Goal: Information Seeking & Learning: Learn about a topic

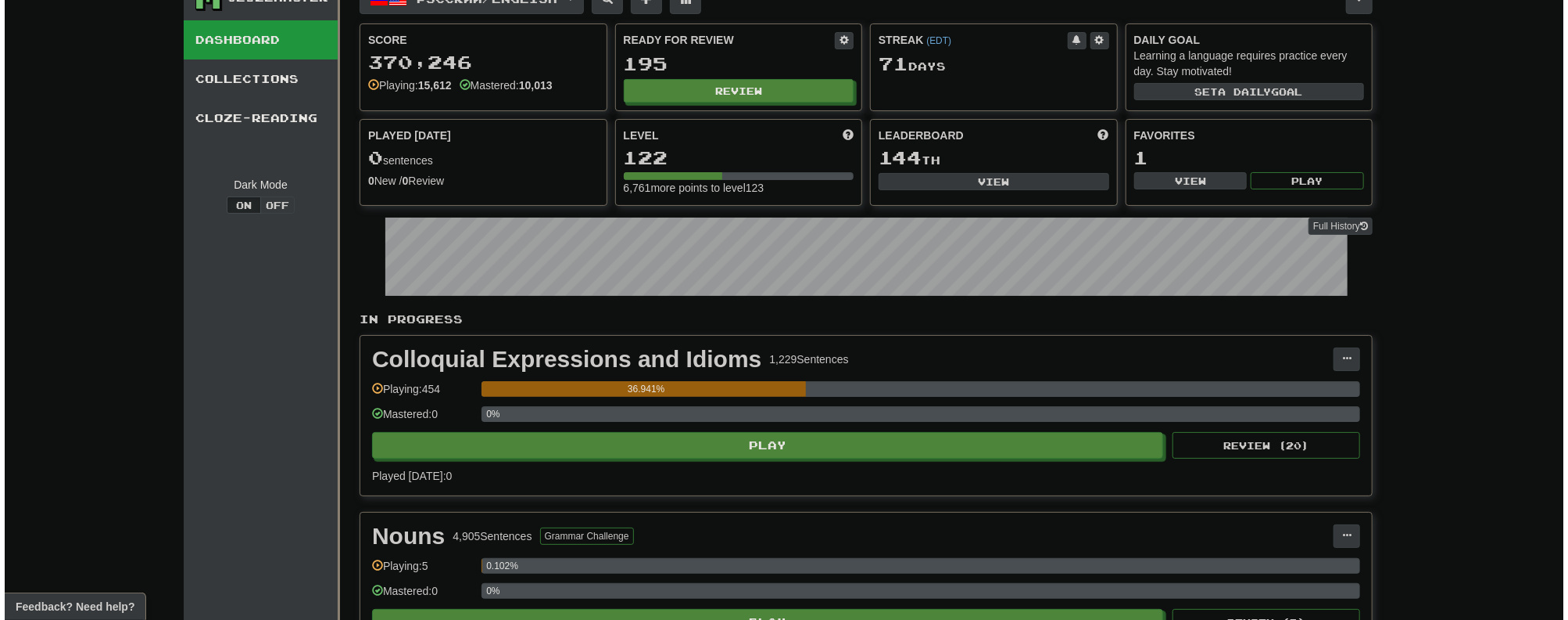
scroll to position [250, 0]
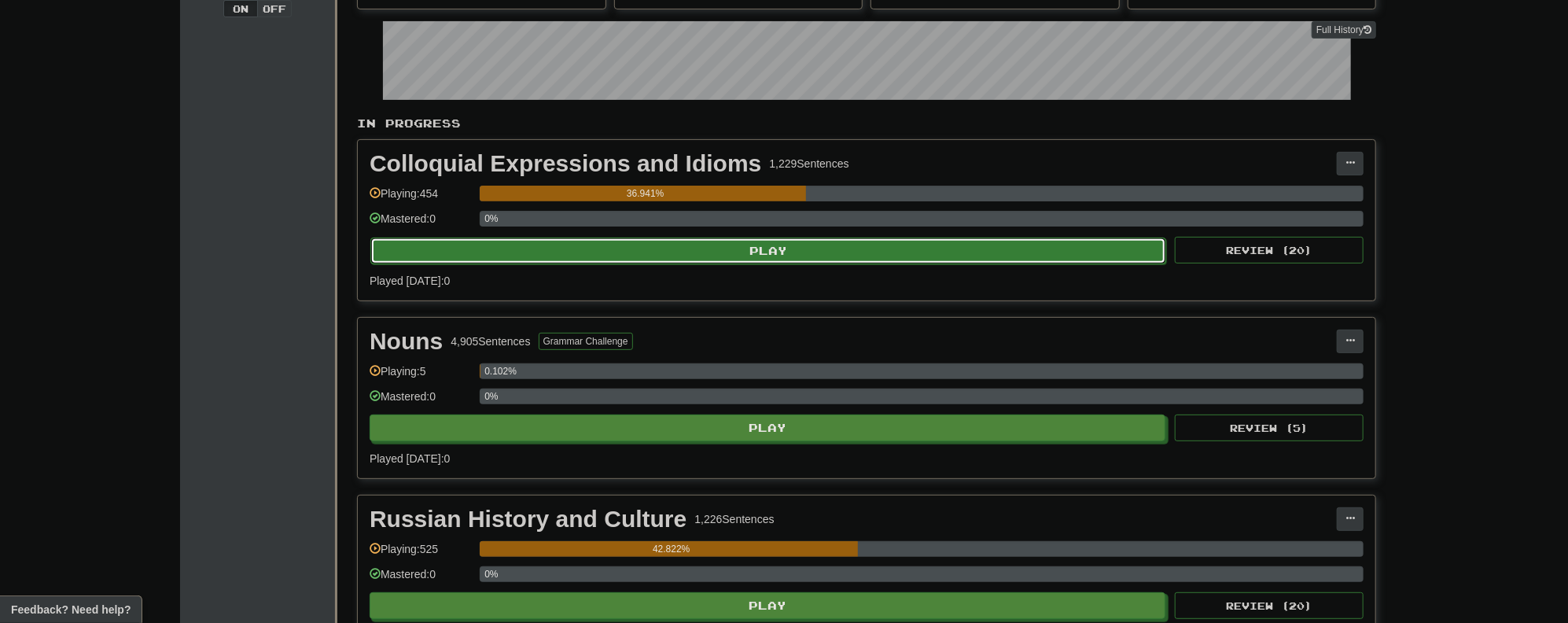
click at [704, 249] on button "Play" at bounding box center [768, 251] width 796 height 26
select select "**"
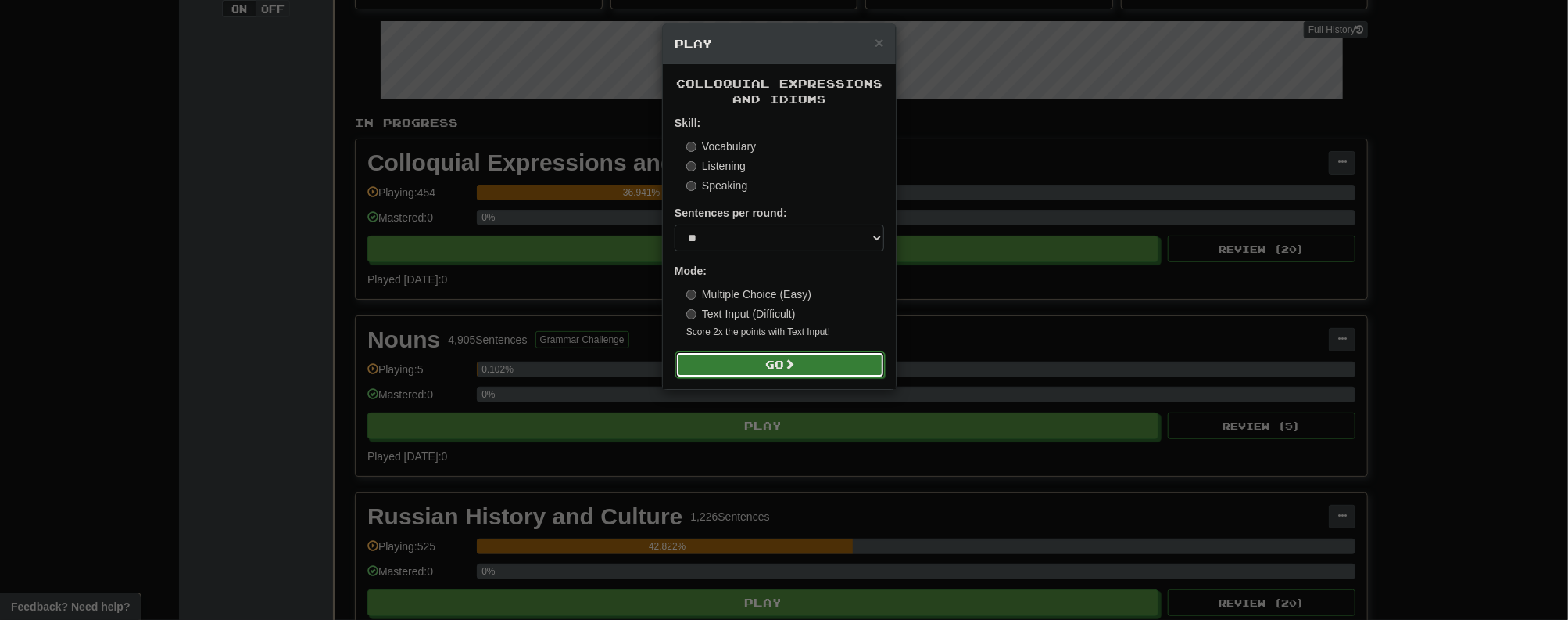
click at [775, 366] on button "Go" at bounding box center [781, 365] width 210 height 26
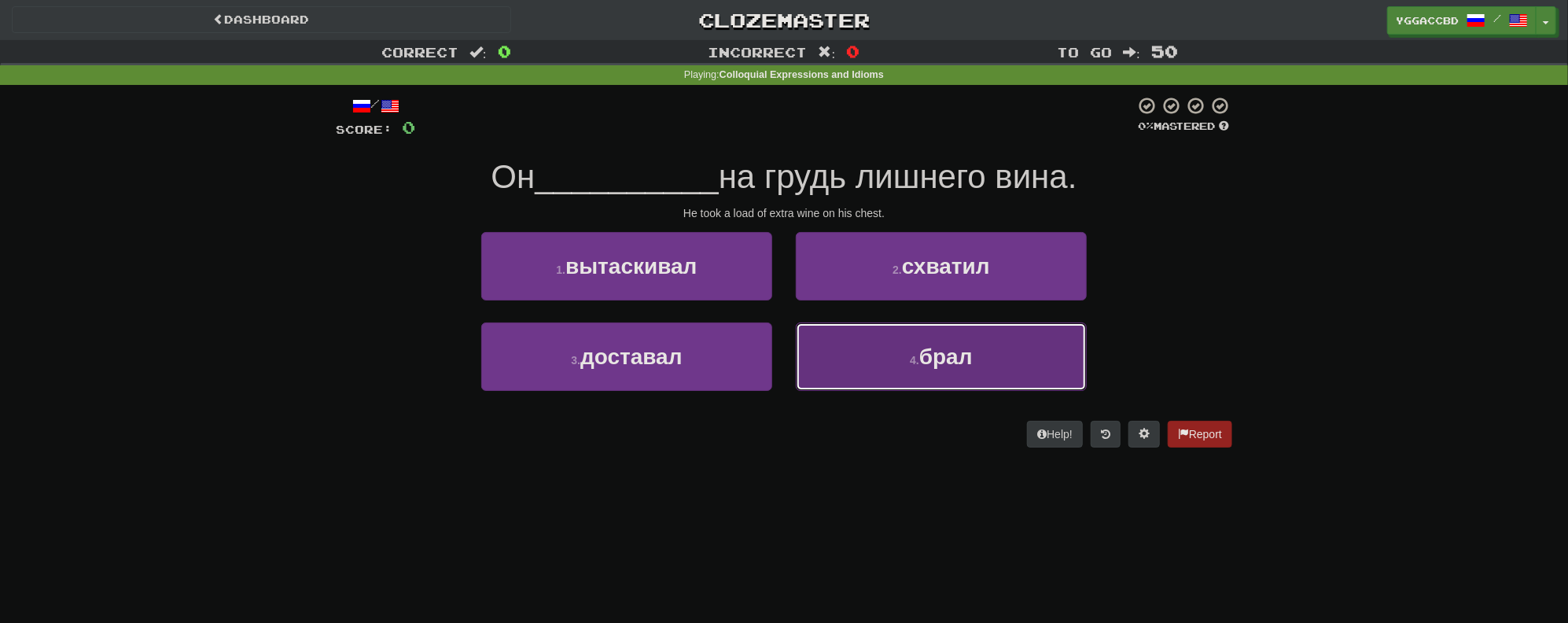
click at [895, 381] on button "4 . брал" at bounding box center [941, 356] width 291 height 69
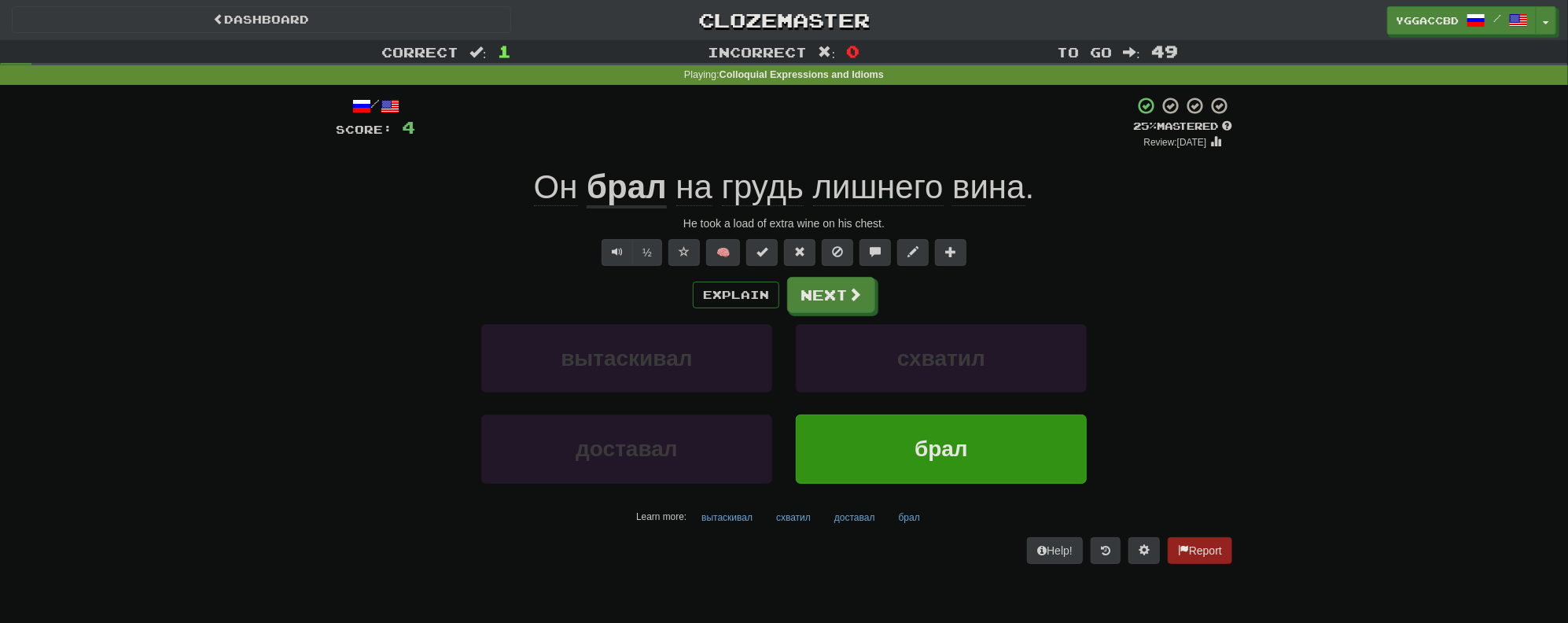
click at [769, 192] on span "грудь" at bounding box center [763, 188] width 82 height 38
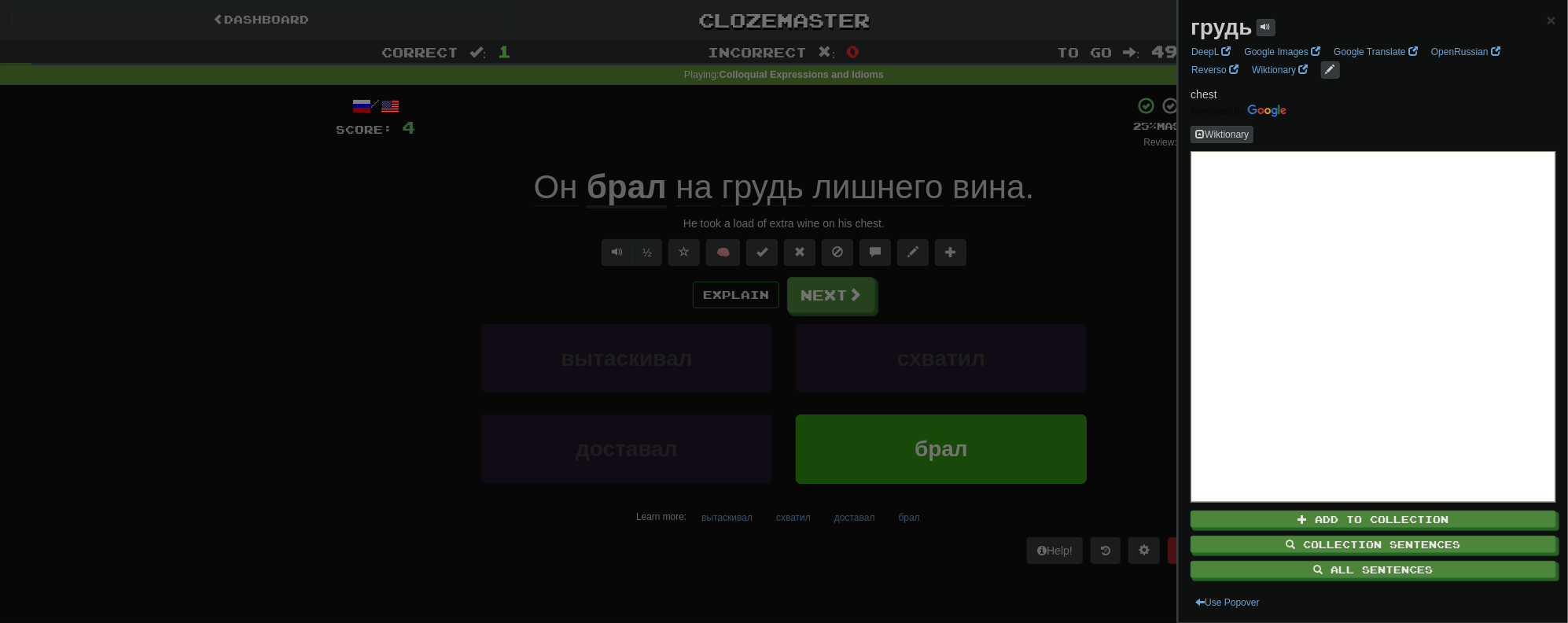
click at [1050, 221] on div at bounding box center [784, 311] width 1568 height 623
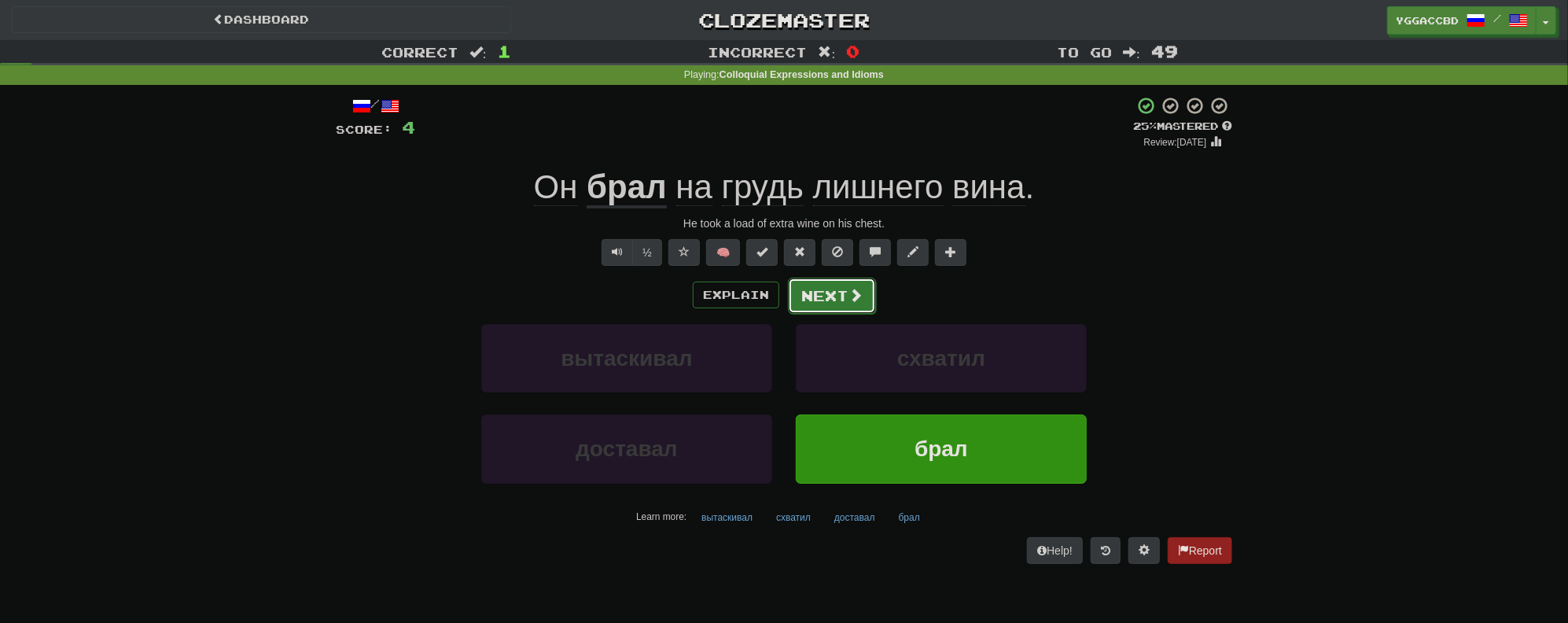
click at [800, 296] on button "Next" at bounding box center [832, 295] width 88 height 36
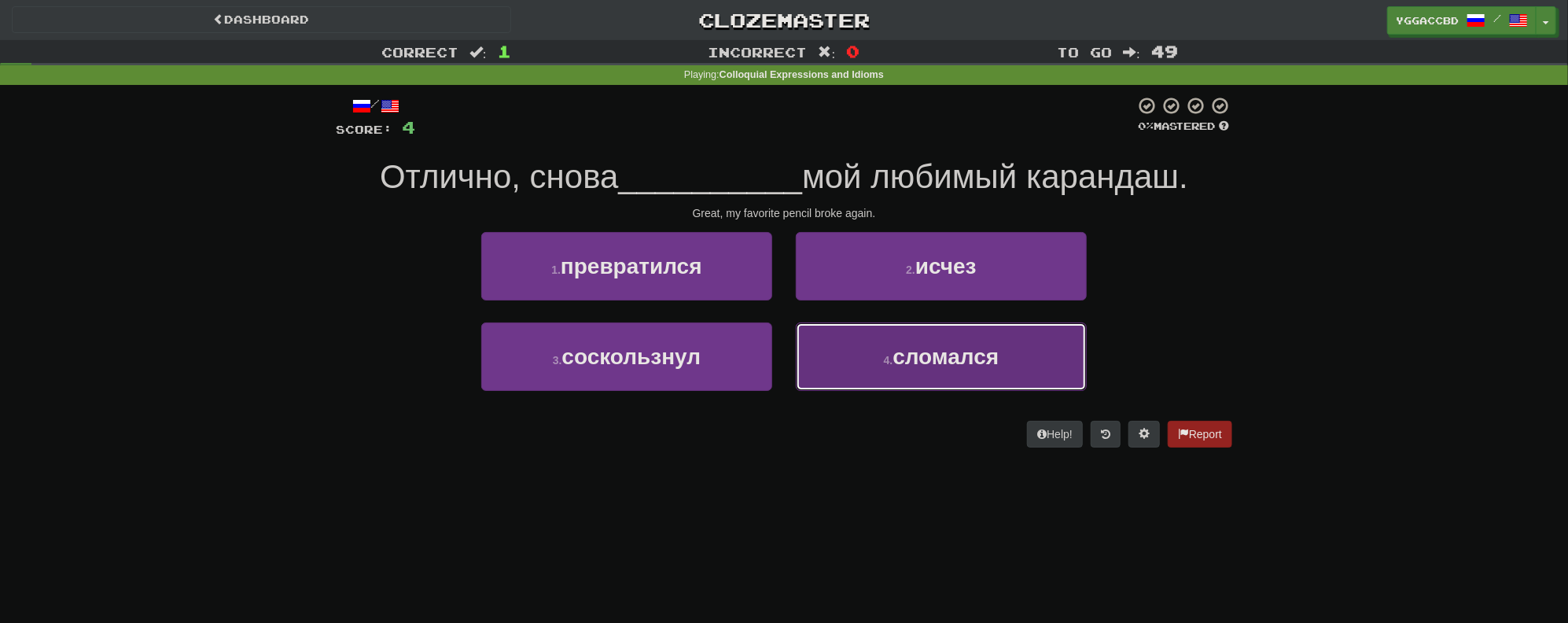
click at [890, 349] on button "4 . сломался" at bounding box center [941, 356] width 291 height 69
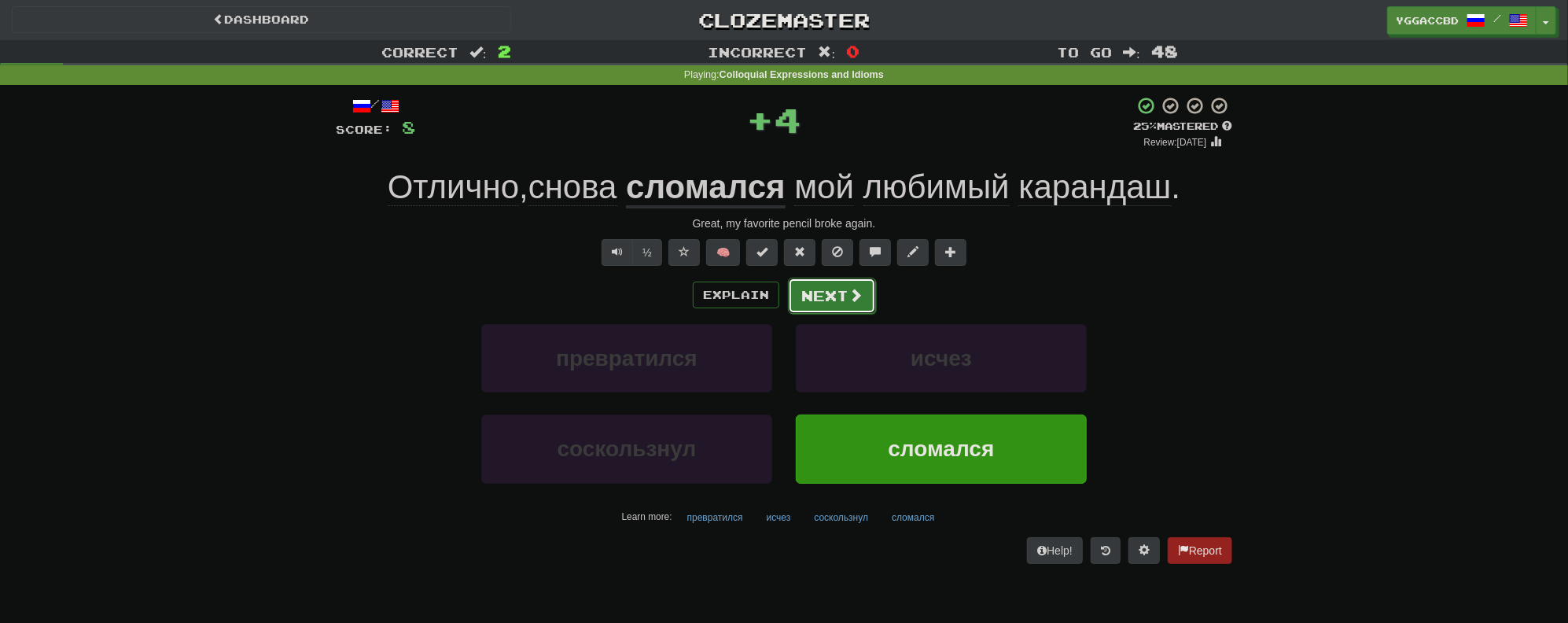
click at [820, 302] on button "Next" at bounding box center [832, 295] width 88 height 36
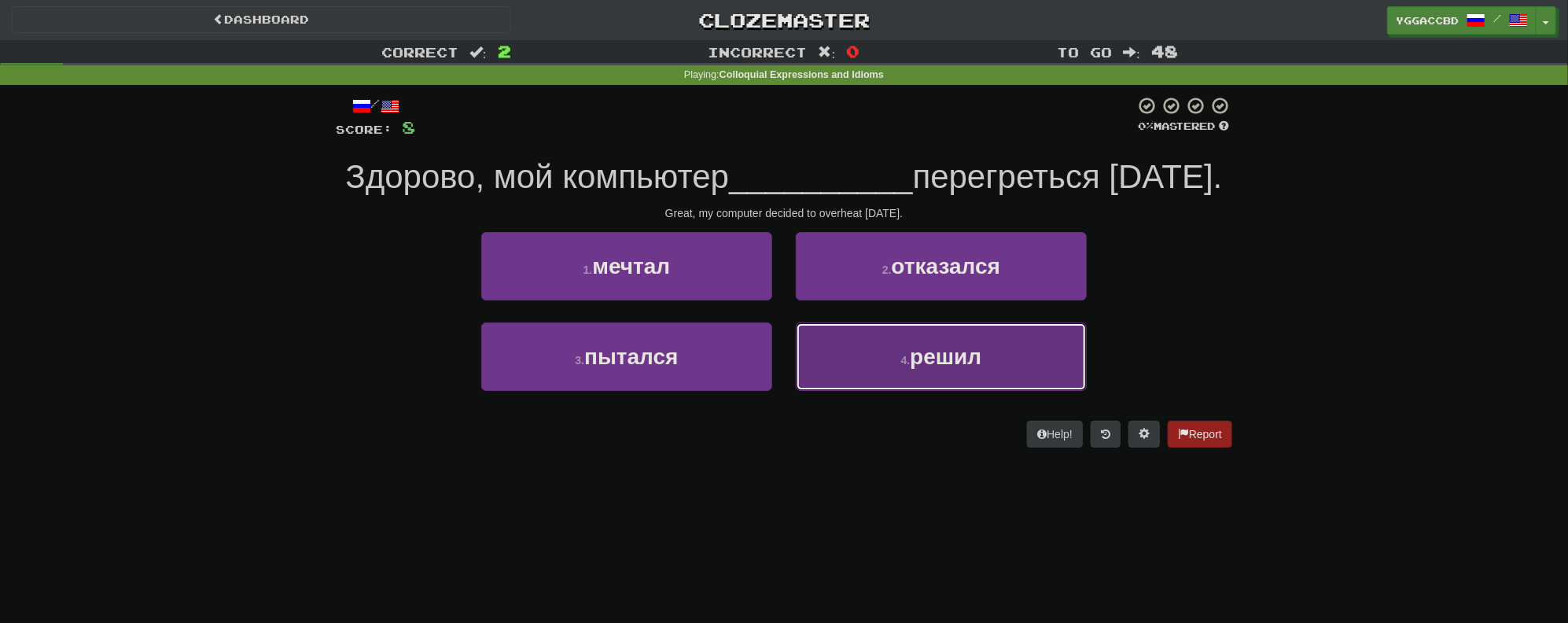
click at [925, 369] on span "решил" at bounding box center [946, 356] width 72 height 25
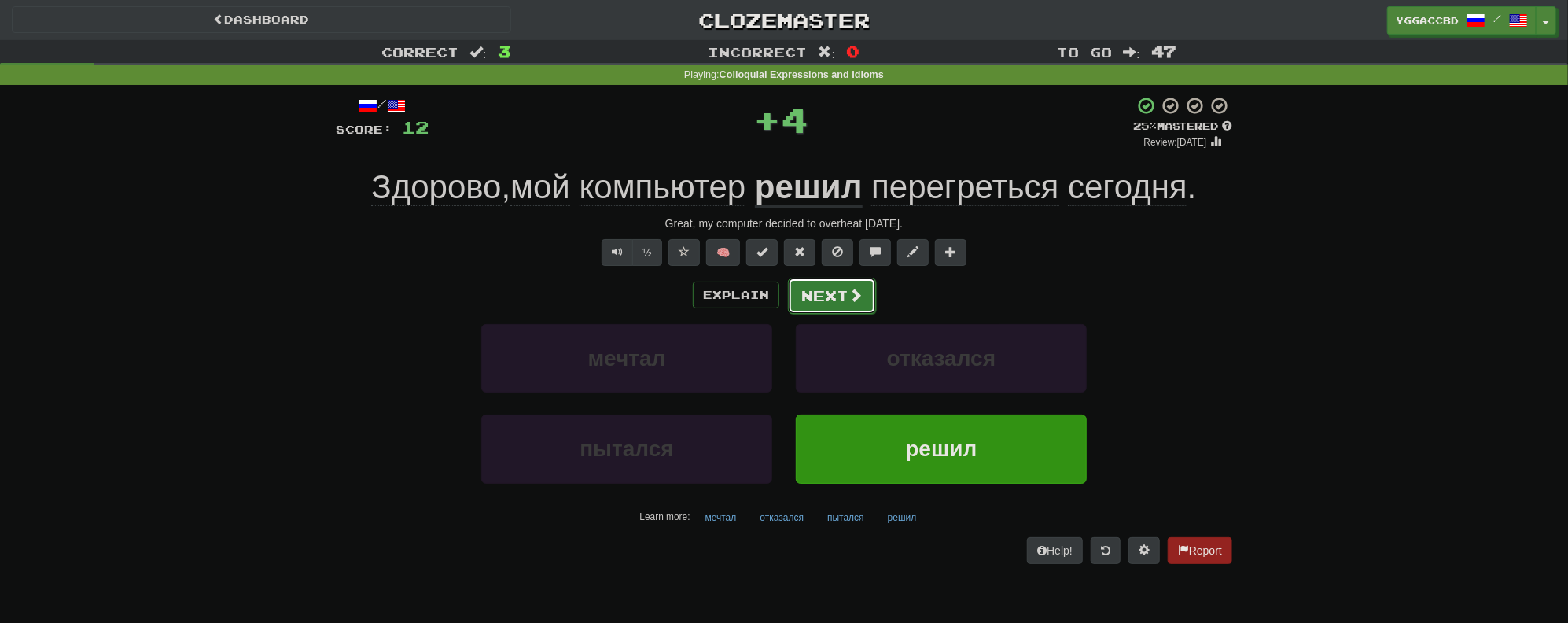
click at [847, 301] on button "Next" at bounding box center [832, 295] width 88 height 36
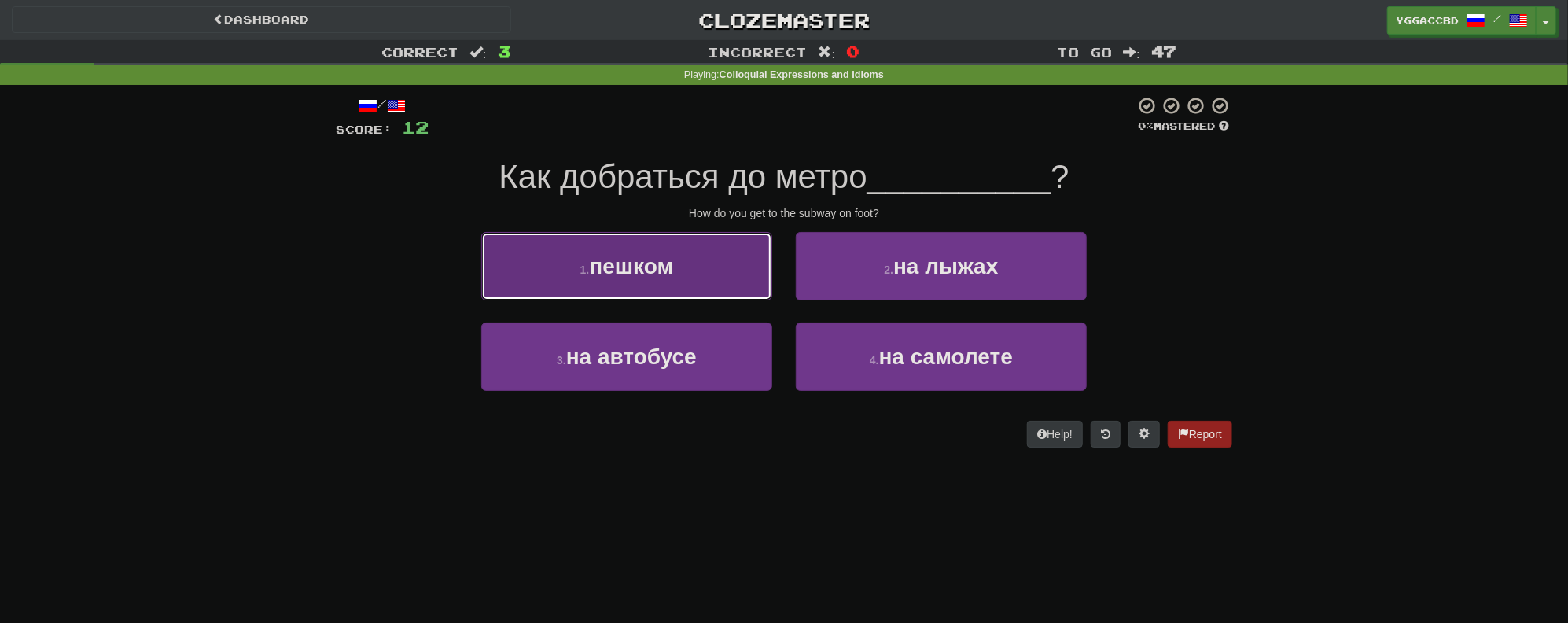
click at [709, 285] on button "1 . пешком" at bounding box center [627, 266] width 291 height 69
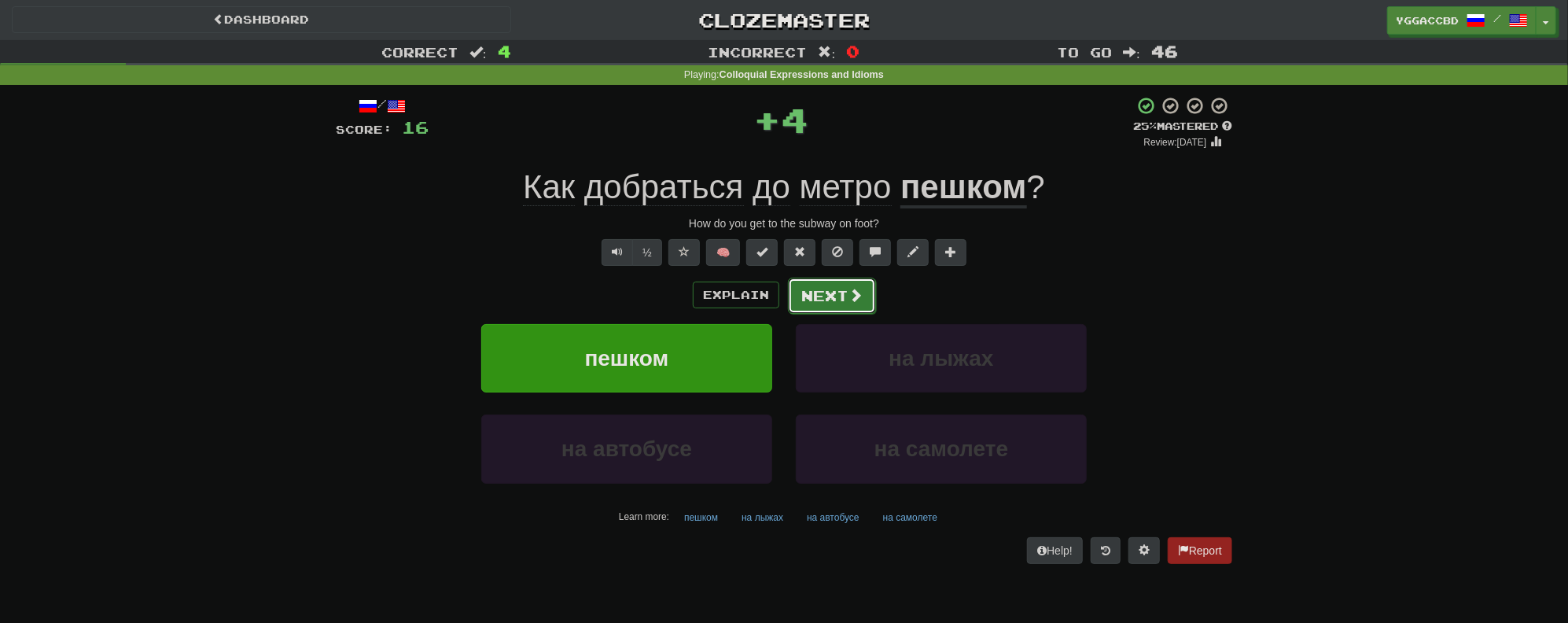
click at [845, 303] on button "Next" at bounding box center [832, 295] width 88 height 36
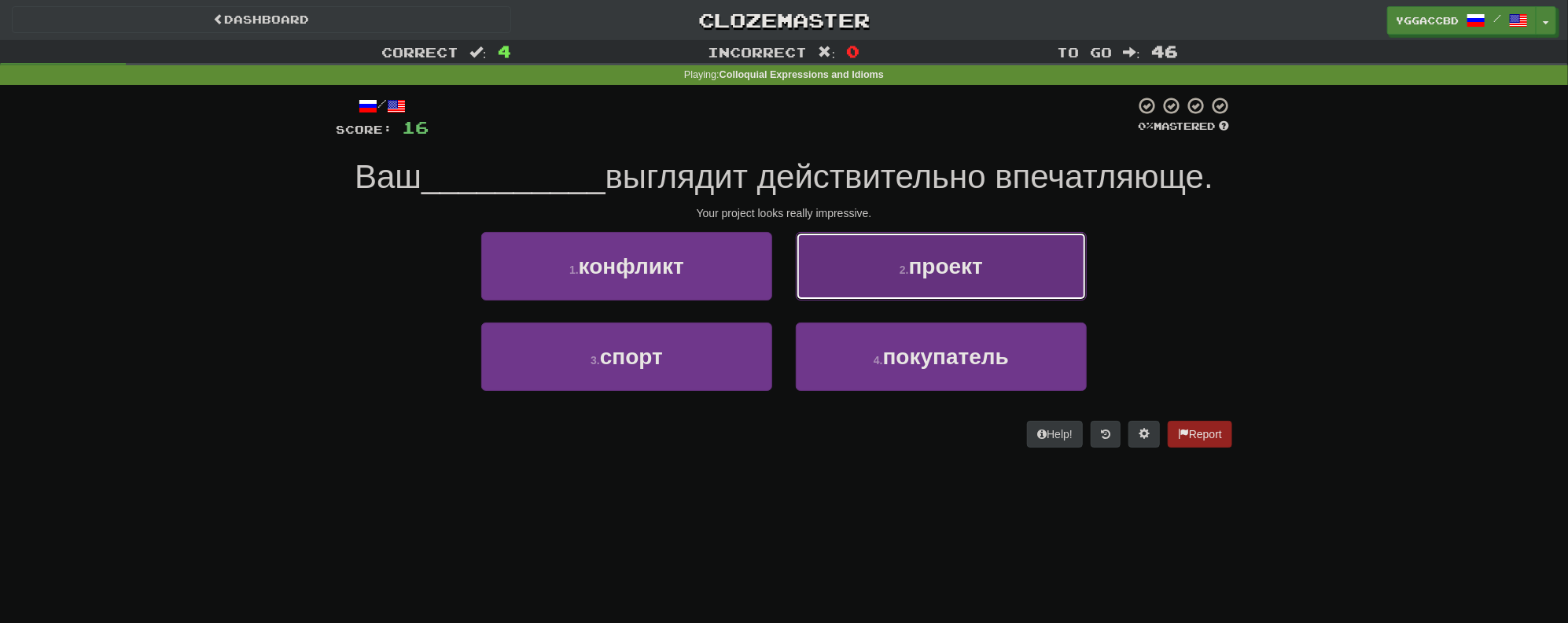
click at [976, 280] on button "2 . проект" at bounding box center [941, 266] width 291 height 69
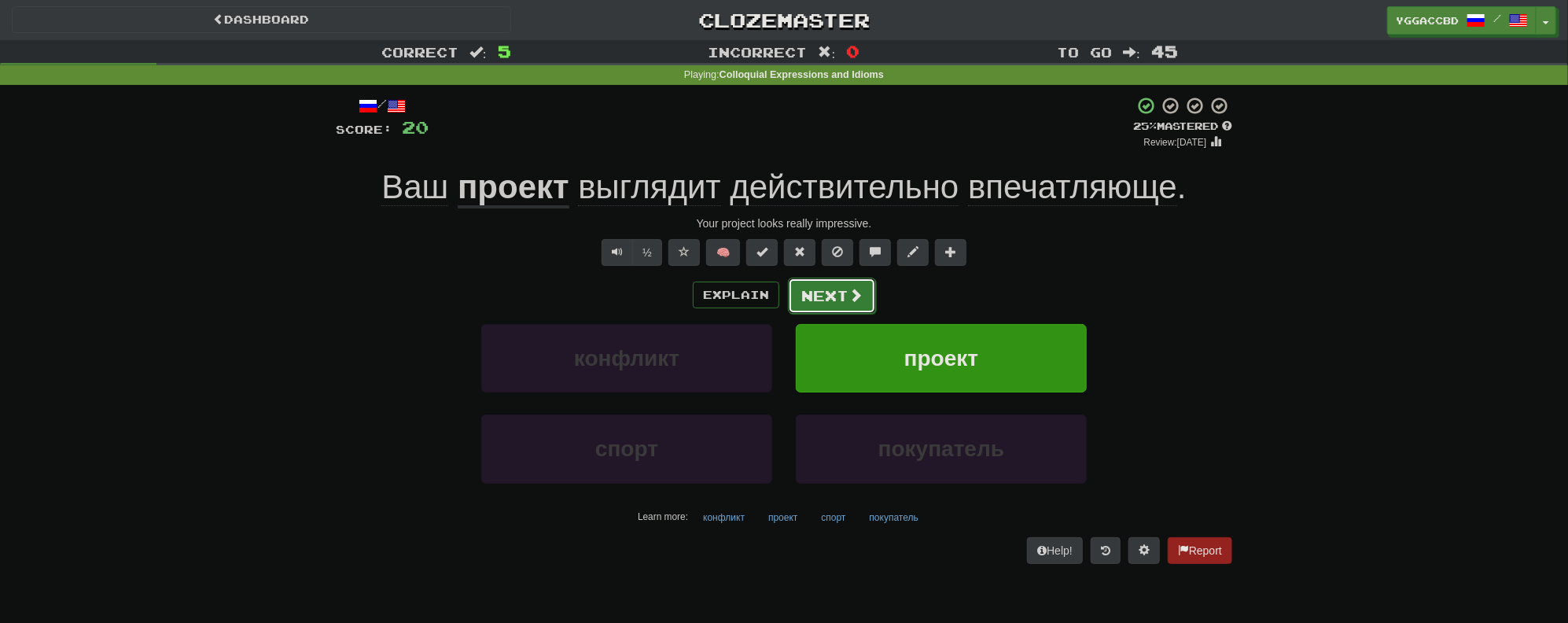
click at [849, 291] on span at bounding box center [855, 294] width 14 height 14
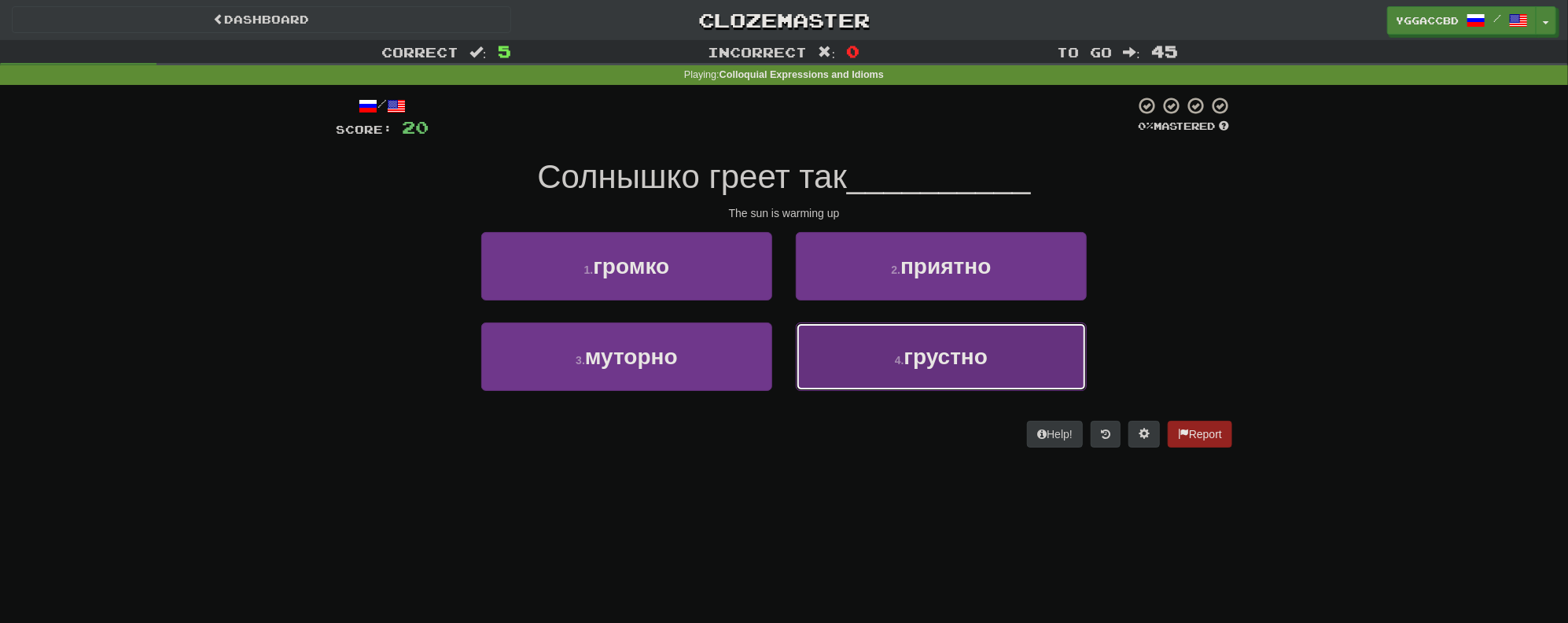
click at [916, 364] on span "грустно" at bounding box center [946, 356] width 84 height 25
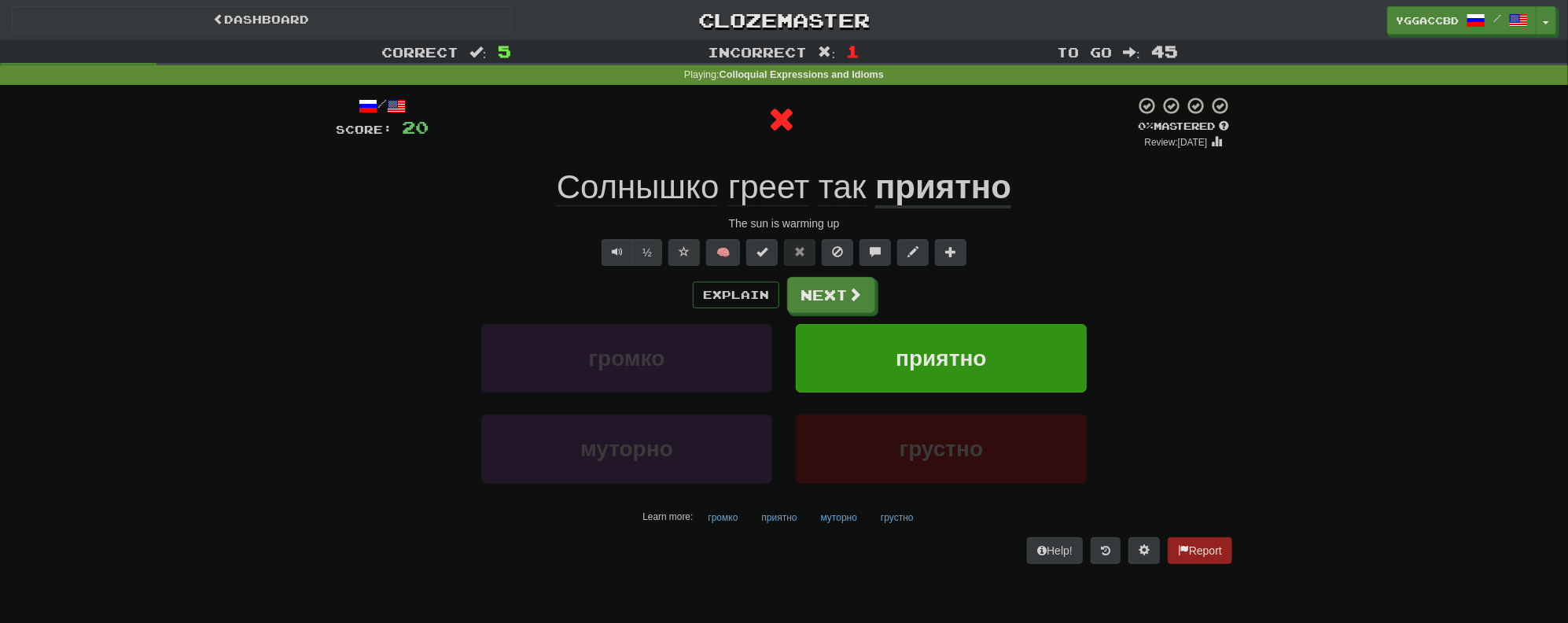
click at [920, 194] on u "приятно" at bounding box center [943, 189] width 136 height 41
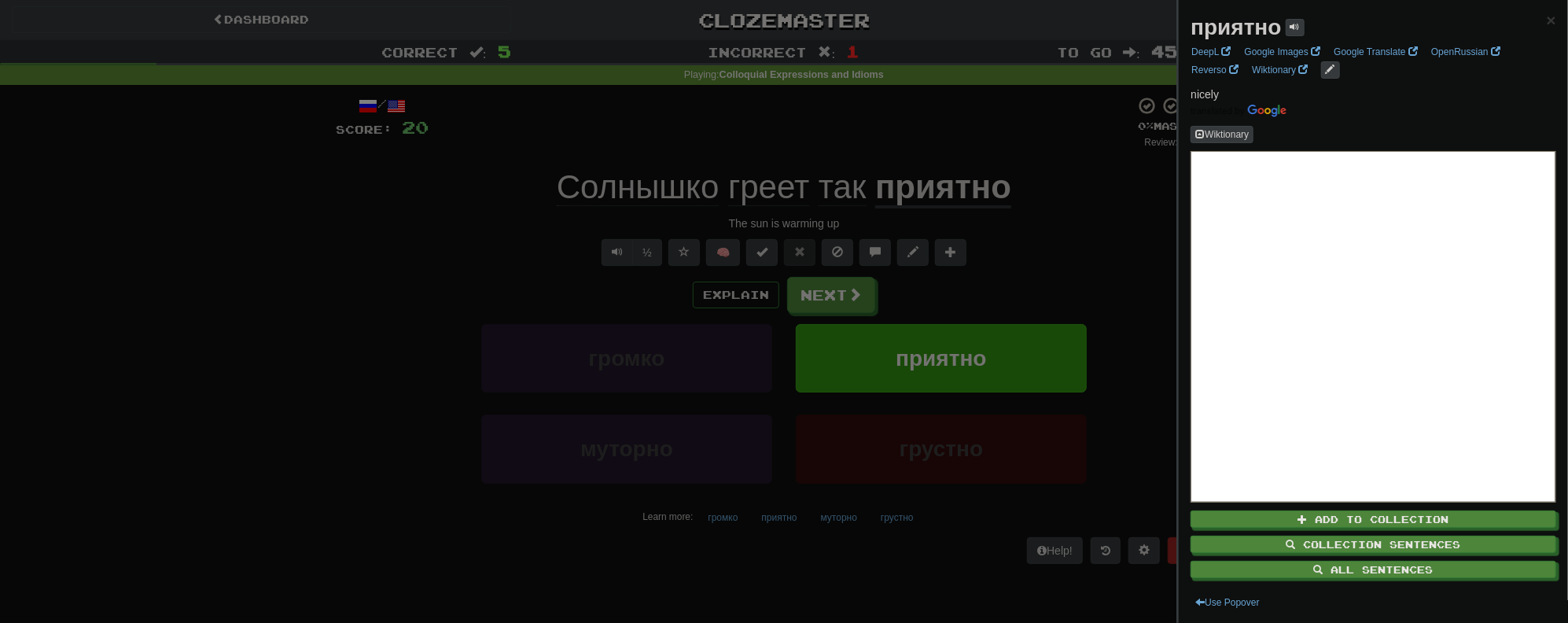
click at [1083, 214] on div at bounding box center [784, 311] width 1568 height 623
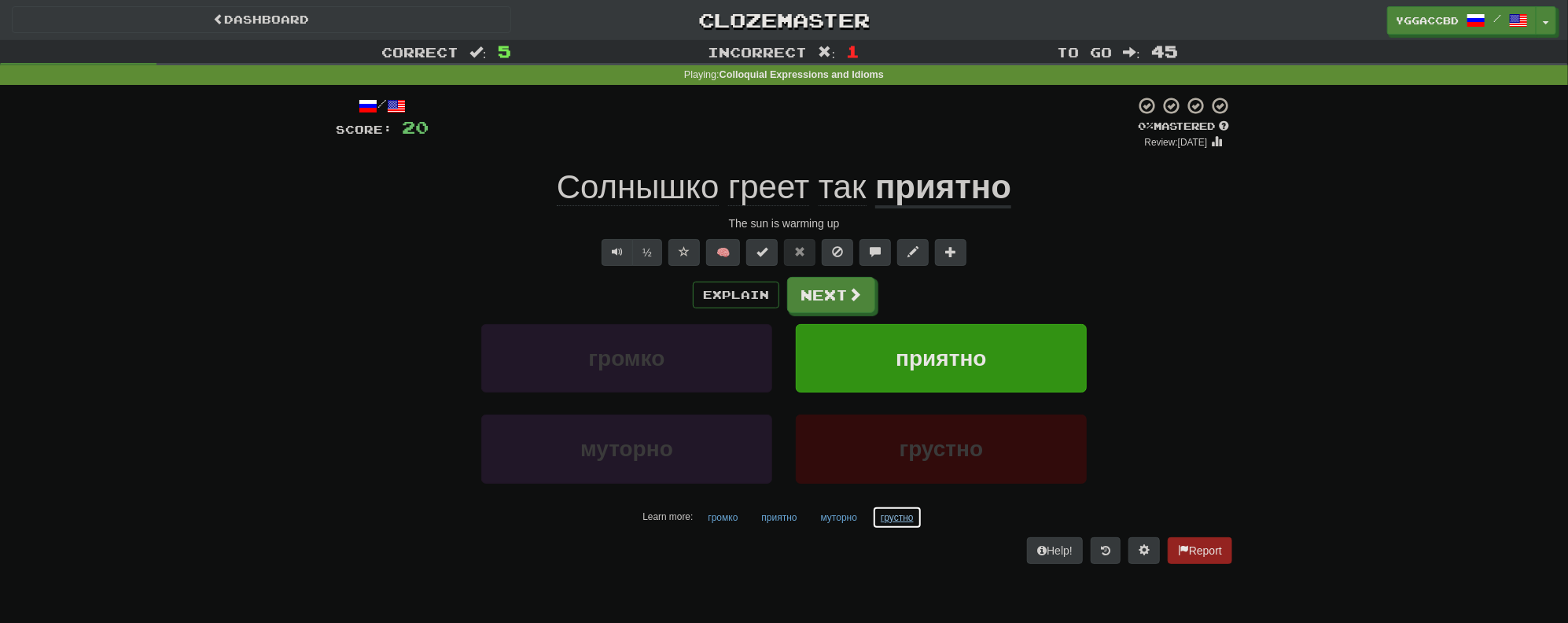
click at [889, 516] on button "грустно" at bounding box center [897, 516] width 50 height 24
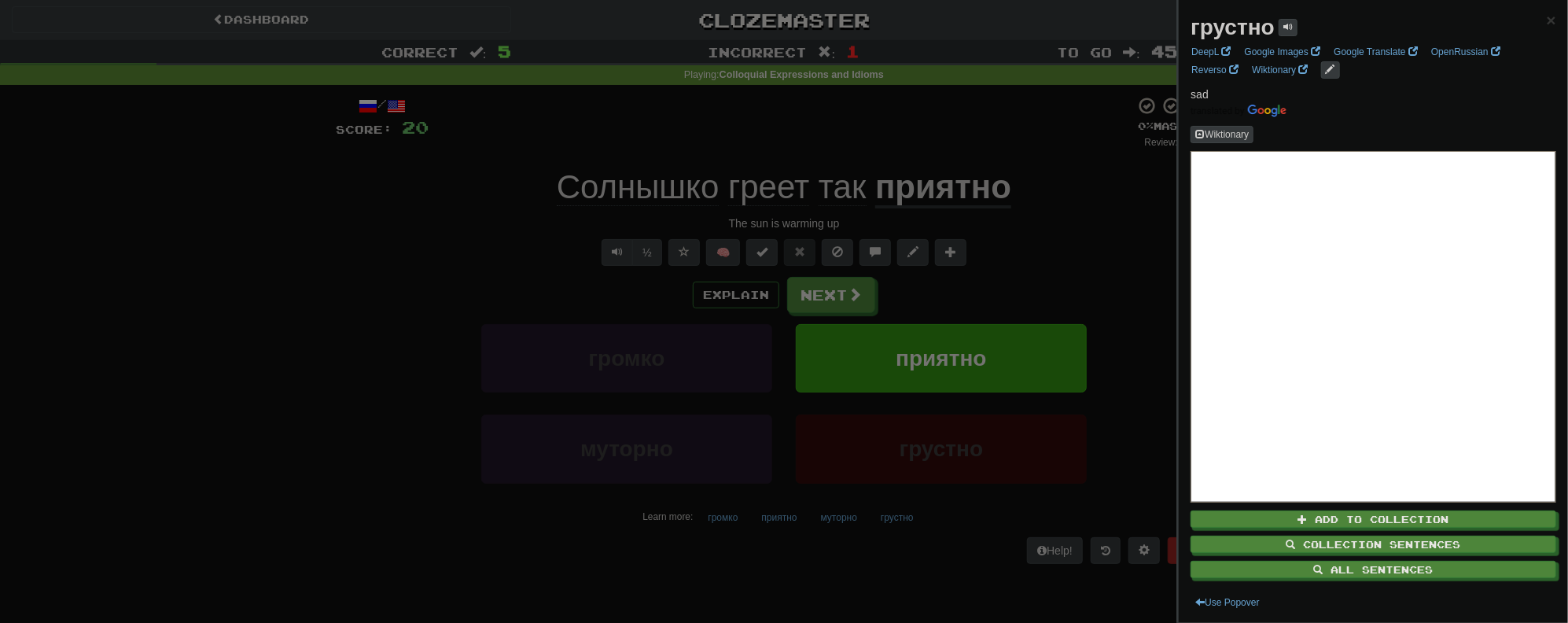
click at [1074, 208] on div at bounding box center [784, 311] width 1568 height 623
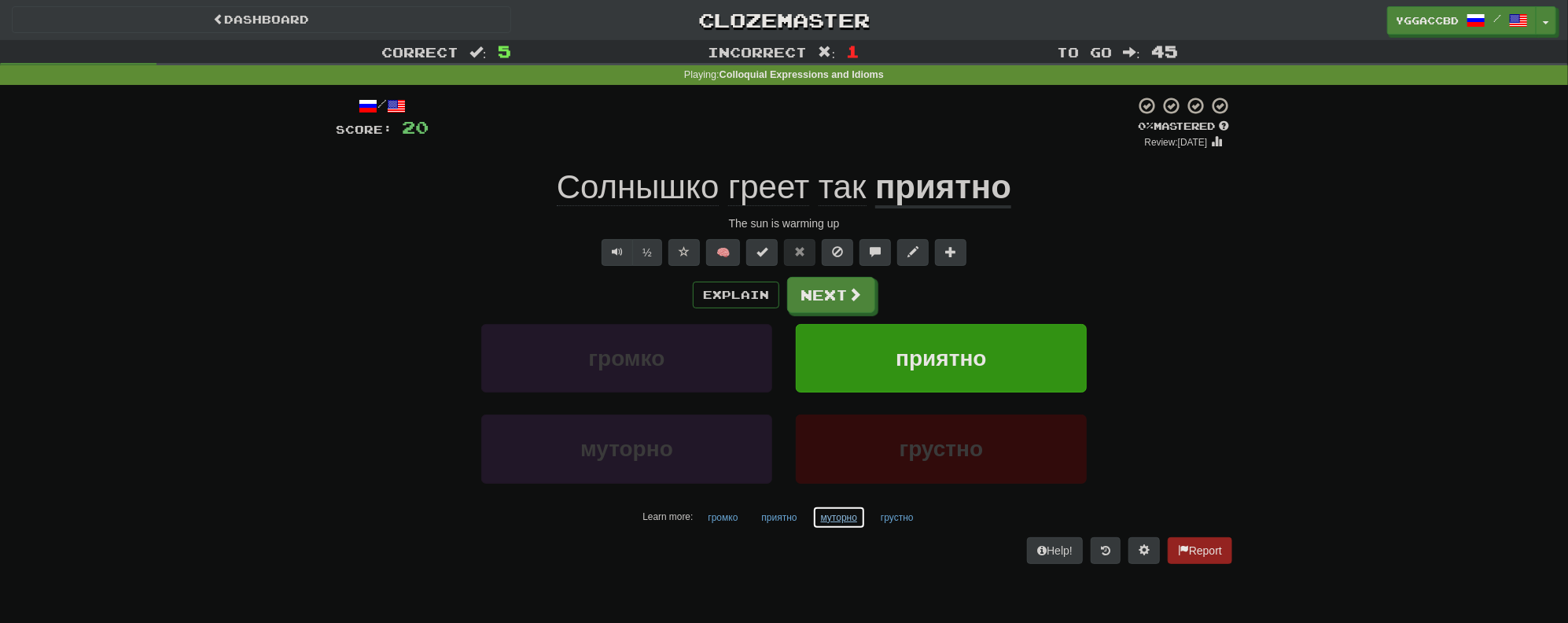
click at [830, 517] on button "муторно" at bounding box center [839, 516] width 54 height 24
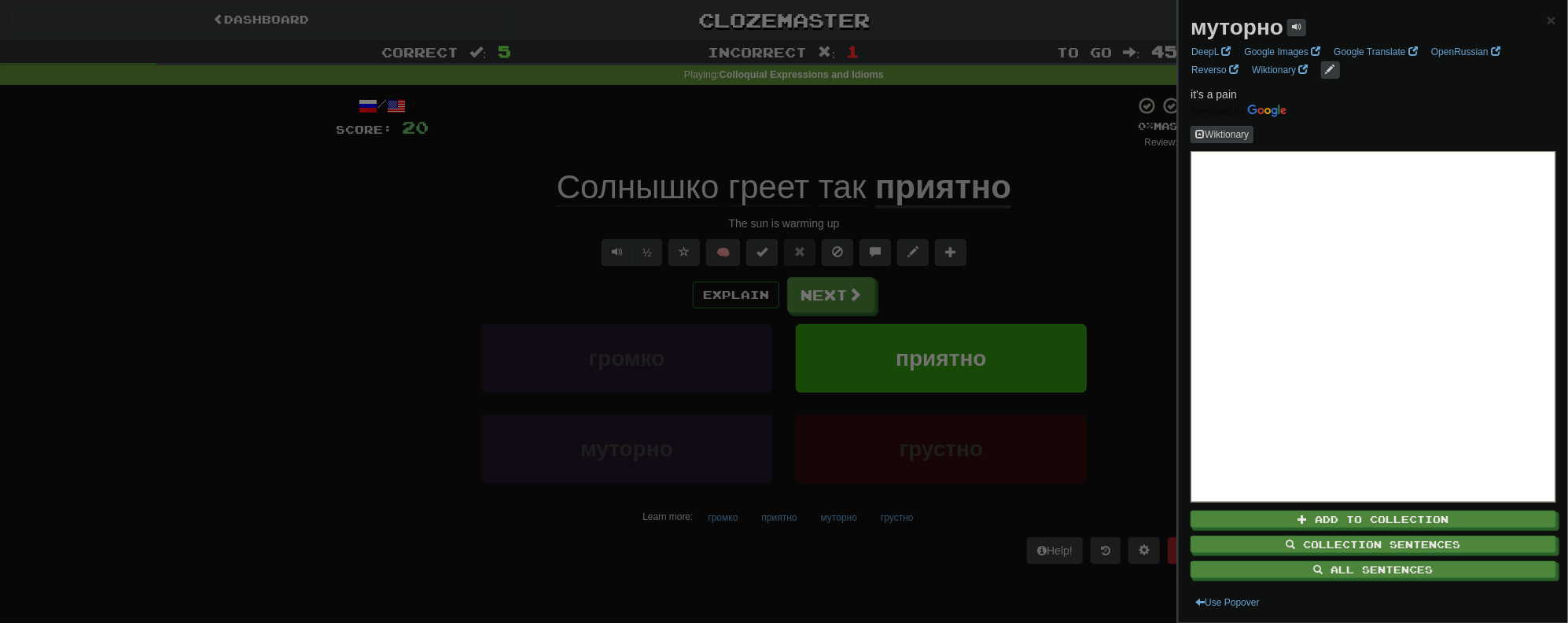
click at [1069, 229] on div at bounding box center [784, 311] width 1568 height 623
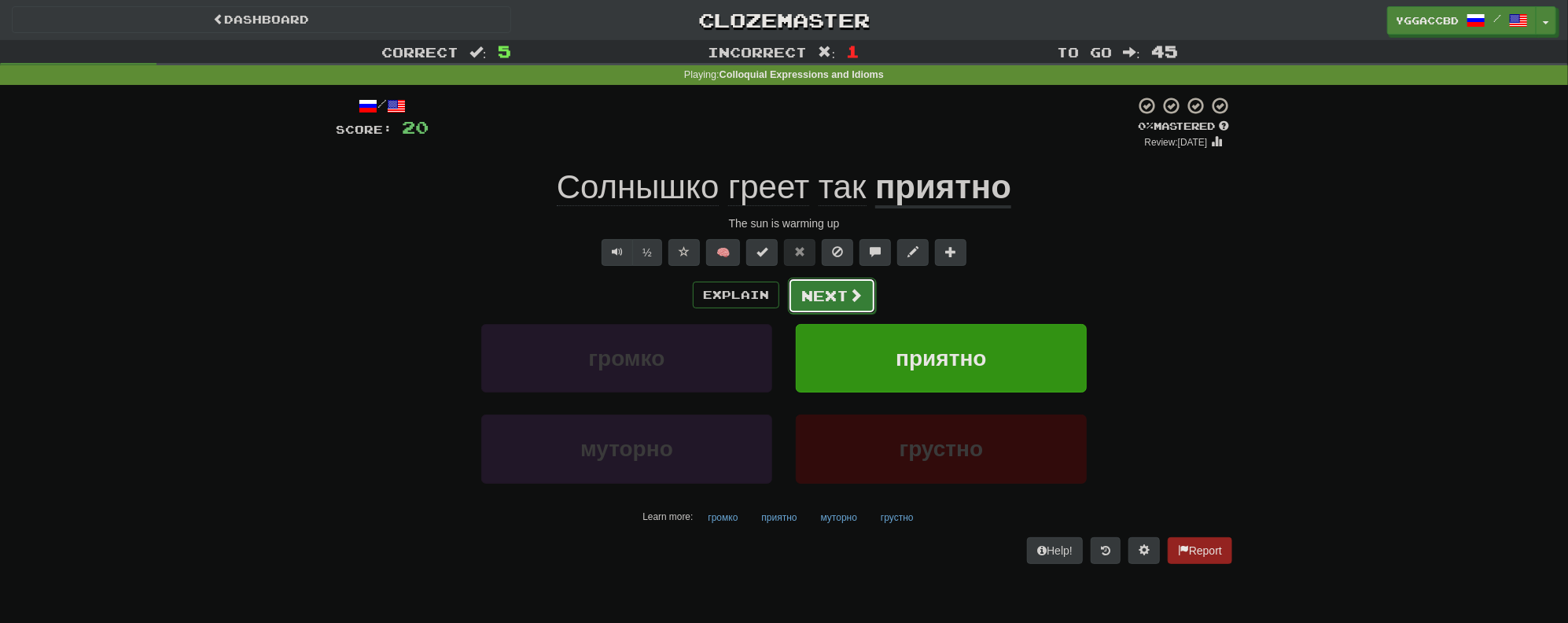
click at [825, 310] on button "Next" at bounding box center [832, 295] width 88 height 36
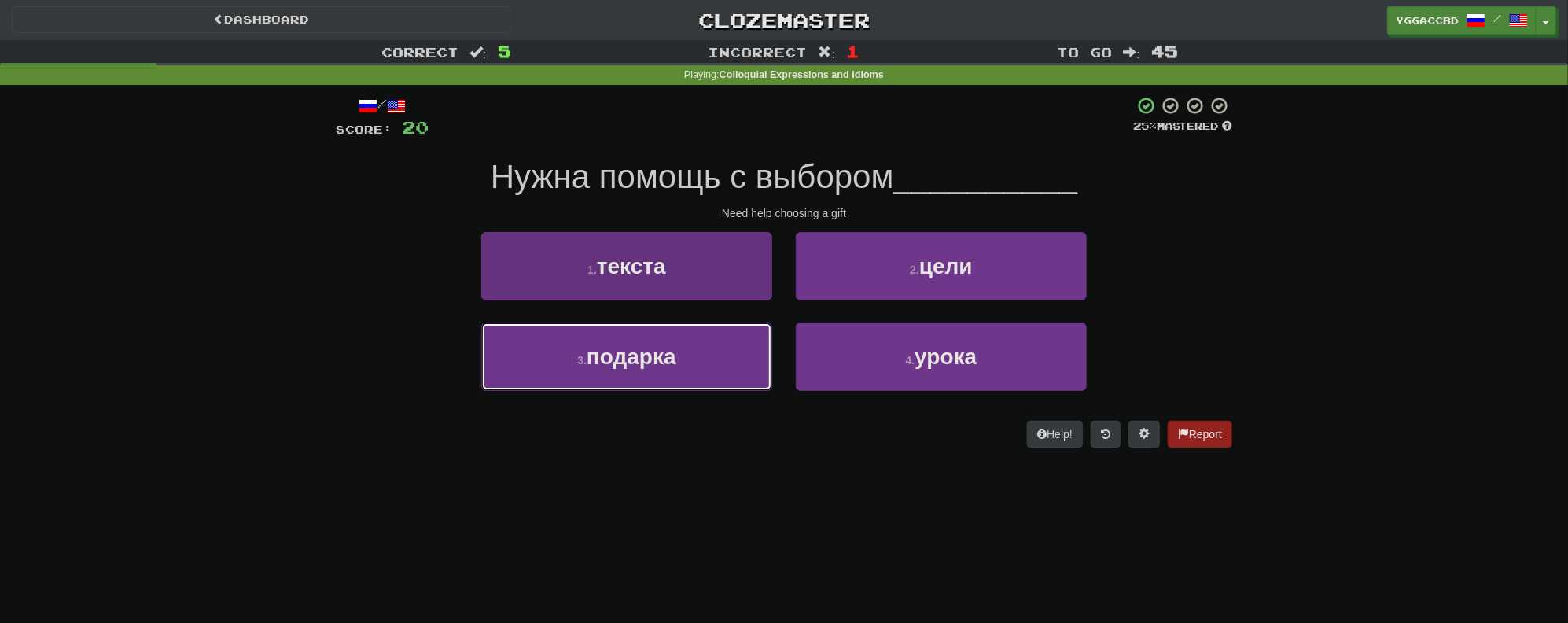
drag, startPoint x: 698, startPoint y: 340, endPoint x: 733, endPoint y: 340, distance: 35.0
click at [707, 340] on button "3 . подарка" at bounding box center [627, 356] width 291 height 69
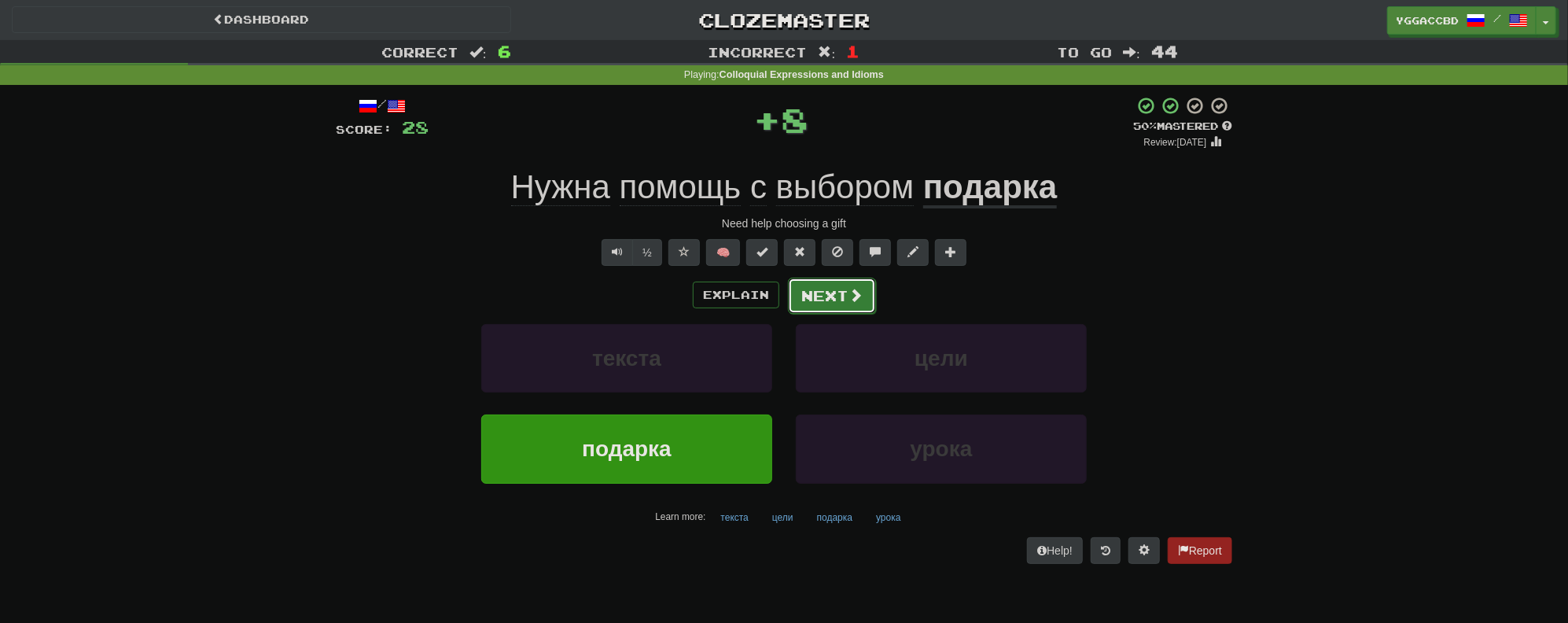
click at [817, 297] on button "Next" at bounding box center [832, 295] width 88 height 36
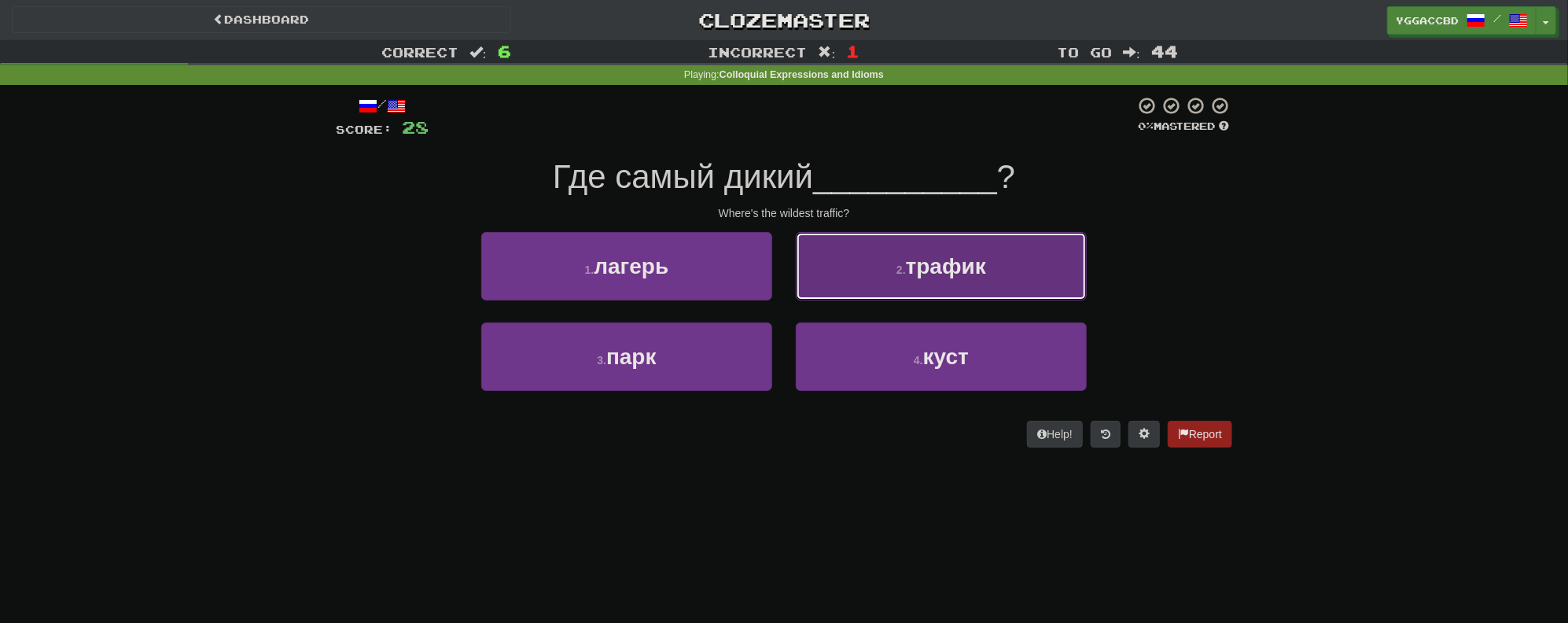
click at [937, 268] on span "трафик" at bounding box center [946, 266] width 80 height 25
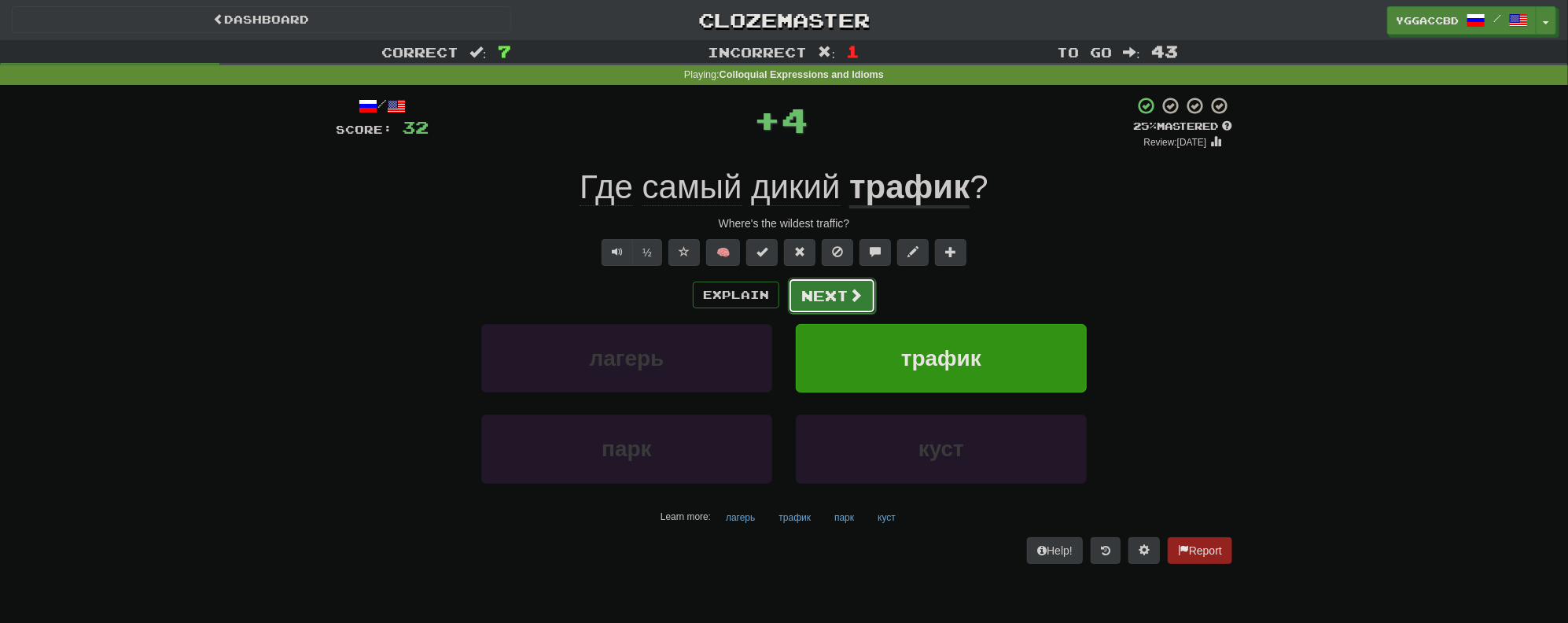
click at [827, 292] on button "Next" at bounding box center [832, 295] width 88 height 36
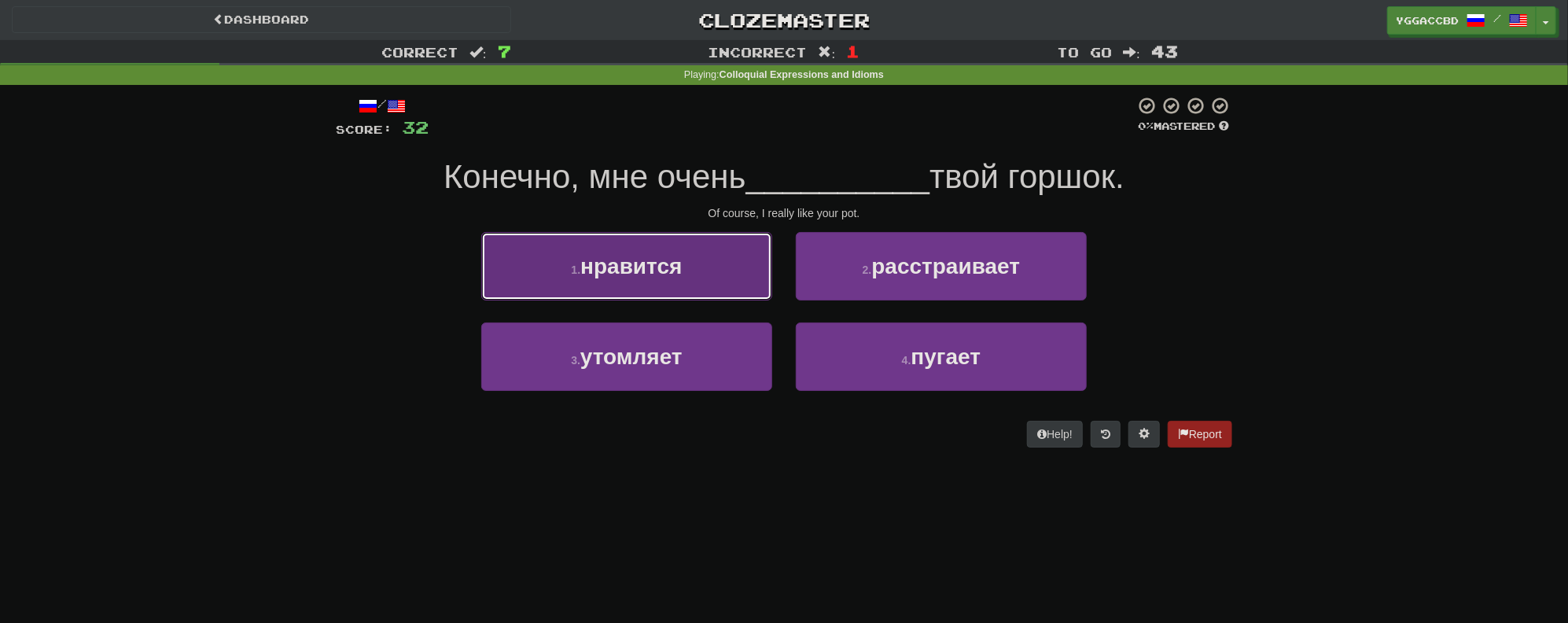
drag, startPoint x: 652, startPoint y: 262, endPoint x: 666, endPoint y: 264, distance: 14.1
click at [652, 262] on span "нравится" at bounding box center [632, 266] width 102 height 25
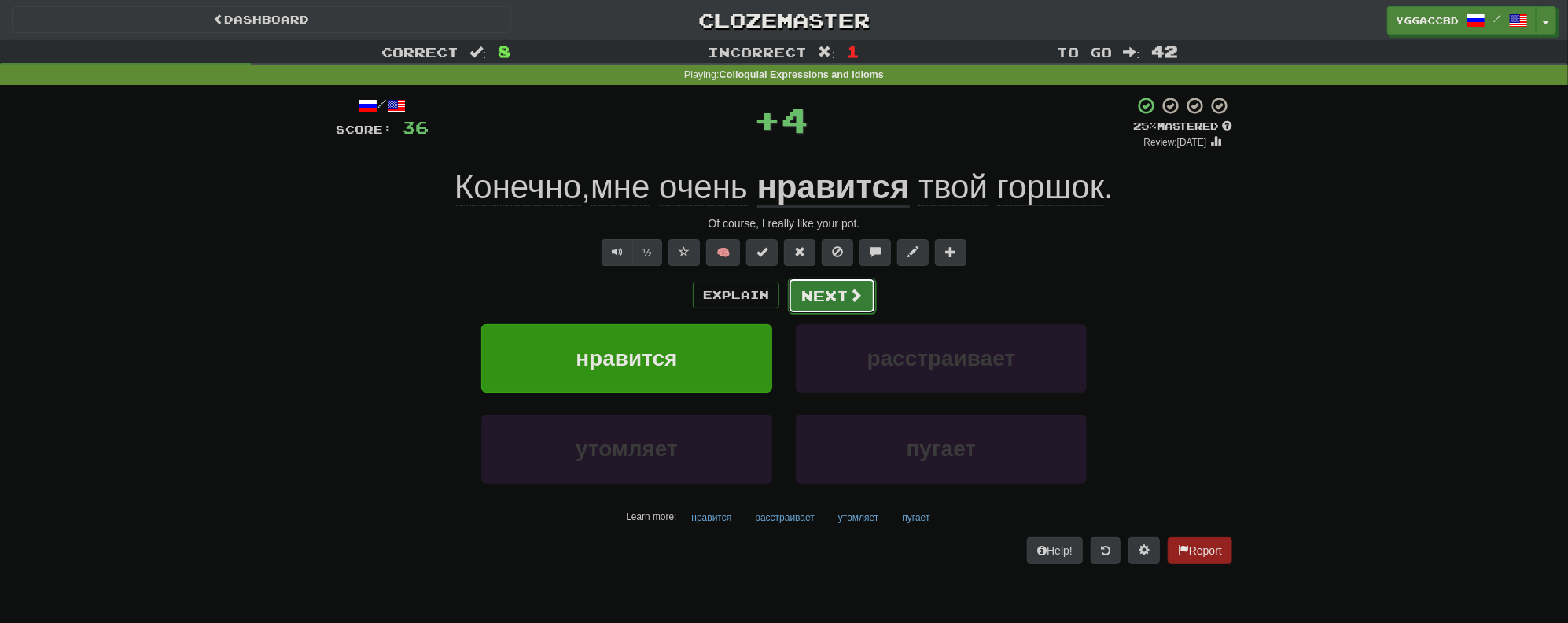
click at [847, 299] on button "Next" at bounding box center [832, 295] width 88 height 36
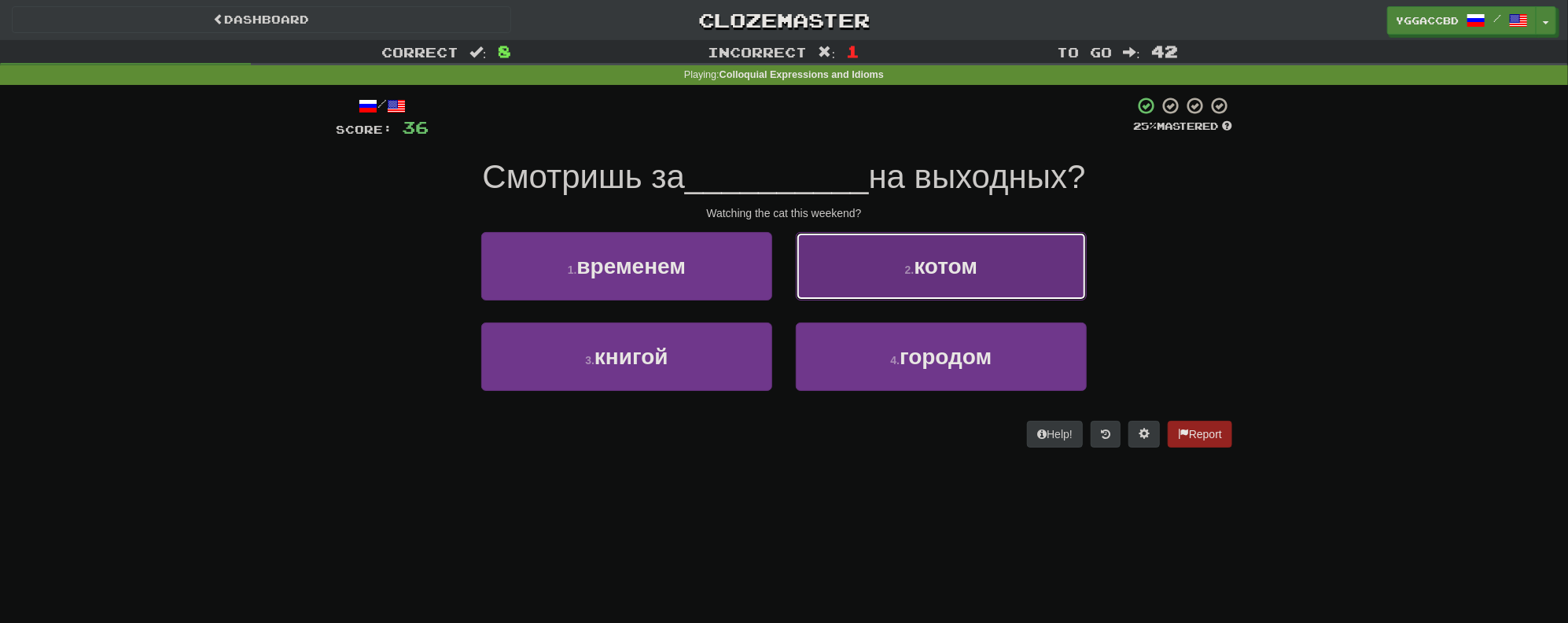
click at [974, 270] on span "котом" at bounding box center [946, 266] width 64 height 25
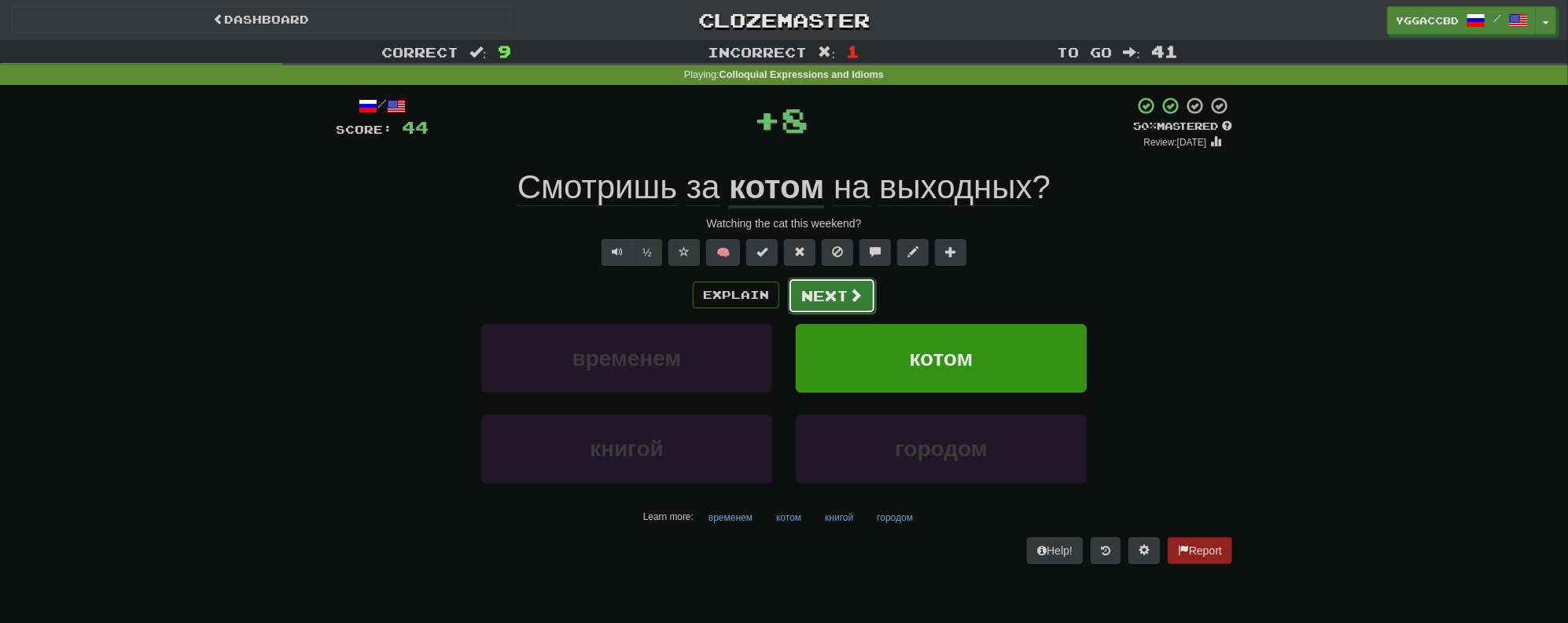
click at [816, 288] on button "Next" at bounding box center [832, 295] width 88 height 36
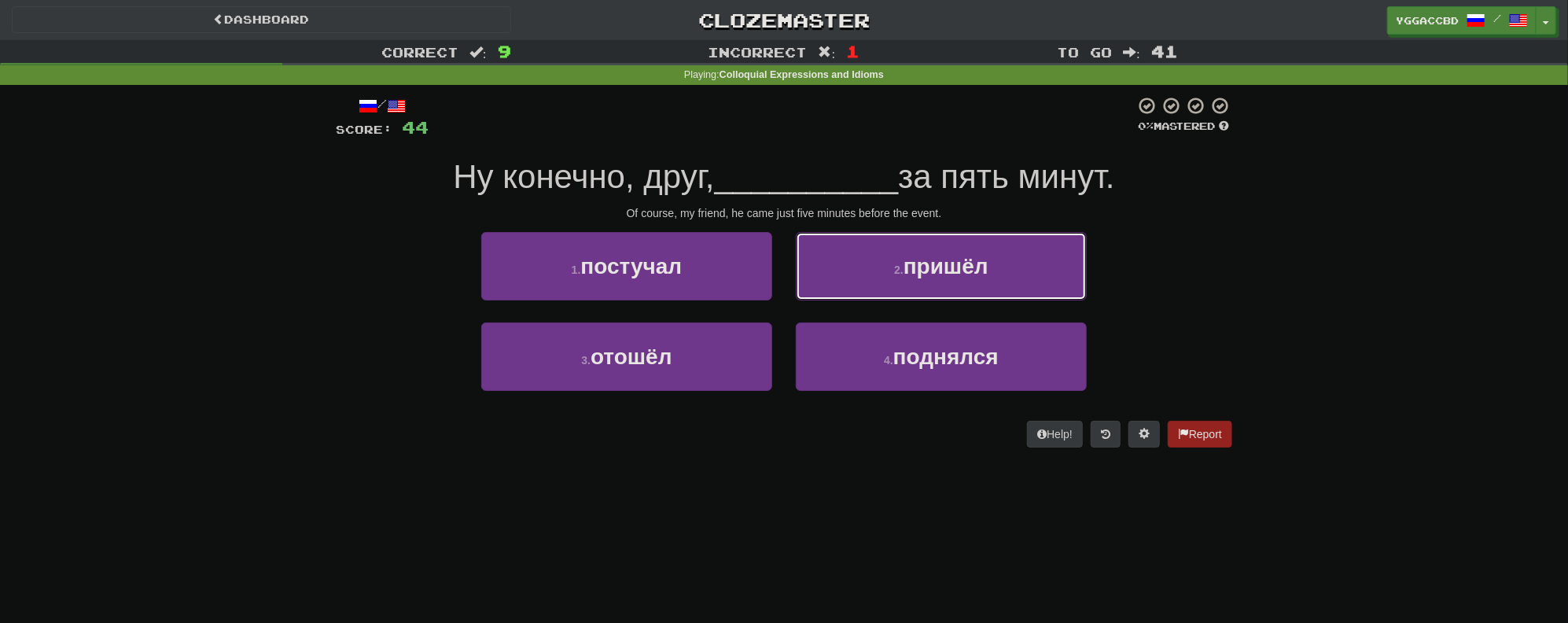
drag, startPoint x: 870, startPoint y: 269, endPoint x: 858, endPoint y: 268, distance: 12.0
click at [870, 270] on button "2 . пришёл" at bounding box center [941, 266] width 291 height 69
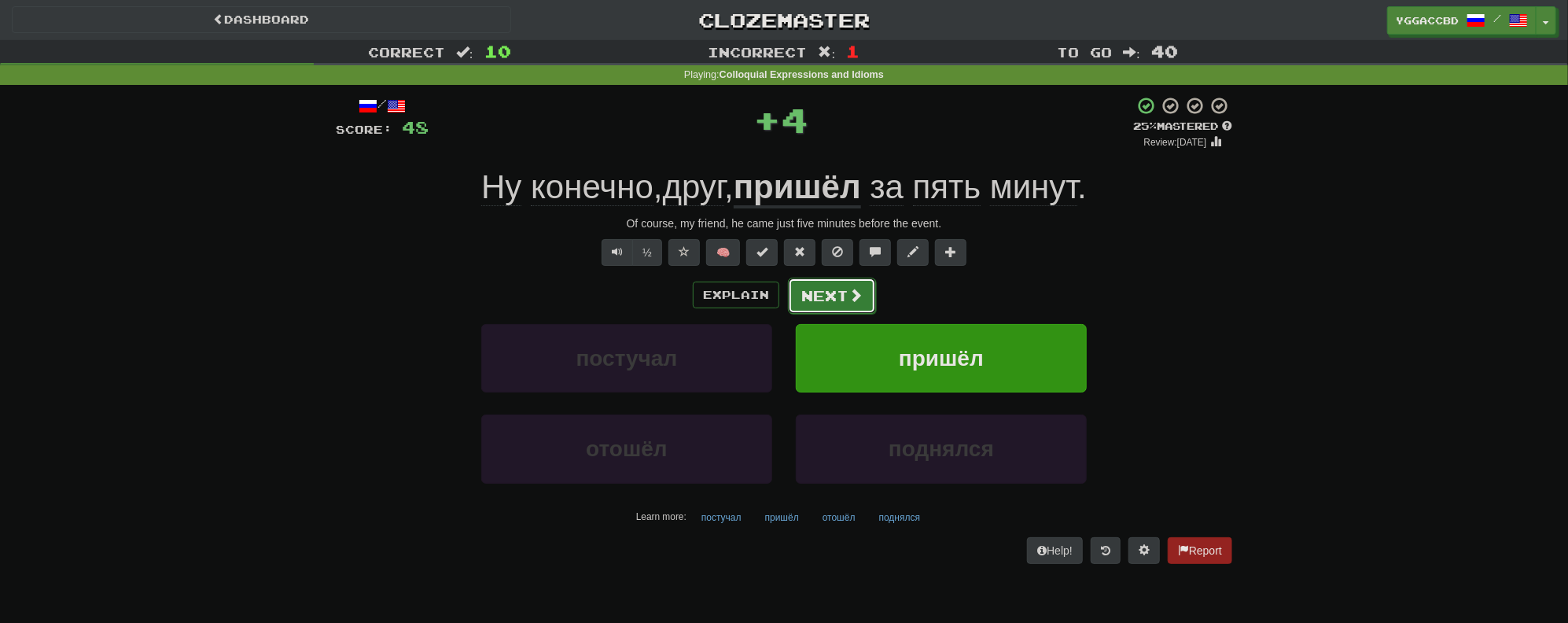
click at [812, 296] on button "Next" at bounding box center [832, 295] width 88 height 36
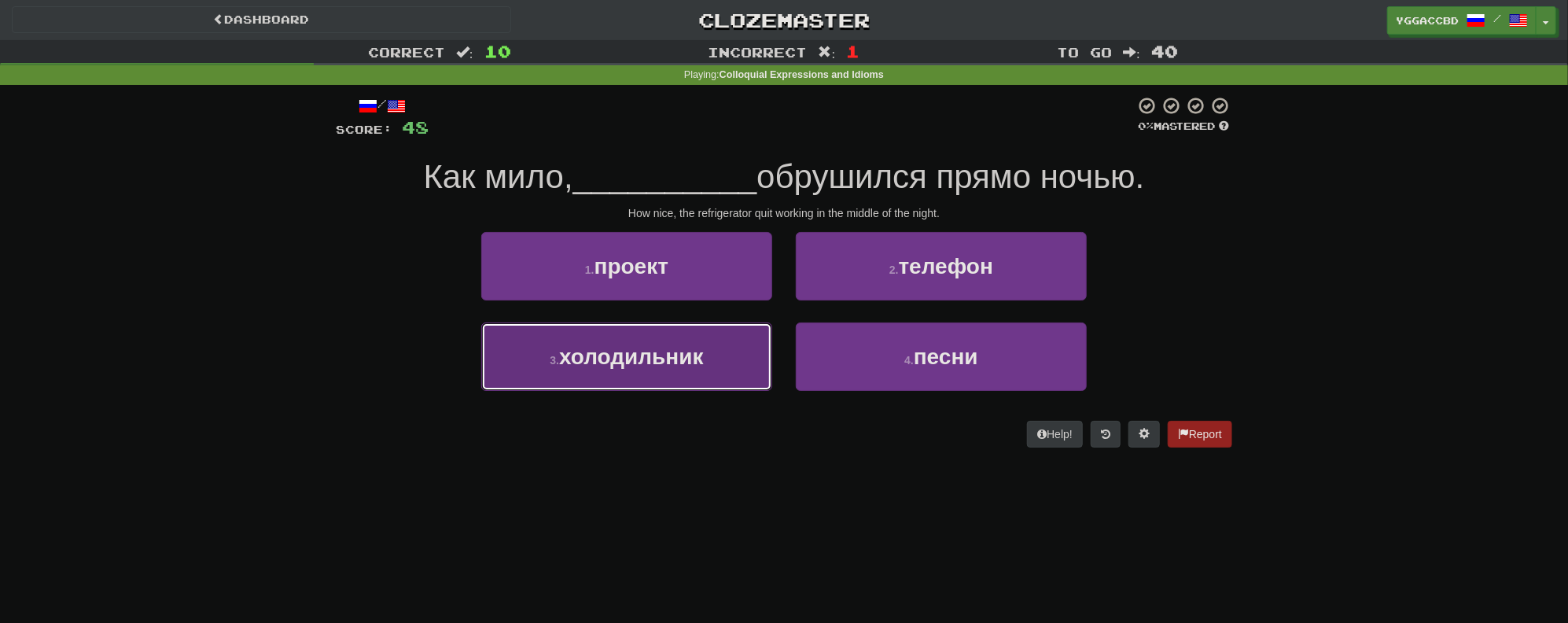
drag, startPoint x: 694, startPoint y: 353, endPoint x: 786, endPoint y: 320, distance: 97.7
click at [696, 352] on span "холодильник" at bounding box center [631, 356] width 144 height 25
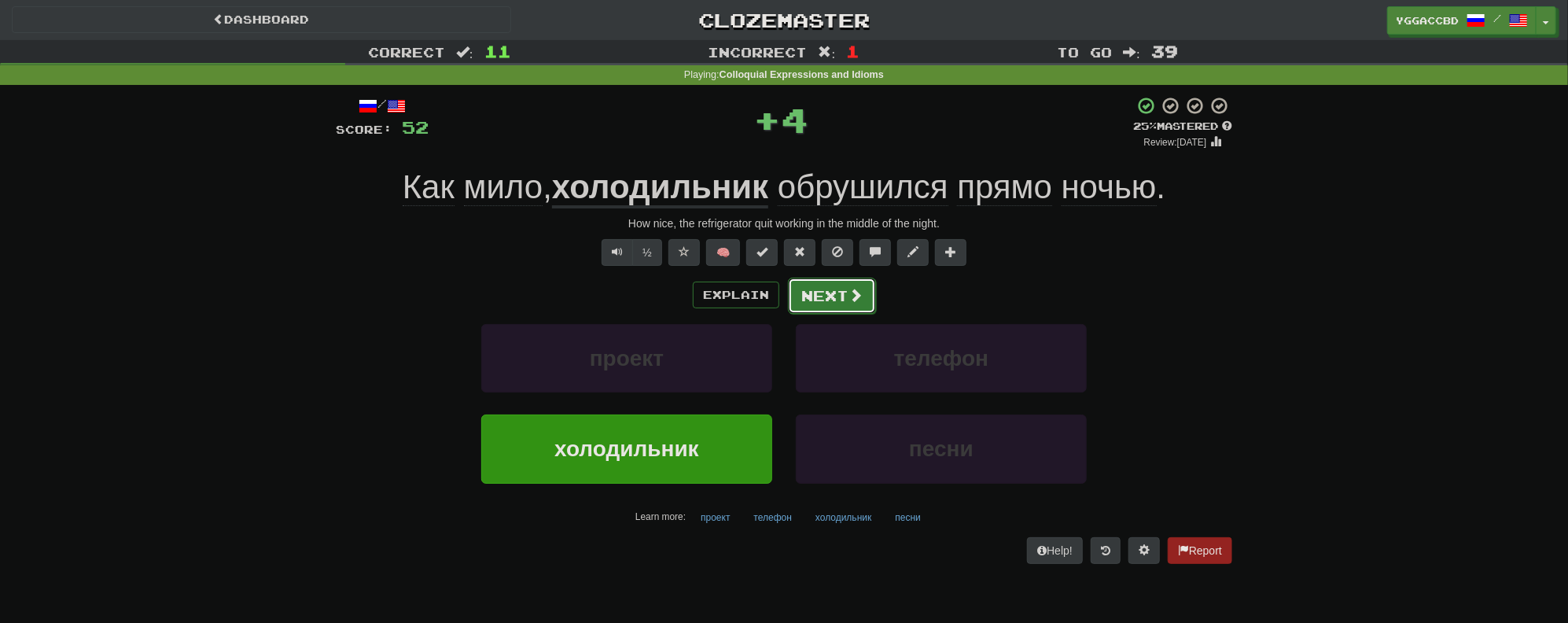
click at [837, 299] on button "Next" at bounding box center [832, 295] width 88 height 36
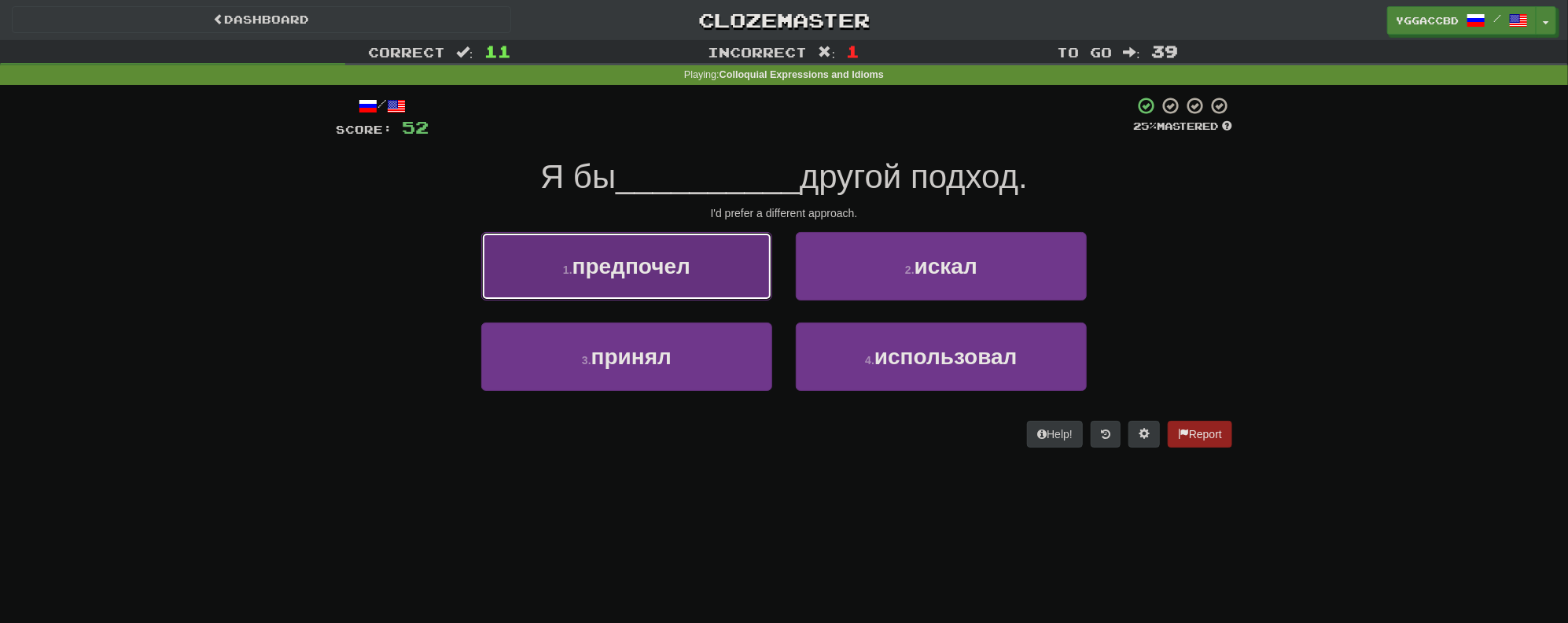
drag, startPoint x: 673, startPoint y: 264, endPoint x: 775, endPoint y: 271, distance: 102.2
click at [674, 263] on span "предпочел" at bounding box center [631, 266] width 118 height 25
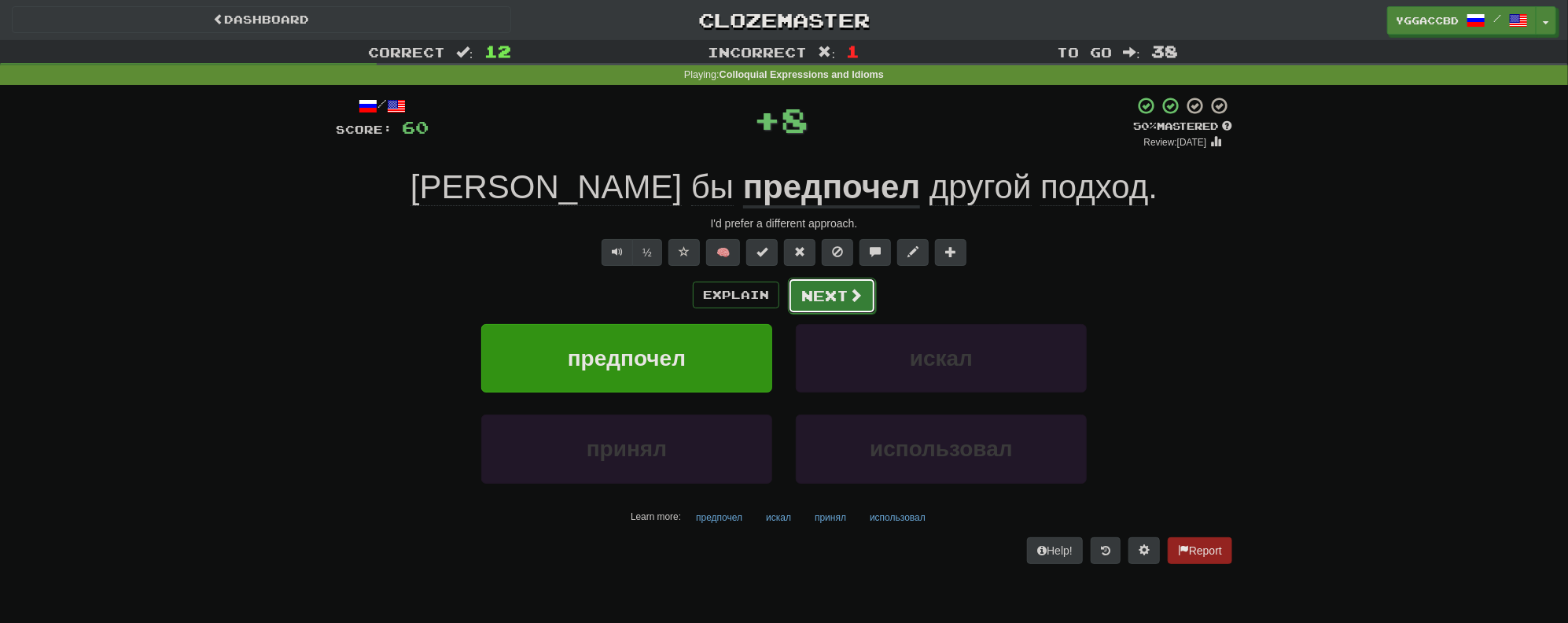
click at [836, 295] on button "Next" at bounding box center [832, 295] width 88 height 36
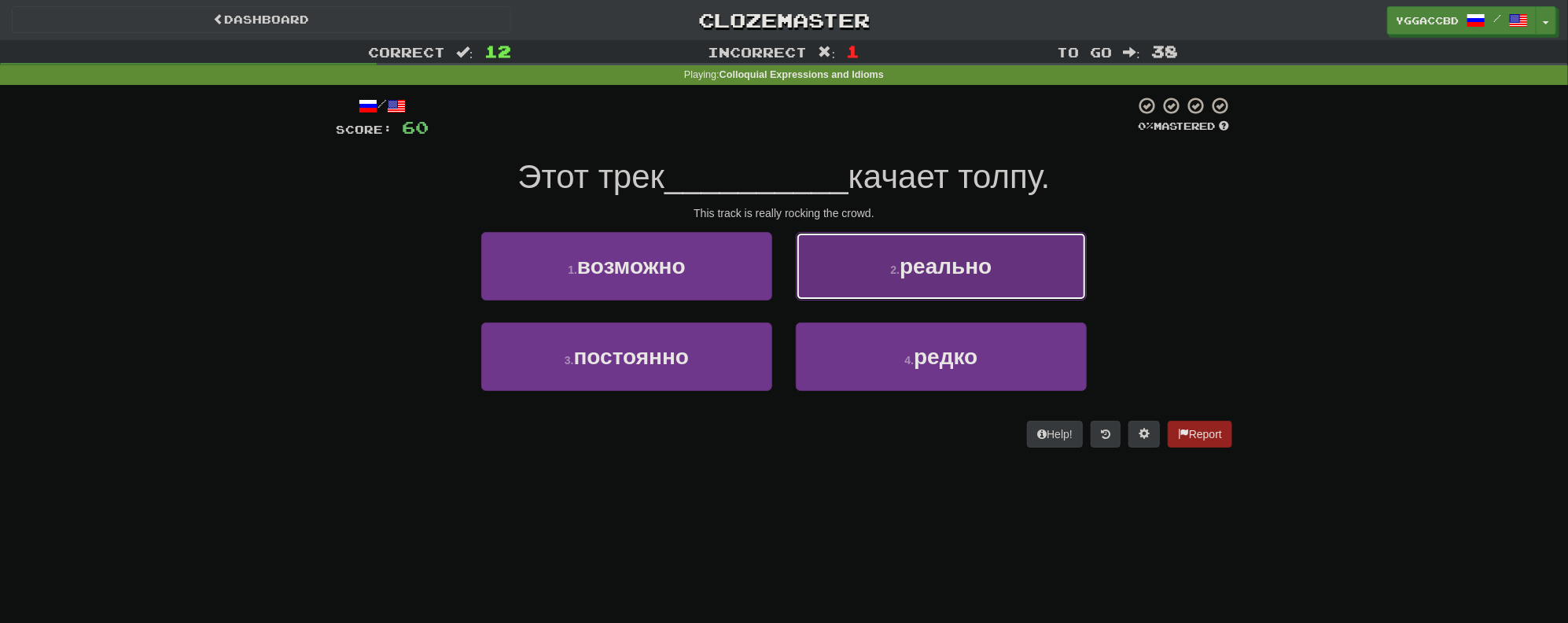
click at [926, 288] on button "2 . реально" at bounding box center [941, 266] width 291 height 69
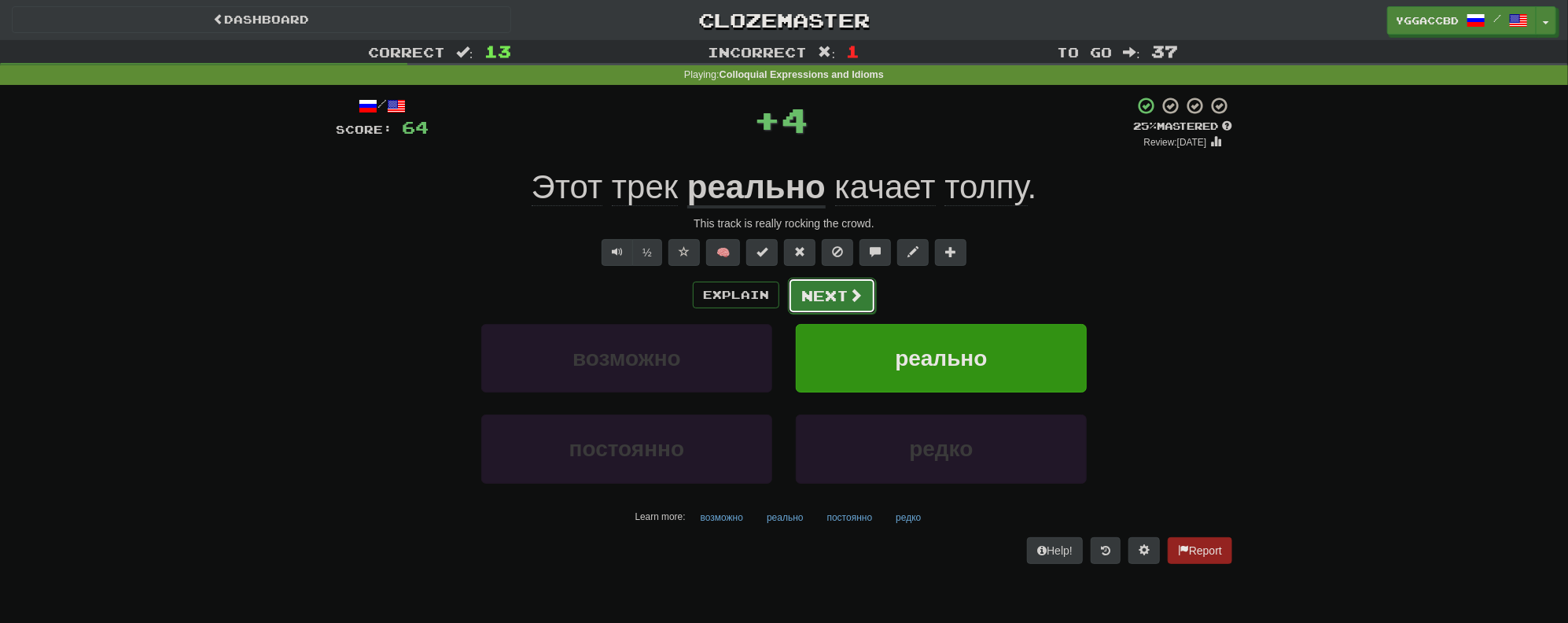
click at [820, 292] on button "Next" at bounding box center [832, 295] width 88 height 36
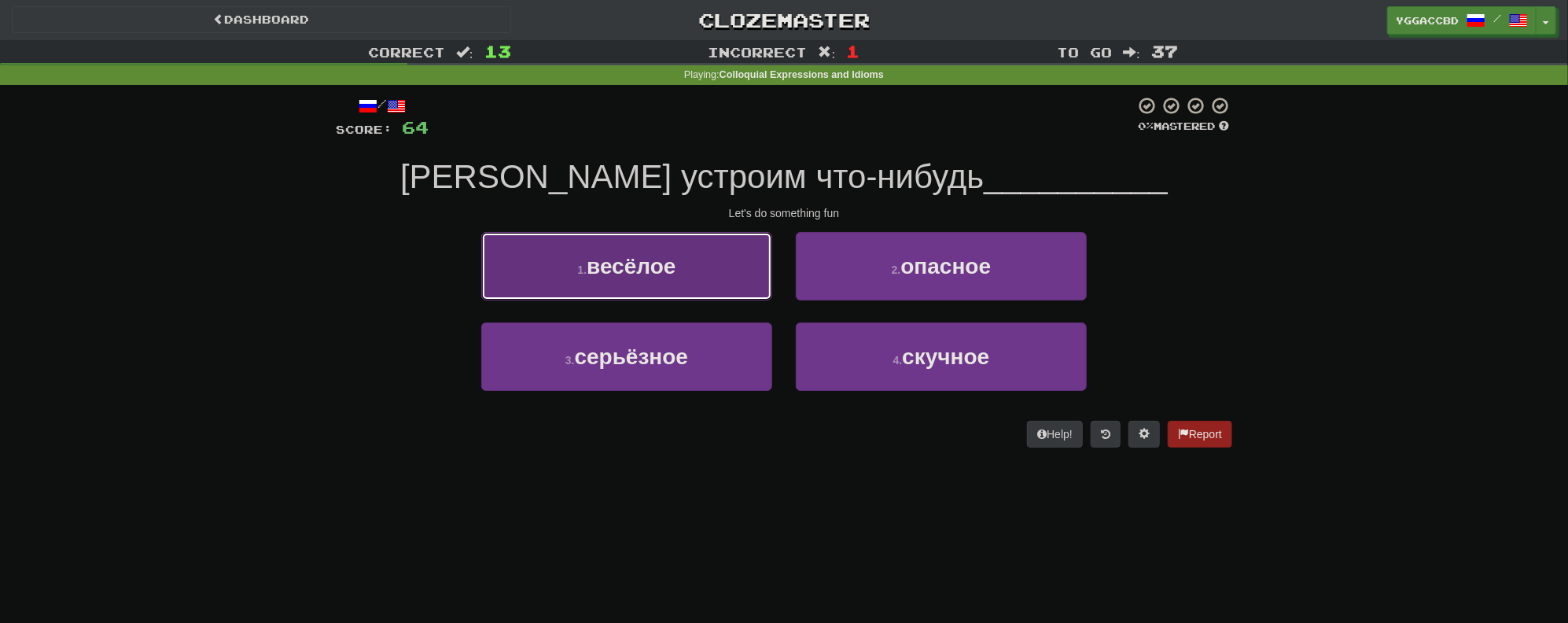
click at [707, 277] on button "1 . весёлое" at bounding box center [627, 266] width 291 height 69
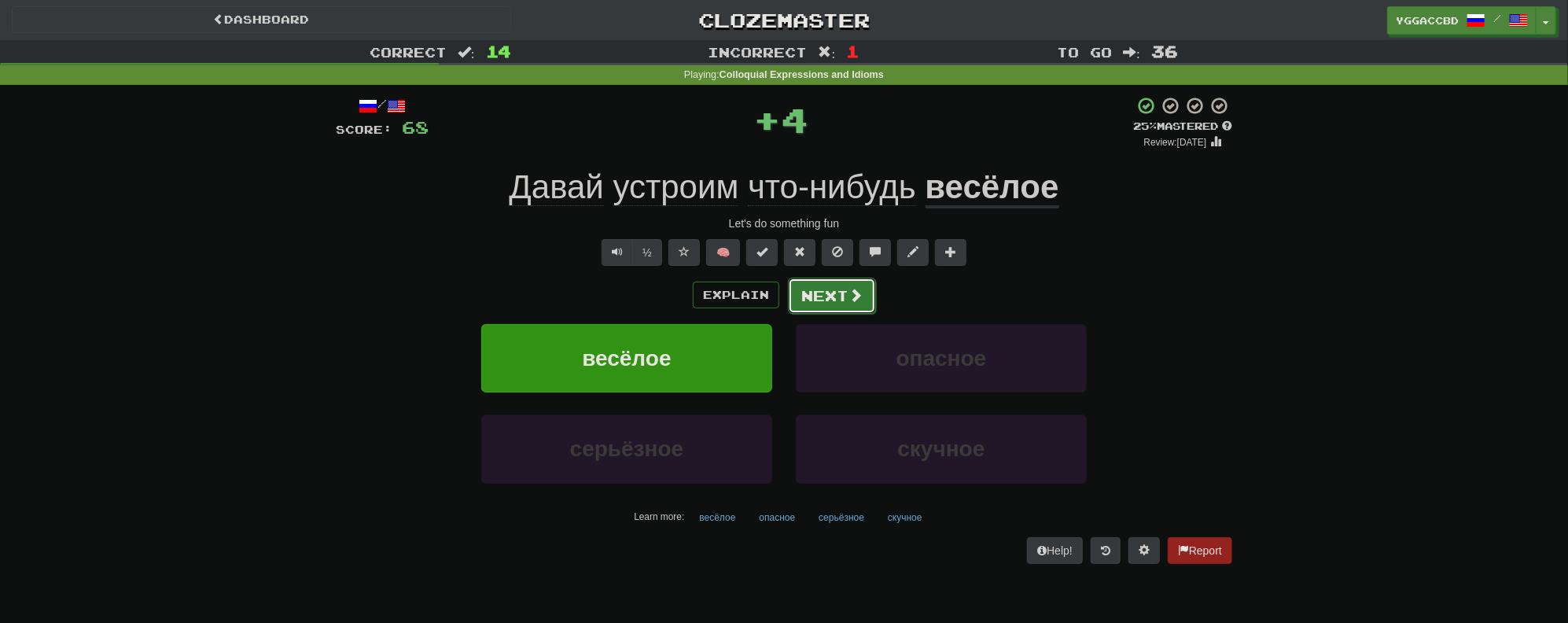
click at [831, 296] on button "Next" at bounding box center [832, 295] width 88 height 36
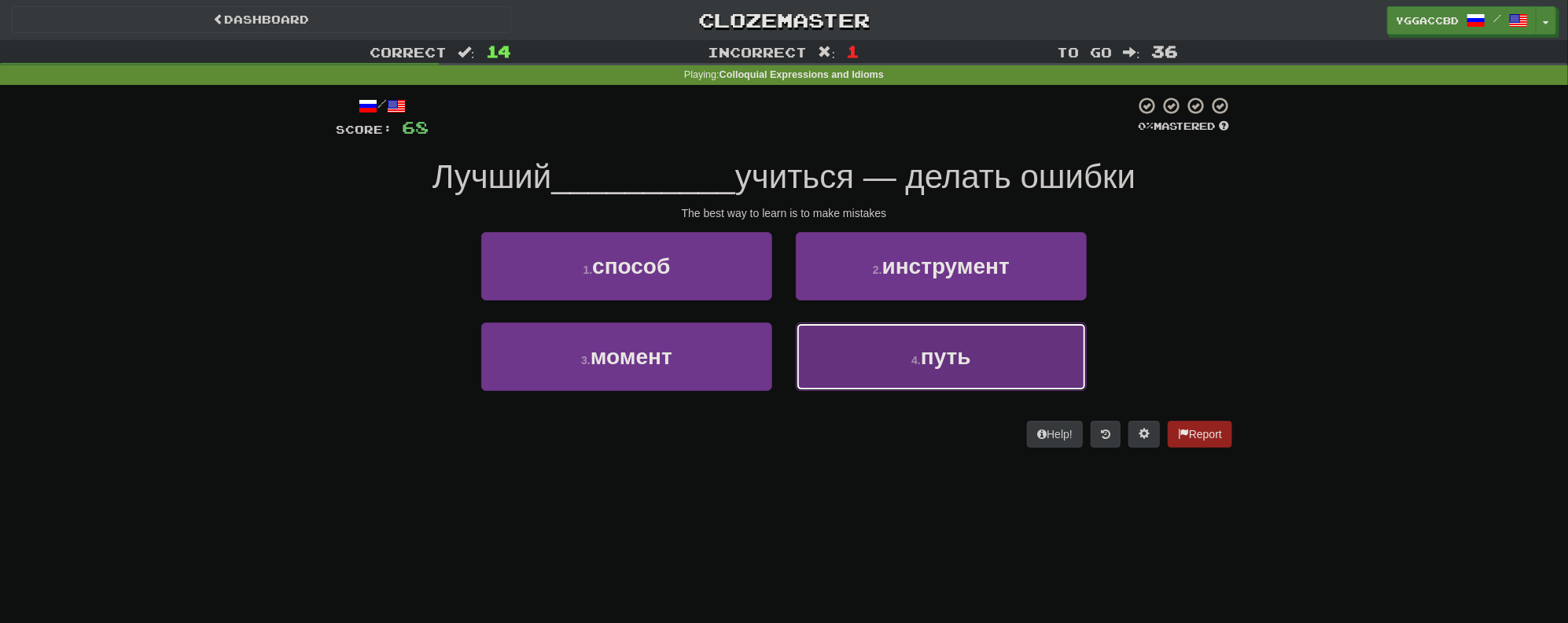
click at [1050, 371] on button "4 . путь" at bounding box center [941, 356] width 291 height 69
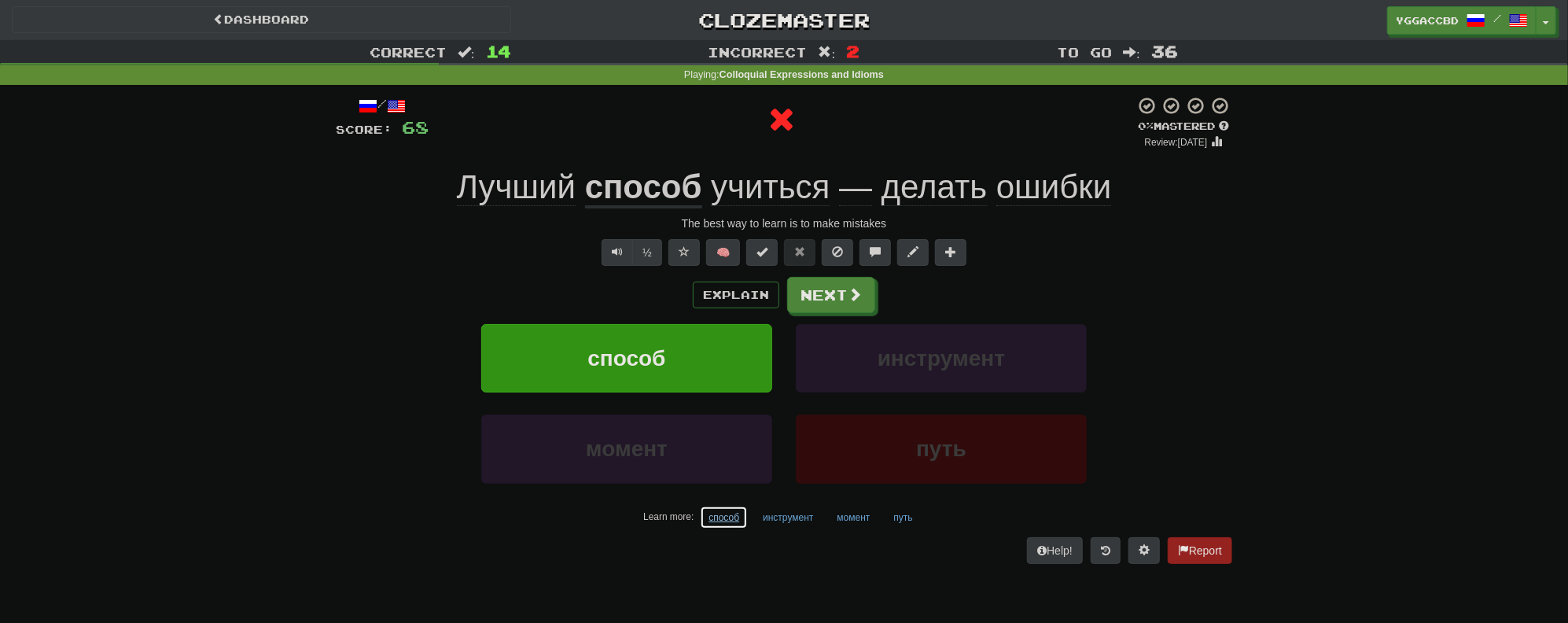
click at [723, 517] on button "способ" at bounding box center [723, 516] width 48 height 24
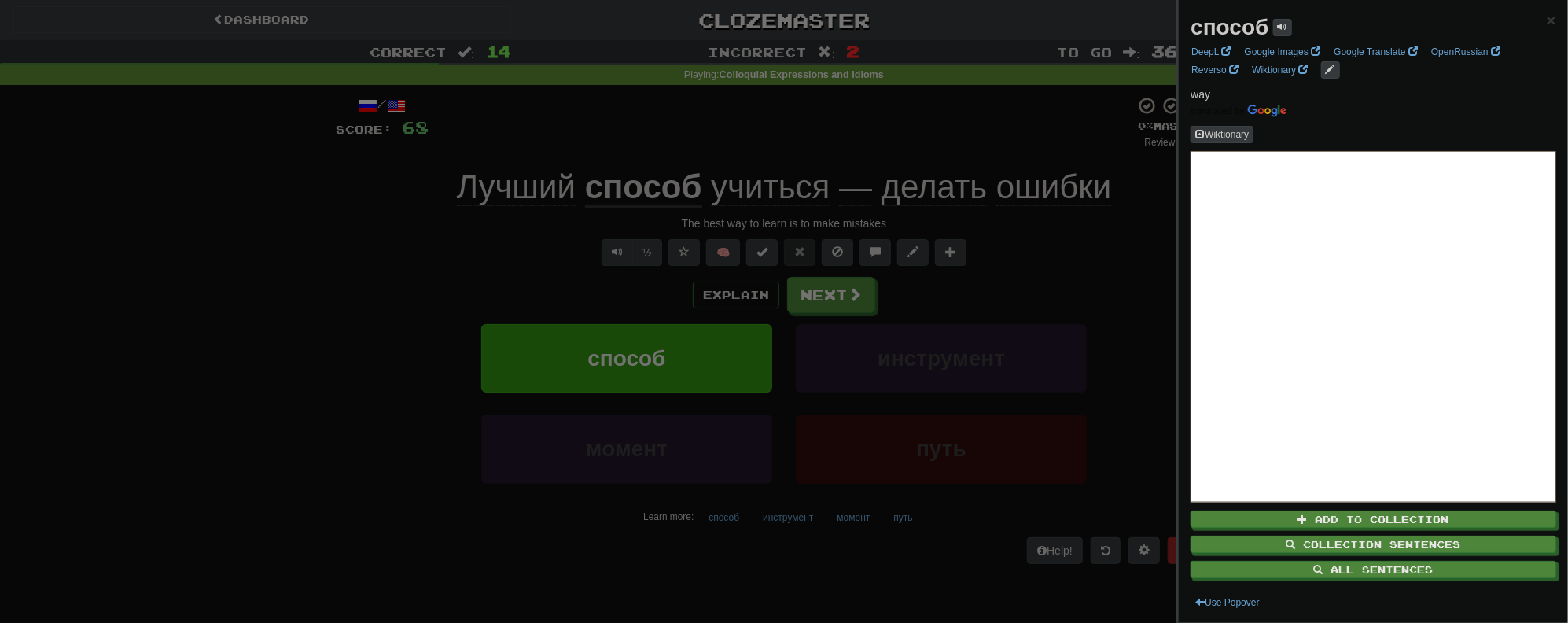
click at [324, 343] on div at bounding box center [784, 311] width 1568 height 623
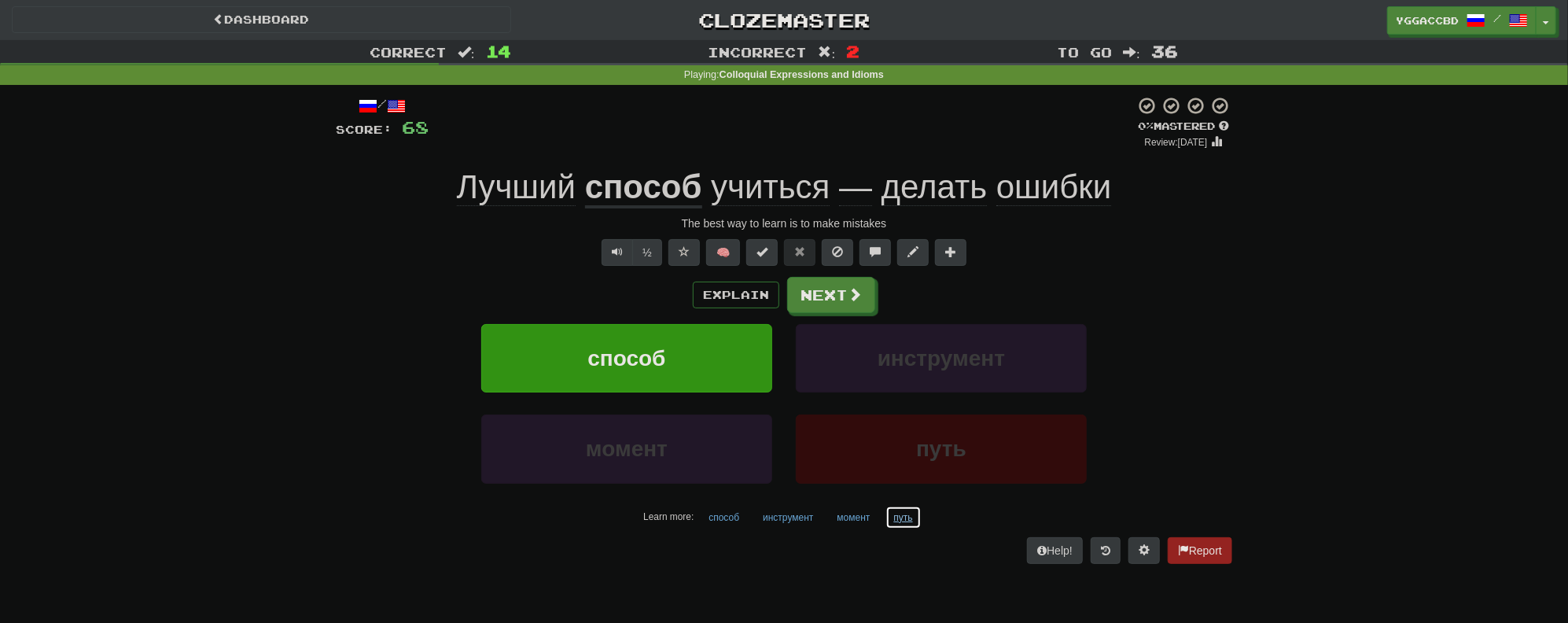
click at [895, 519] on button "путь" at bounding box center [903, 516] width 36 height 24
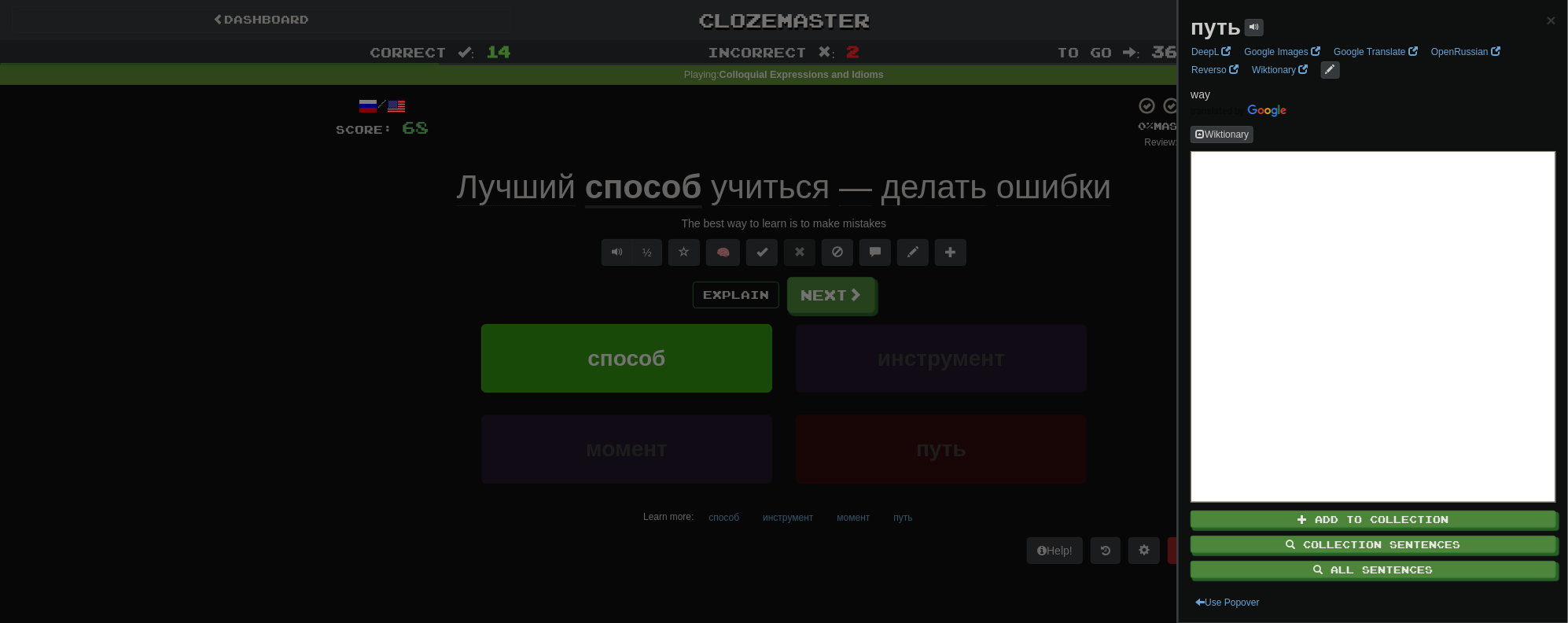
click at [267, 336] on div at bounding box center [784, 311] width 1568 height 623
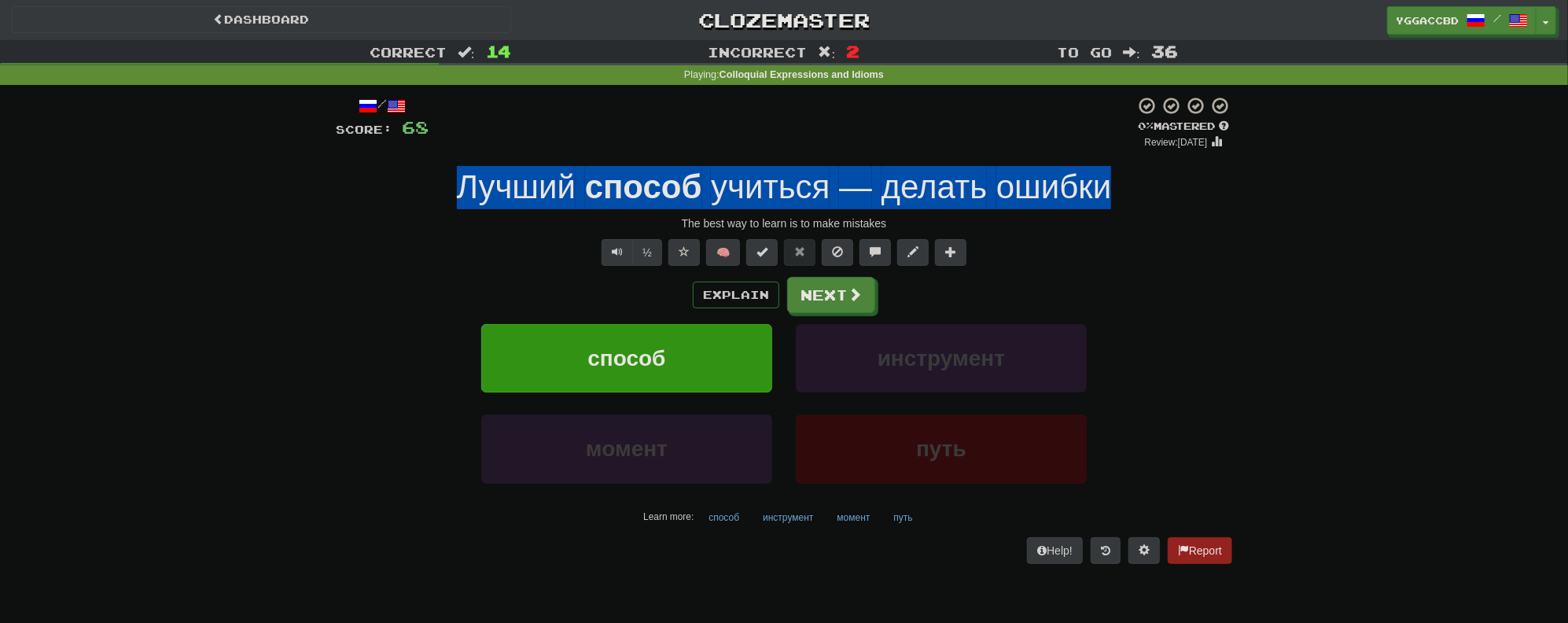
drag, startPoint x: 449, startPoint y: 190, endPoint x: 1191, endPoint y: 189, distance: 742.0
click at [1191, 189] on div "Лучший способ учиться — делать ошибки" at bounding box center [784, 188] width 897 height 43
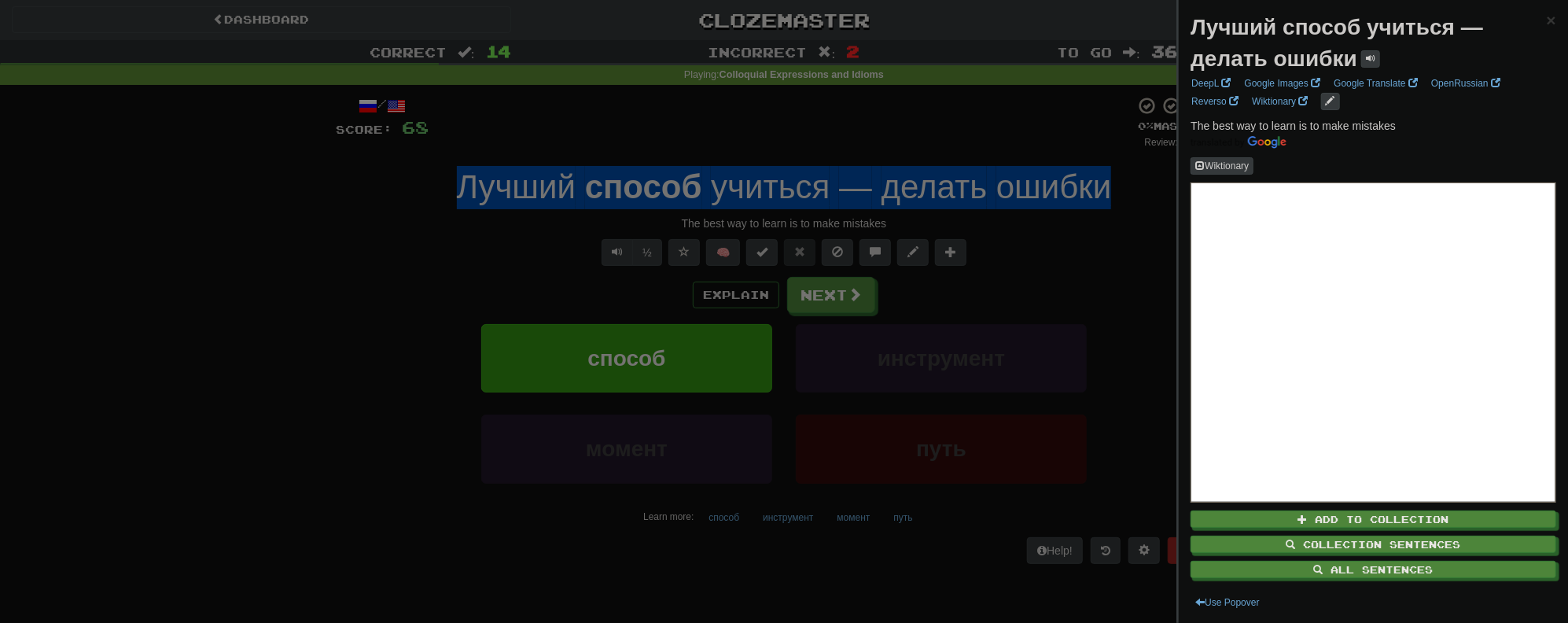
copy div "Лучший способ учиться — делать ошибки"
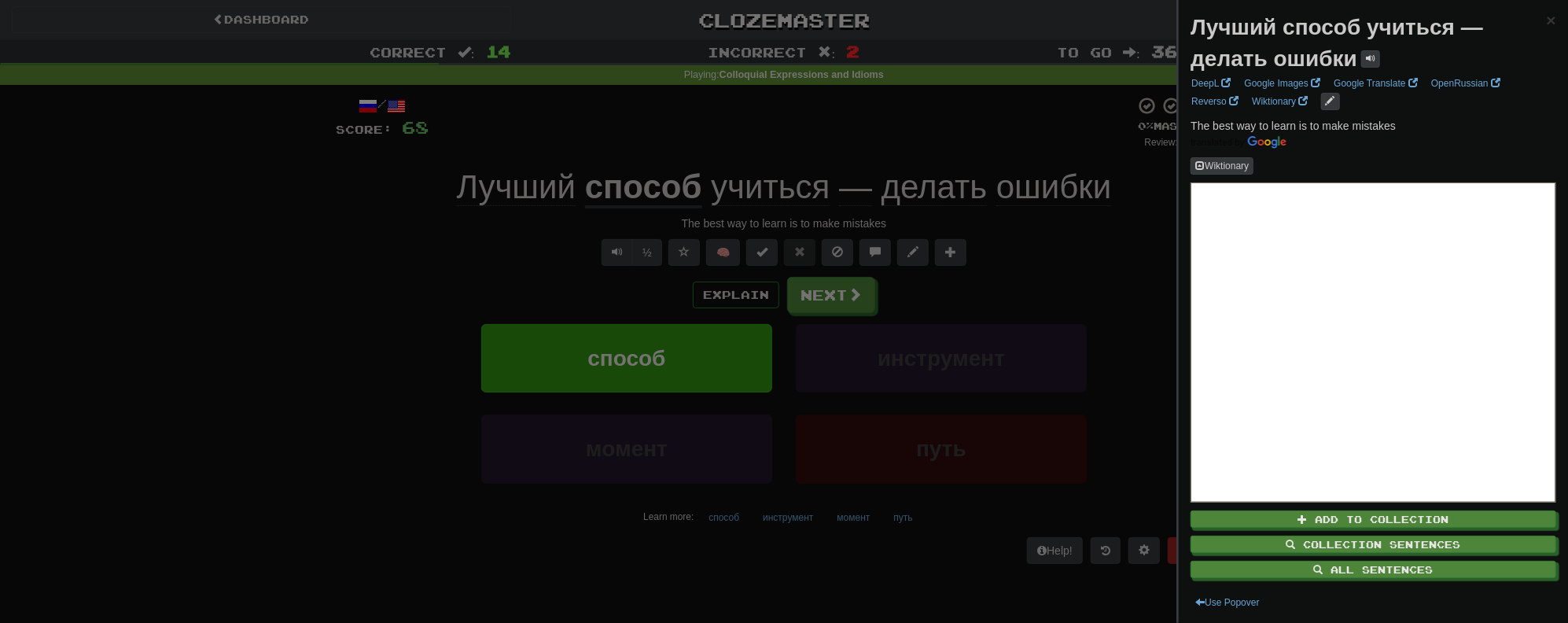
click at [1060, 264] on div at bounding box center [784, 311] width 1568 height 623
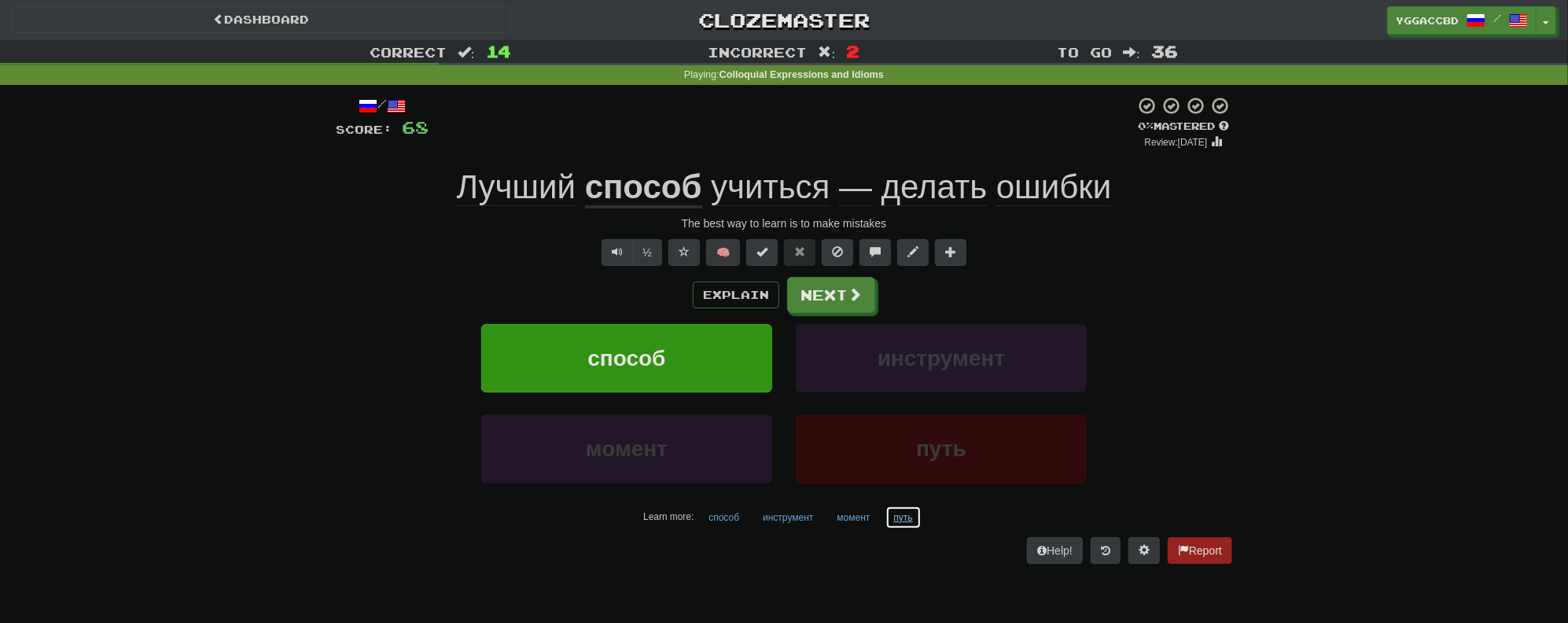
click at [909, 517] on button "путь" at bounding box center [903, 516] width 36 height 24
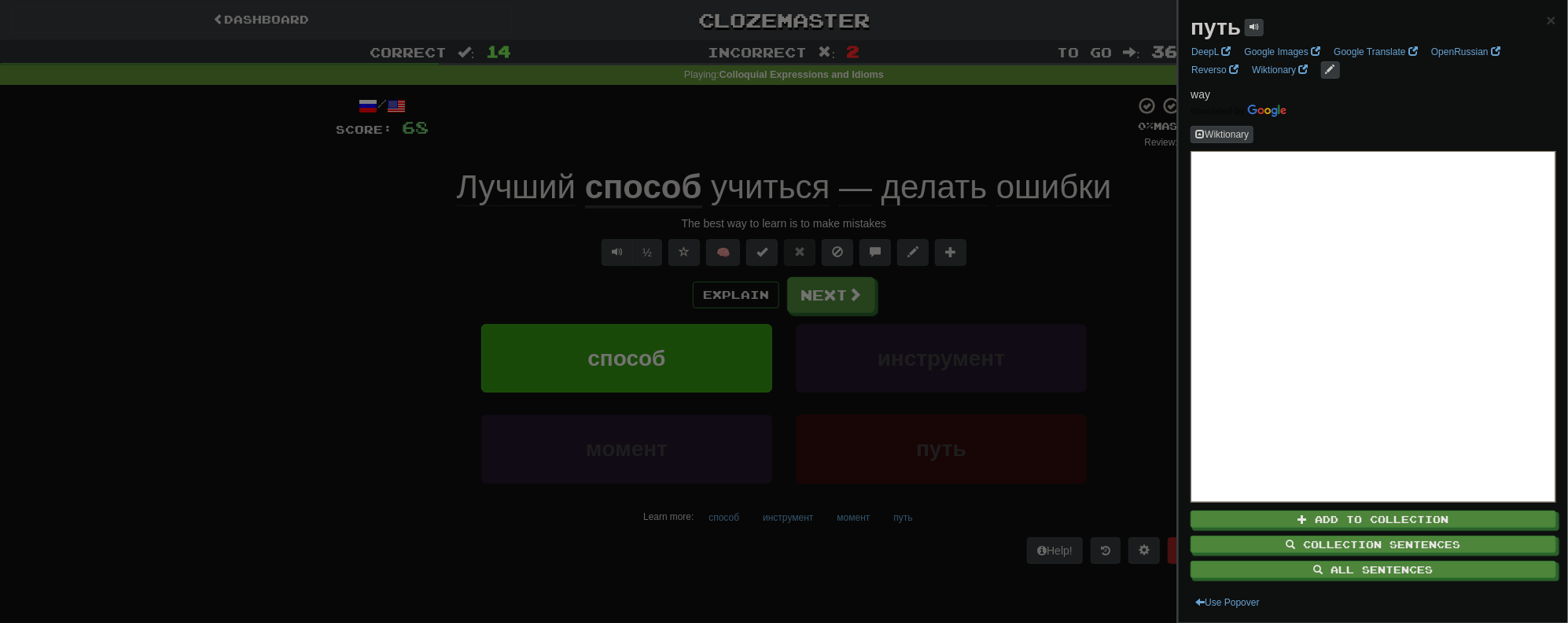
click at [1214, 26] on strong "путь" at bounding box center [1215, 27] width 50 height 25
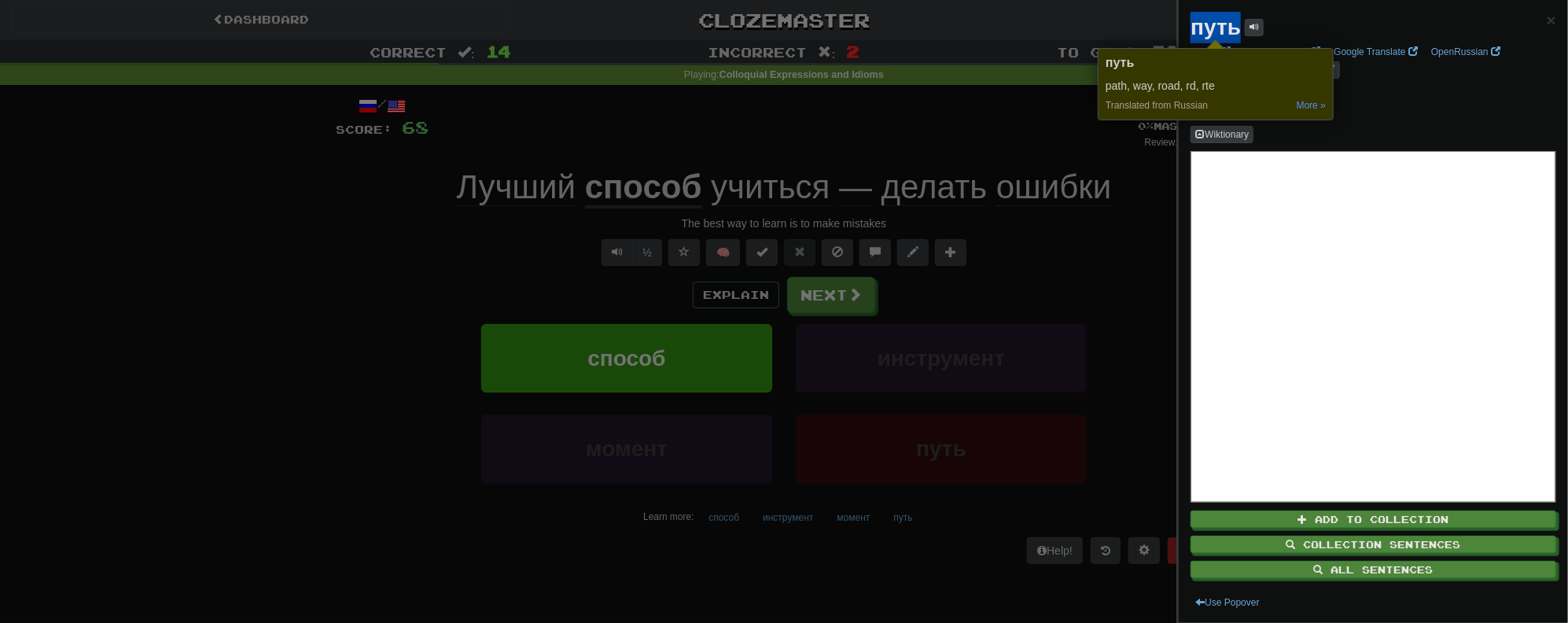
copy strong "путь"
click at [828, 308] on div at bounding box center [784, 311] width 1568 height 623
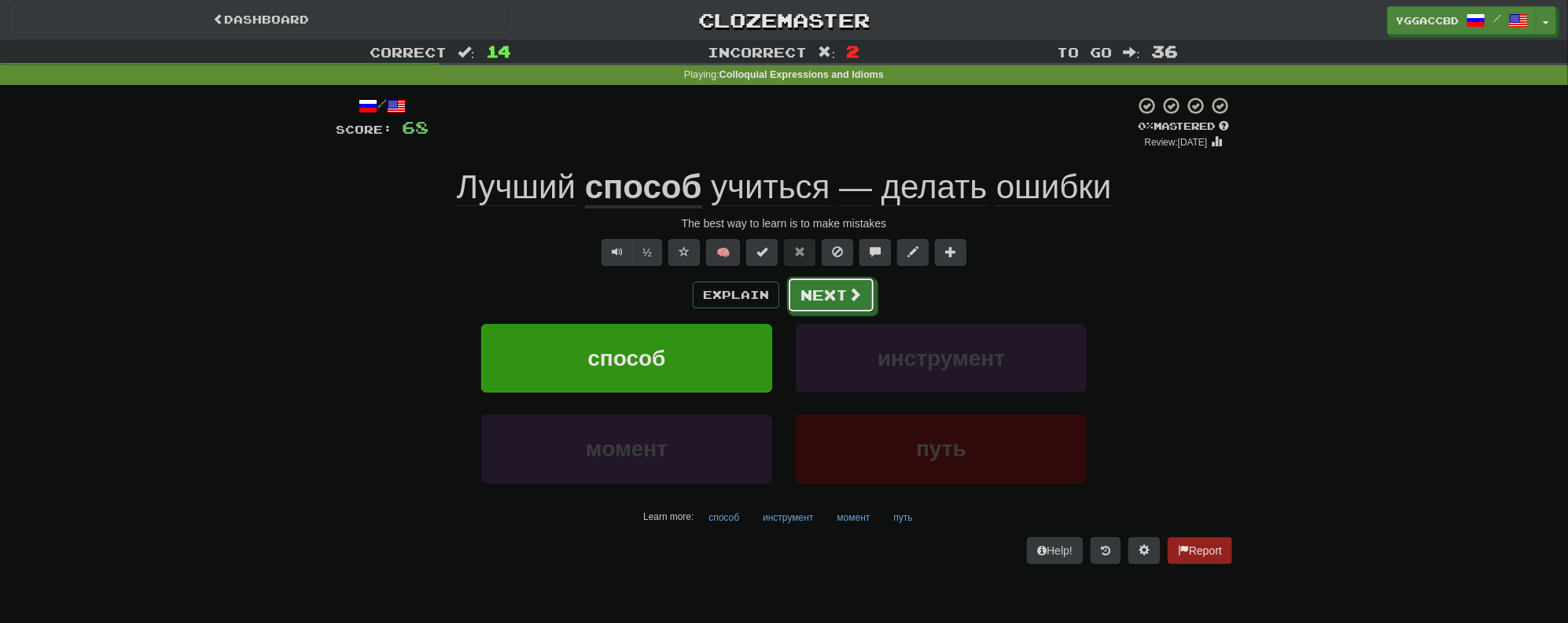
click at [828, 308] on button "Next" at bounding box center [831, 295] width 88 height 36
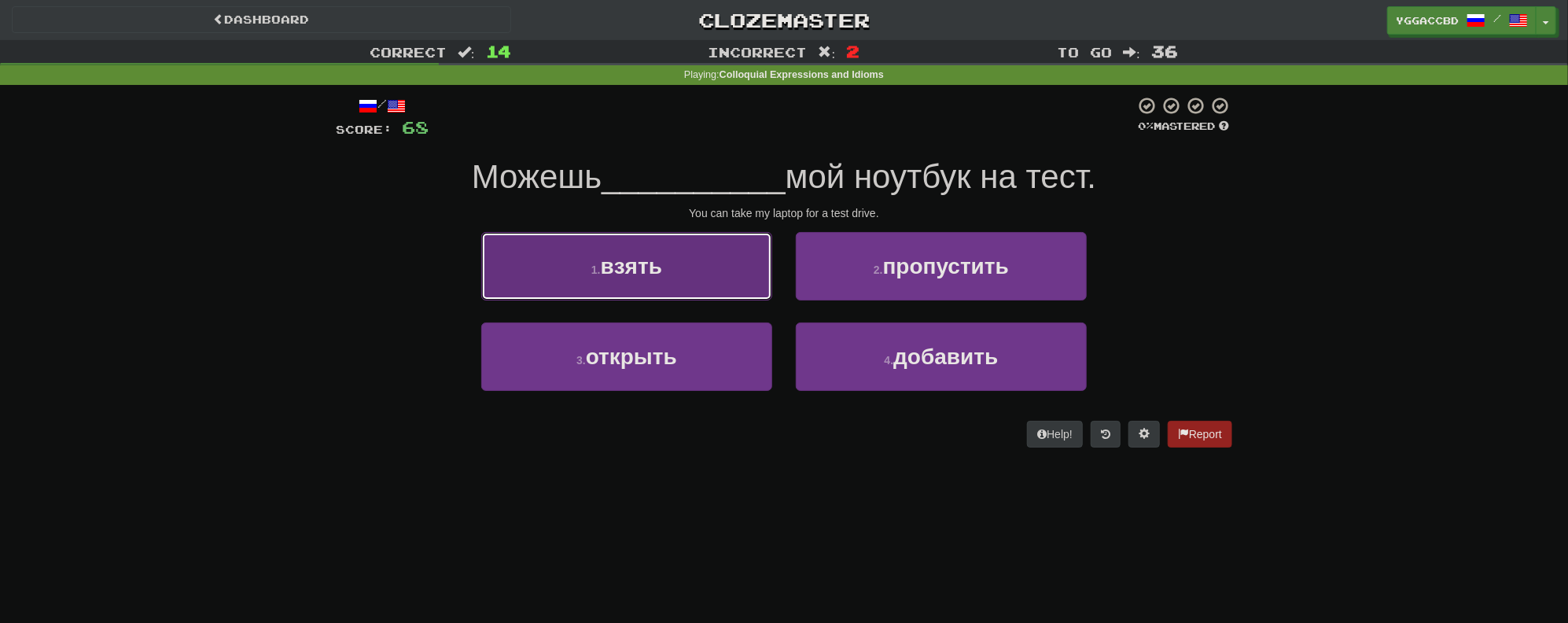
click at [718, 283] on button "1 . взять" at bounding box center [627, 266] width 291 height 69
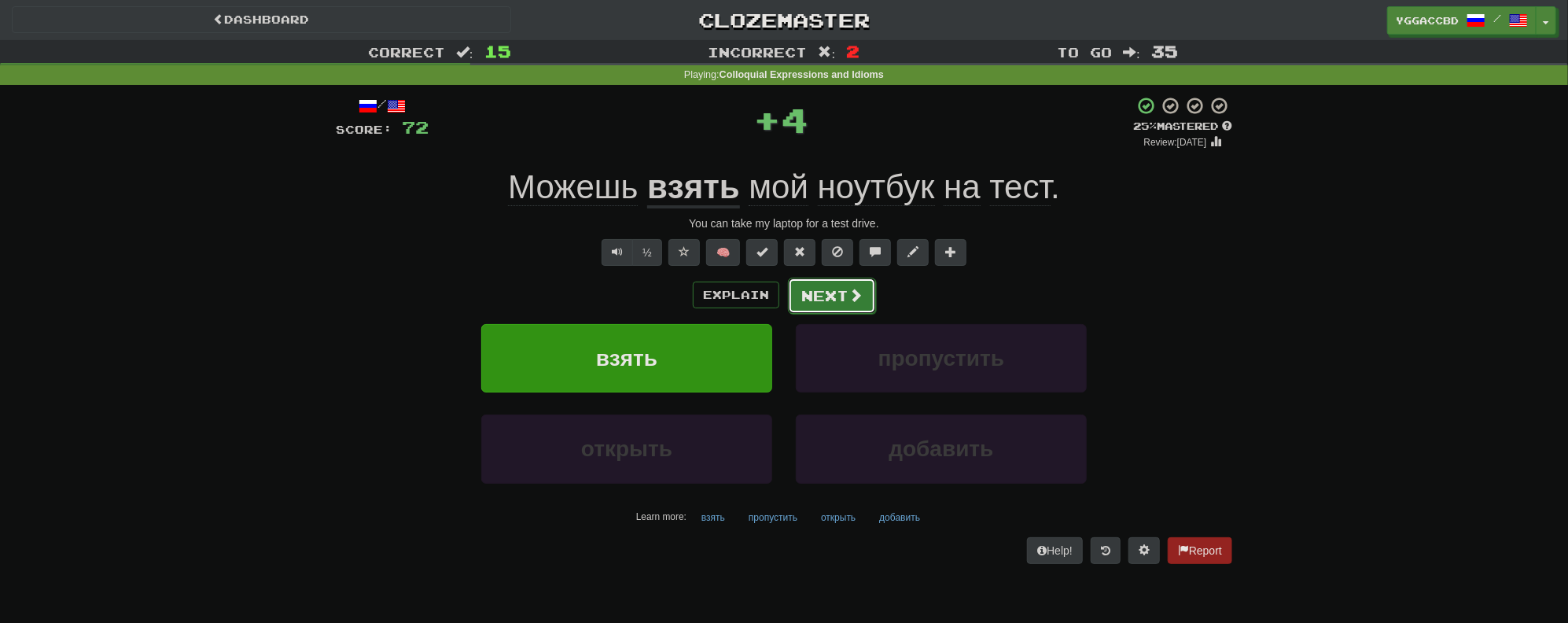
click at [805, 296] on button "Next" at bounding box center [832, 295] width 88 height 36
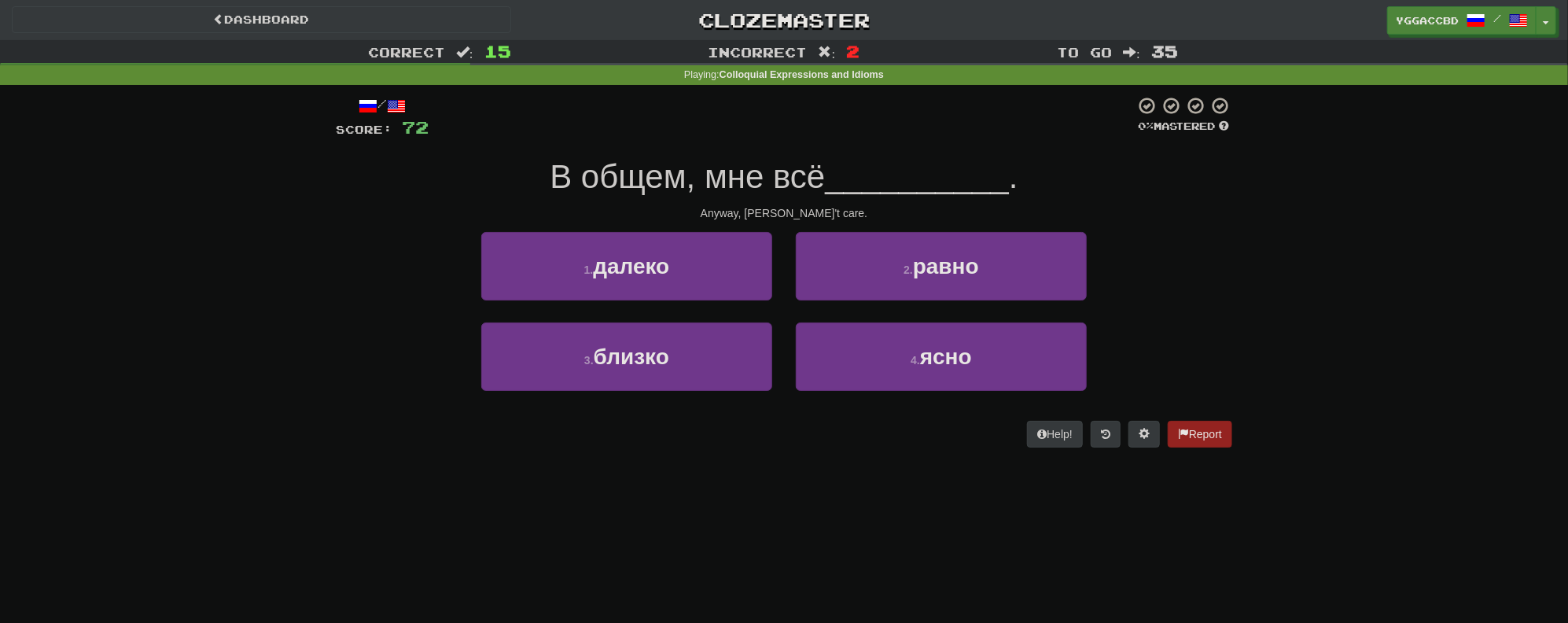
click at [1335, 335] on div "Correct : 15 Incorrect : 2 To go : 35 Playing : Colloquial Expressions and Idio…" at bounding box center [784, 254] width 1568 height 429
click at [235, 249] on div "Correct : 15 Incorrect : 2 To go : 35 Playing : Colloquial Expressions and Idio…" at bounding box center [784, 254] width 1568 height 429
click at [891, 268] on button "2 . равно" at bounding box center [941, 266] width 291 height 69
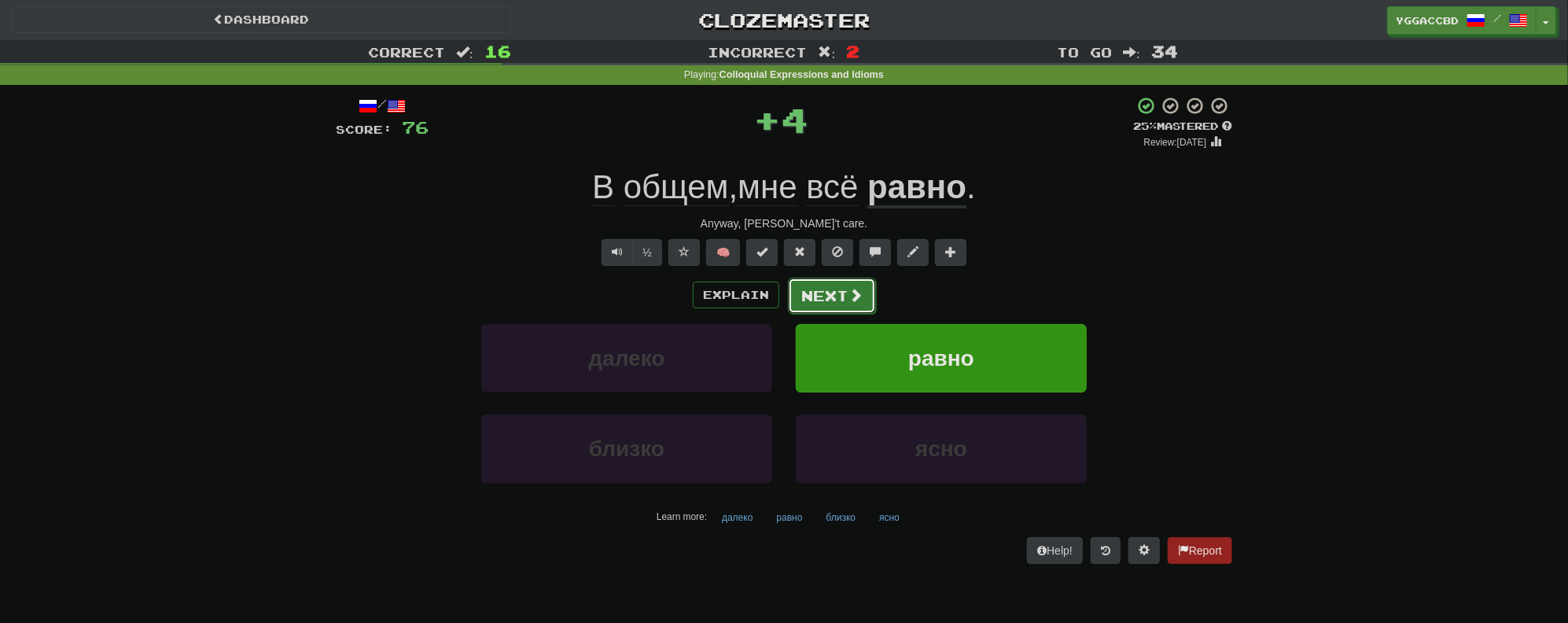
click at [793, 290] on button "Next" at bounding box center [832, 295] width 88 height 36
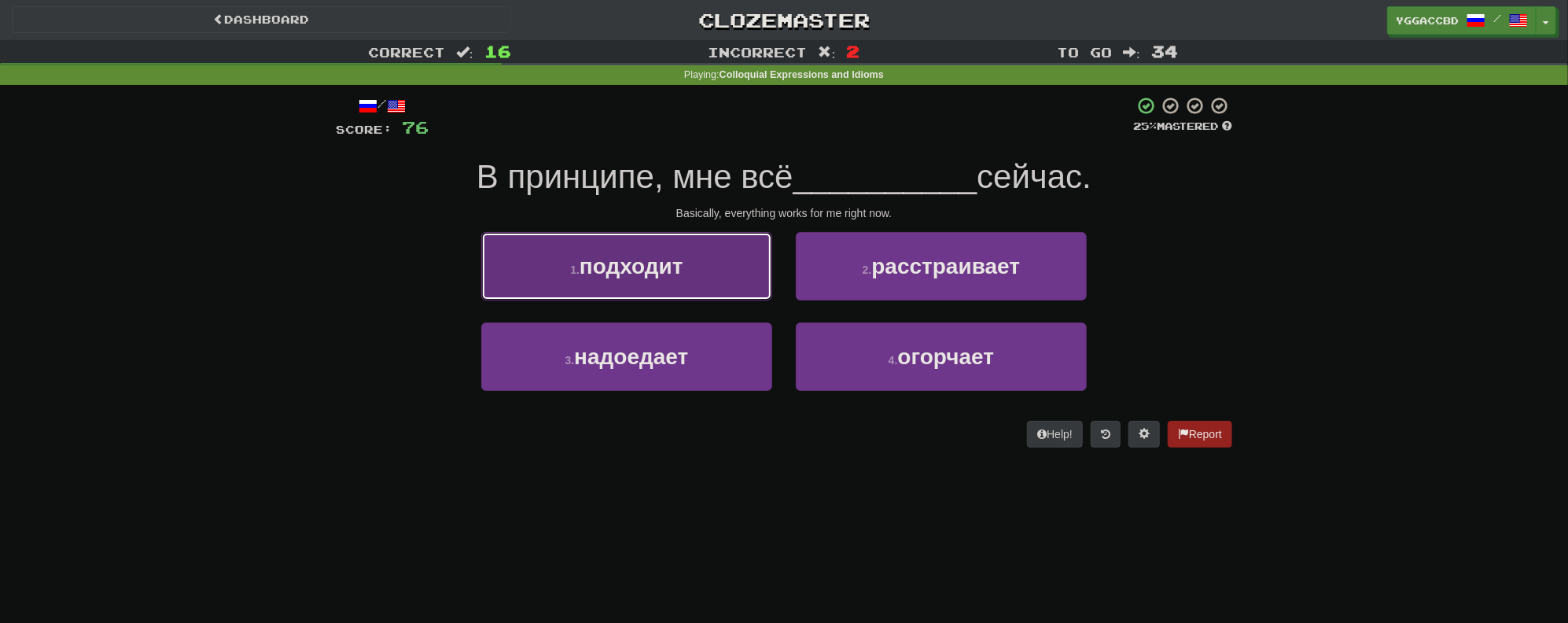
click at [610, 261] on span "подходит" at bounding box center [632, 266] width 104 height 25
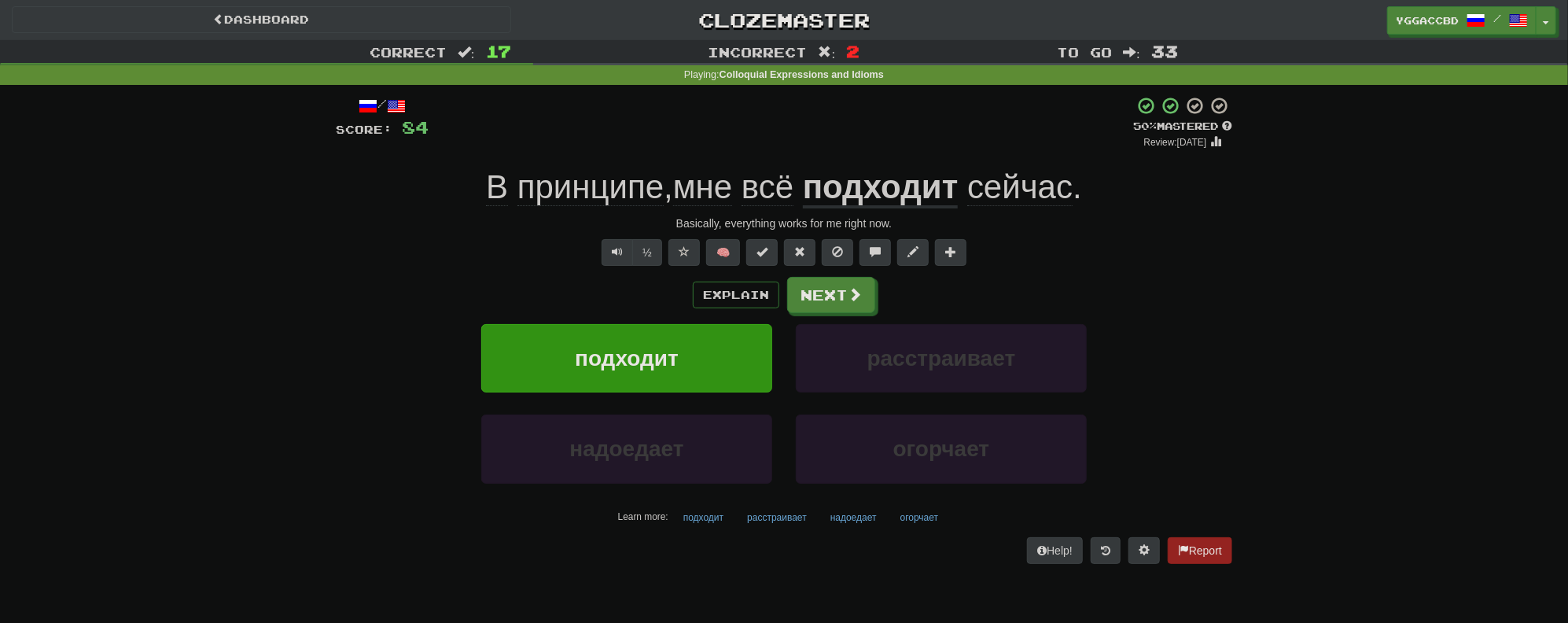
click at [268, 187] on div "Correct : 17 Incorrect : 2 To go : 33 Playing : Colloquial Expressions and Idio…" at bounding box center [784, 313] width 1568 height 546
click at [860, 312] on div "Explain Next подходит расстраивает надоедает огорчает Learn more: подходит расс…" at bounding box center [784, 403] width 897 height 253
click at [859, 309] on button "Next" at bounding box center [832, 295] width 88 height 36
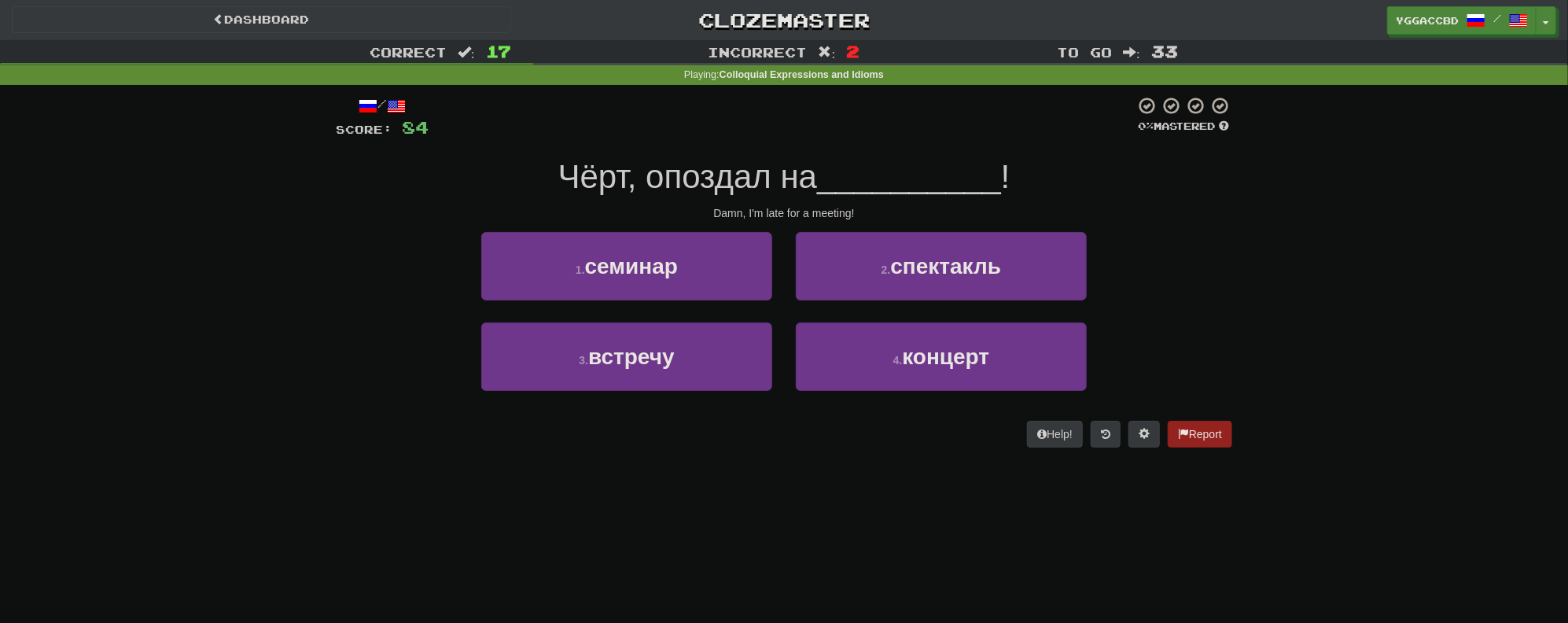
click at [654, 390] on div "3 . встречу" at bounding box center [627, 368] width 315 height 90
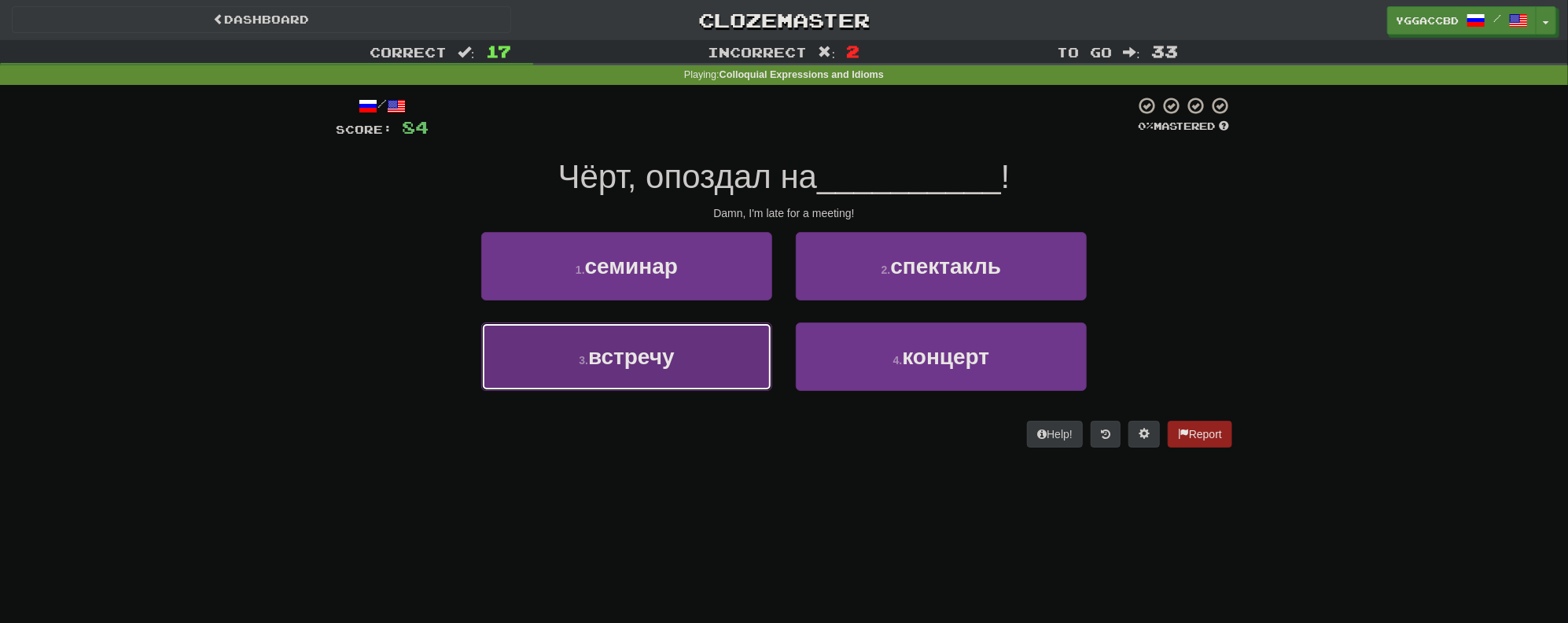
click at [668, 371] on button "3 . встречу" at bounding box center [627, 356] width 291 height 69
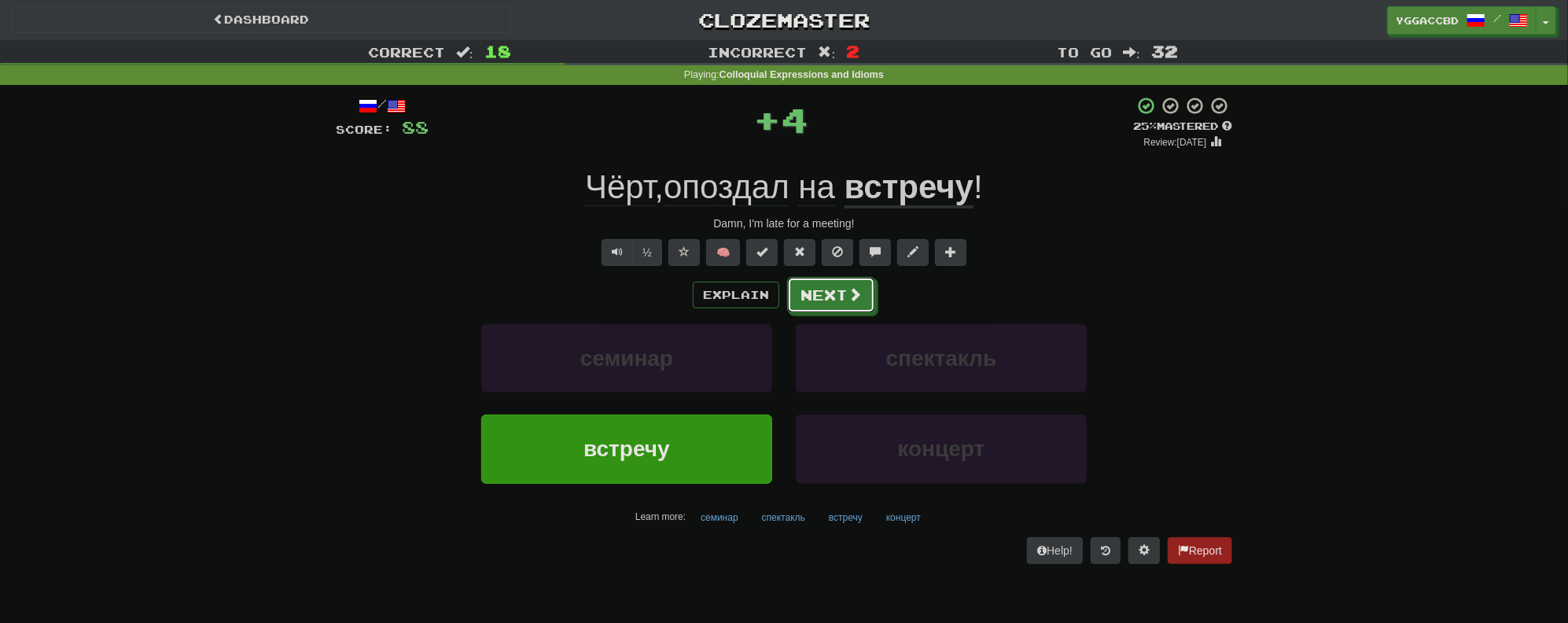
click at [818, 275] on div "/ Score: 88 + 4 25 % Mastered Review: 2025-09-17 Чёрт , опоздал на встречу ! Da…" at bounding box center [784, 329] width 897 height 467
click at [847, 296] on button "Next" at bounding box center [832, 295] width 88 height 36
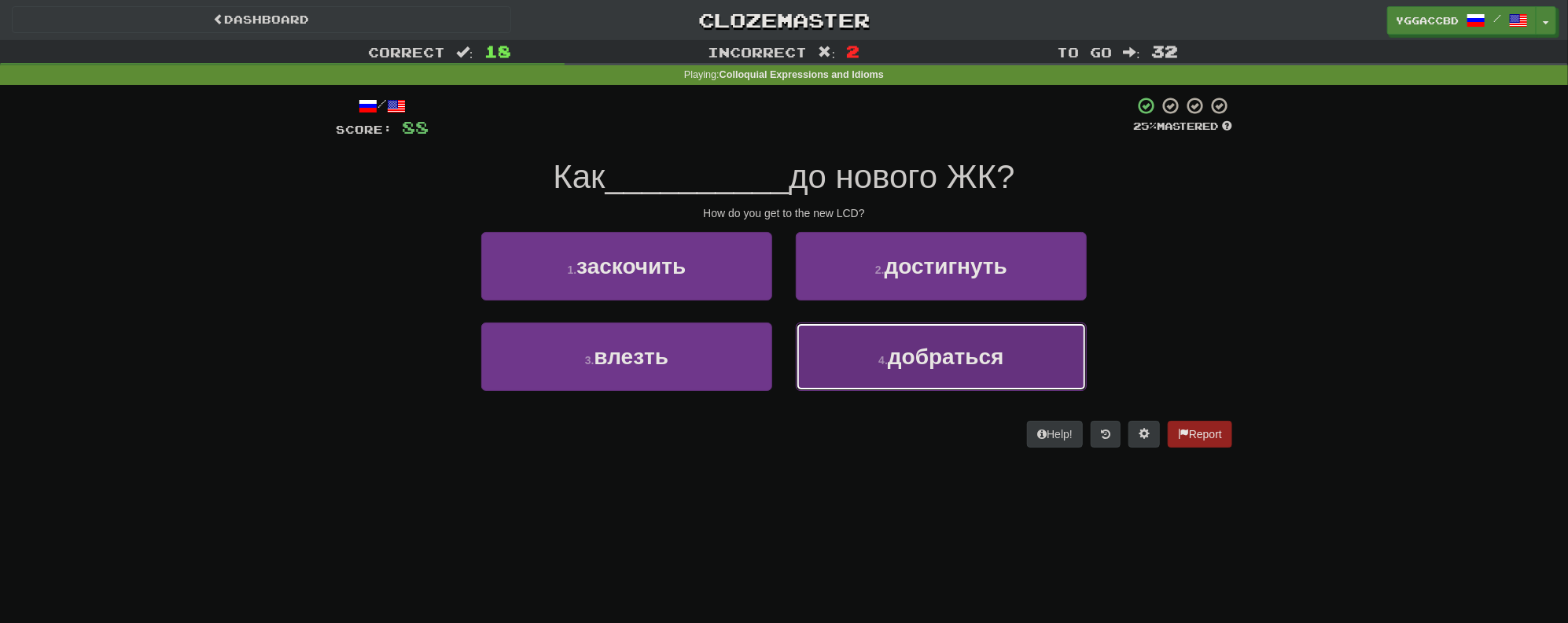
click at [1008, 368] on button "4 . добраться" at bounding box center [941, 356] width 291 height 69
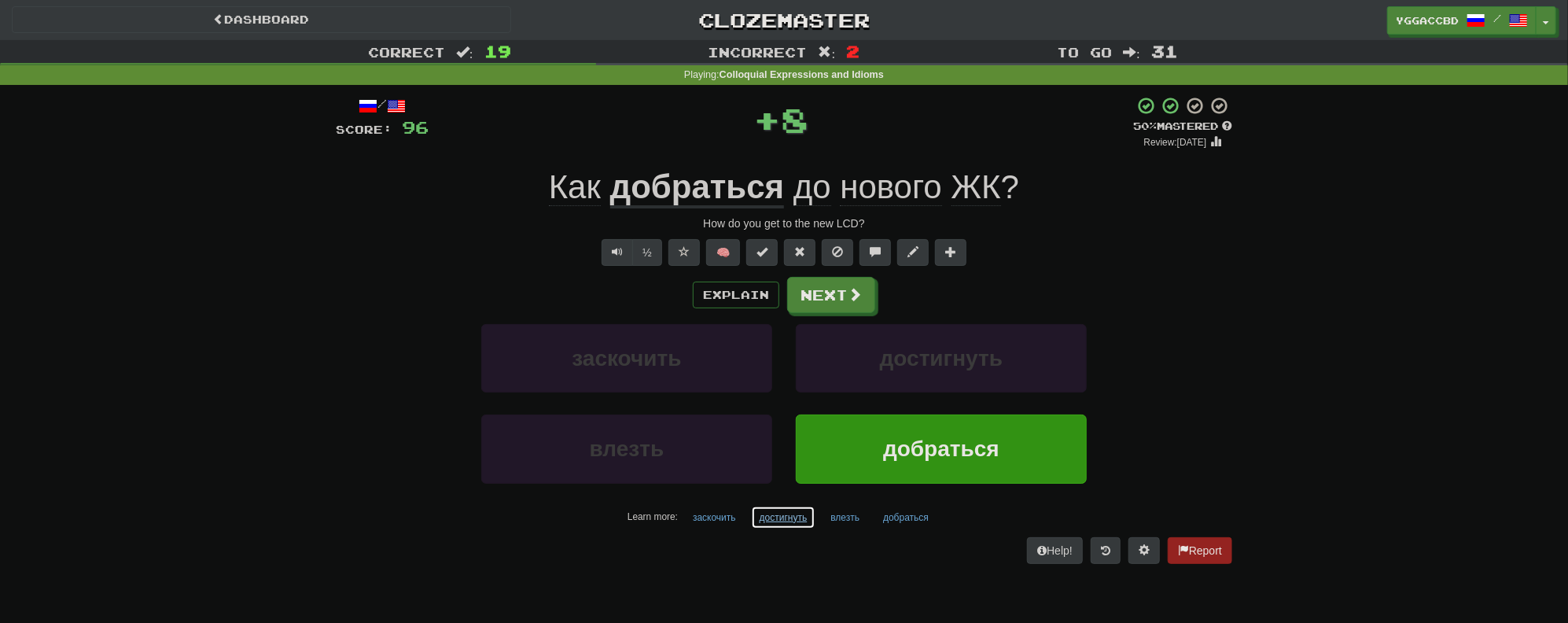
click at [785, 519] on button "достигнуть" at bounding box center [784, 516] width 65 height 24
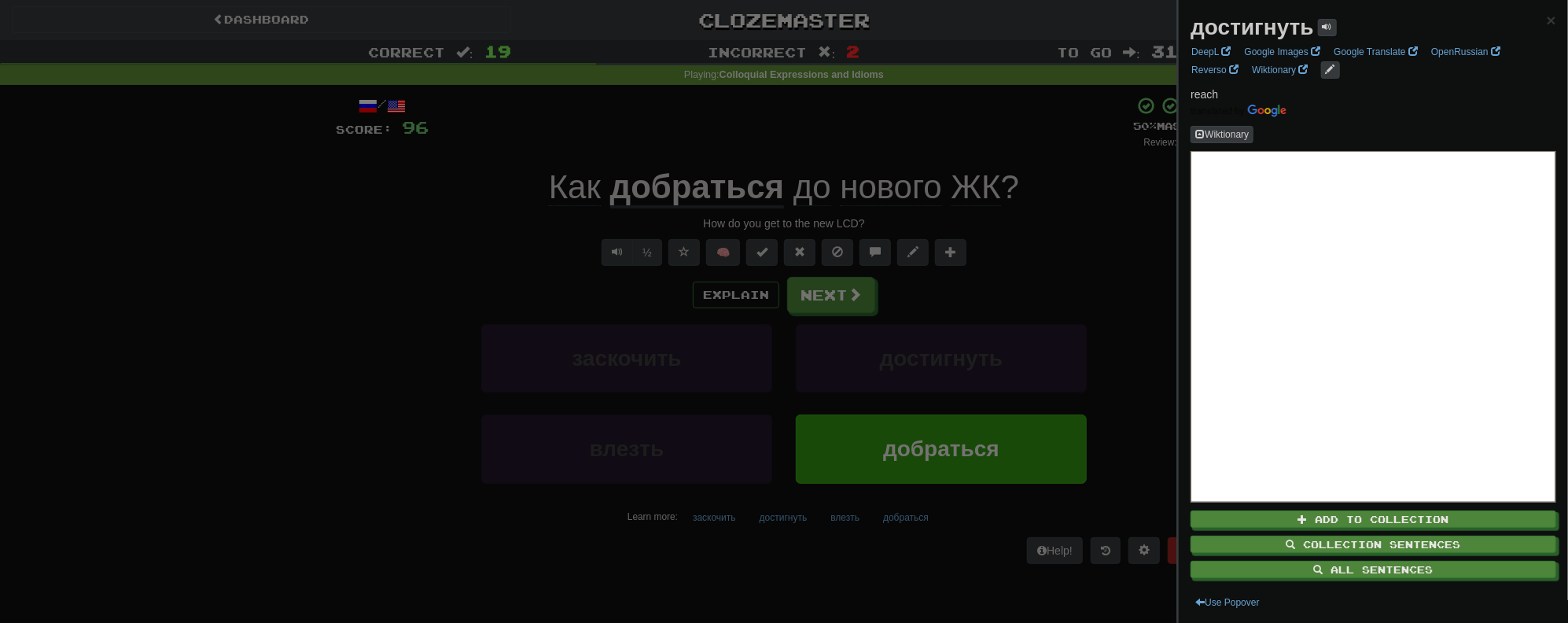
click at [1079, 223] on div at bounding box center [784, 311] width 1568 height 623
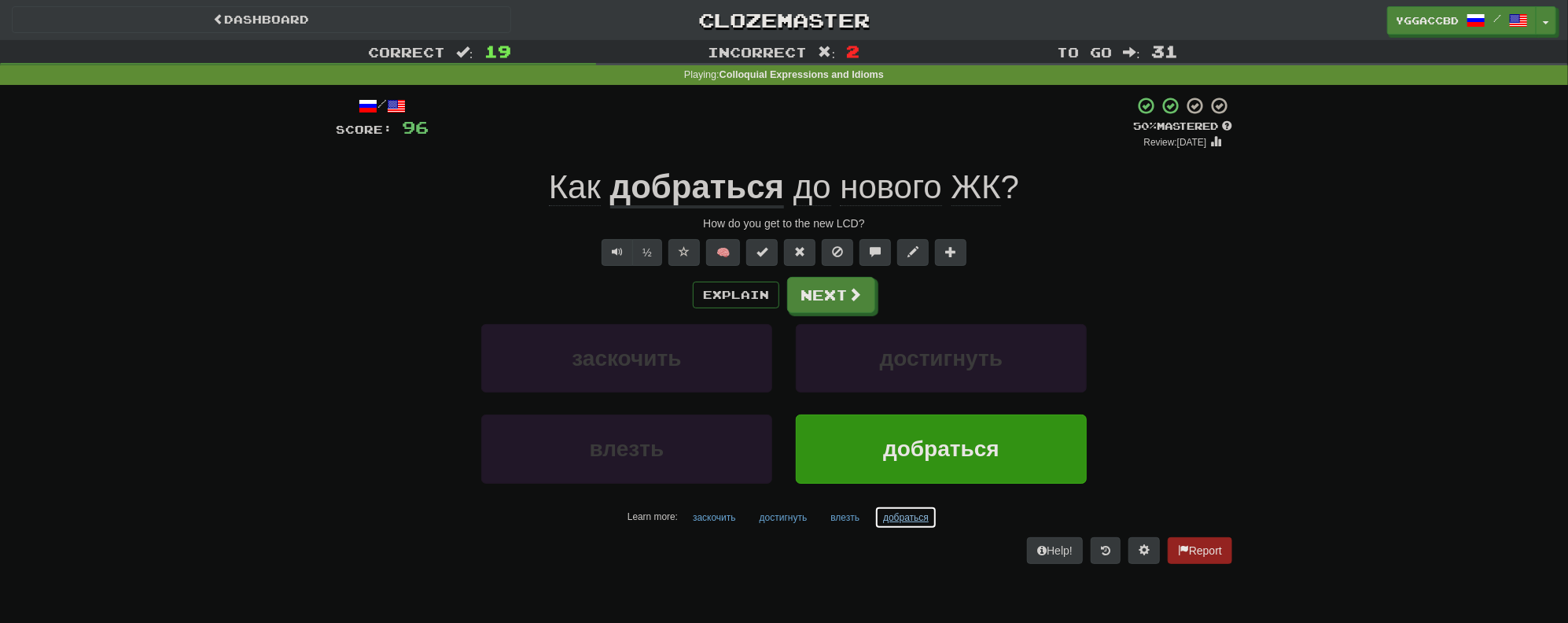
click at [898, 516] on button "добраться" at bounding box center [906, 516] width 63 height 24
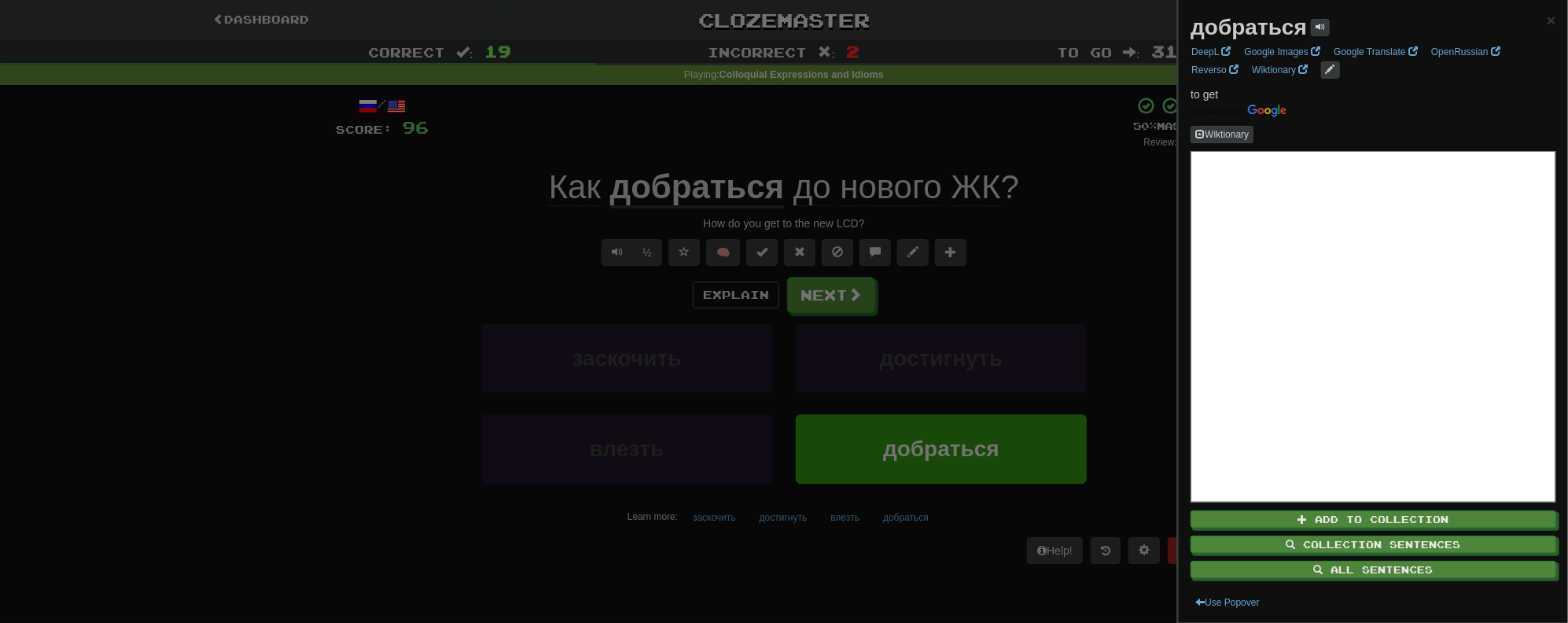
click at [1032, 272] on div at bounding box center [784, 311] width 1568 height 623
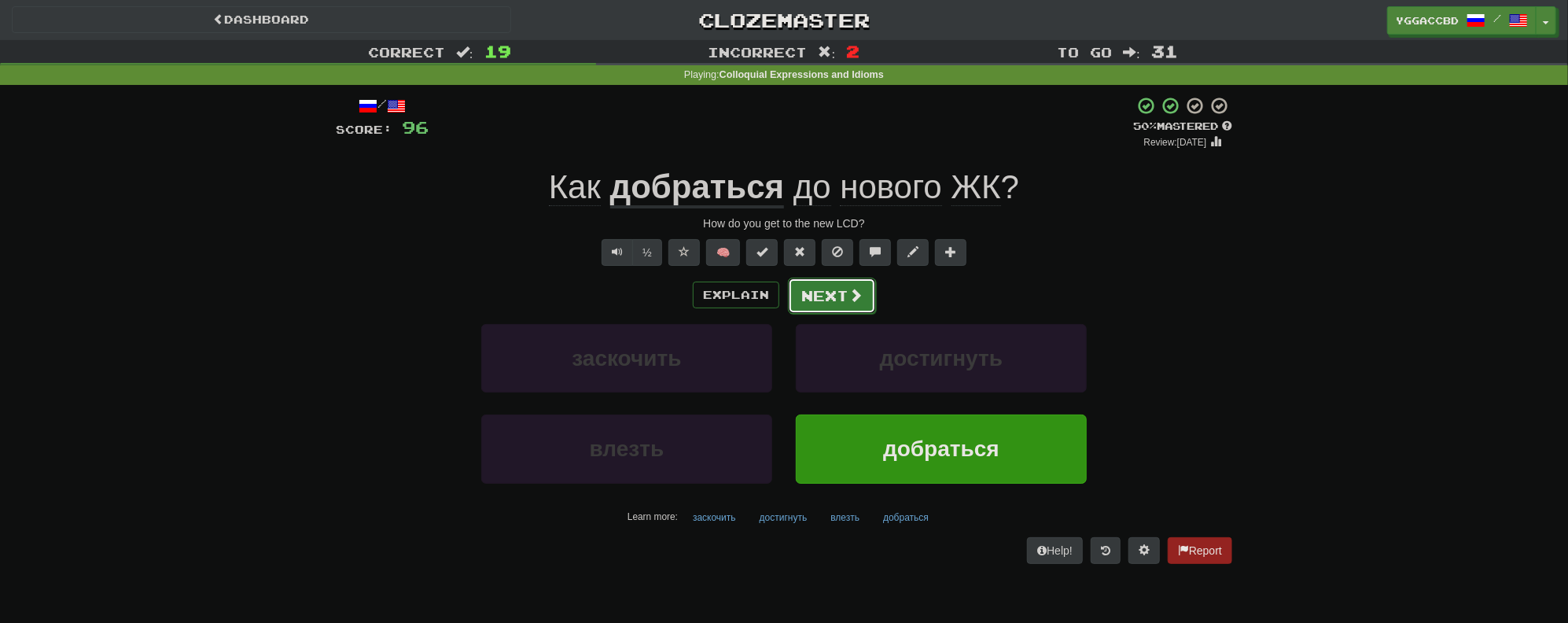
click at [830, 296] on button "Next" at bounding box center [832, 295] width 88 height 36
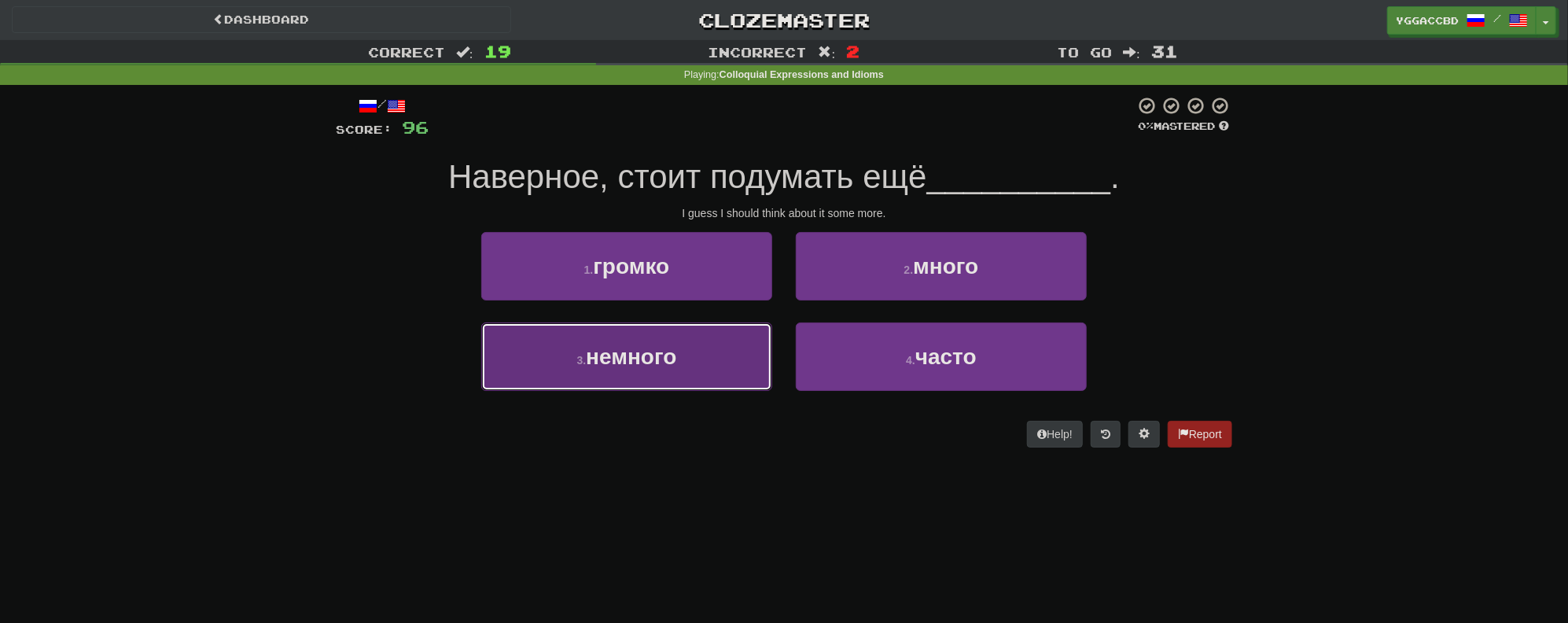
click at [673, 374] on button "3 . немного" at bounding box center [627, 356] width 291 height 69
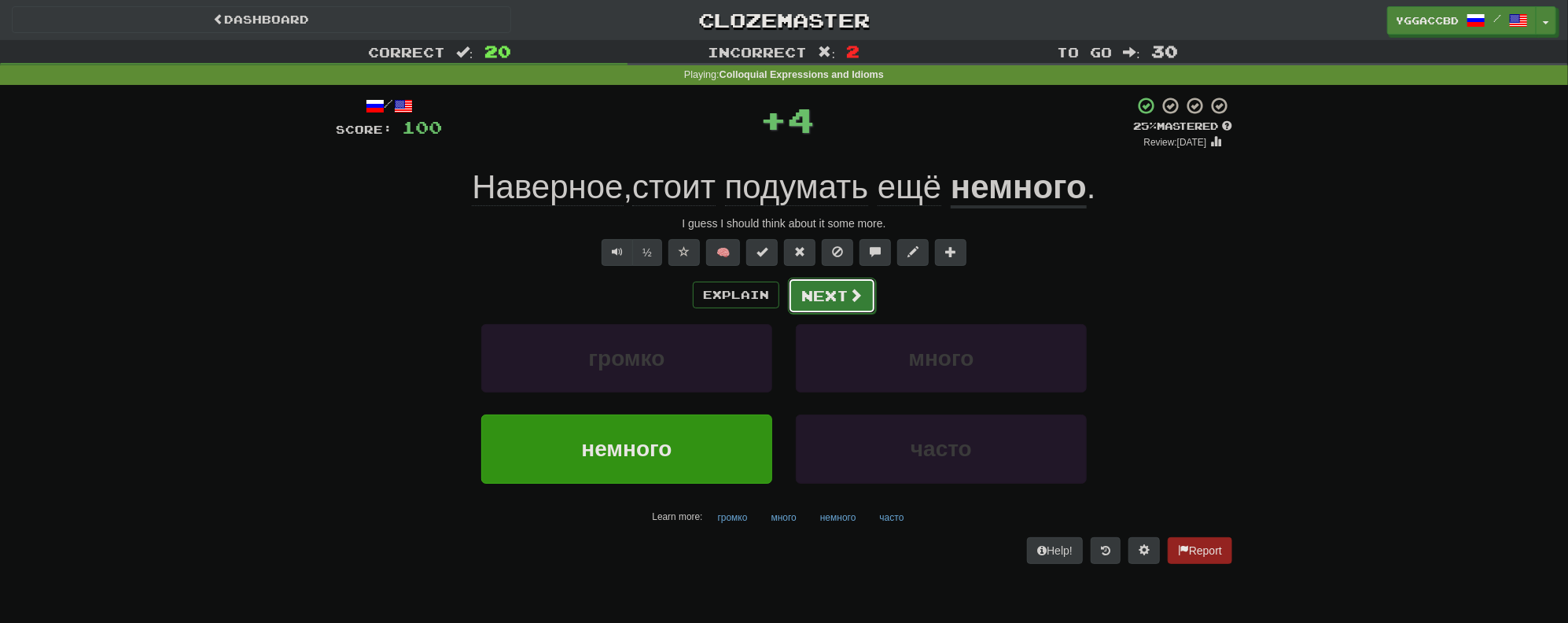
click at [834, 296] on button "Next" at bounding box center [832, 295] width 88 height 36
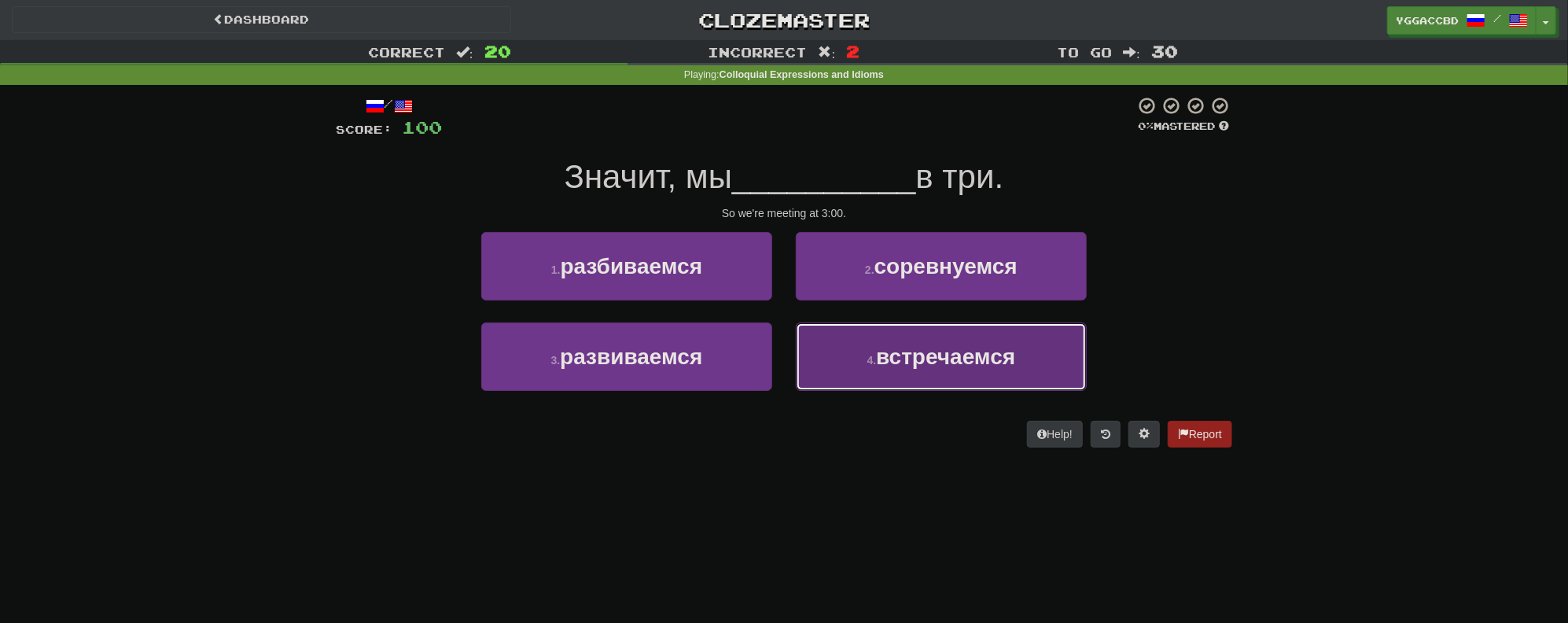
click at [903, 330] on button "4 . встречаемся" at bounding box center [941, 356] width 291 height 69
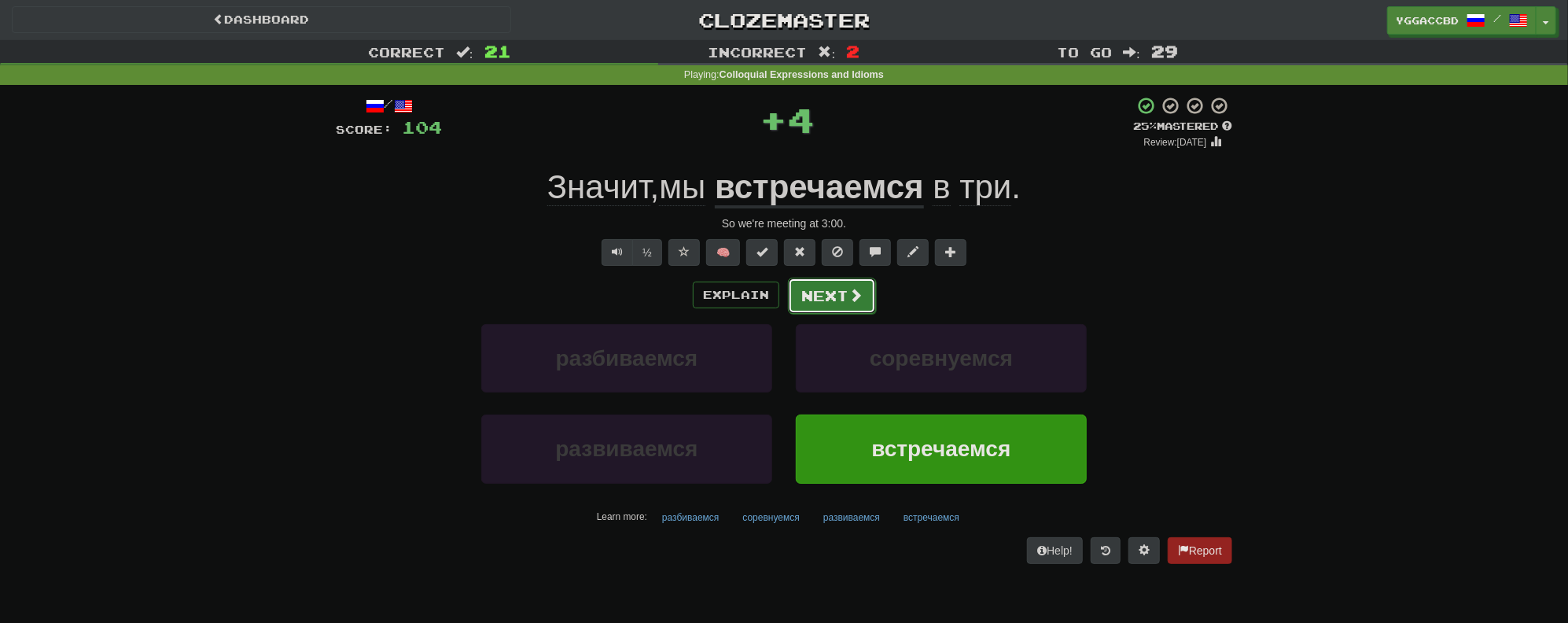
click at [817, 280] on button "Next" at bounding box center [832, 295] width 88 height 36
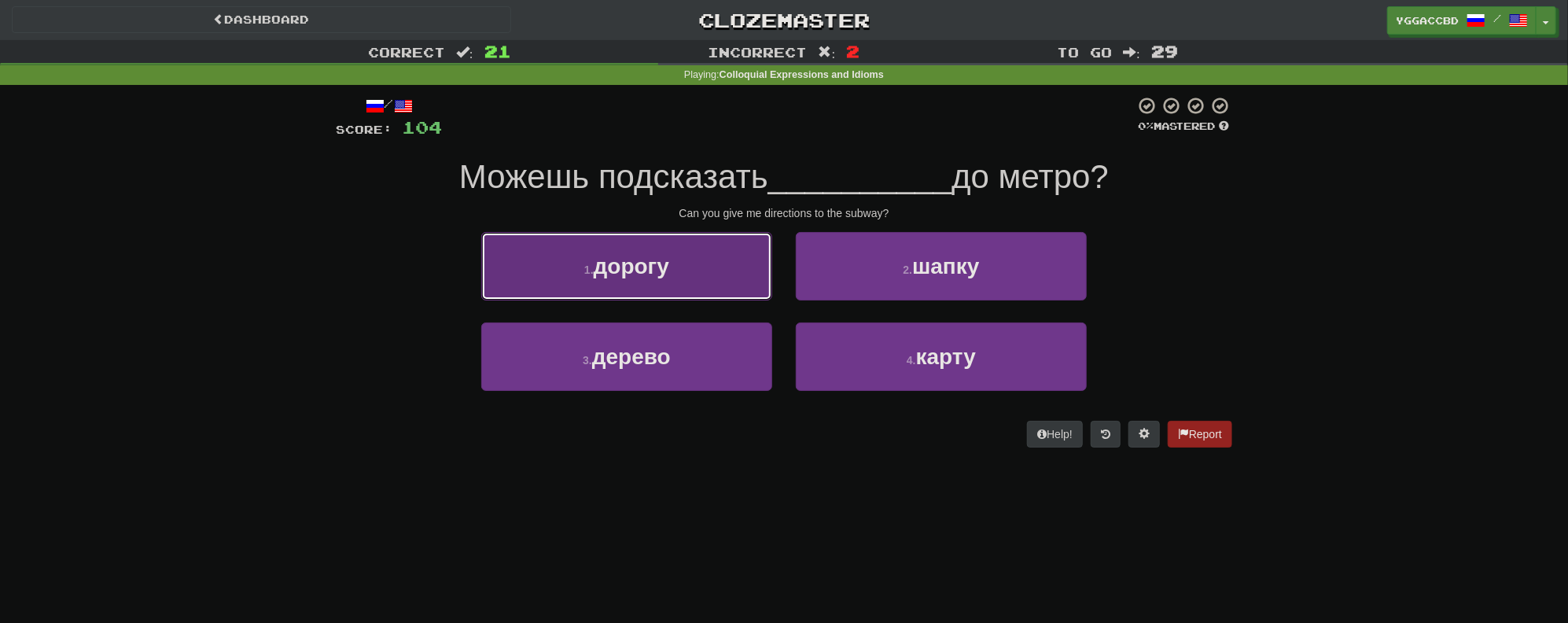
click at [701, 275] on button "1 . дорогу" at bounding box center [627, 266] width 291 height 69
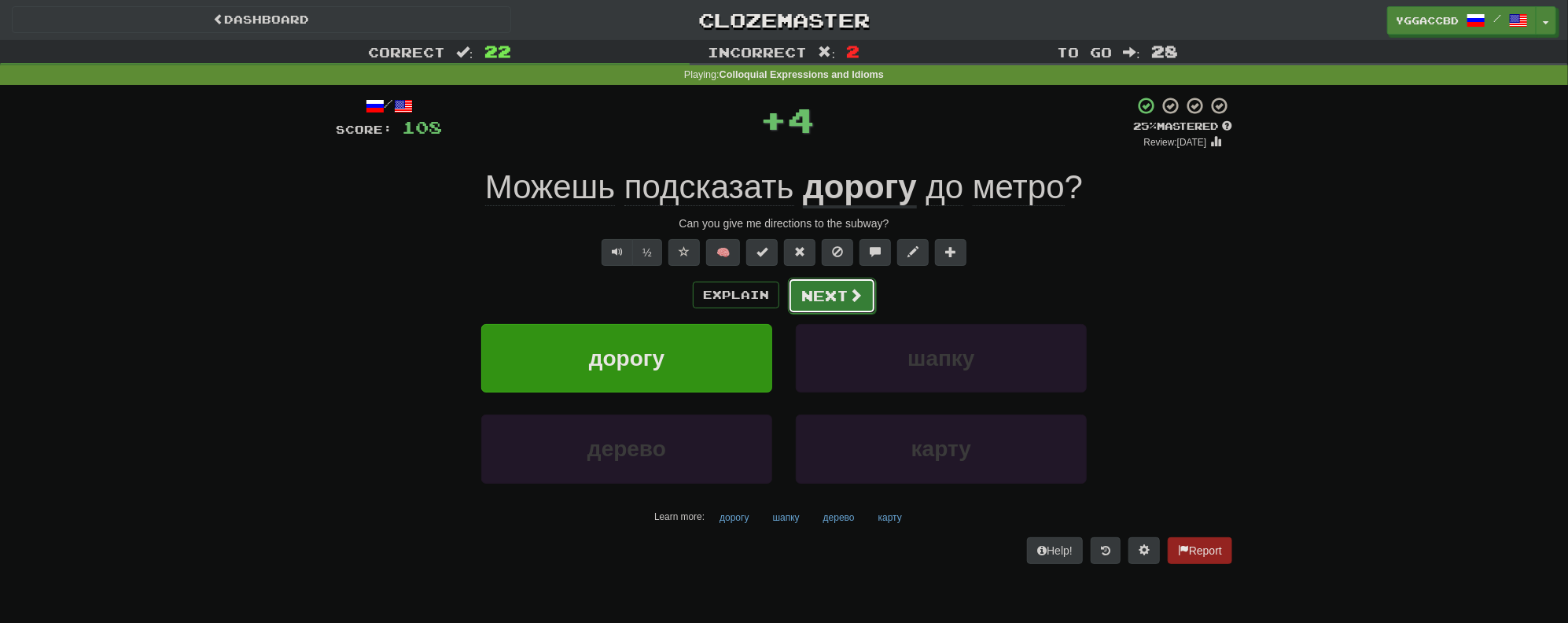
click at [843, 307] on button "Next" at bounding box center [832, 295] width 88 height 36
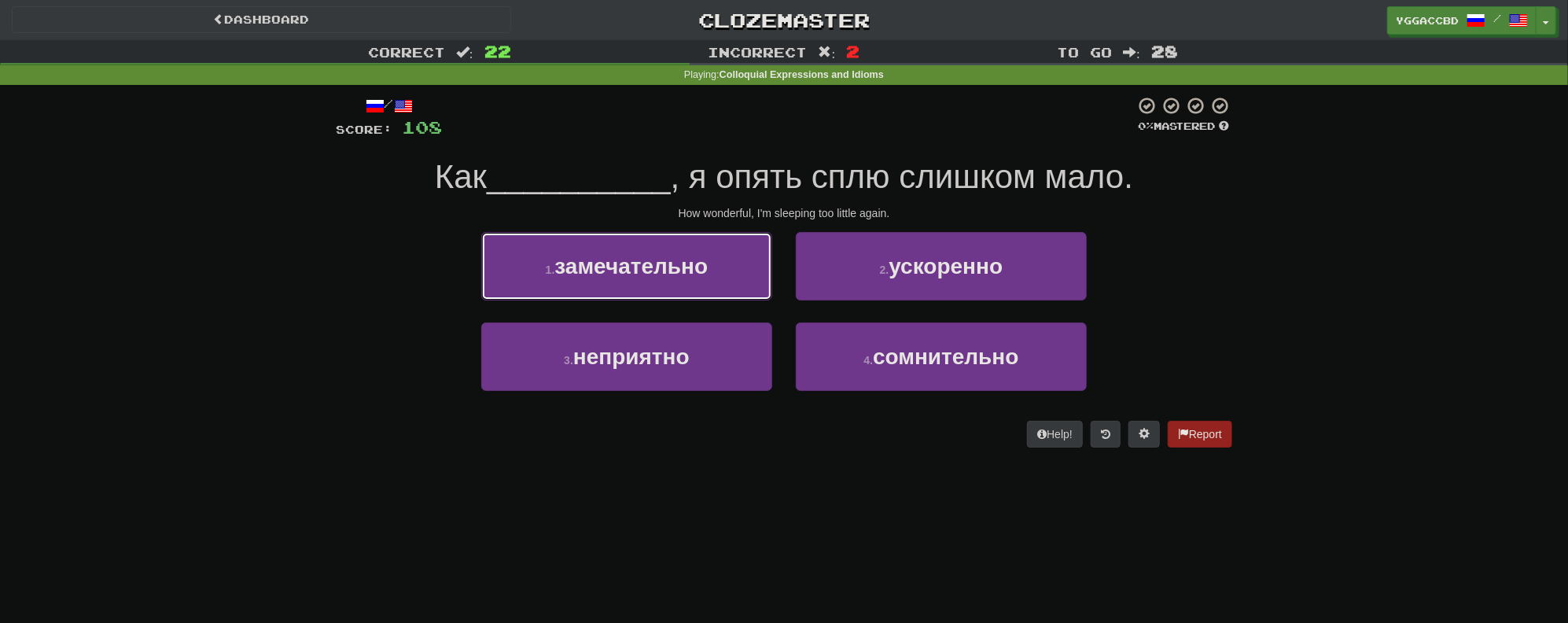
click at [730, 276] on button "1 . замечательно" at bounding box center [627, 266] width 291 height 69
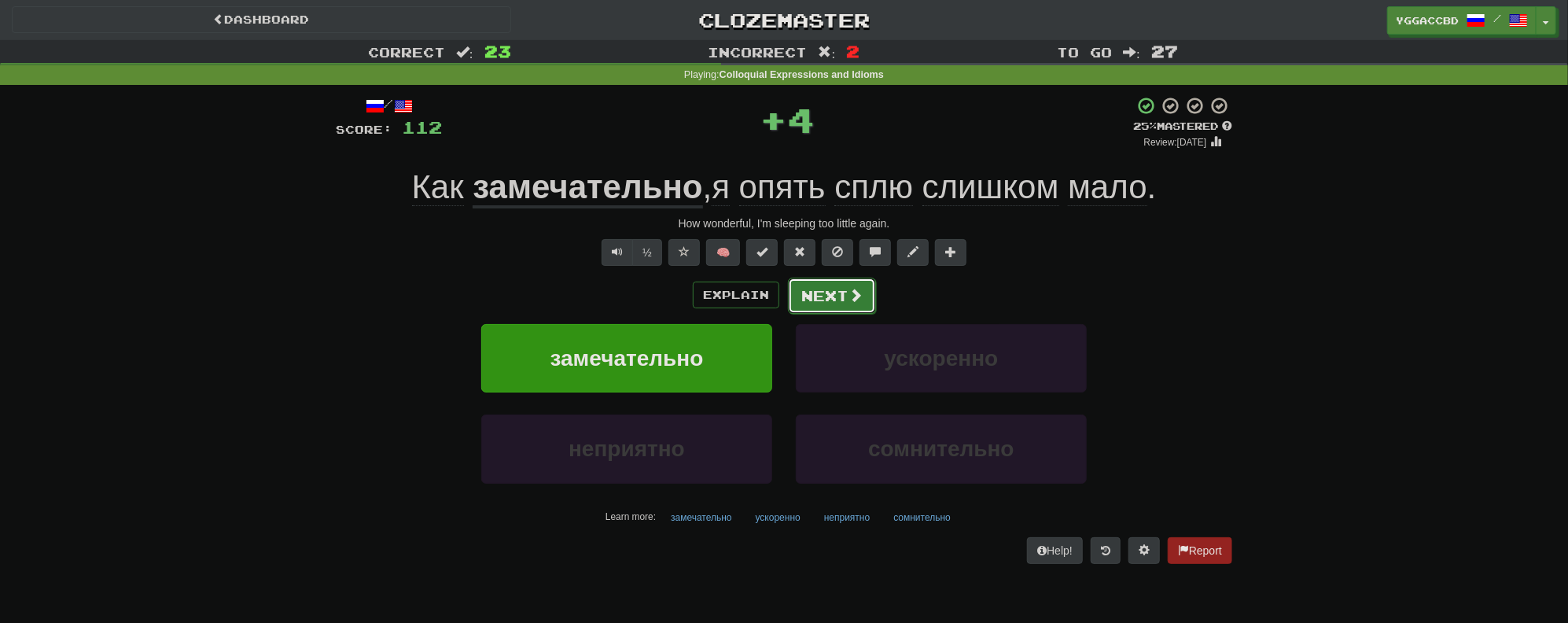
click at [828, 291] on button "Next" at bounding box center [832, 295] width 88 height 36
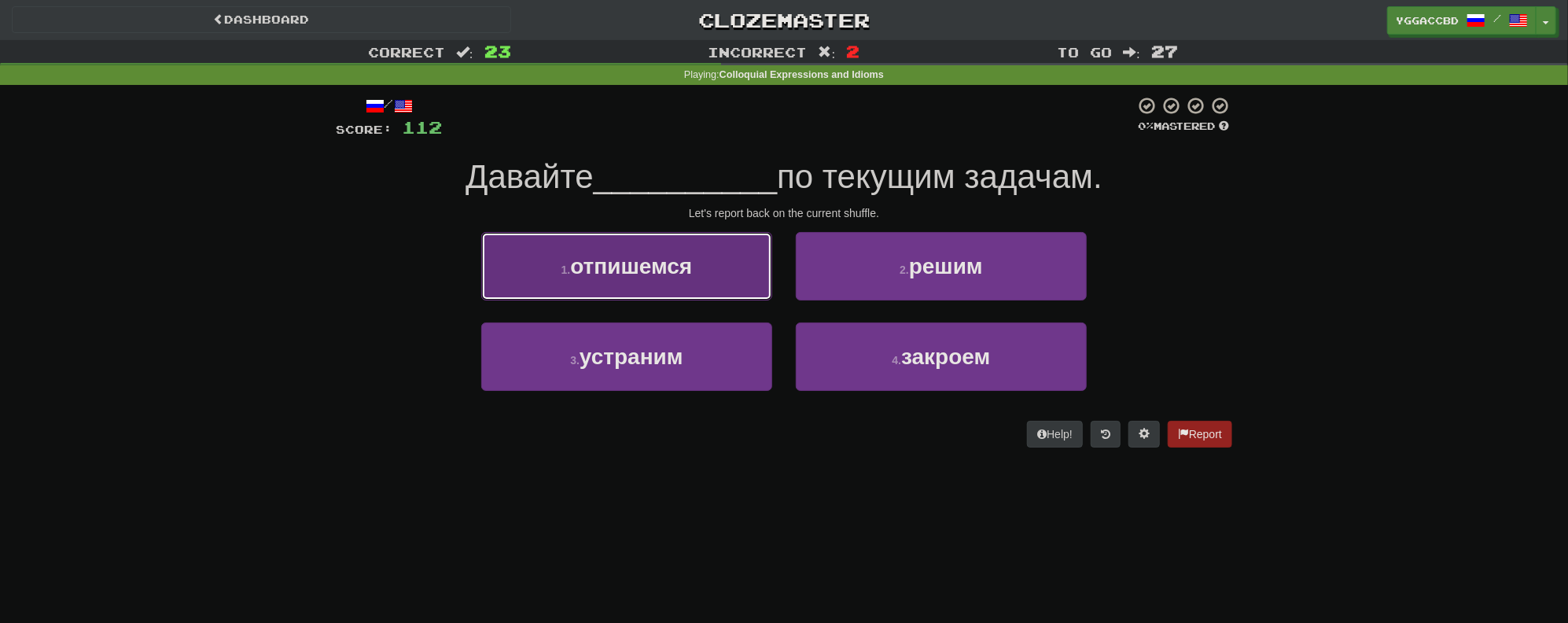
click at [685, 268] on span "отпишемся" at bounding box center [631, 266] width 122 height 25
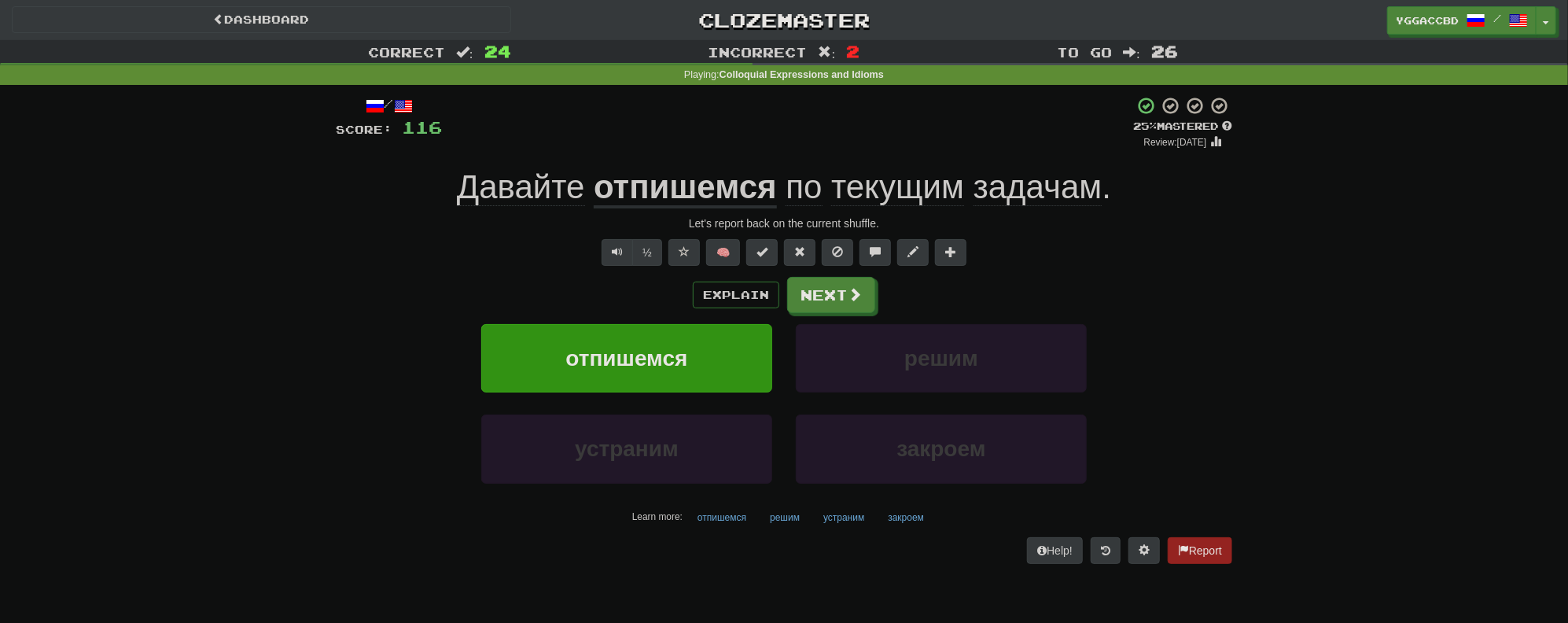
click at [887, 186] on span "текущим" at bounding box center [898, 188] width 133 height 38
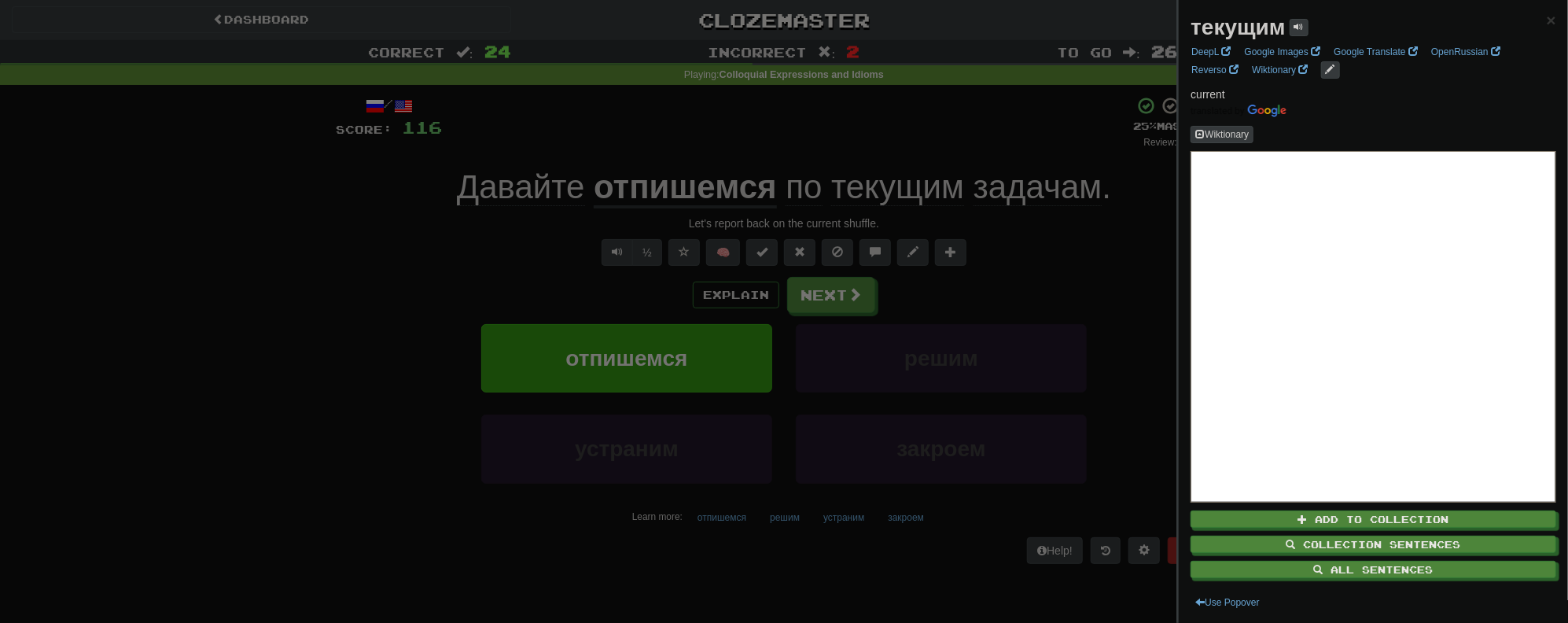
click at [1218, 25] on strong "текущим" at bounding box center [1238, 27] width 94 height 25
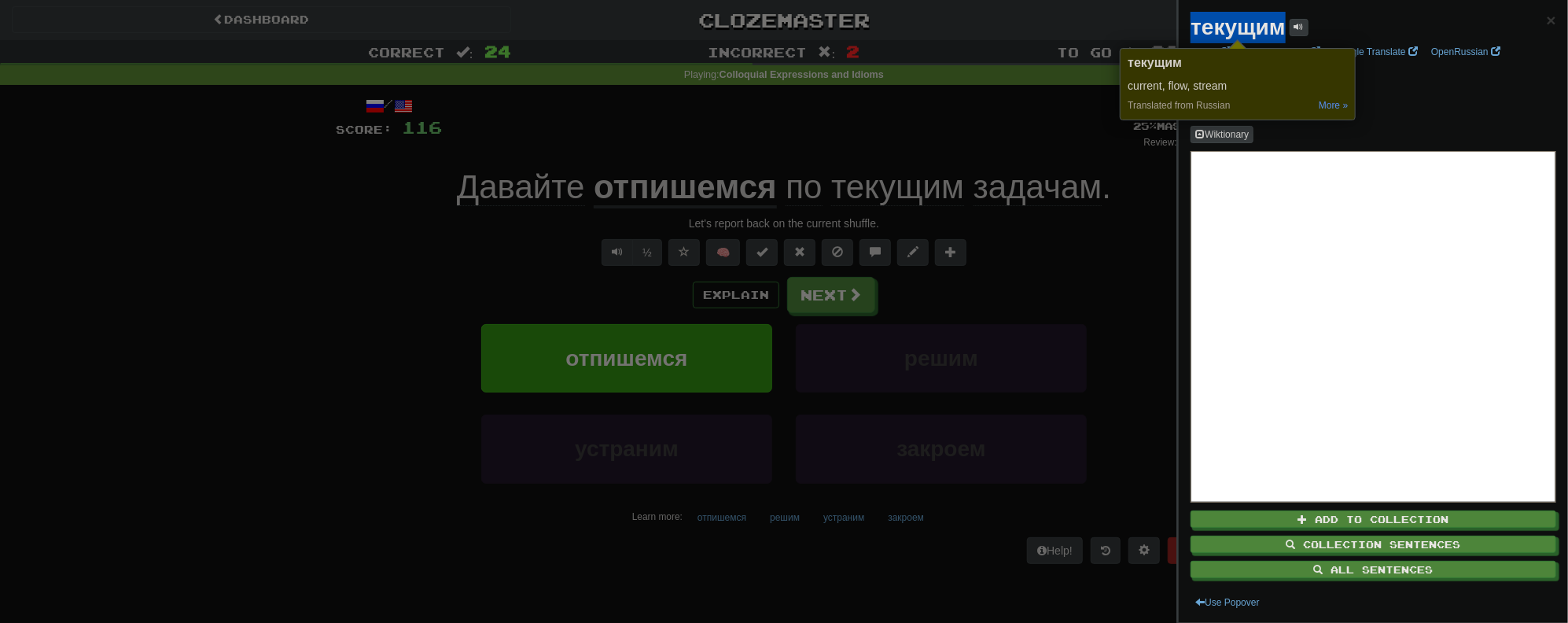
copy strong "текущим"
click at [315, 379] on div at bounding box center [784, 311] width 1568 height 623
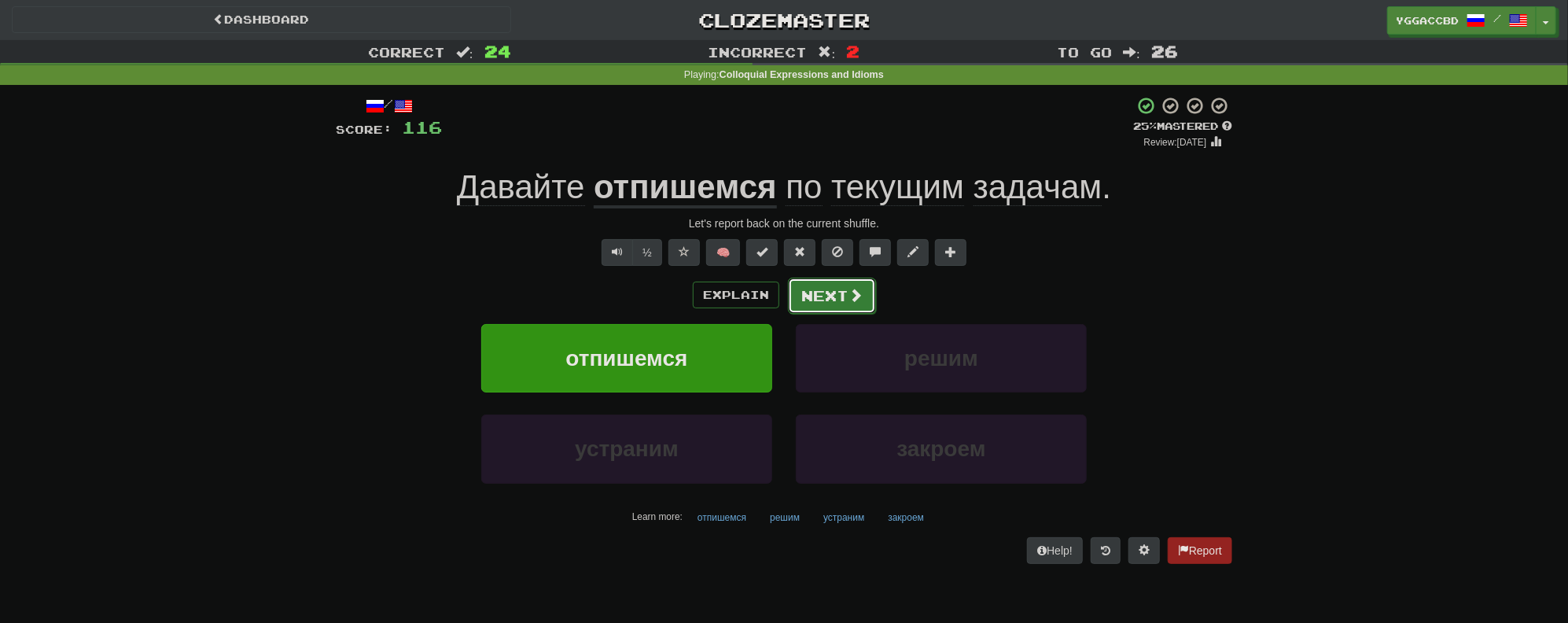
click at [823, 292] on button "Next" at bounding box center [832, 295] width 88 height 36
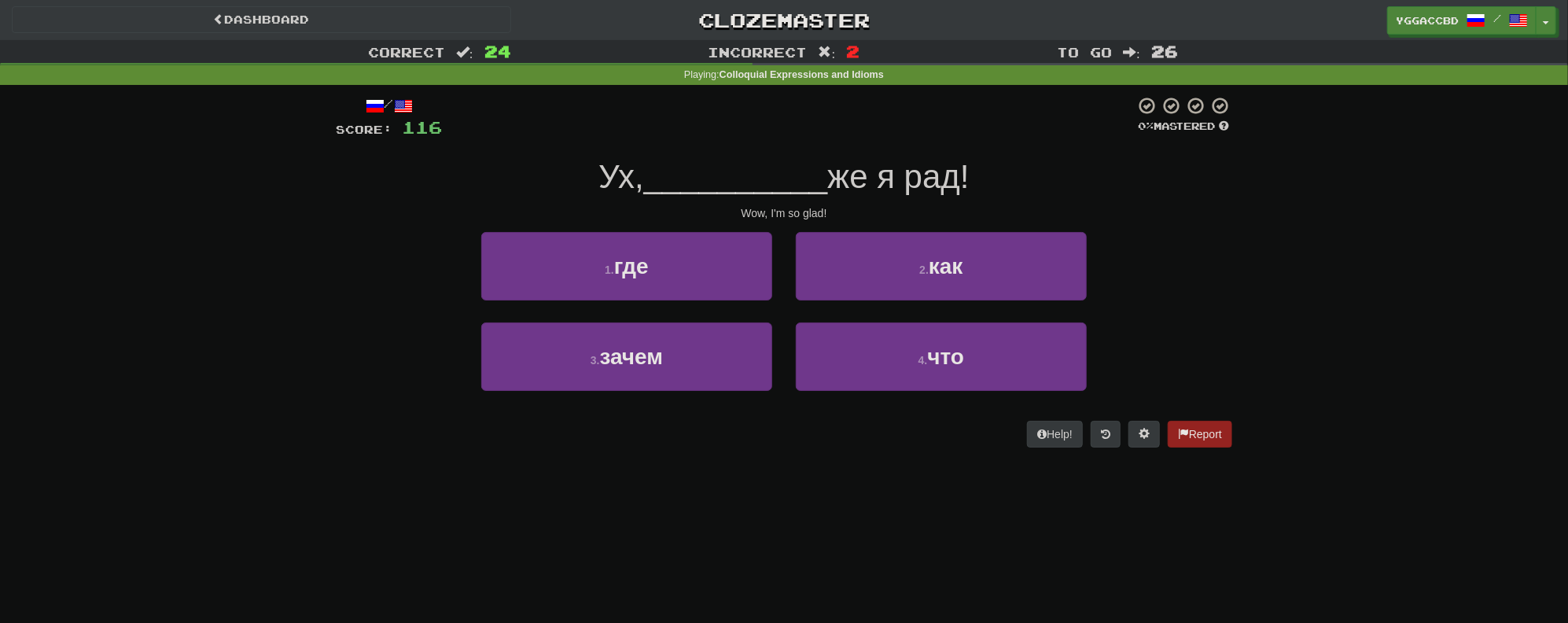
click at [151, 272] on div "Correct : 24 Incorrect : 2 To go : 26 Playing : Colloquial Expressions and Idio…" at bounding box center [784, 254] width 1568 height 429
click at [871, 241] on button "2 . как" at bounding box center [941, 266] width 291 height 69
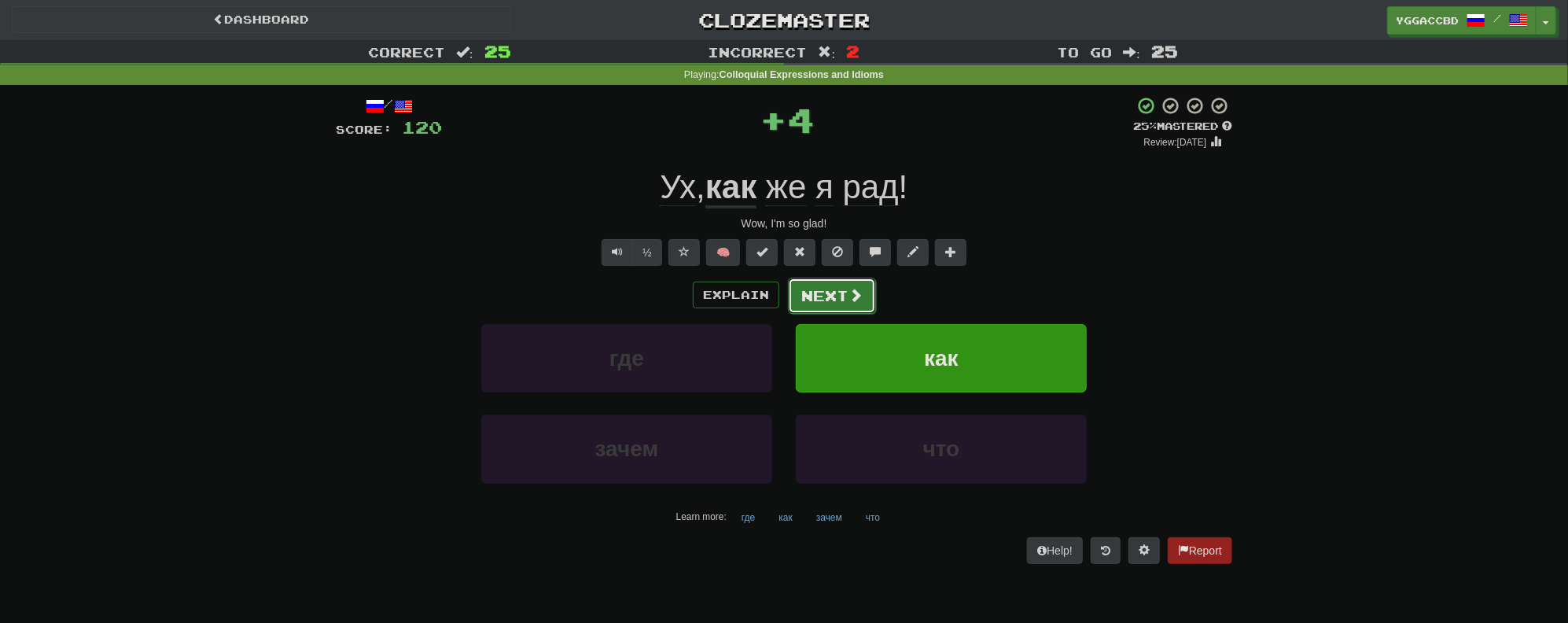
click at [819, 280] on button "Next" at bounding box center [832, 295] width 88 height 36
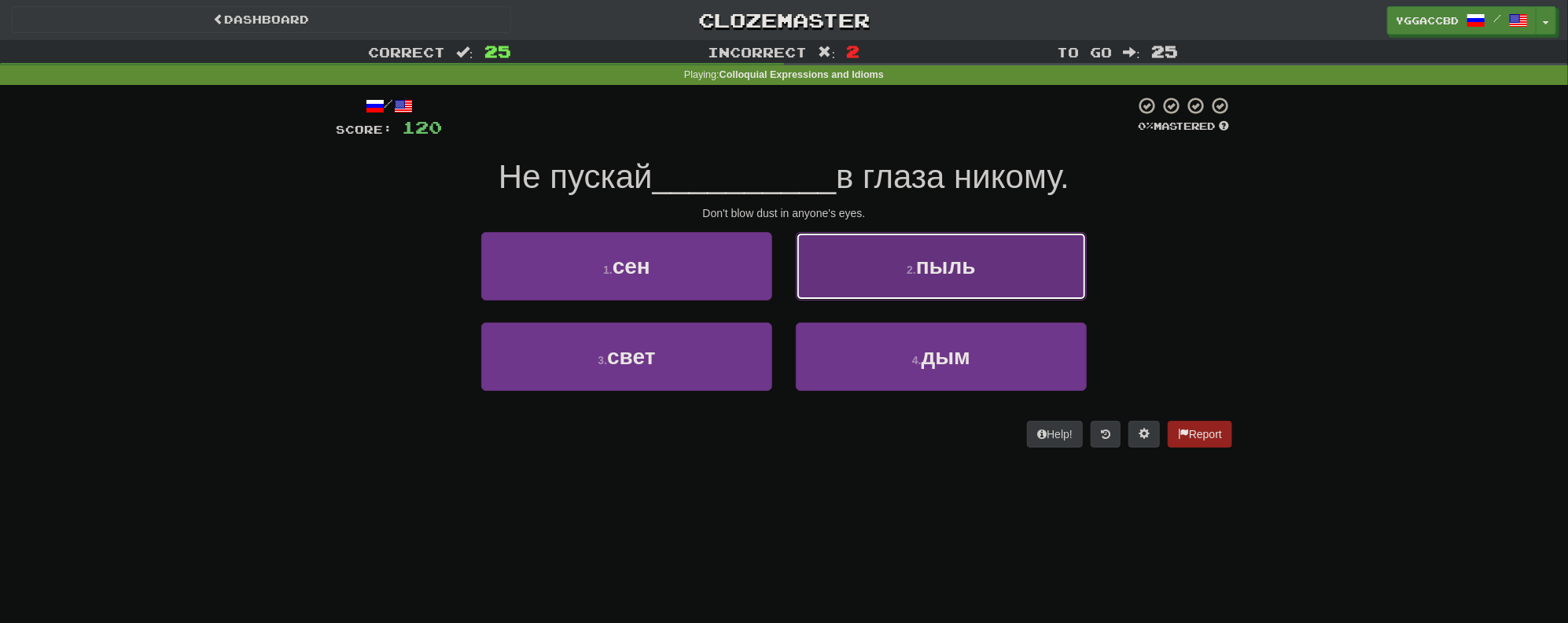
click at [927, 278] on button "2 . пыль" at bounding box center [941, 266] width 291 height 69
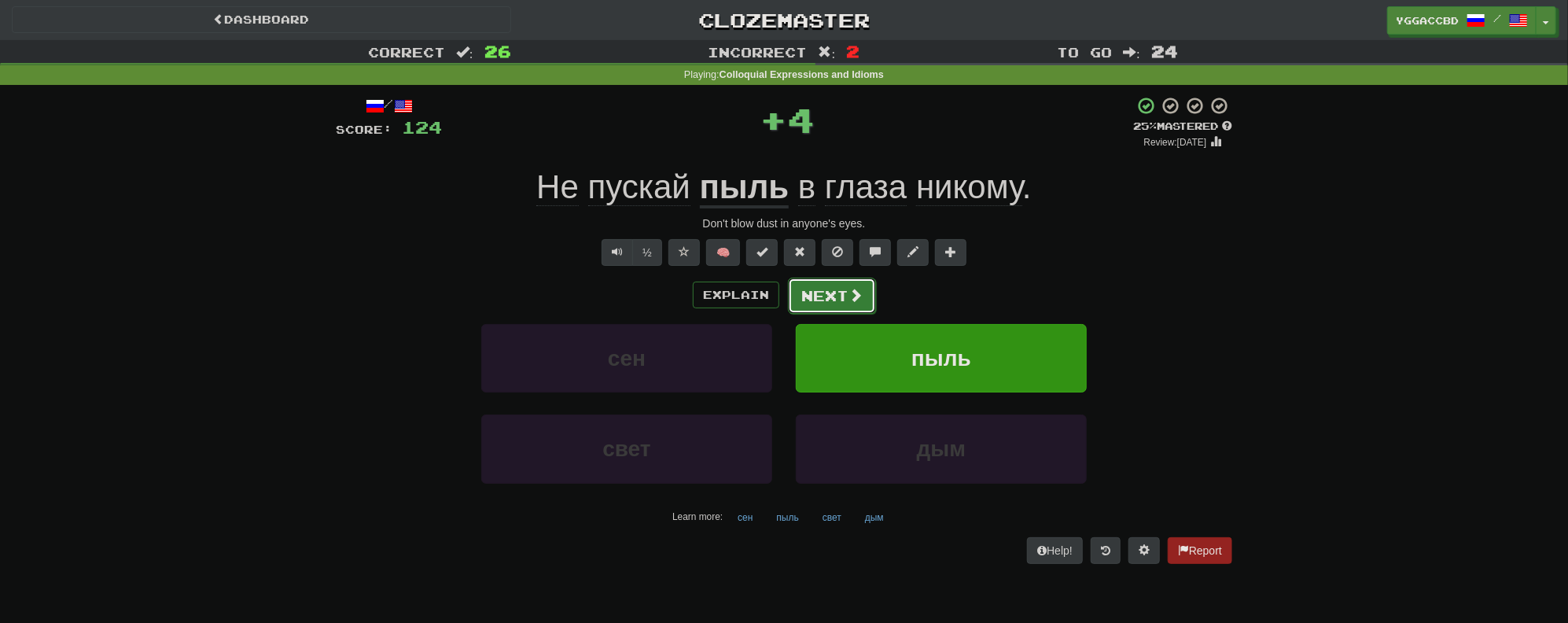
click at [800, 294] on button "Next" at bounding box center [832, 295] width 88 height 36
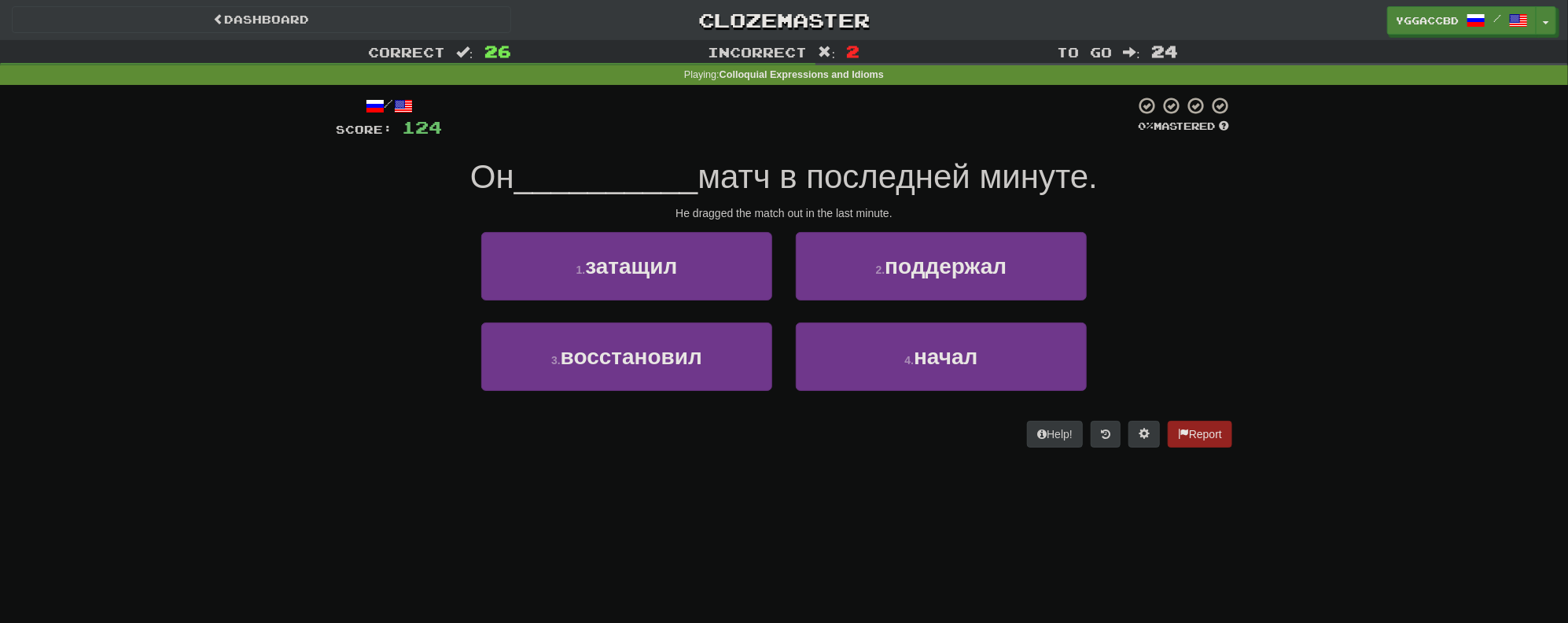
click at [470, 258] on div "1 . затащил" at bounding box center [627, 277] width 315 height 90
drag, startPoint x: 591, startPoint y: 268, endPoint x: 710, endPoint y: 274, distance: 119.2
click at [595, 268] on span "затащил" at bounding box center [632, 266] width 92 height 25
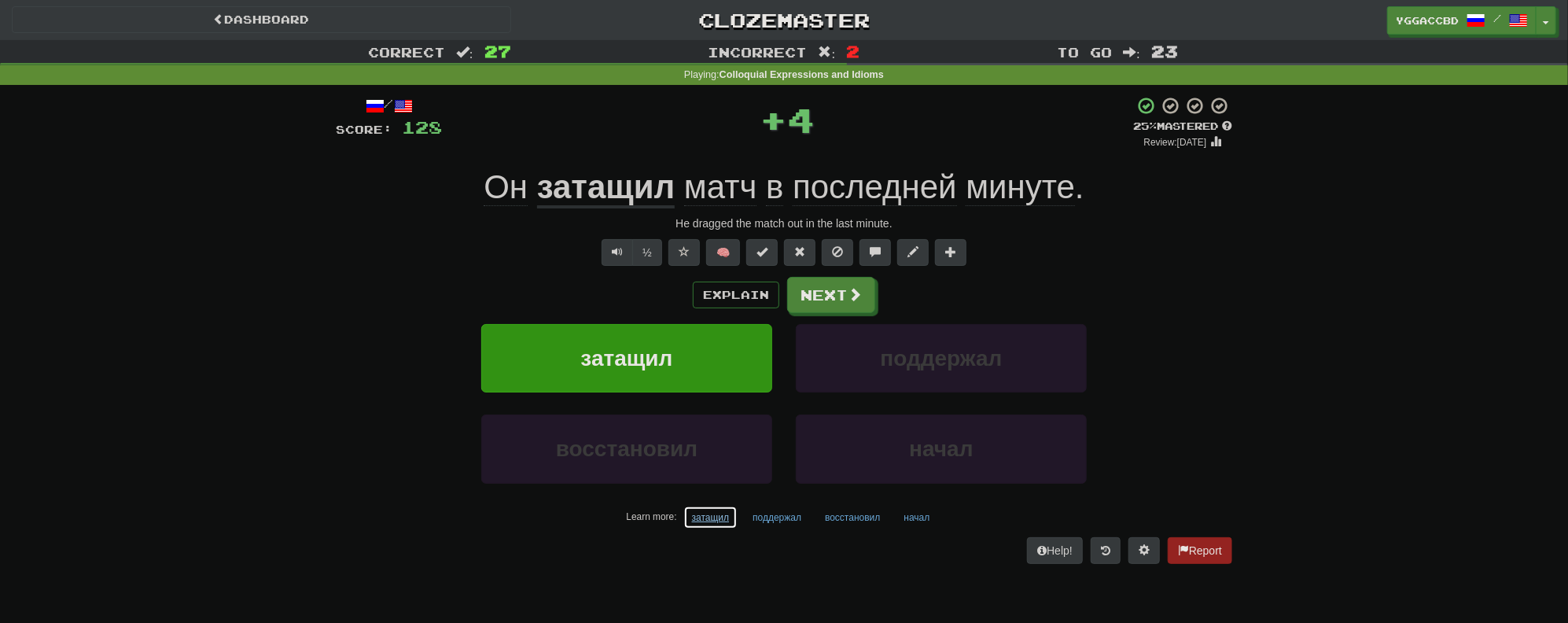
click at [714, 519] on button "затащил" at bounding box center [711, 516] width 55 height 24
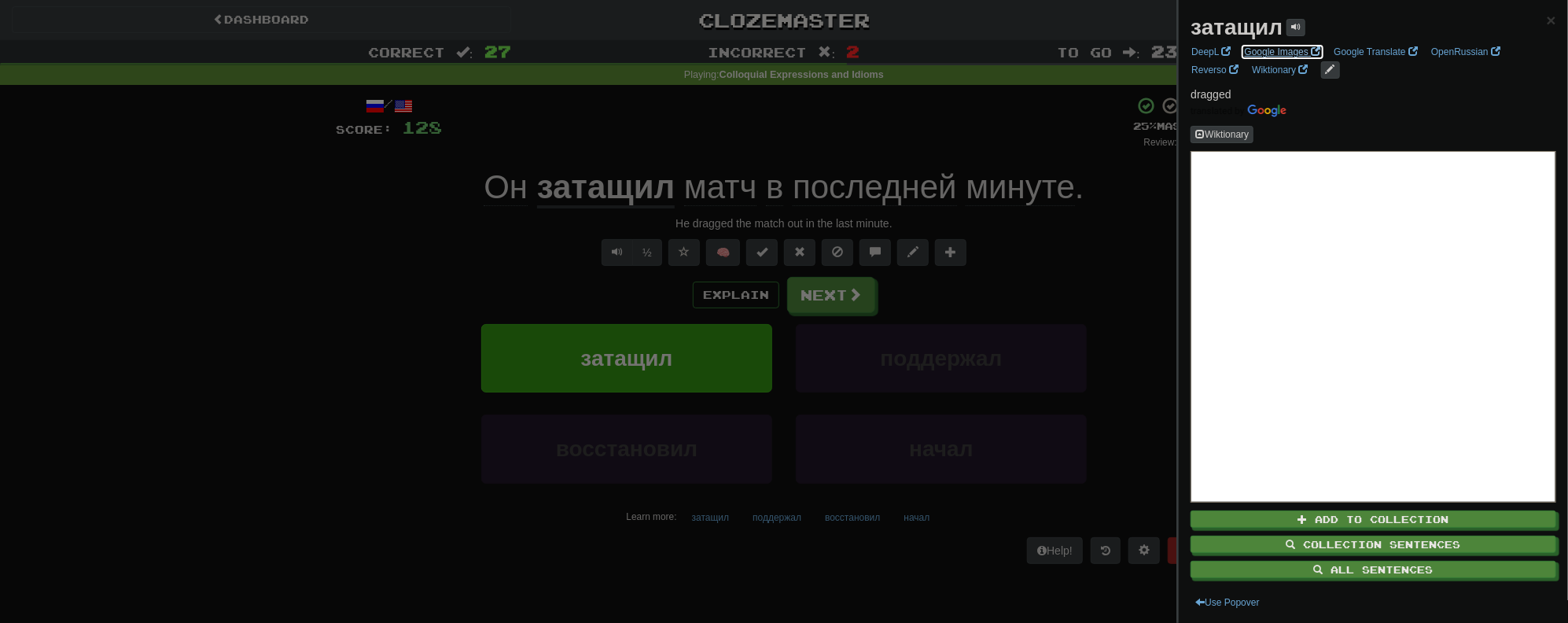
click at [1254, 54] on link "Google Images" at bounding box center [1282, 52] width 86 height 17
click at [1382, 125] on div "Wiktionary" at bounding box center [1374, 134] width 366 height 17
click at [770, 151] on div at bounding box center [784, 311] width 1568 height 623
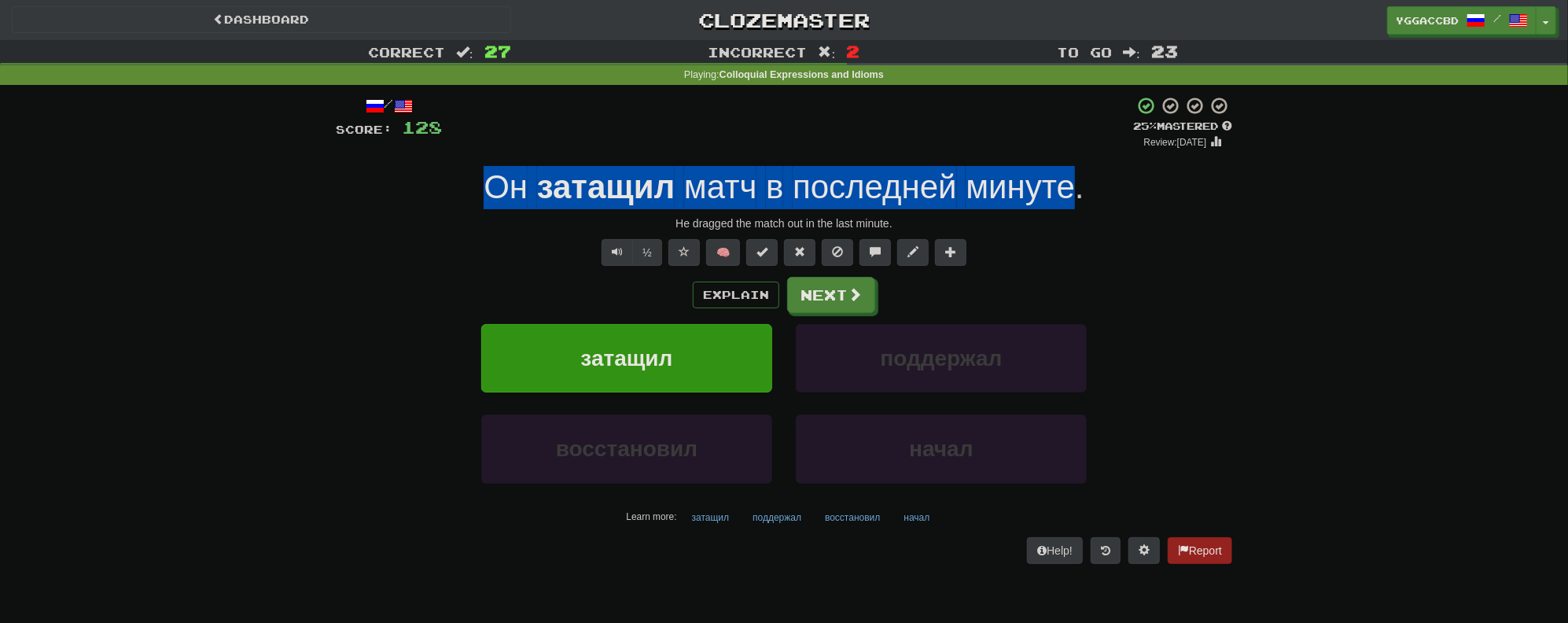
drag, startPoint x: 466, startPoint y: 188, endPoint x: 1074, endPoint y: 206, distance: 608.3
click at [1074, 206] on div "Он затащил матч в последней минуте ." at bounding box center [784, 188] width 897 height 43
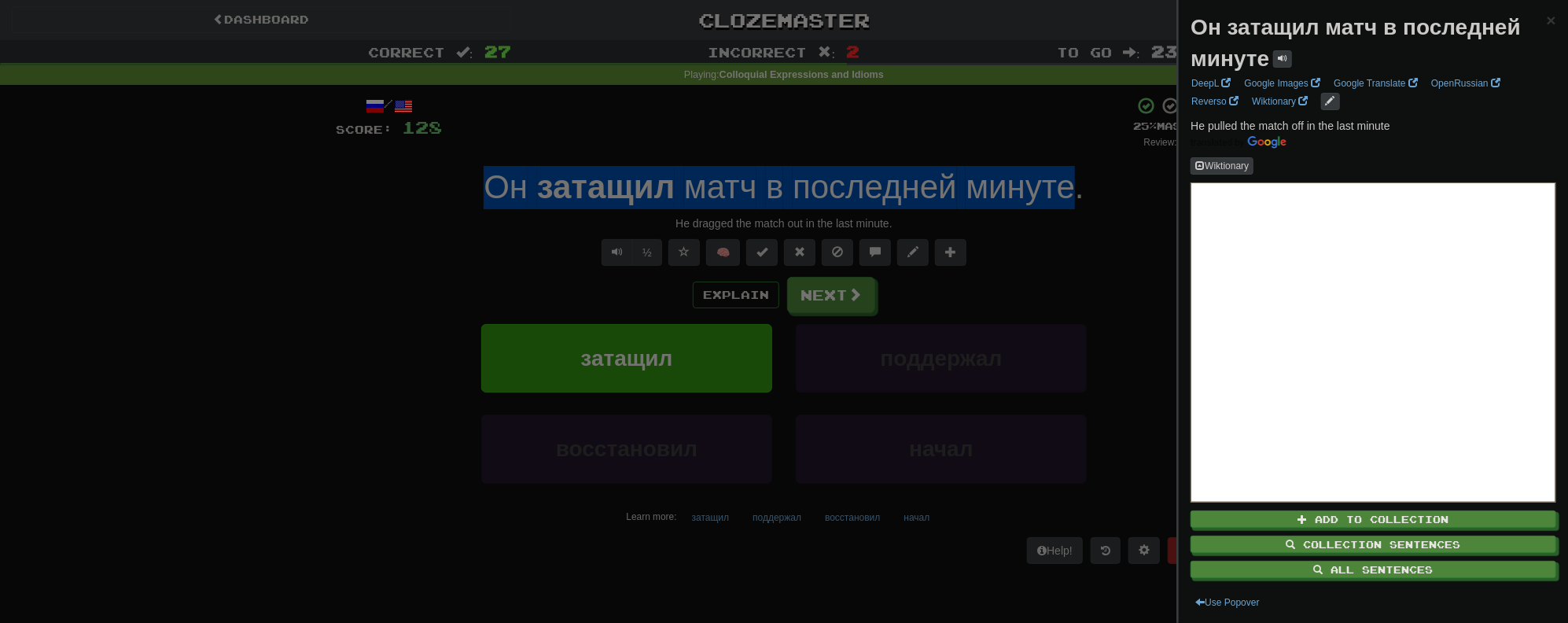
copy div "Он затащил матч в последней минуте"
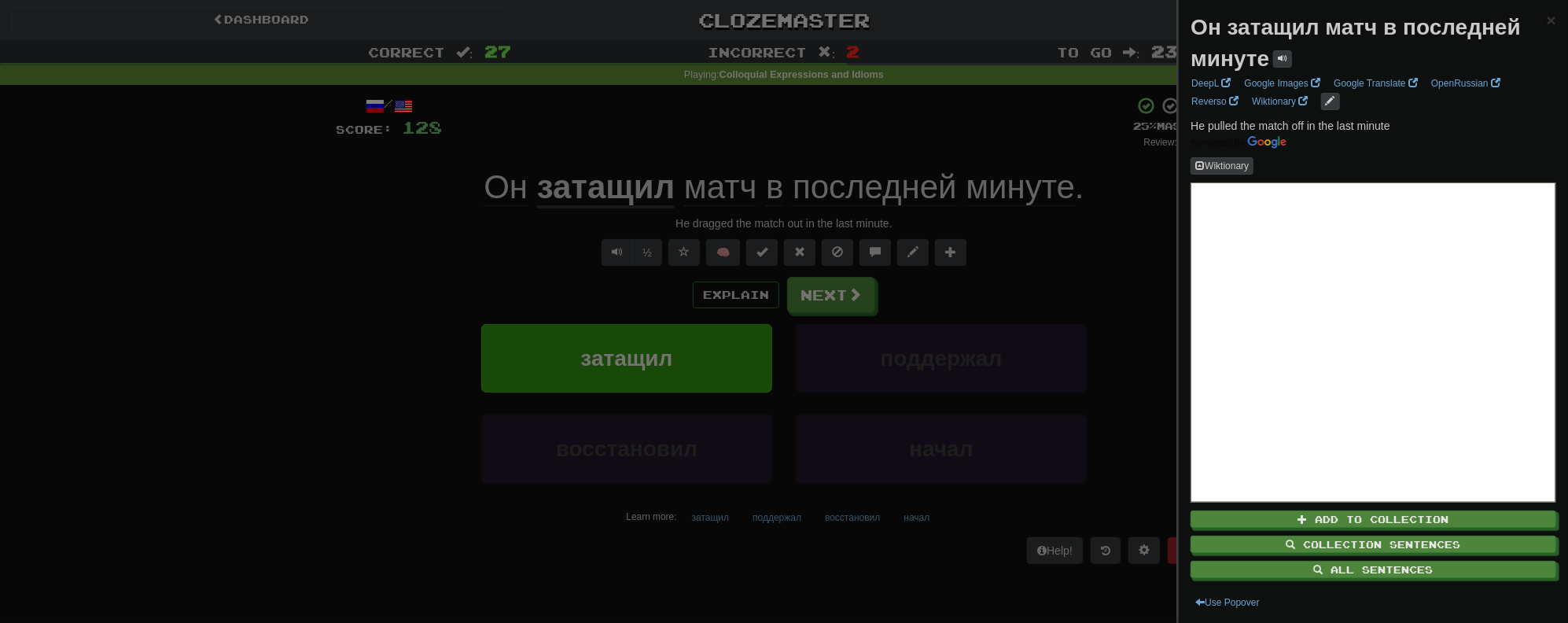
click at [252, 288] on div at bounding box center [784, 311] width 1568 height 623
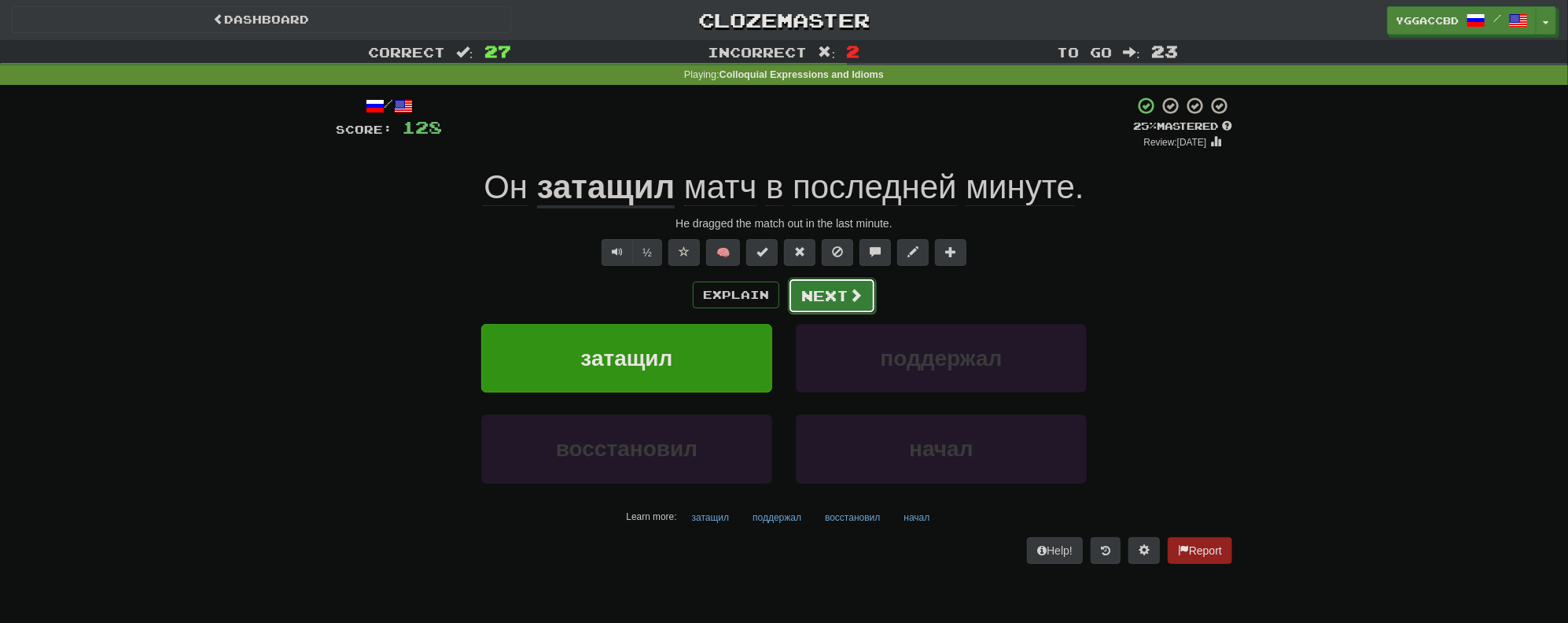
click at [817, 289] on button "Next" at bounding box center [832, 295] width 88 height 36
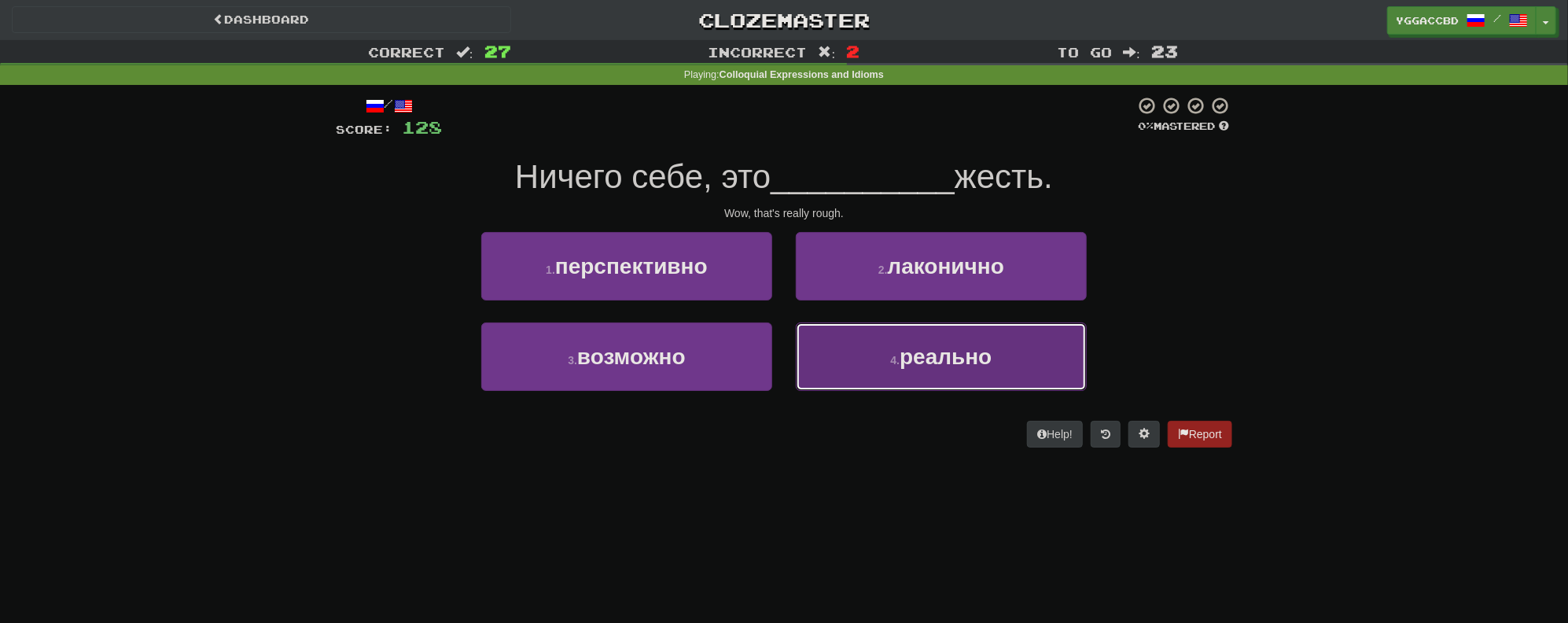
click at [928, 357] on span "реально" at bounding box center [946, 356] width 92 height 25
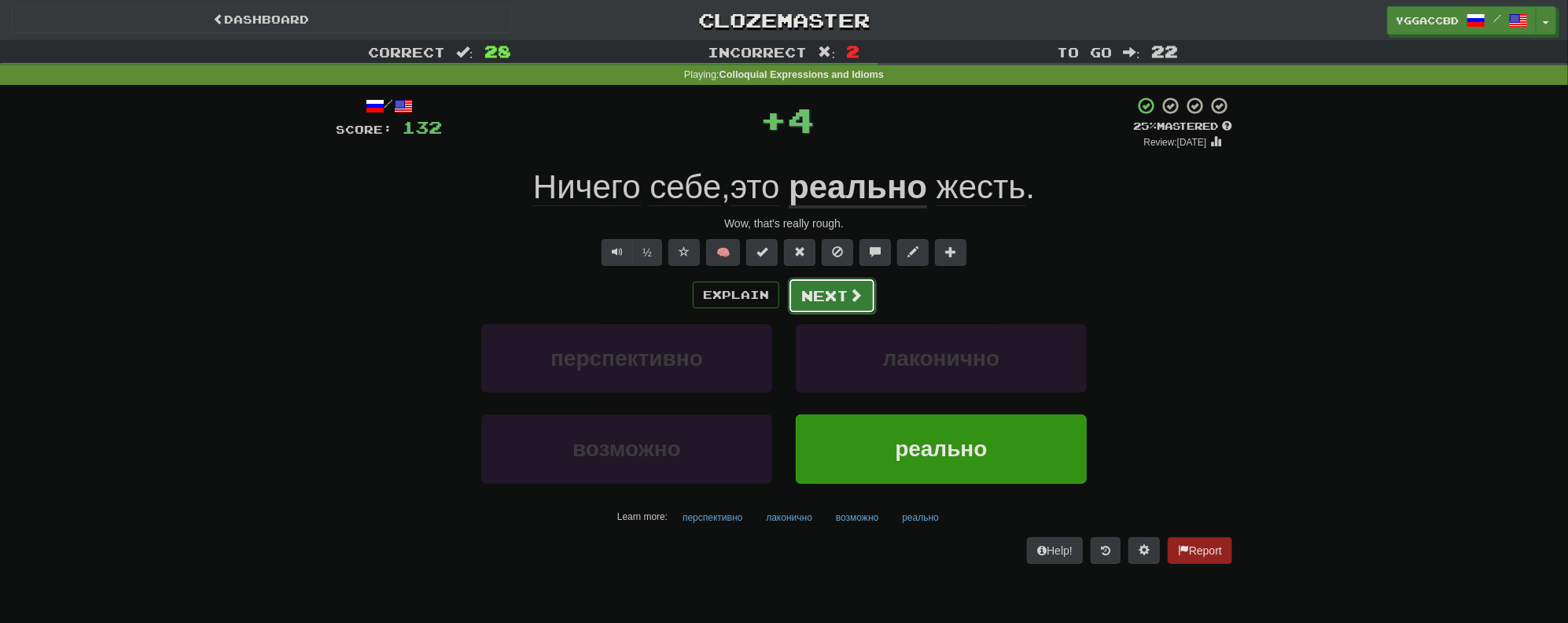
click at [823, 294] on button "Next" at bounding box center [832, 295] width 88 height 36
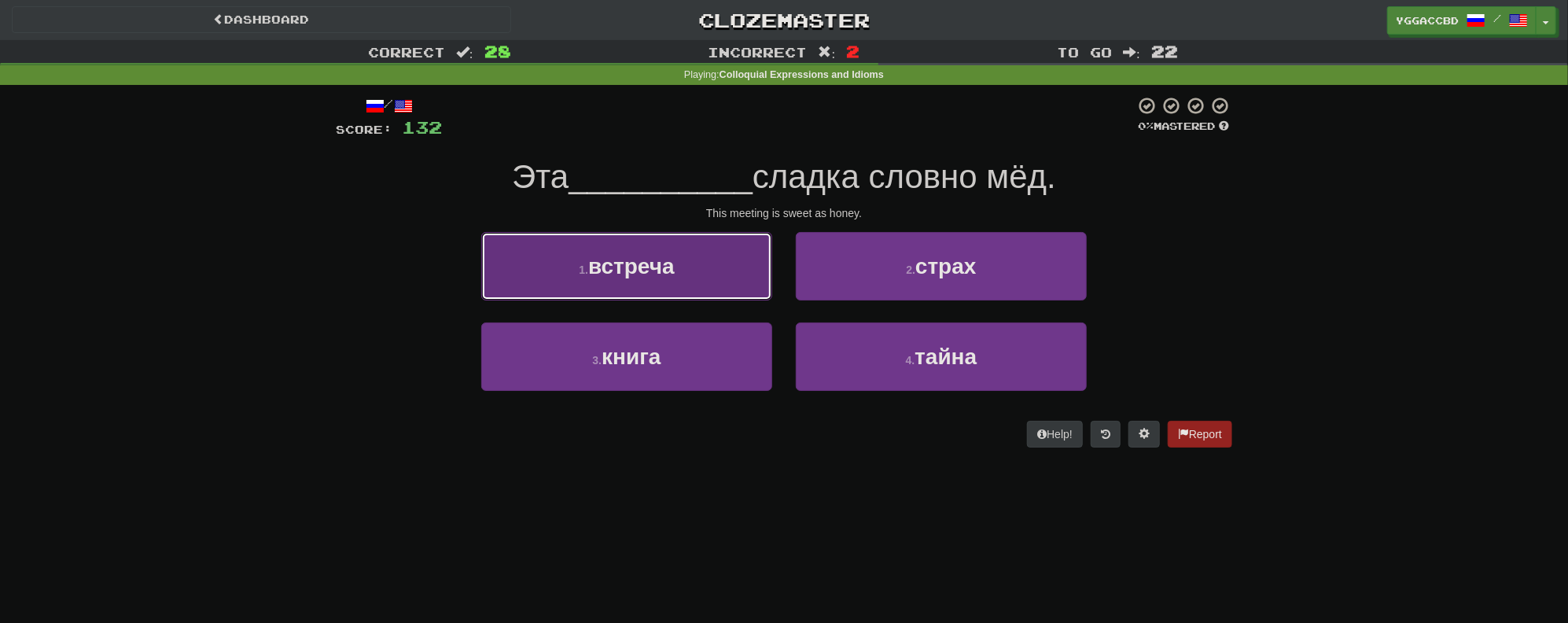
click at [659, 258] on span "встреча" at bounding box center [632, 266] width 87 height 25
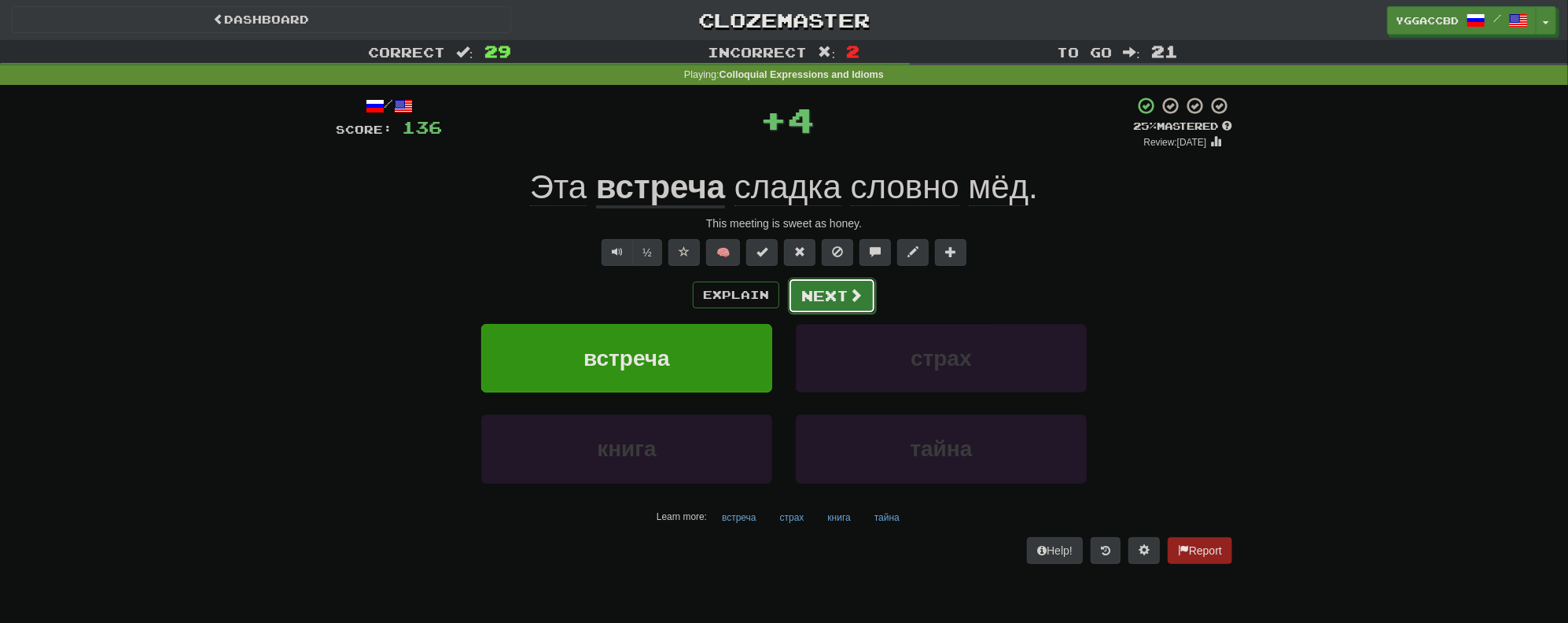
click at [851, 303] on button "Next" at bounding box center [832, 295] width 88 height 36
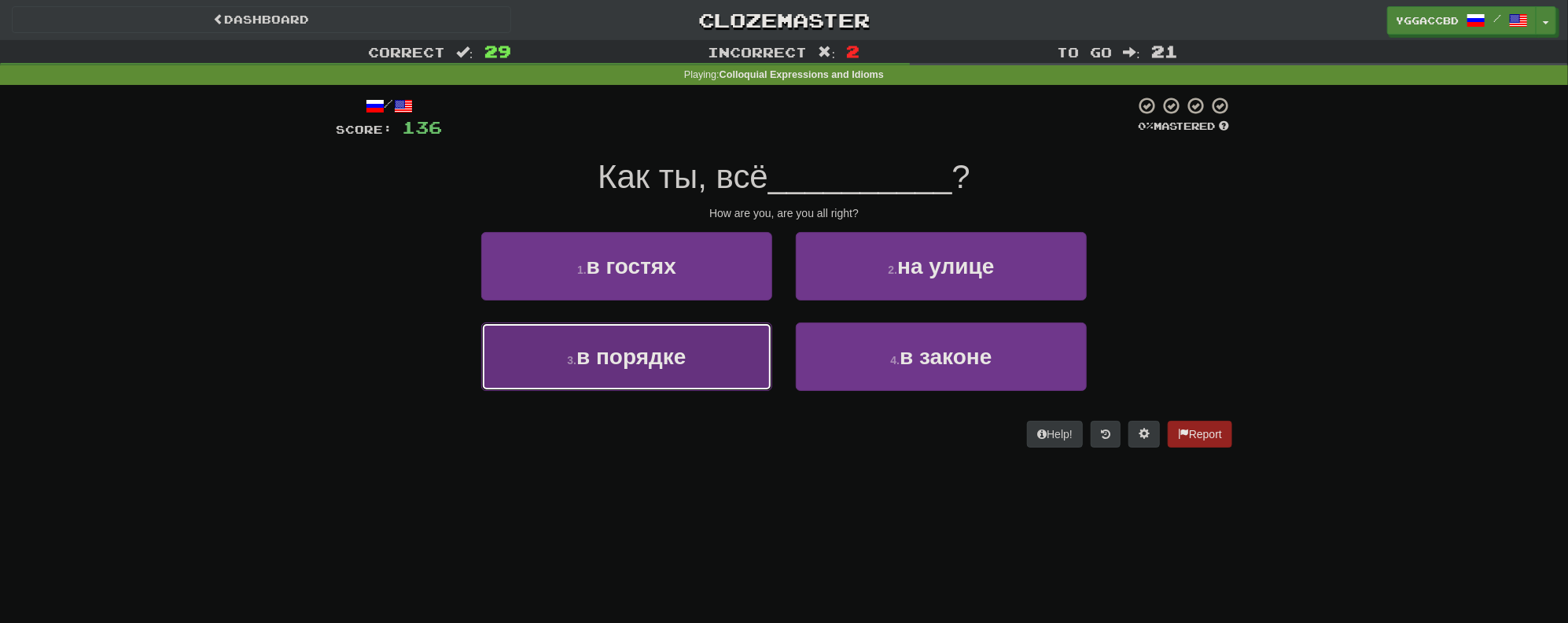
click at [671, 362] on span "в порядке" at bounding box center [631, 356] width 109 height 25
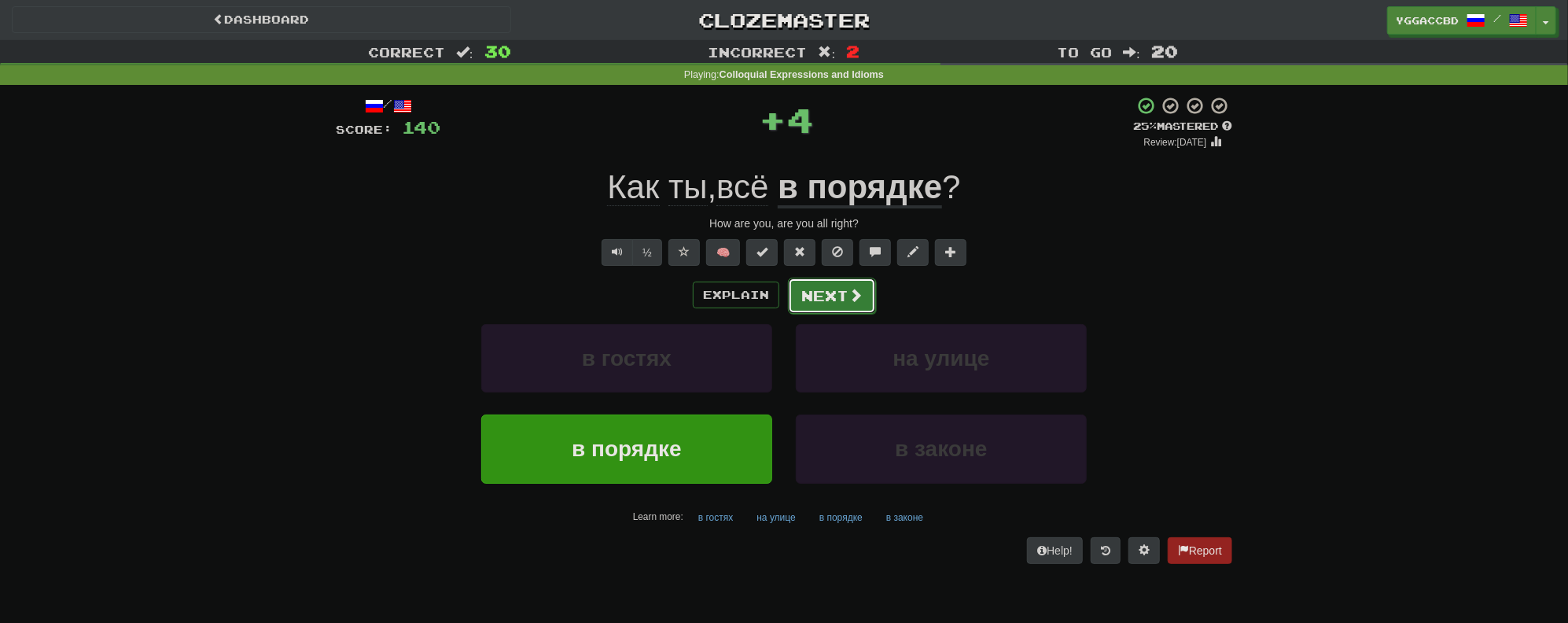
click at [855, 296] on span at bounding box center [855, 294] width 14 height 14
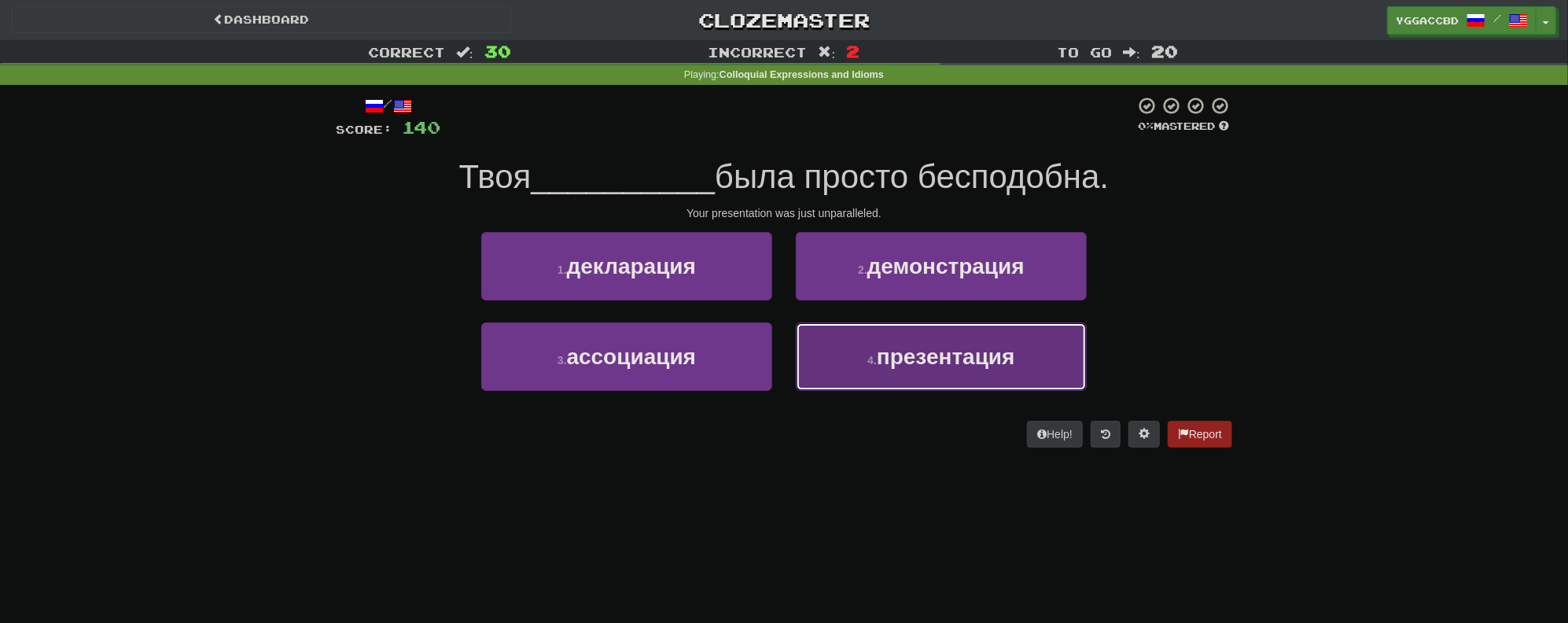
click at [967, 363] on span "презентация" at bounding box center [946, 356] width 139 height 25
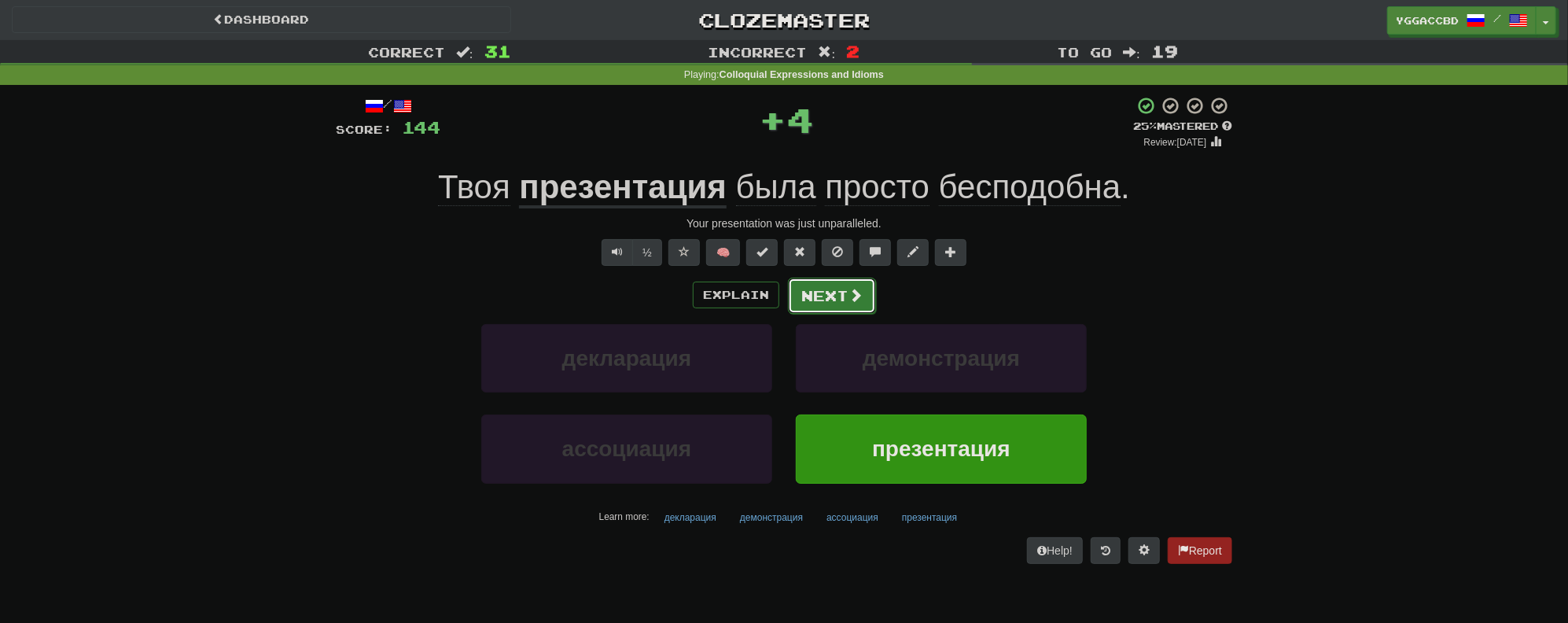
click at [824, 302] on button "Next" at bounding box center [832, 295] width 88 height 36
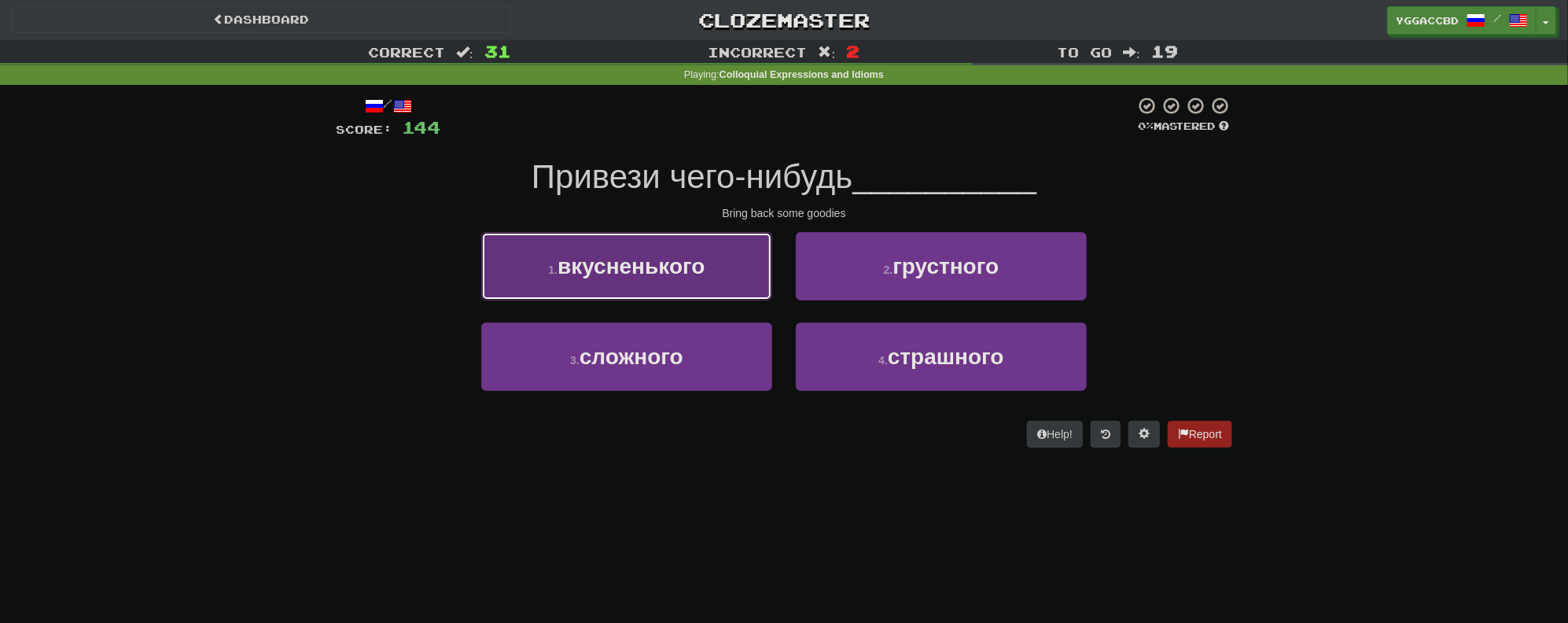
click at [685, 278] on button "1 . вкусненького" at bounding box center [627, 266] width 291 height 69
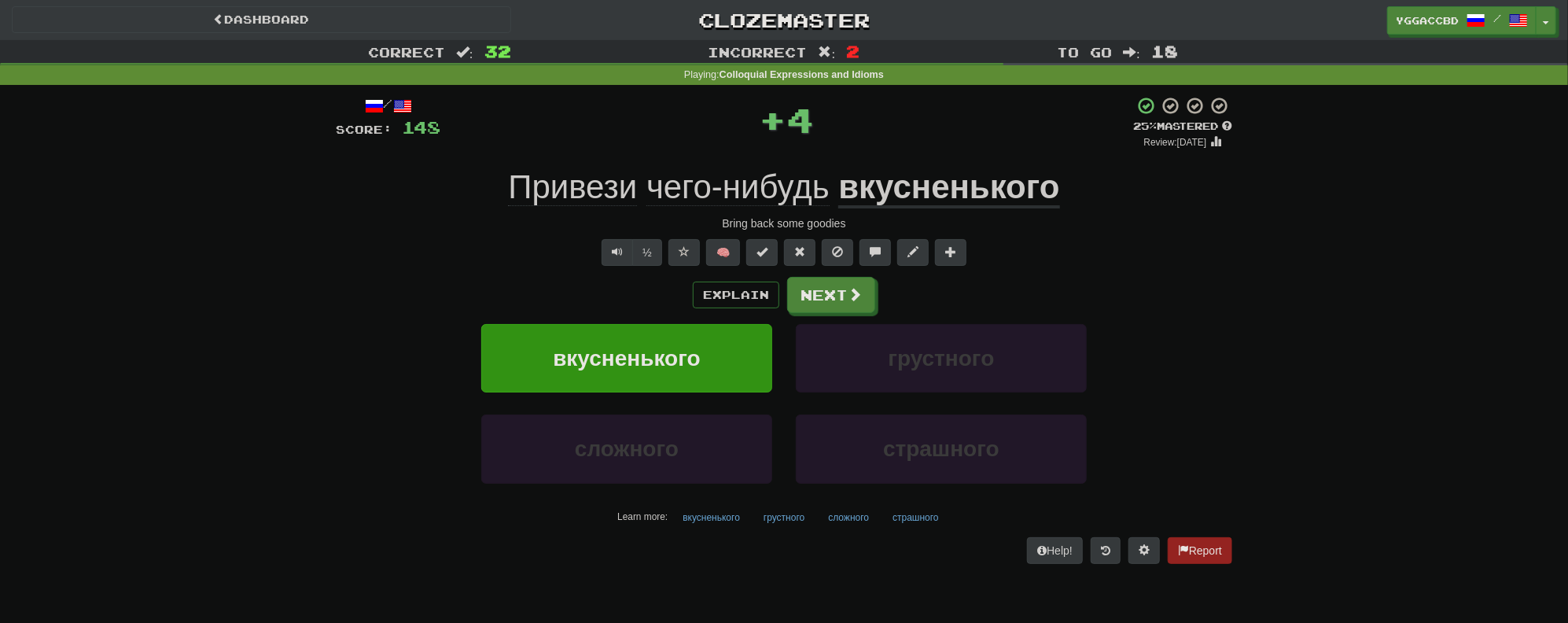
click at [907, 195] on u "вкусненького" at bounding box center [949, 189] width 221 height 41
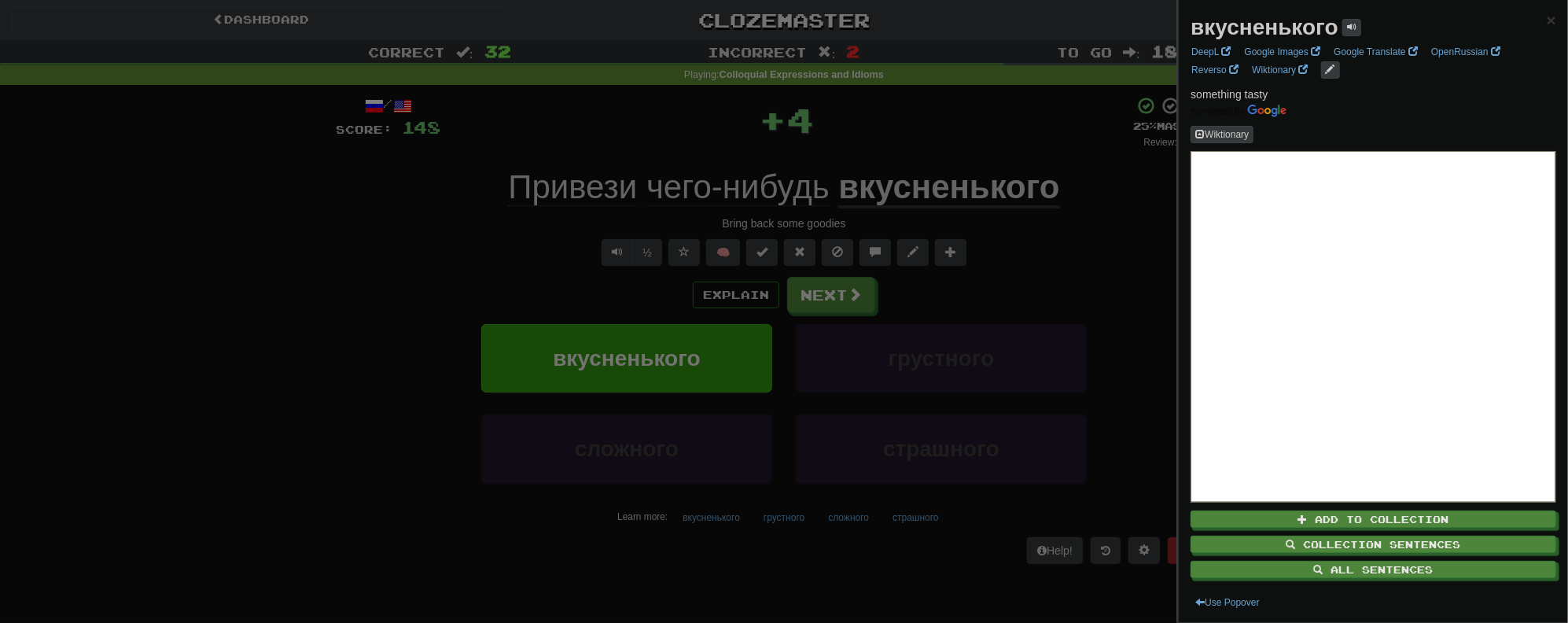
click at [1071, 249] on div at bounding box center [784, 311] width 1568 height 623
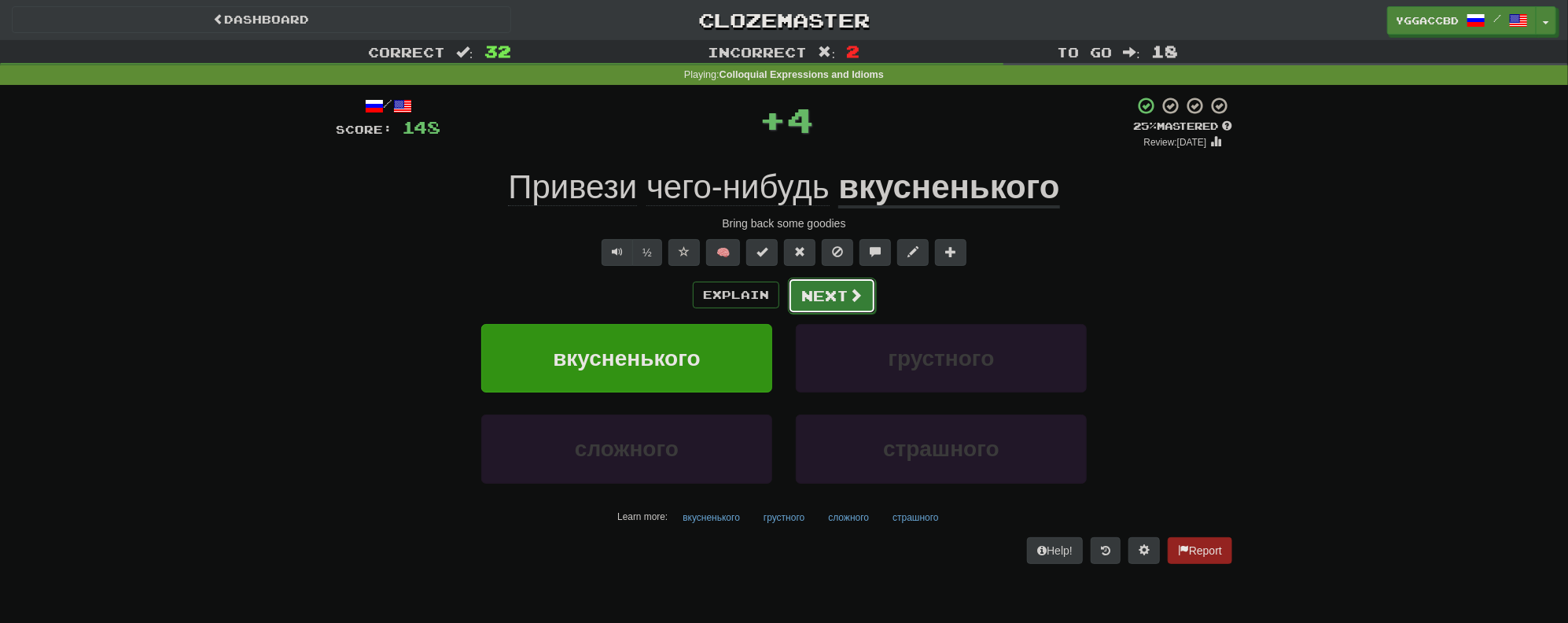
click at [843, 299] on button "Next" at bounding box center [832, 295] width 88 height 36
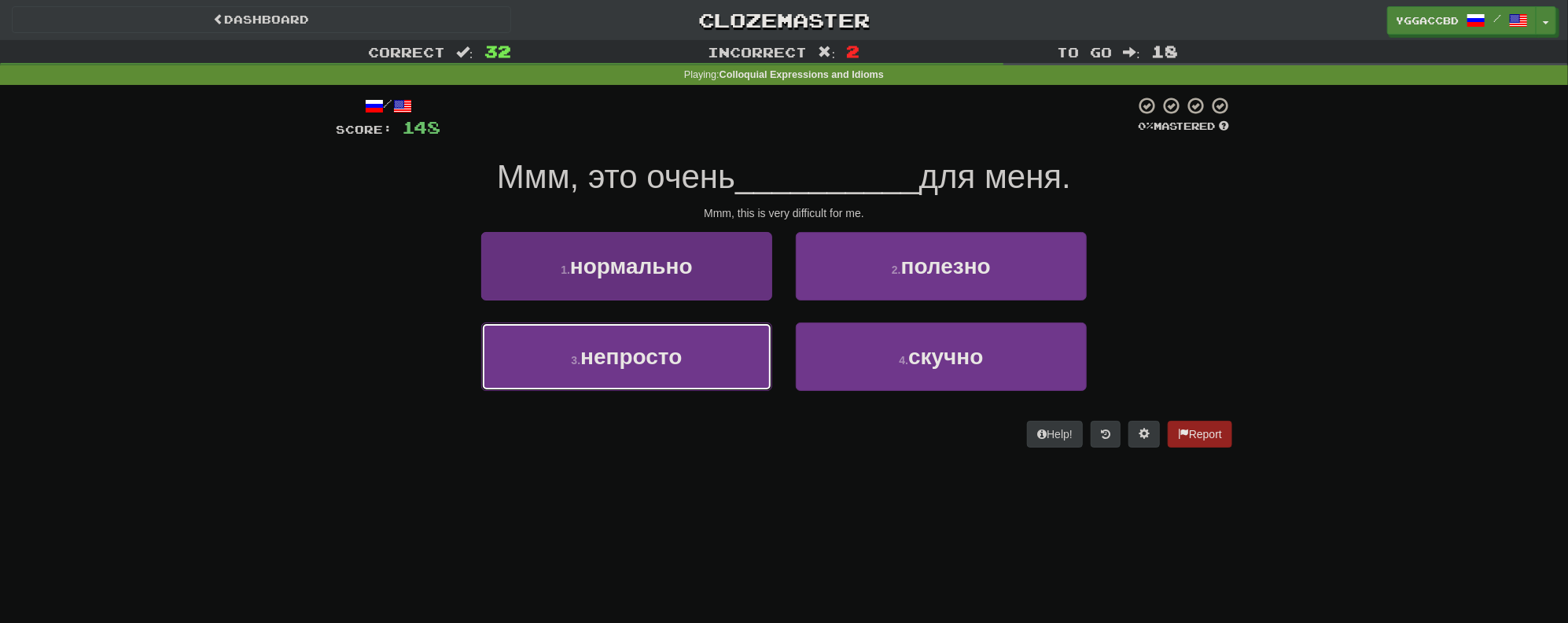
drag, startPoint x: 626, startPoint y: 359, endPoint x: 651, endPoint y: 356, distance: 25.2
click at [626, 360] on span "непросто" at bounding box center [632, 356] width 102 height 25
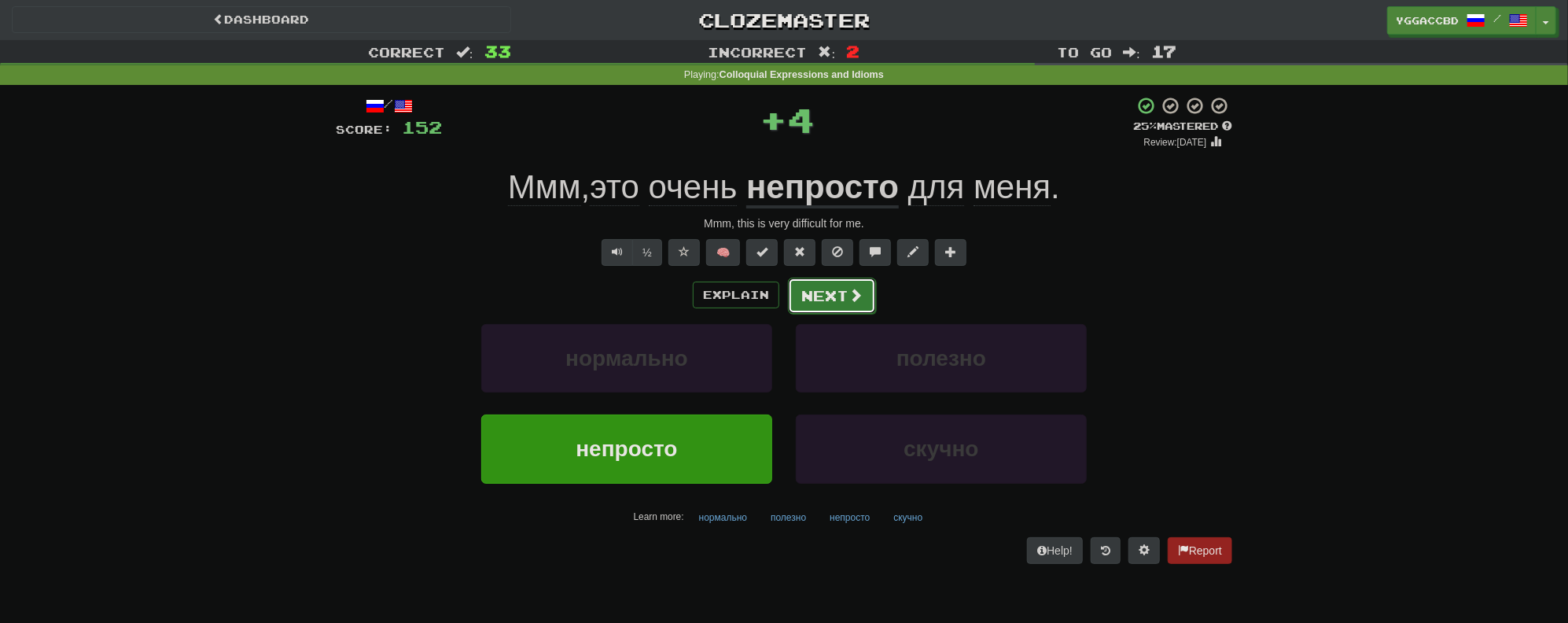
click at [833, 301] on button "Next" at bounding box center [832, 295] width 88 height 36
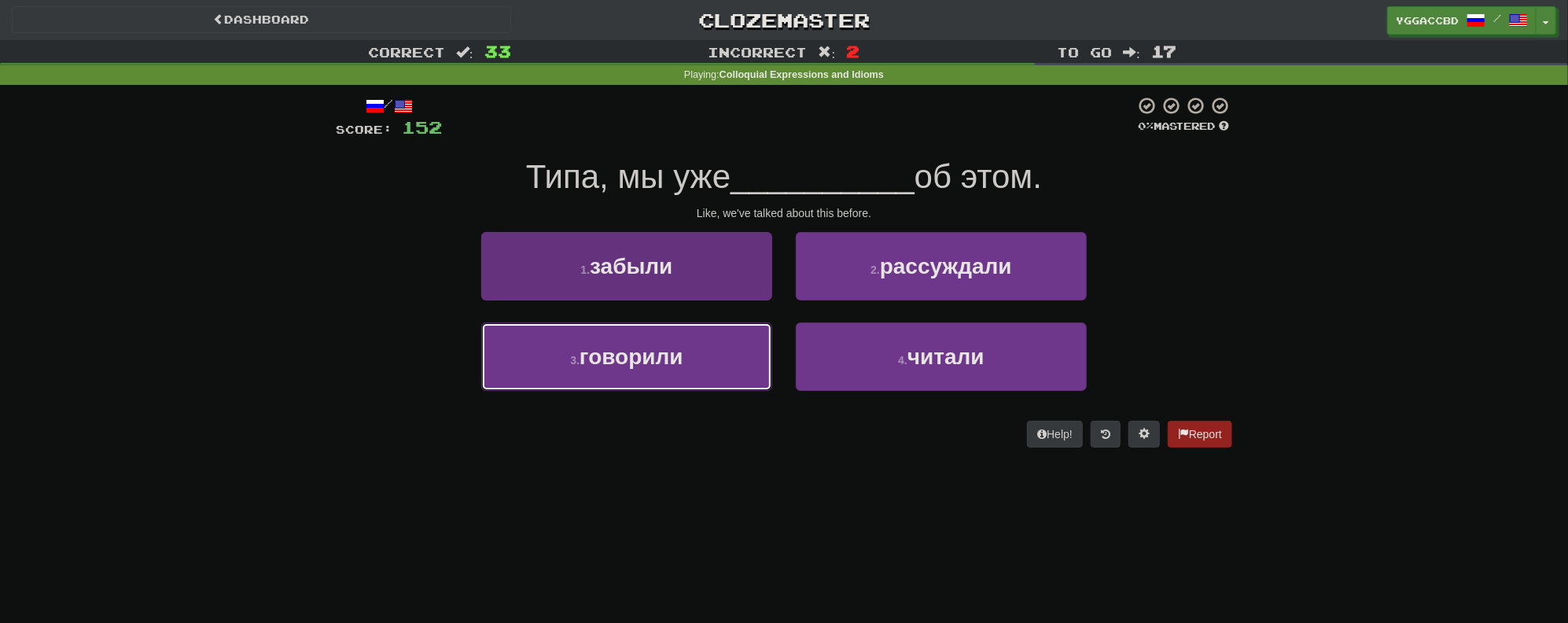
click at [687, 358] on button "3 . говорили" at bounding box center [627, 356] width 291 height 69
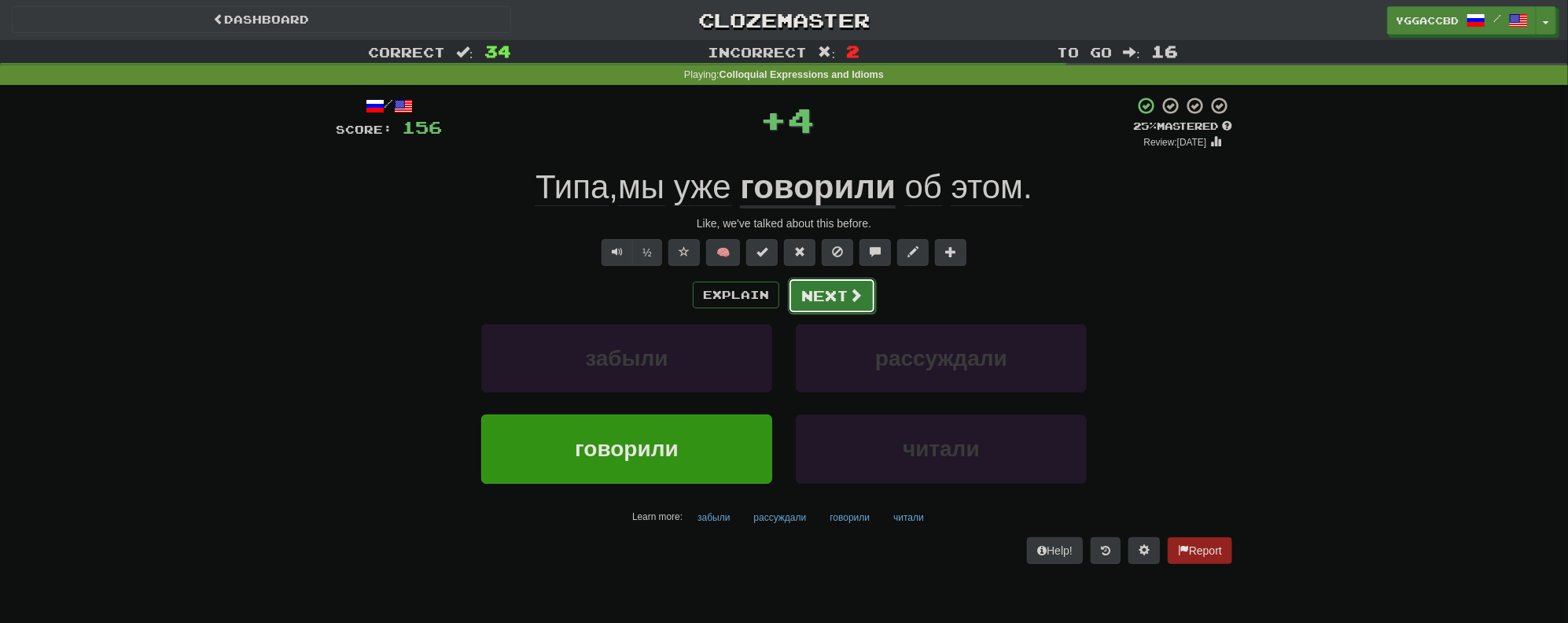
click at [815, 305] on button "Next" at bounding box center [832, 295] width 88 height 36
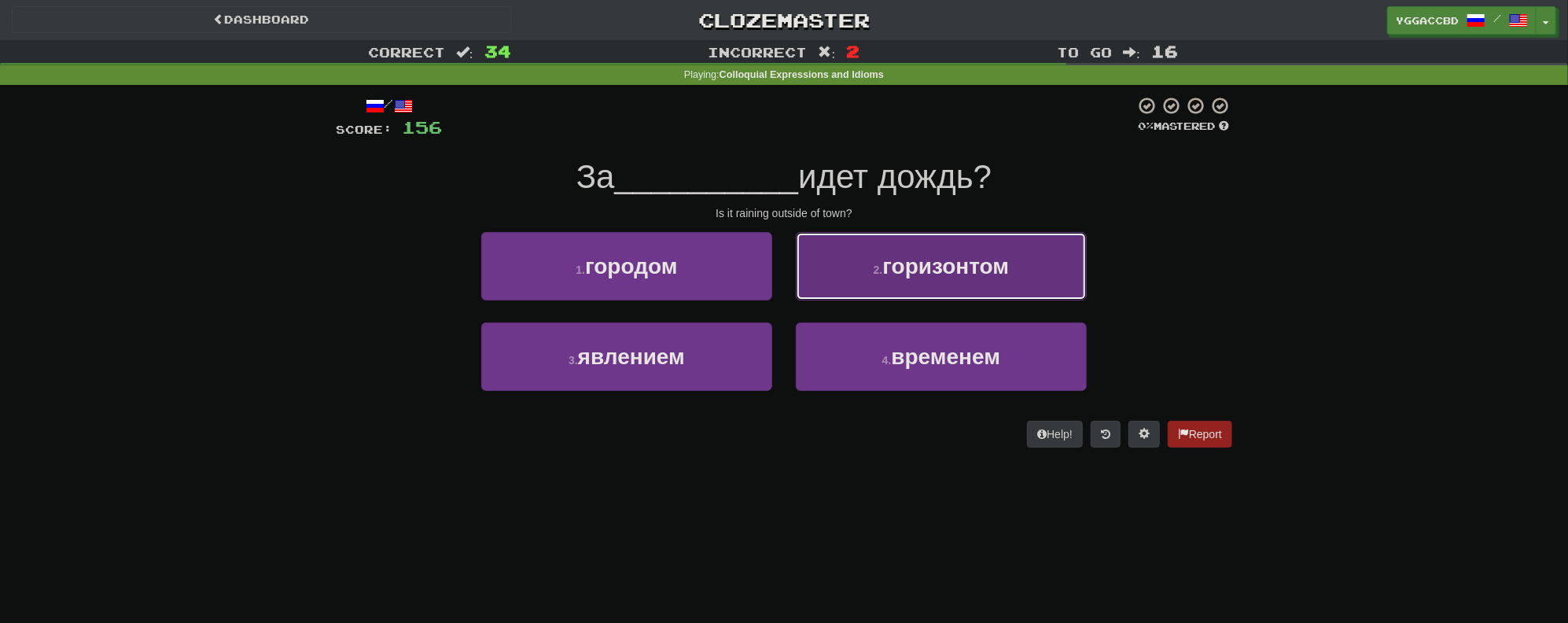
click at [836, 277] on button "2 . горизонтом" at bounding box center [941, 266] width 291 height 69
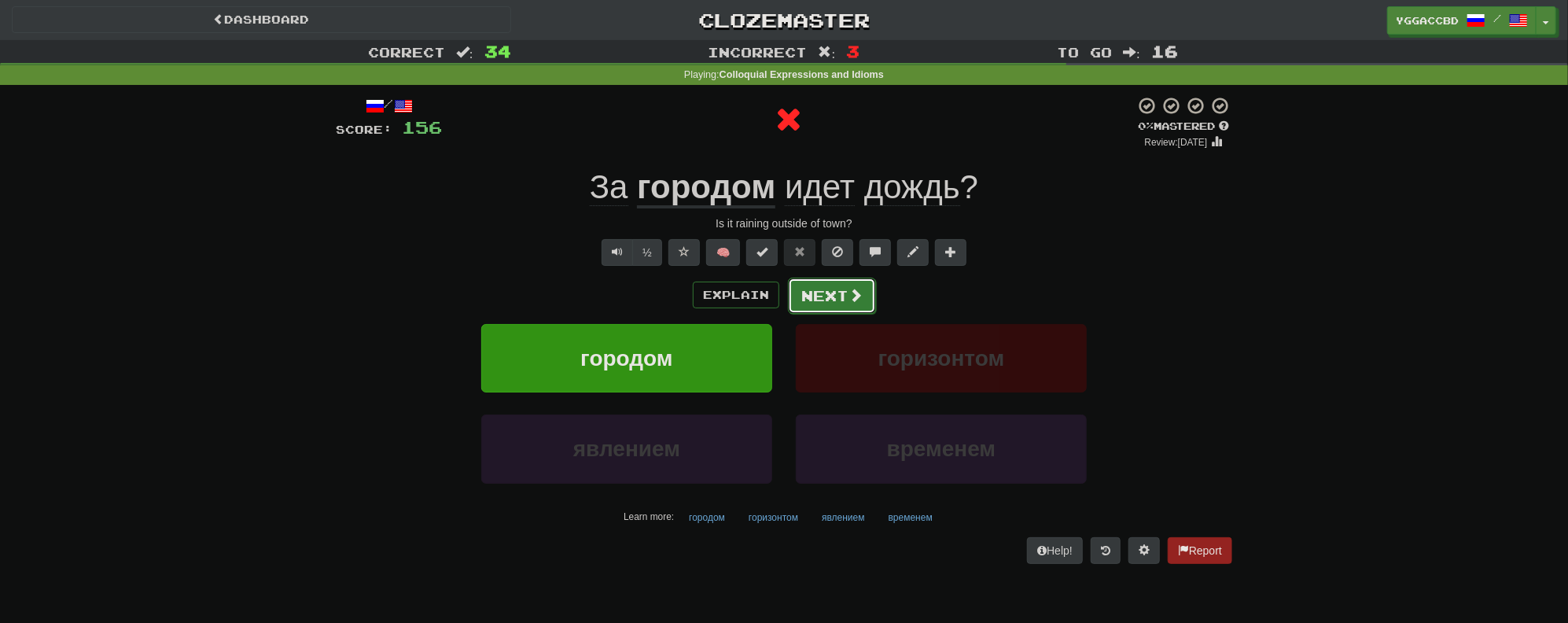
click at [809, 290] on button "Next" at bounding box center [832, 295] width 88 height 36
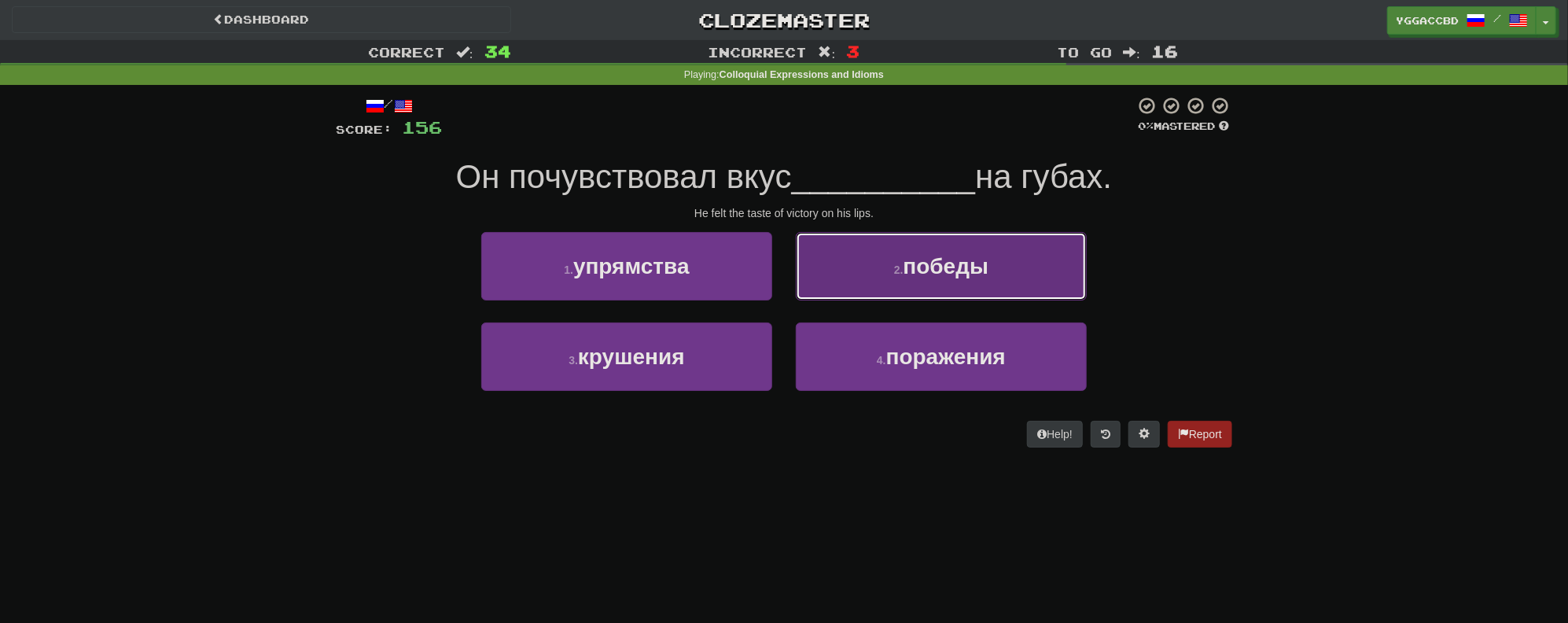
click at [922, 287] on button "2 . победы" at bounding box center [941, 266] width 291 height 69
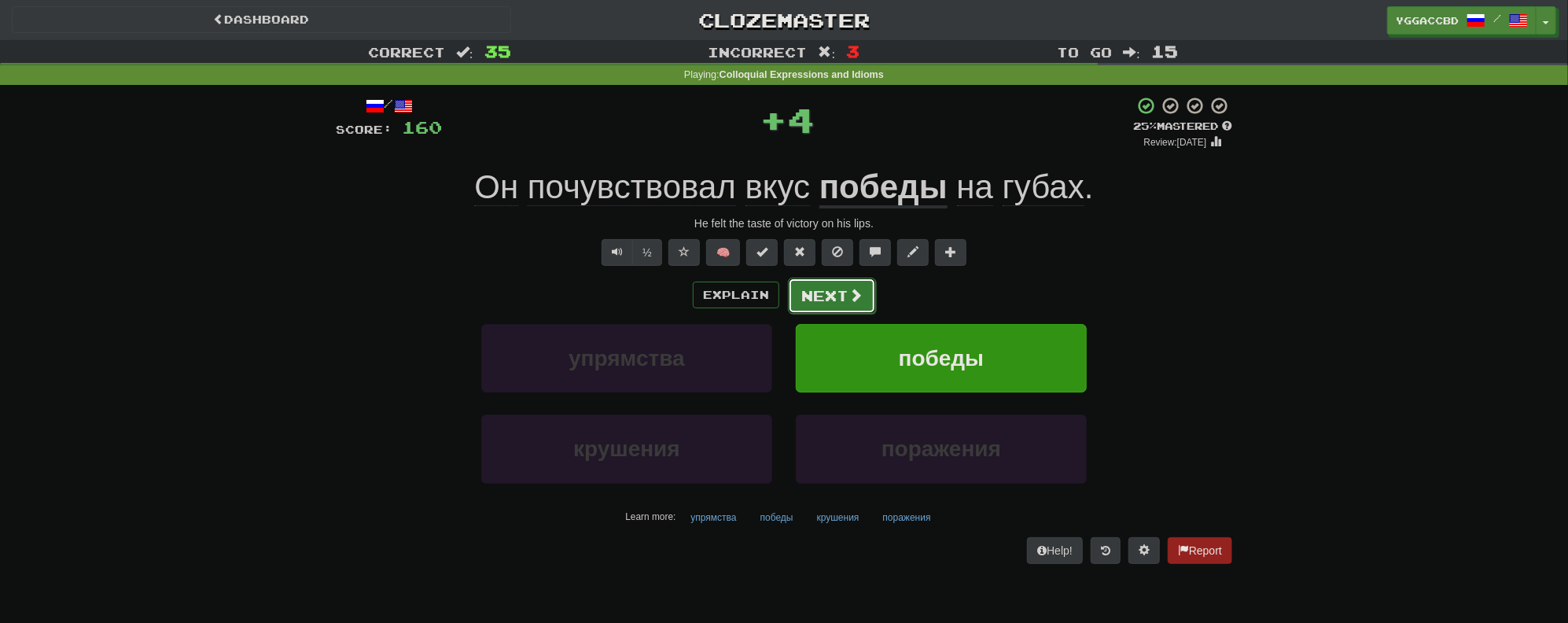
click at [836, 302] on button "Next" at bounding box center [832, 295] width 88 height 36
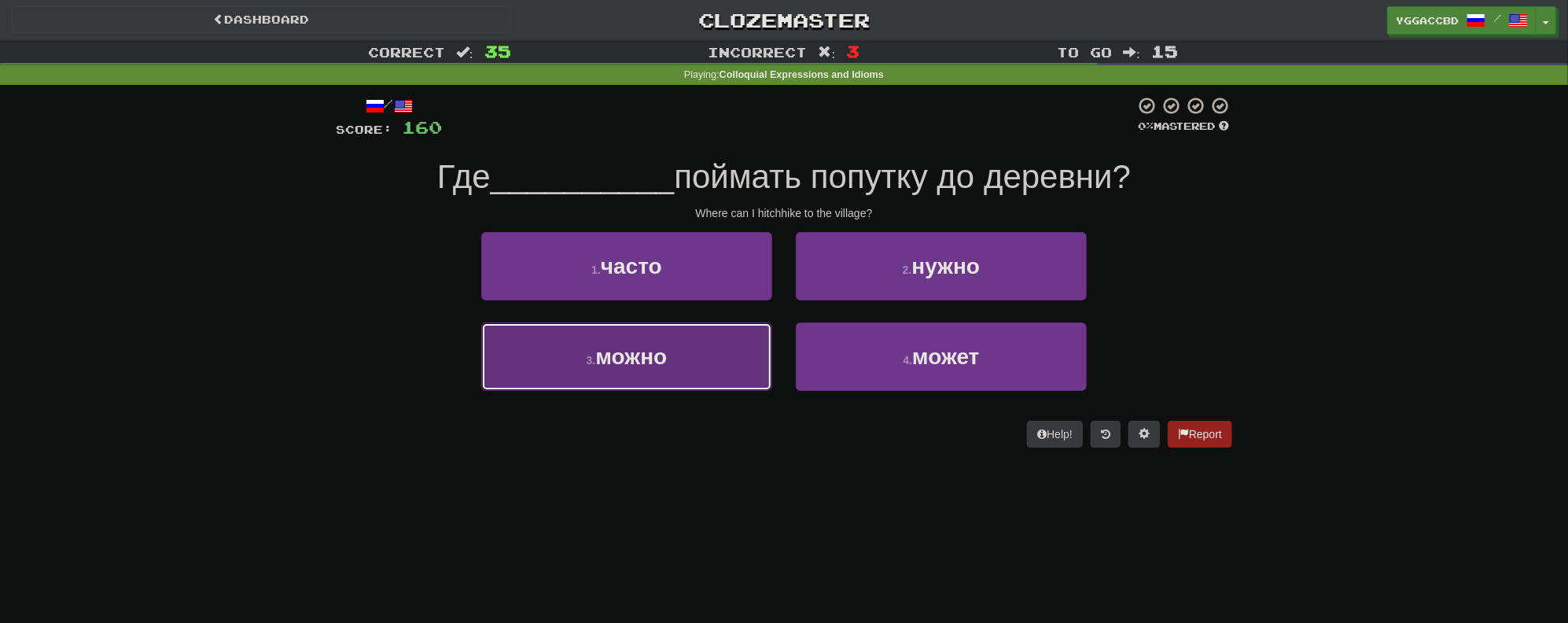
click at [685, 365] on button "3 . можно" at bounding box center [627, 356] width 291 height 69
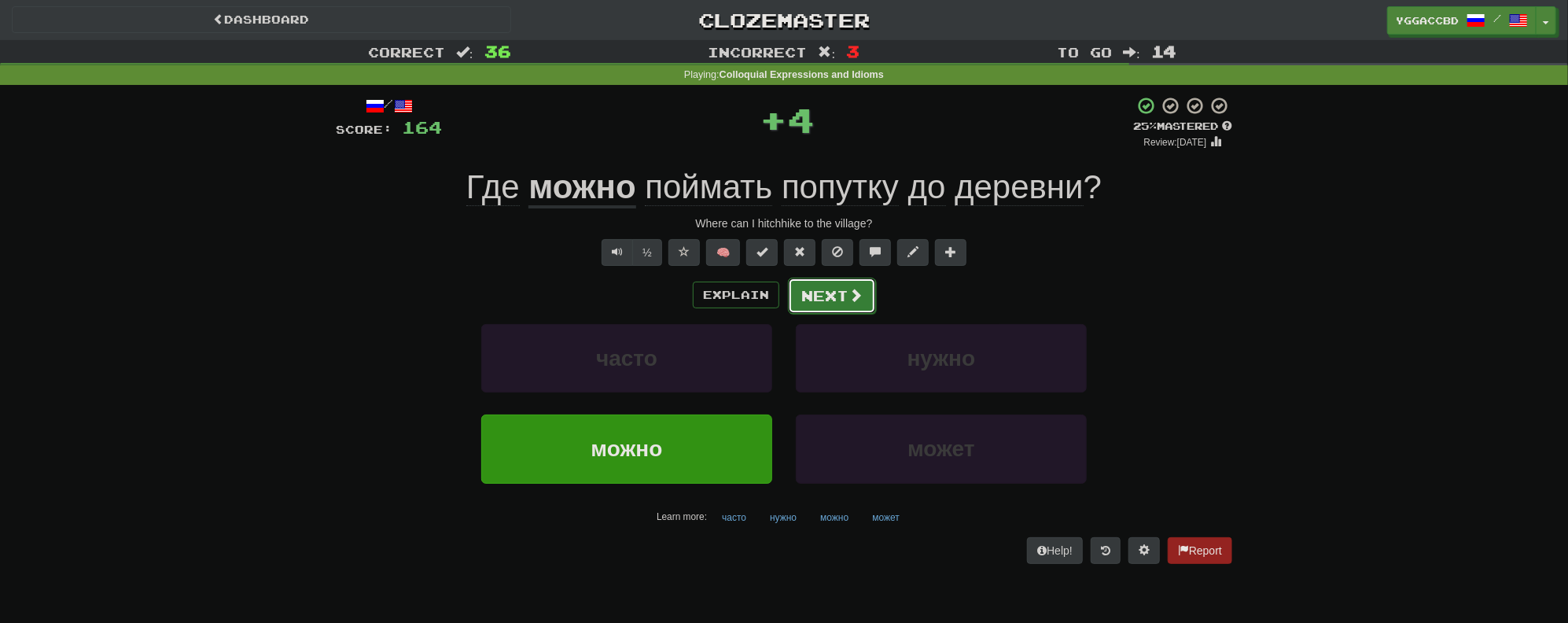
click at [832, 300] on button "Next" at bounding box center [832, 295] width 88 height 36
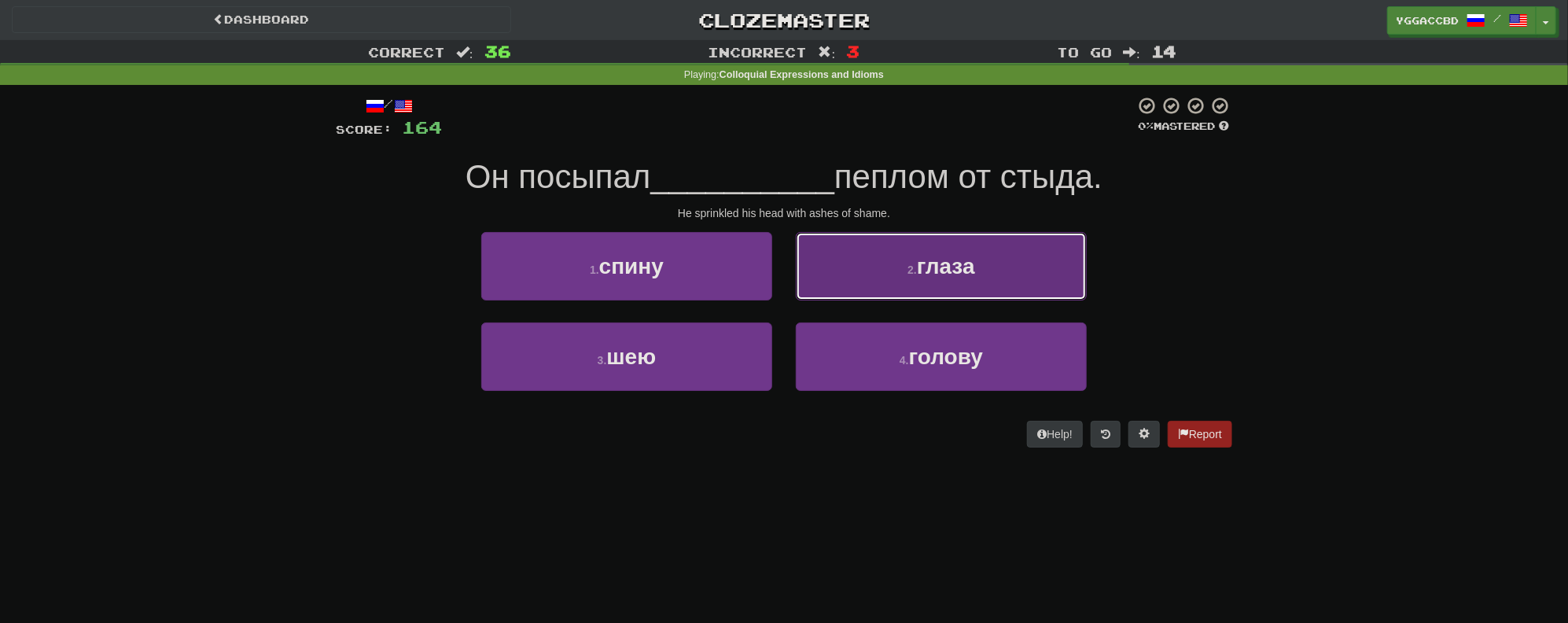
click at [858, 271] on button "2 . глаза" at bounding box center [941, 266] width 291 height 69
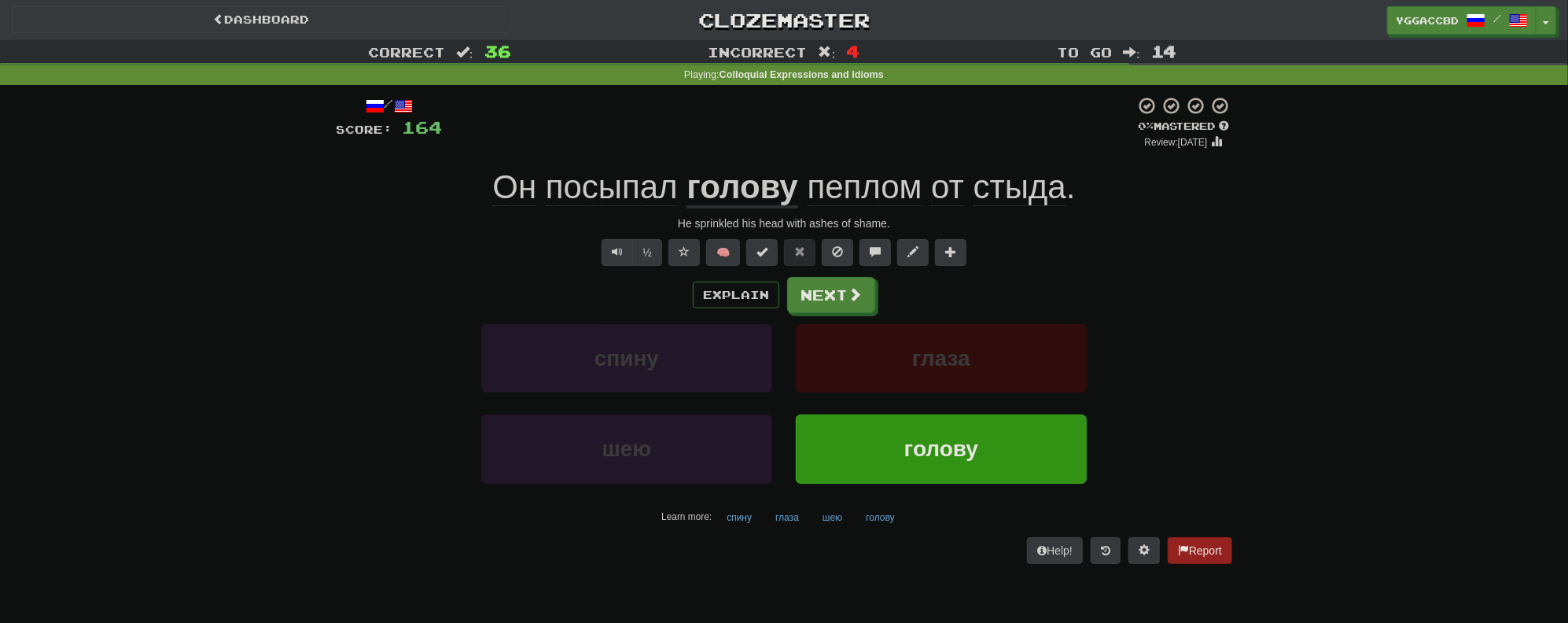
click at [859, 195] on span "пеплом" at bounding box center [866, 188] width 115 height 38
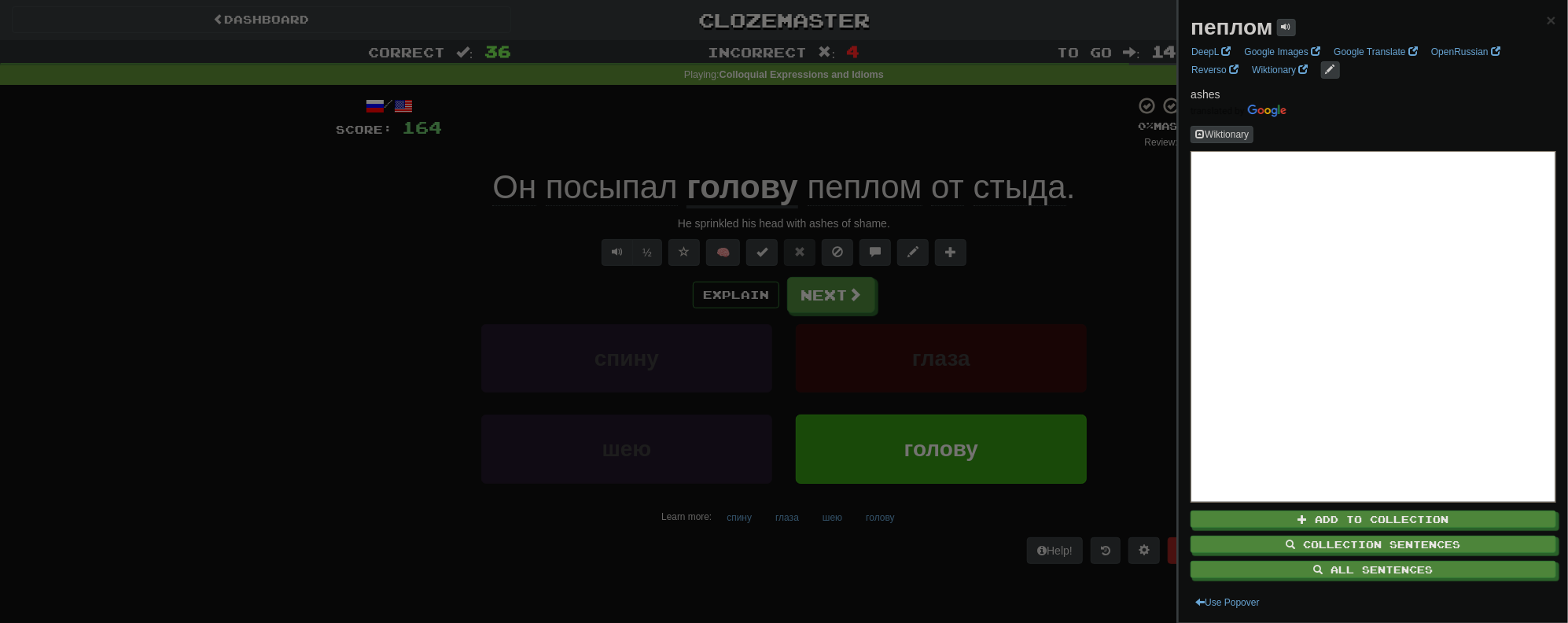
click at [903, 129] on div at bounding box center [784, 311] width 1568 height 623
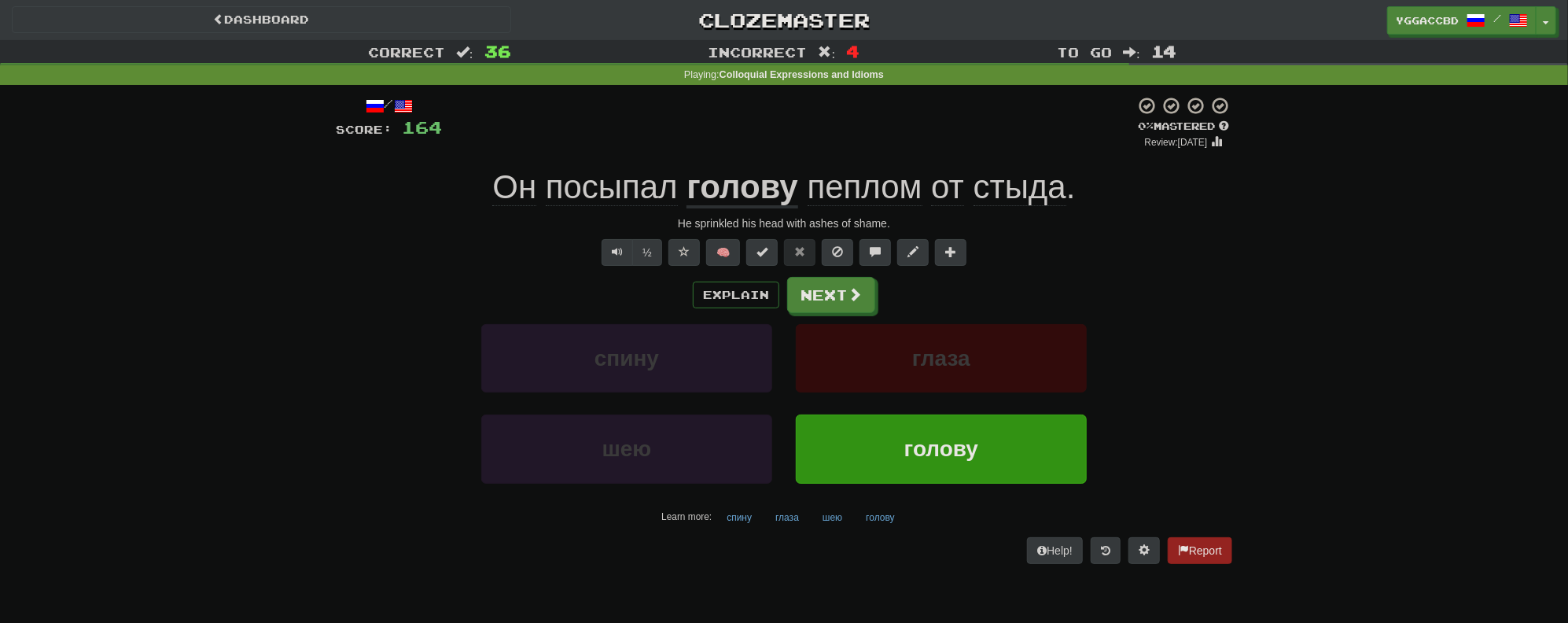
click at [1045, 206] on div "Он посыпал голову пеплом от стыда ." at bounding box center [784, 188] width 897 height 43
click at [1035, 202] on span "стыда" at bounding box center [1020, 188] width 92 height 38
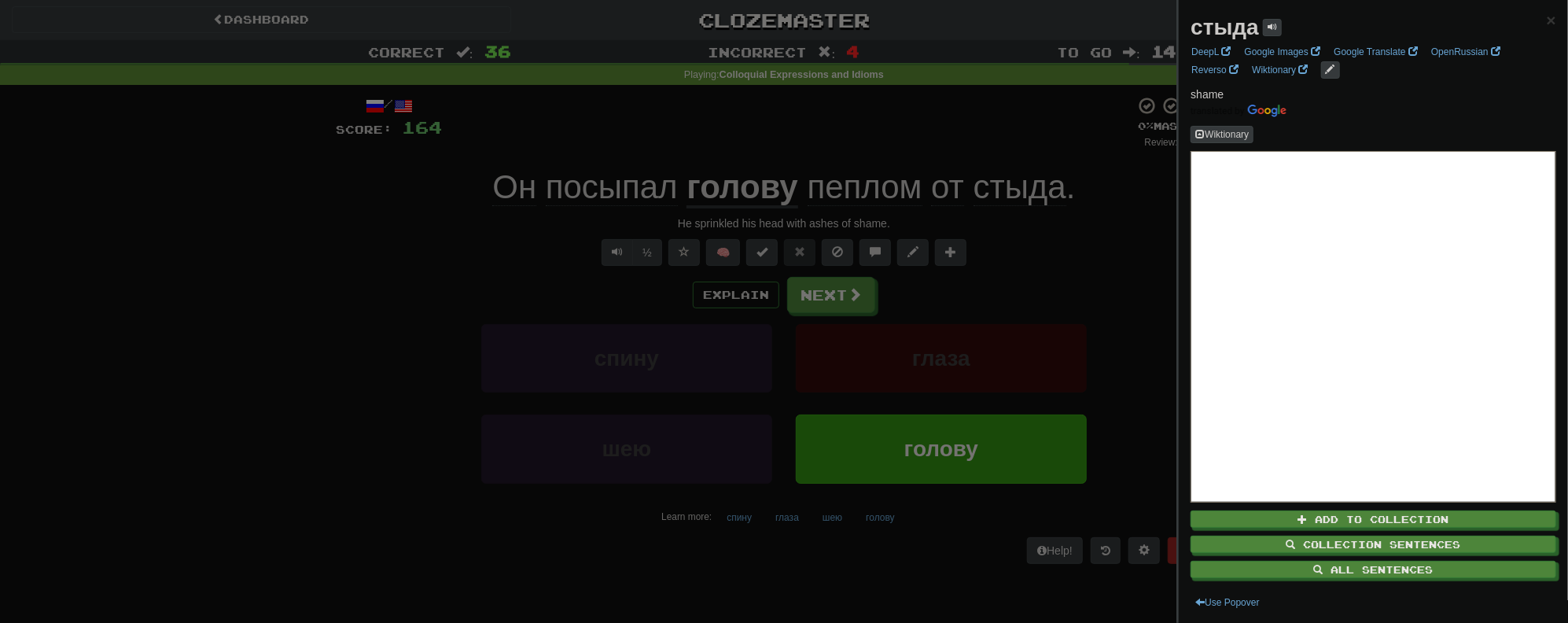
click at [946, 147] on div at bounding box center [784, 311] width 1568 height 623
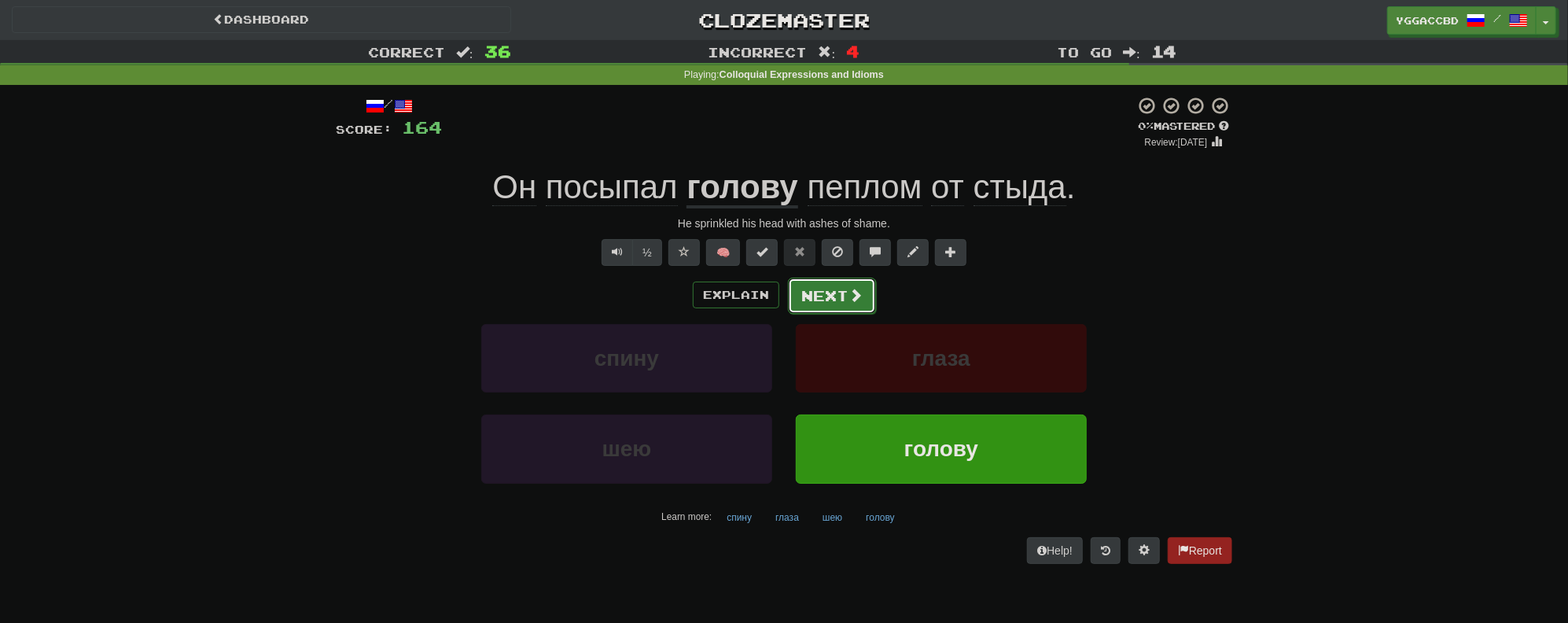
click at [824, 301] on button "Next" at bounding box center [832, 295] width 88 height 36
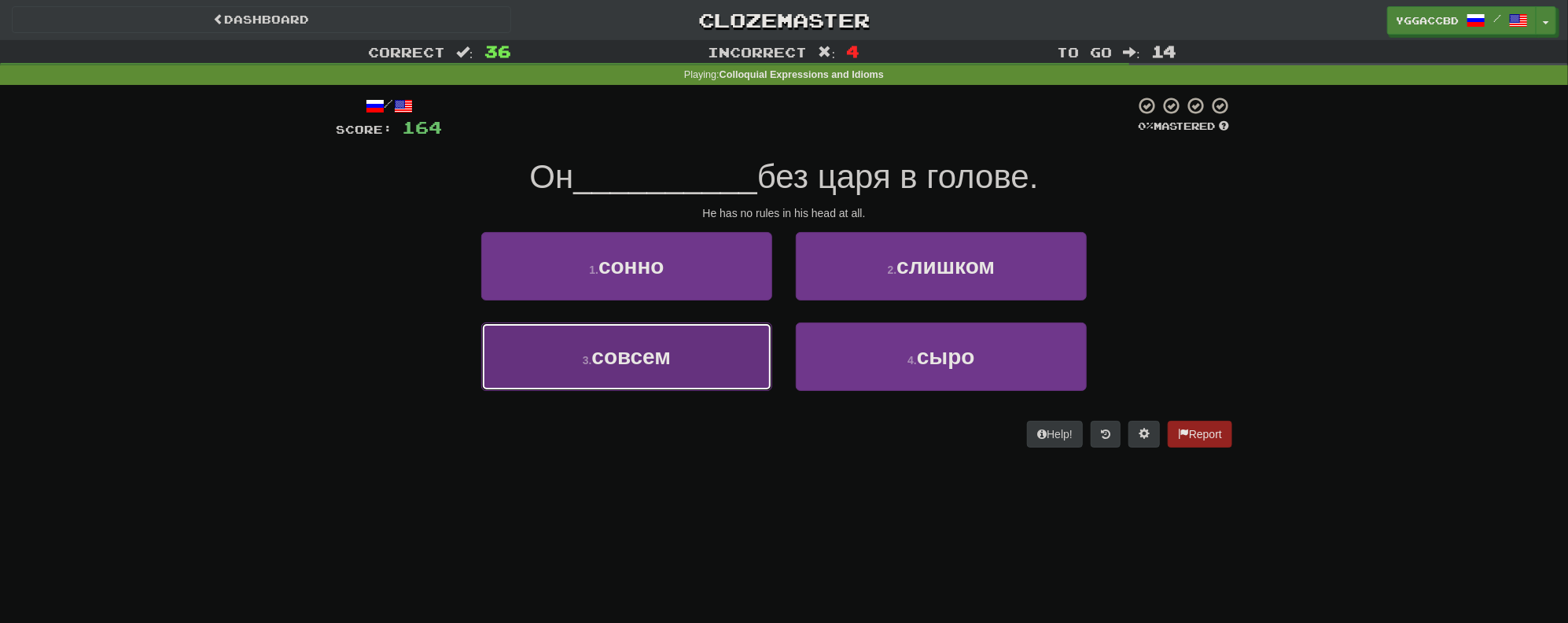
click at [708, 352] on button "3 . совсем" at bounding box center [627, 356] width 291 height 69
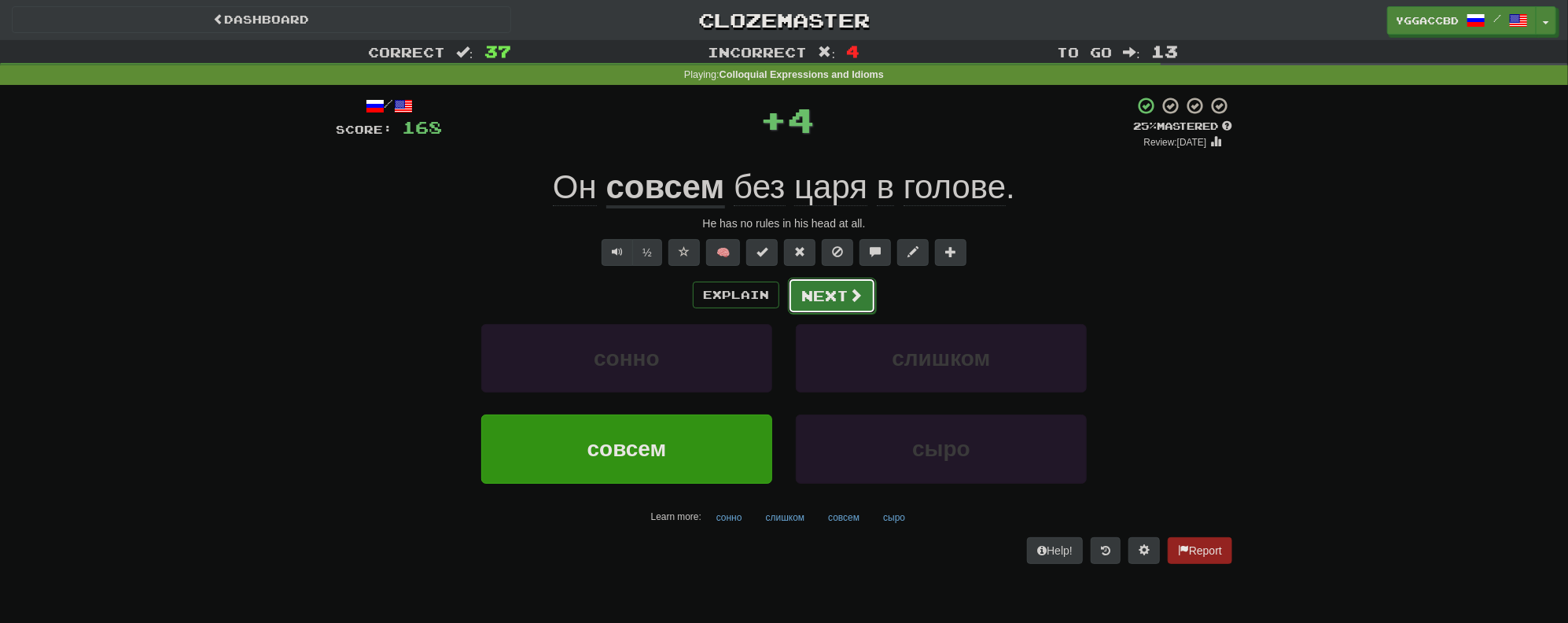
click at [828, 296] on button "Next" at bounding box center [832, 295] width 88 height 36
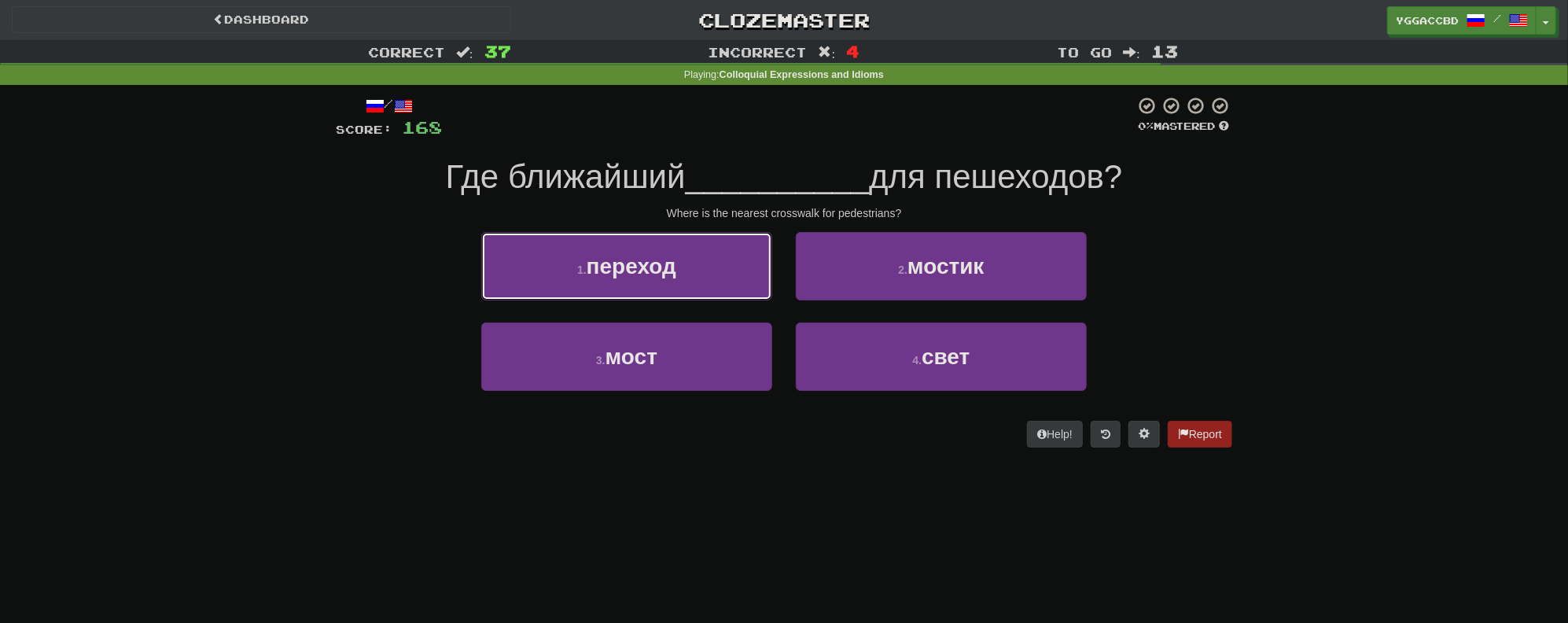
click at [689, 269] on button "1 . переход" at bounding box center [627, 266] width 291 height 69
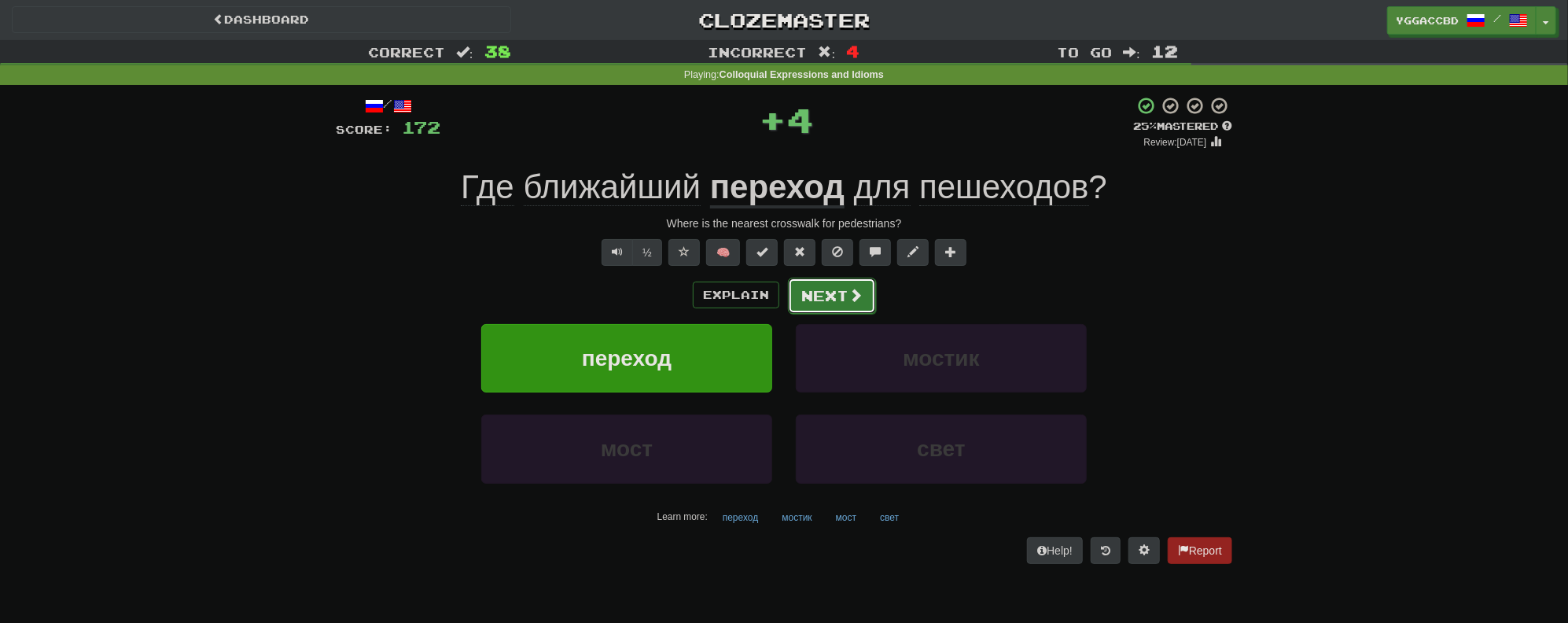
click at [837, 299] on button "Next" at bounding box center [832, 295] width 88 height 36
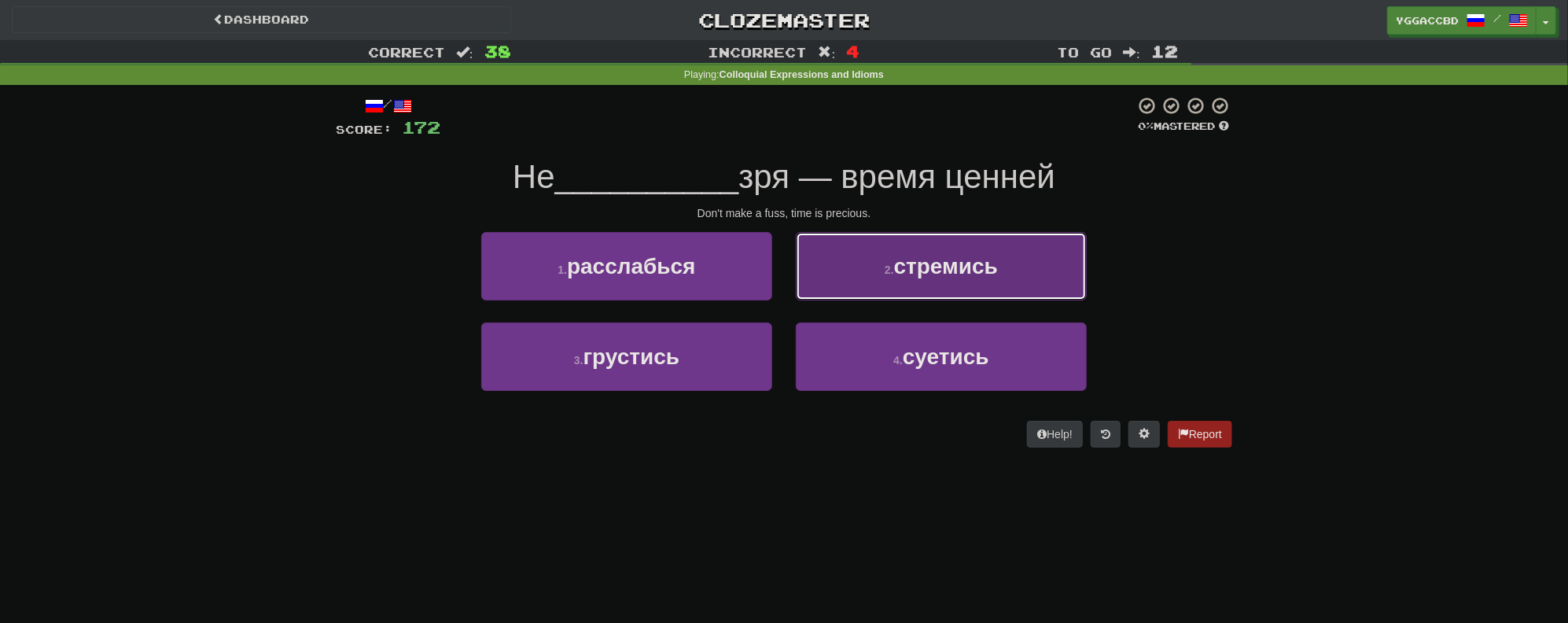
click at [874, 289] on button "2 . стремись" at bounding box center [941, 266] width 291 height 69
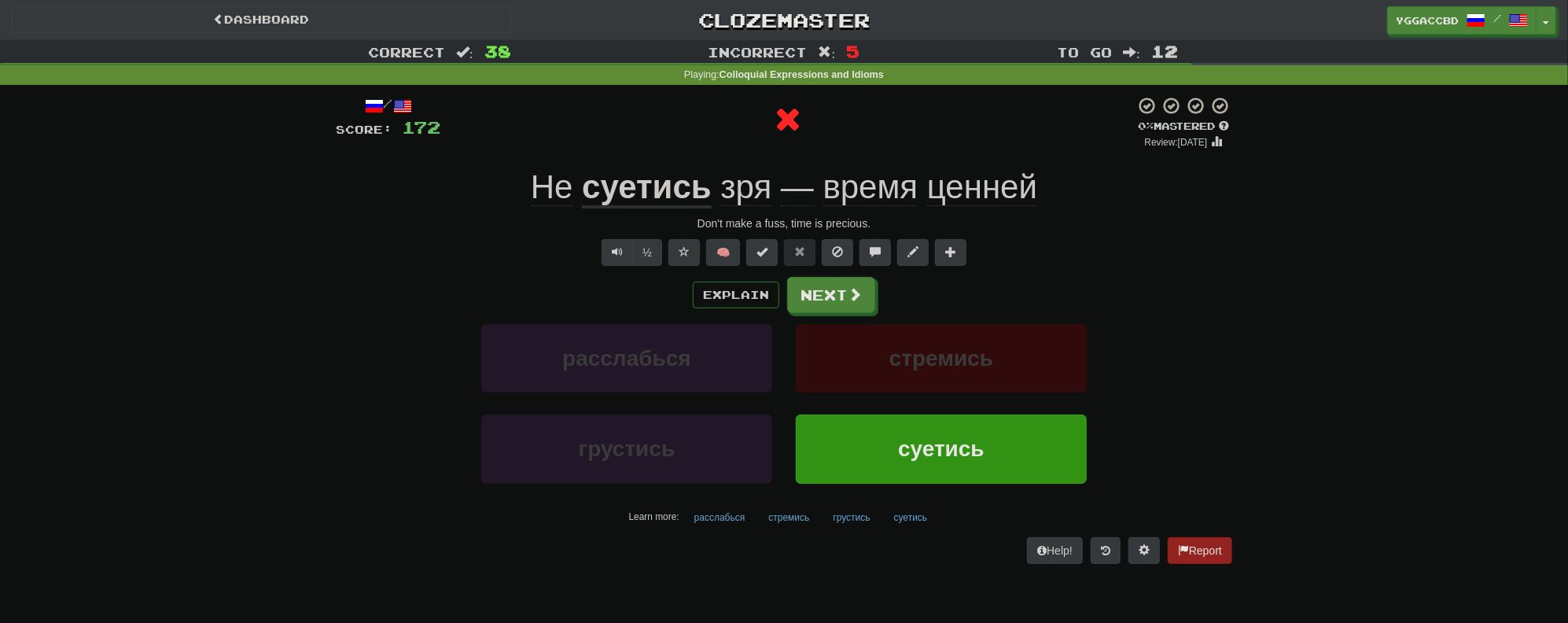
click at [654, 189] on u "суетись" at bounding box center [647, 189] width 130 height 41
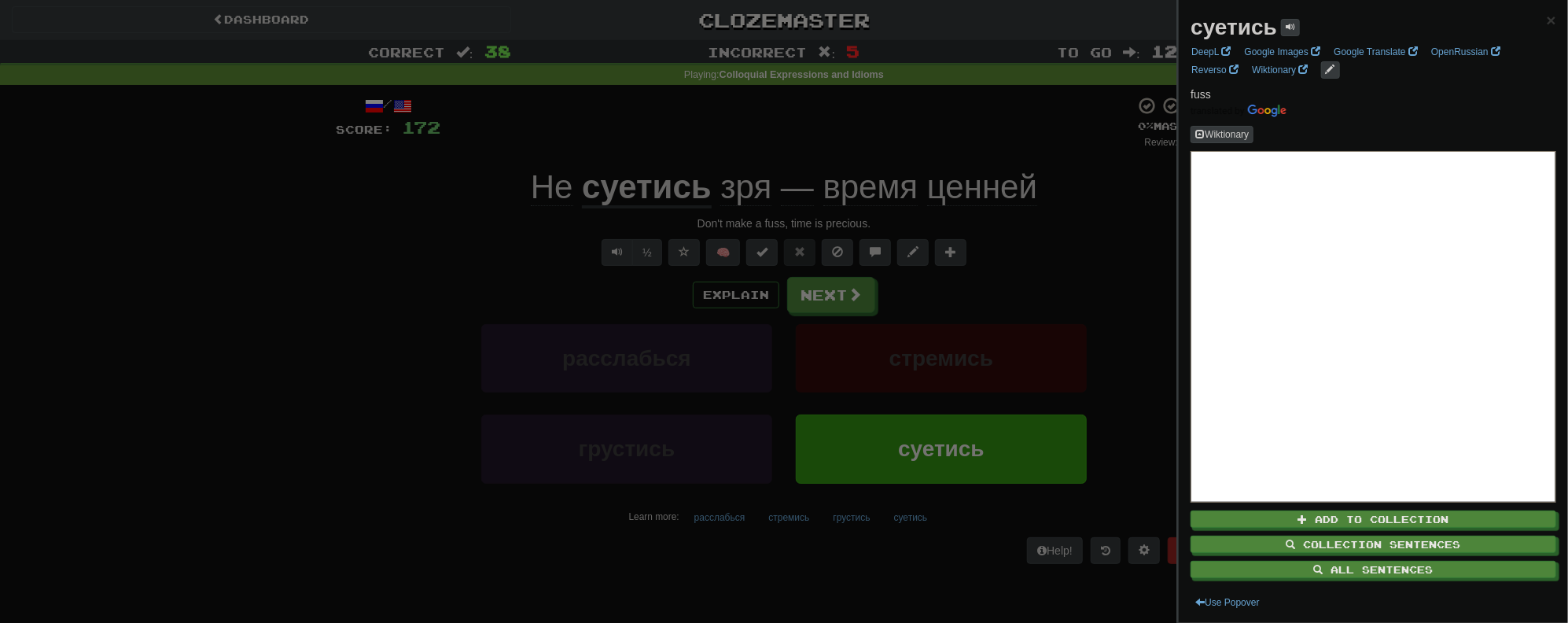
click at [667, 137] on div at bounding box center [784, 311] width 1568 height 623
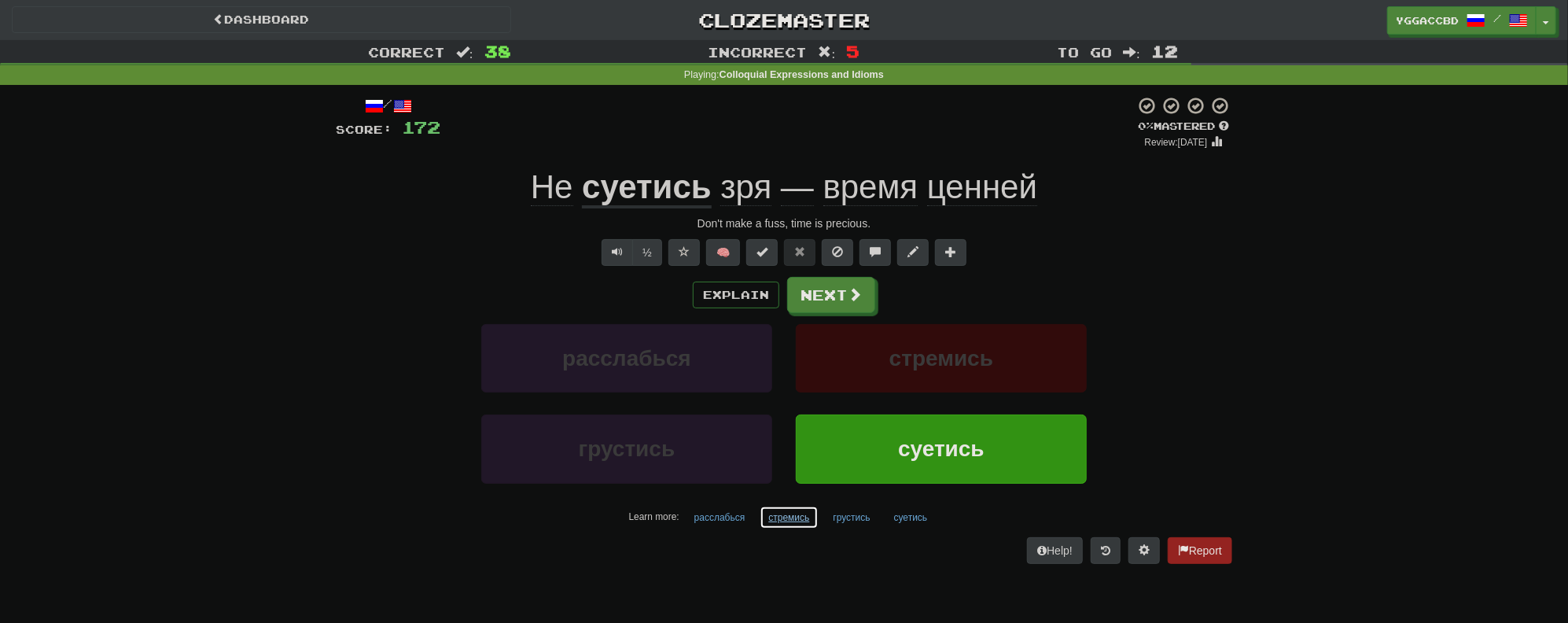
click at [794, 516] on button "стремись" at bounding box center [789, 516] width 58 height 24
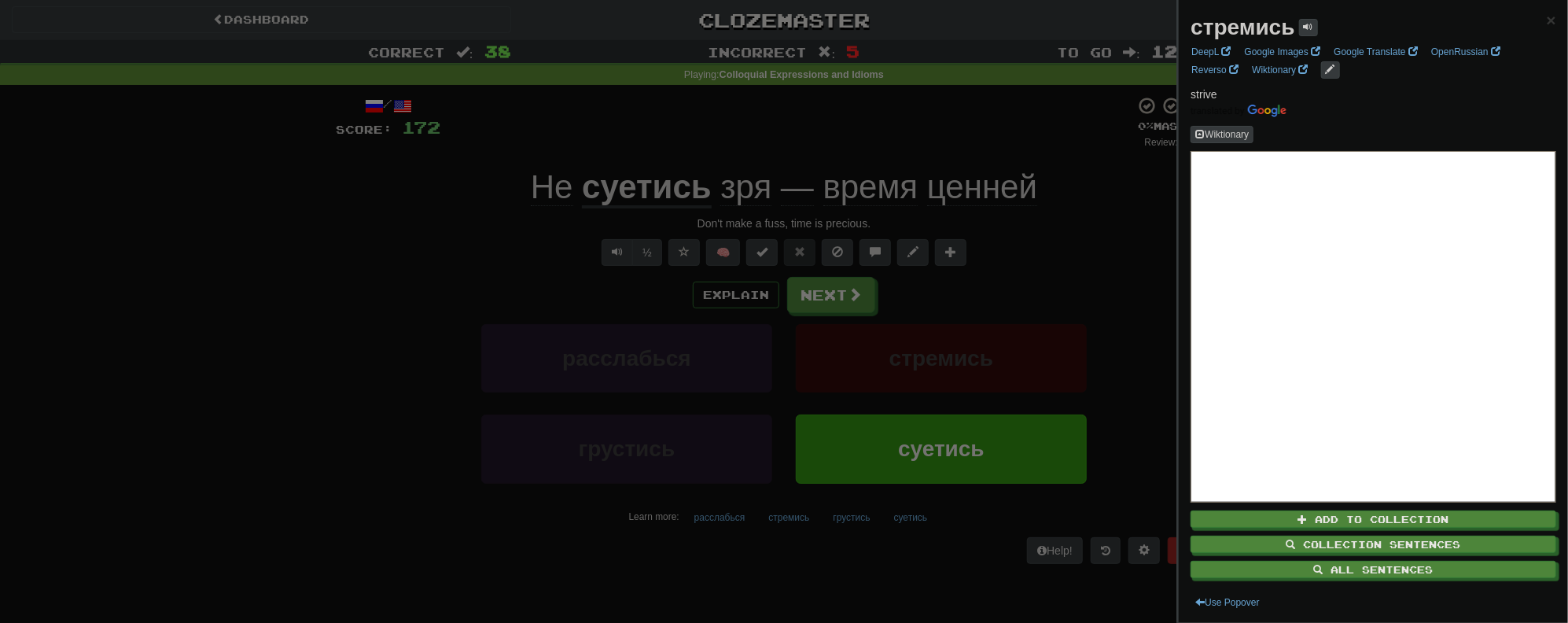
click at [799, 561] on div at bounding box center [784, 311] width 1568 height 623
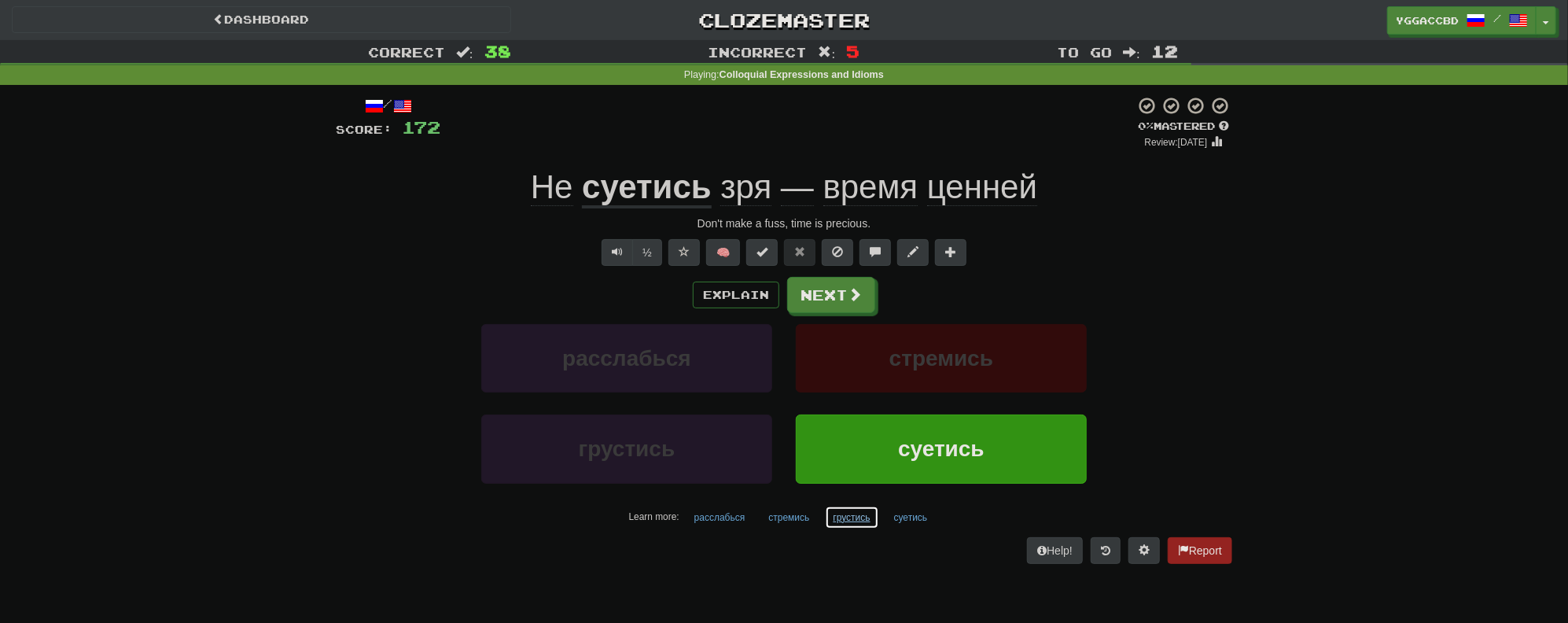
click at [846, 516] on button "грустись" at bounding box center [852, 516] width 55 height 24
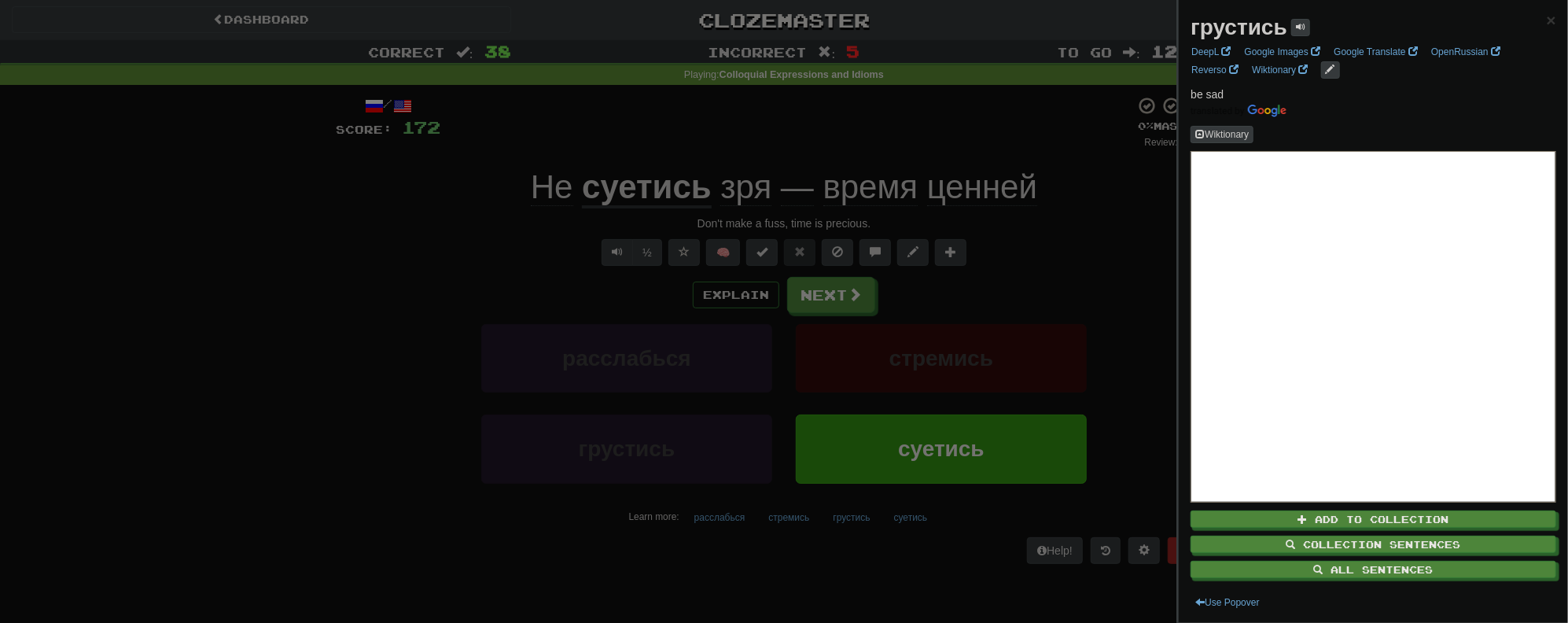
click at [831, 551] on div at bounding box center [784, 311] width 1568 height 623
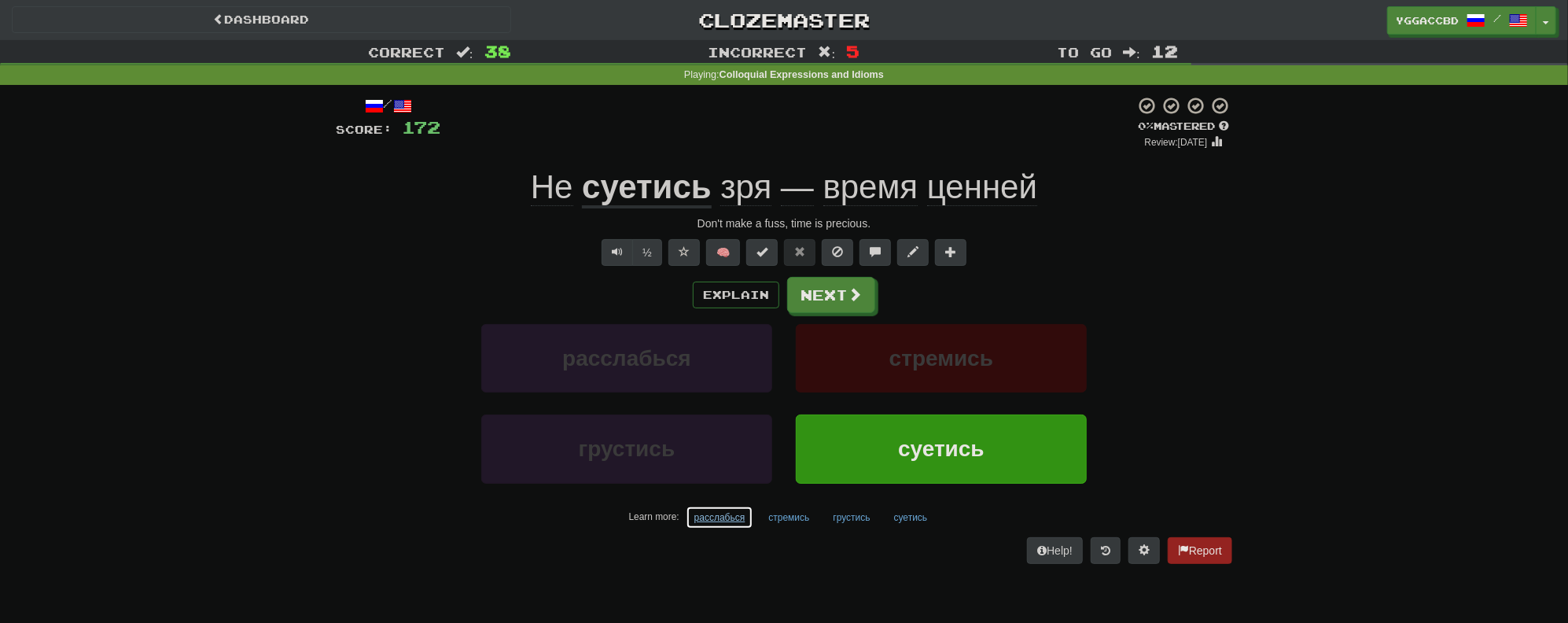
click at [693, 513] on button "расслабься" at bounding box center [719, 516] width 69 height 24
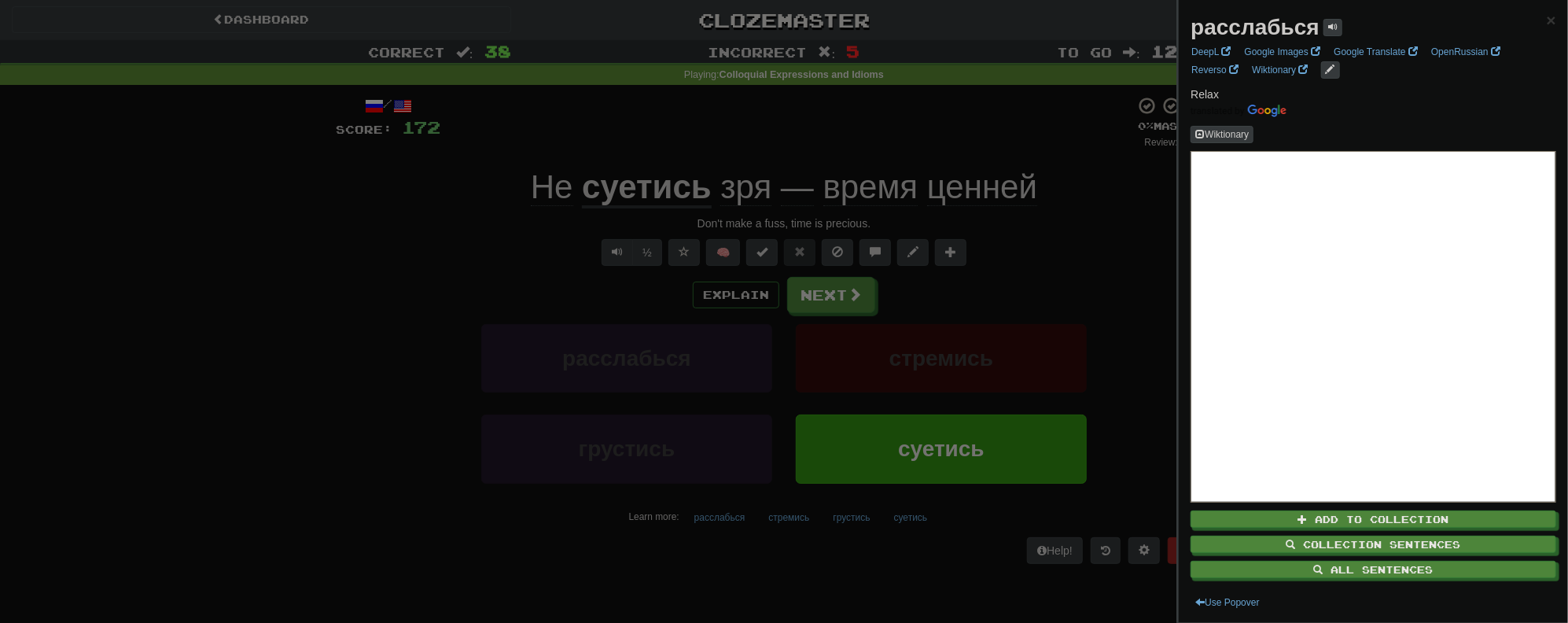
click at [856, 552] on div at bounding box center [784, 311] width 1568 height 623
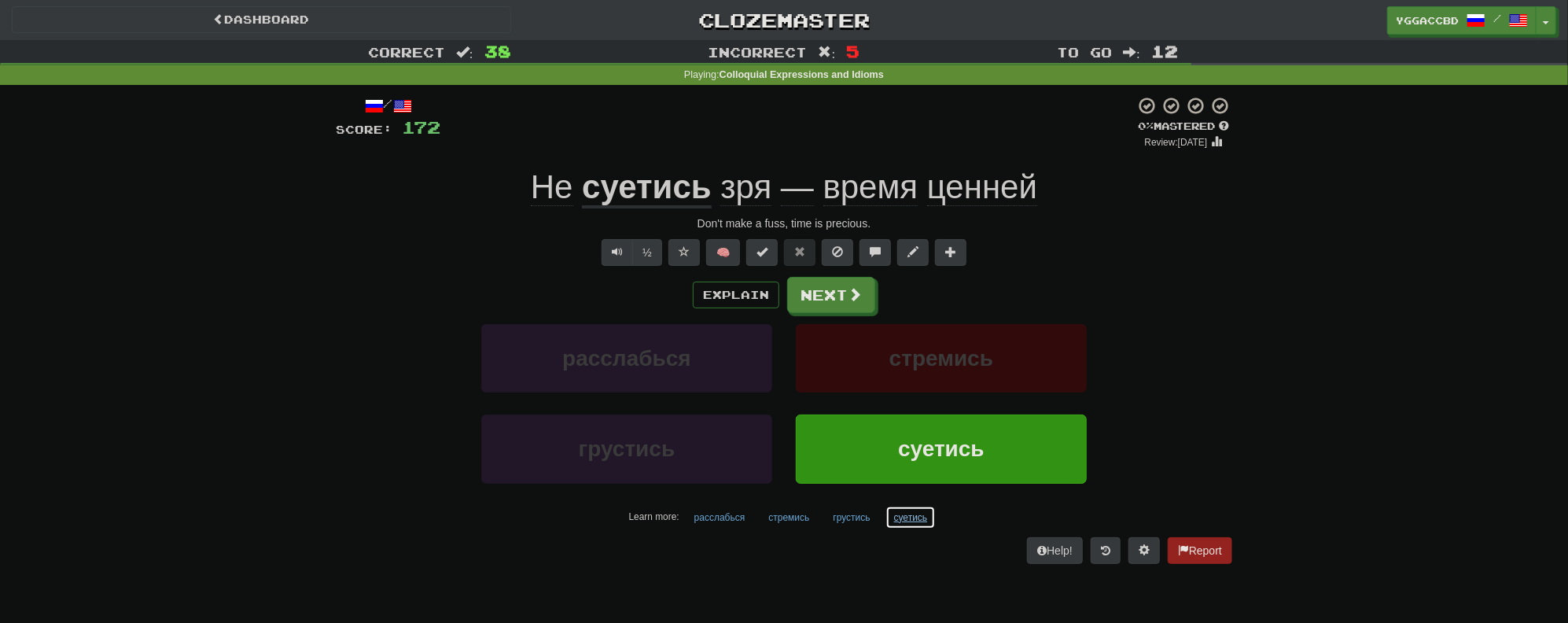
click at [906, 517] on button "суетись" at bounding box center [911, 516] width 51 height 24
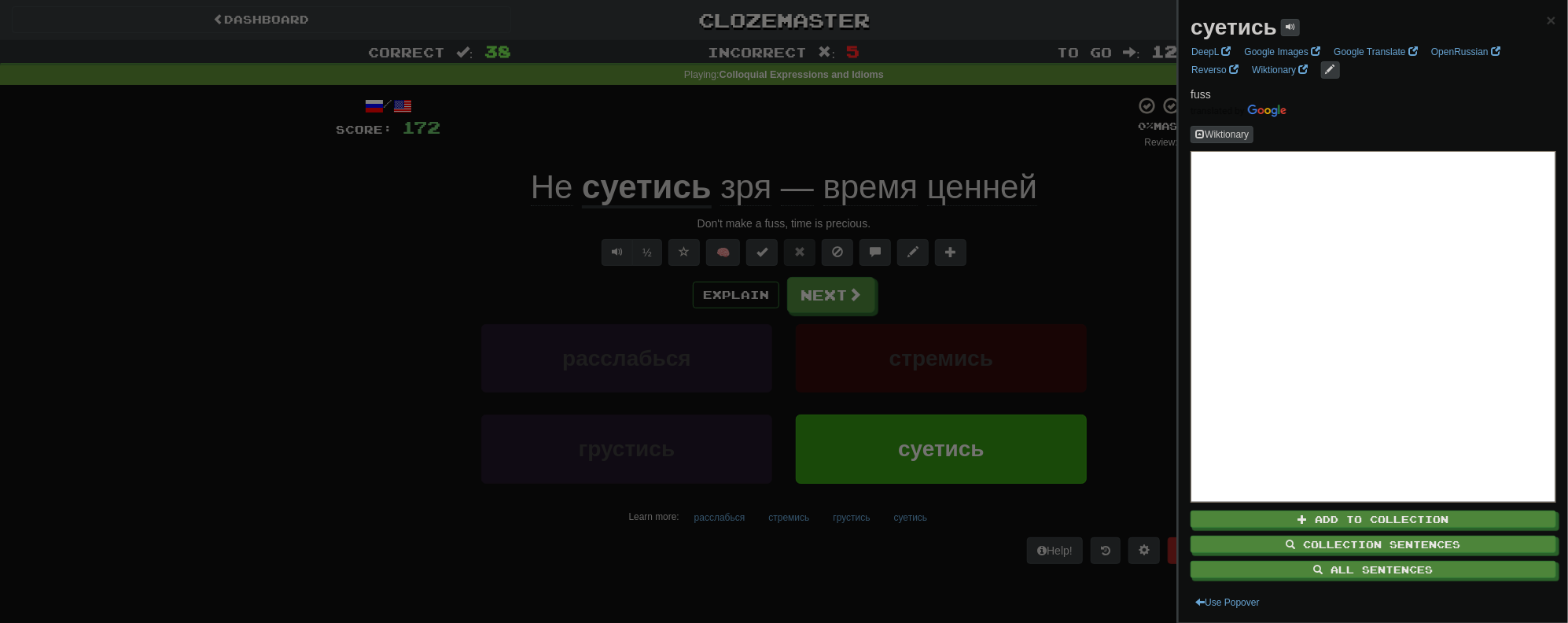
click at [1233, 31] on strong "суетись" at bounding box center [1234, 27] width 87 height 25
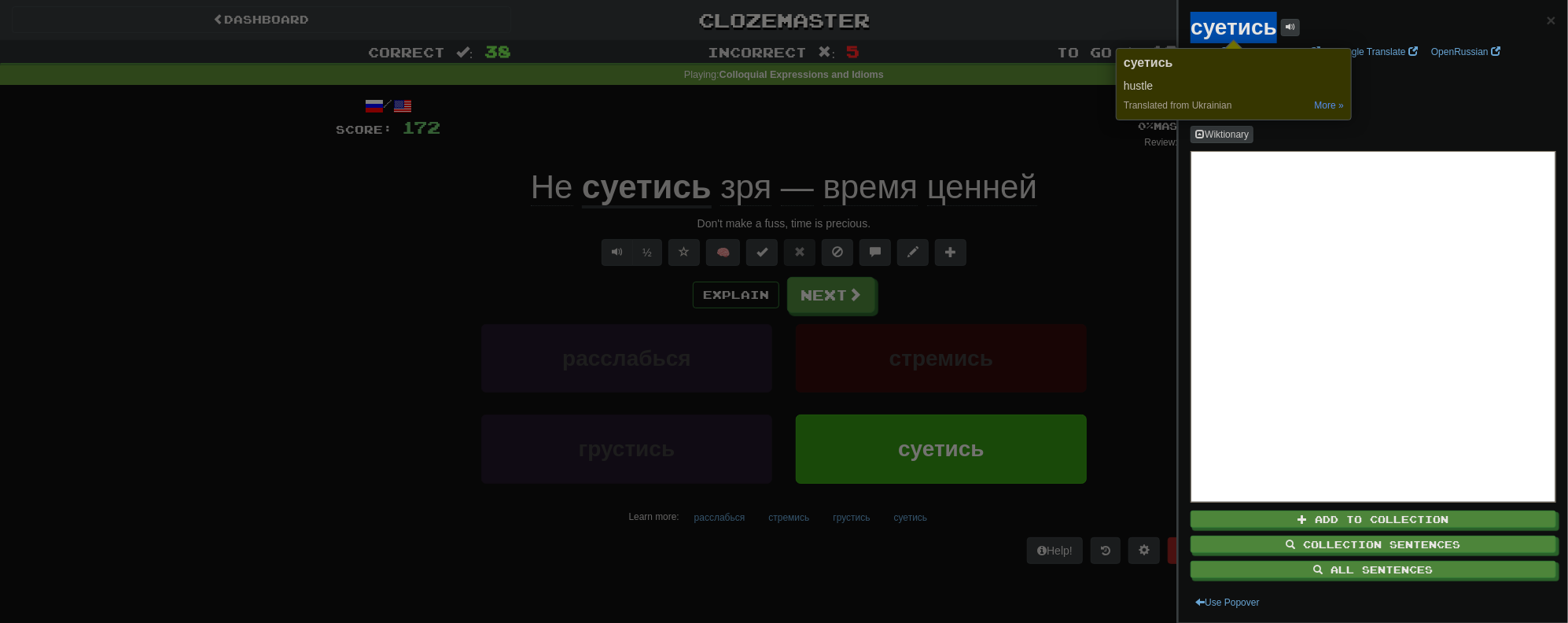
copy strong "суетись"
drag, startPoint x: 262, startPoint y: 476, endPoint x: 824, endPoint y: 372, distance: 571.5
click at [321, 454] on div at bounding box center [784, 311] width 1568 height 623
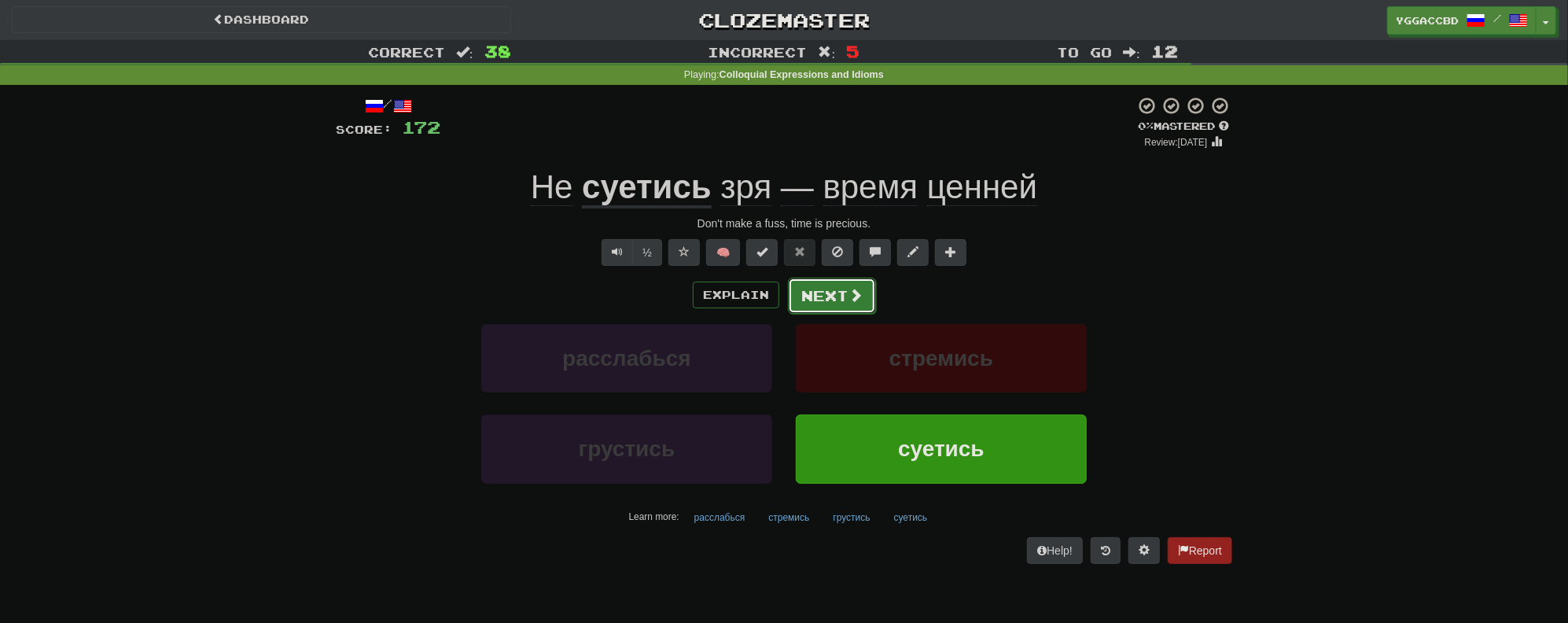
click at [817, 296] on button "Next" at bounding box center [832, 295] width 88 height 36
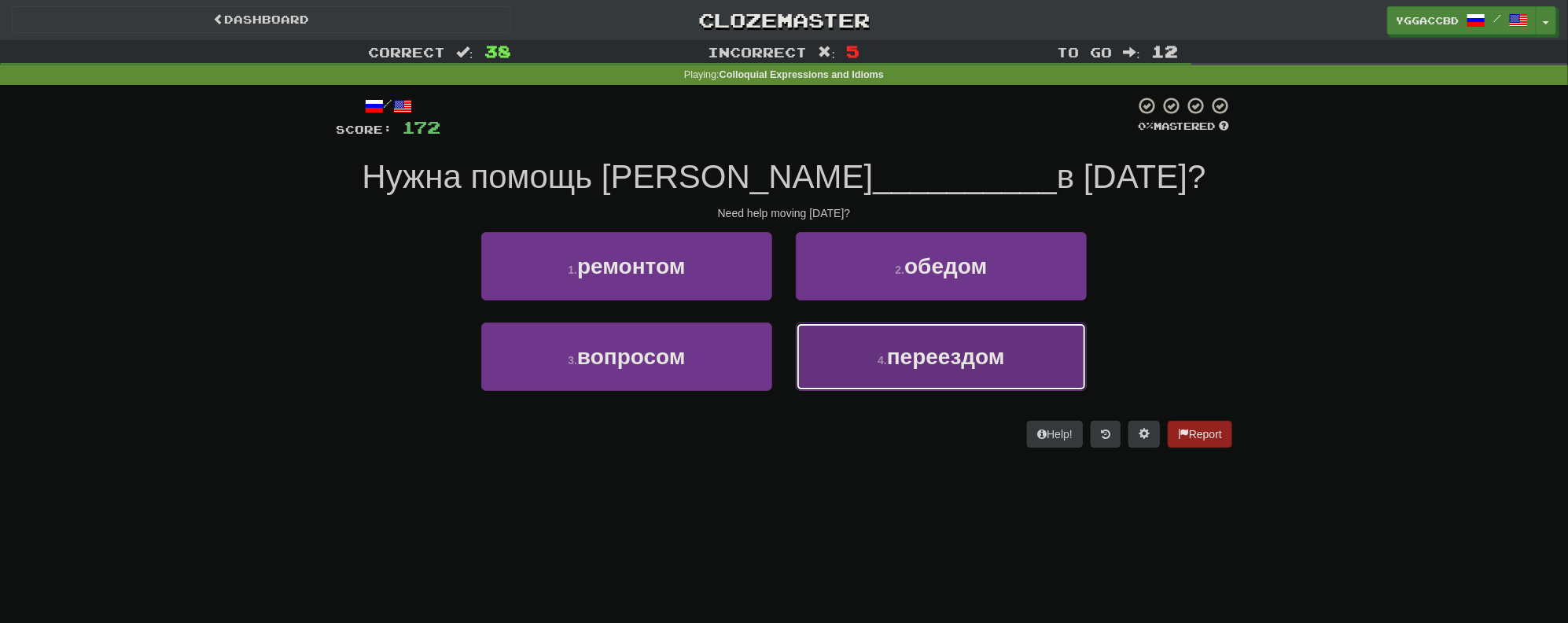
click at [975, 371] on button "4 . переездом" at bounding box center [941, 356] width 291 height 69
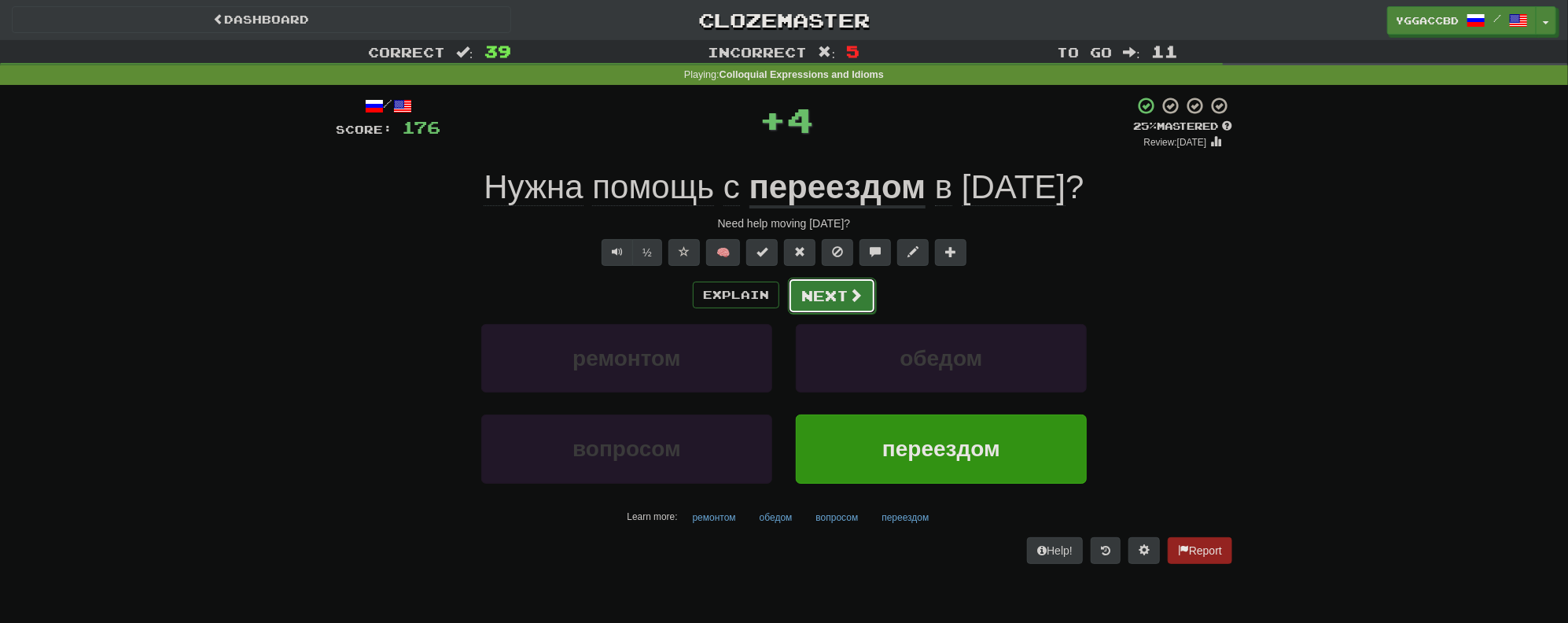
click at [837, 295] on button "Next" at bounding box center [832, 295] width 88 height 36
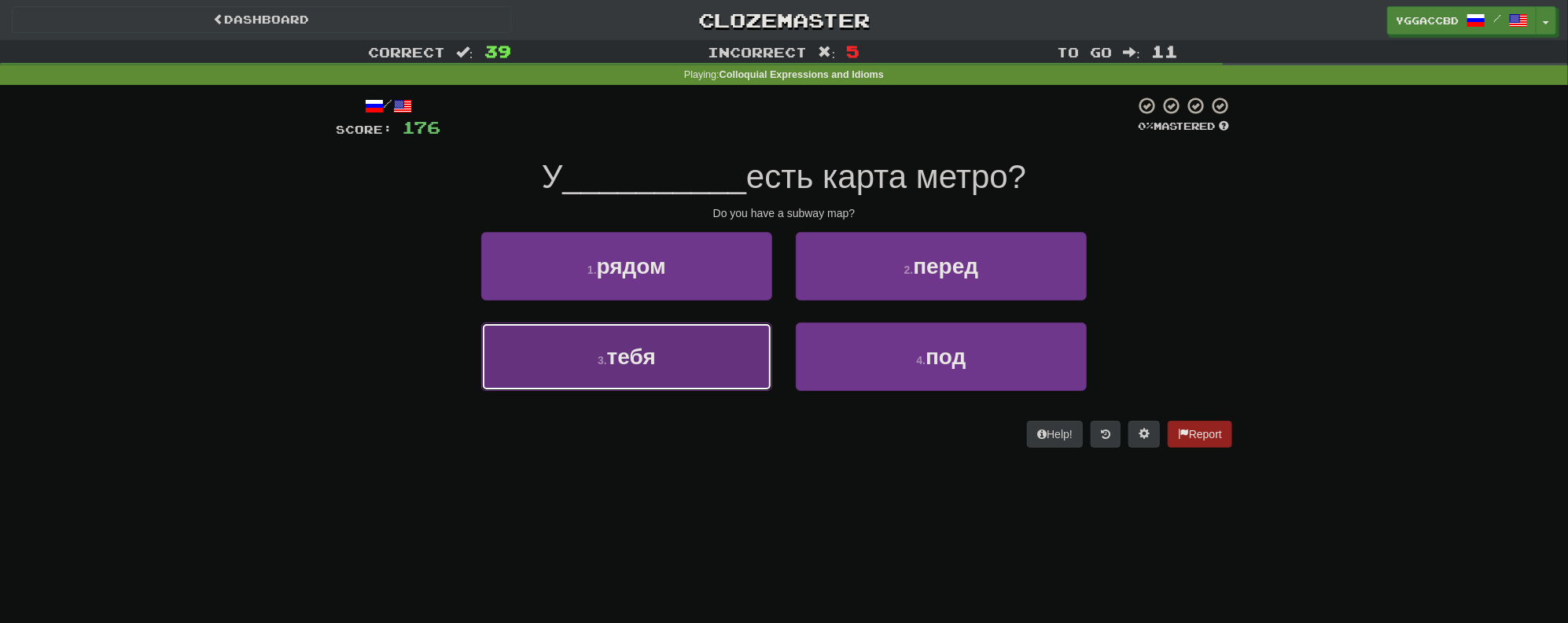
click at [619, 358] on span "тебя" at bounding box center [632, 356] width 49 height 25
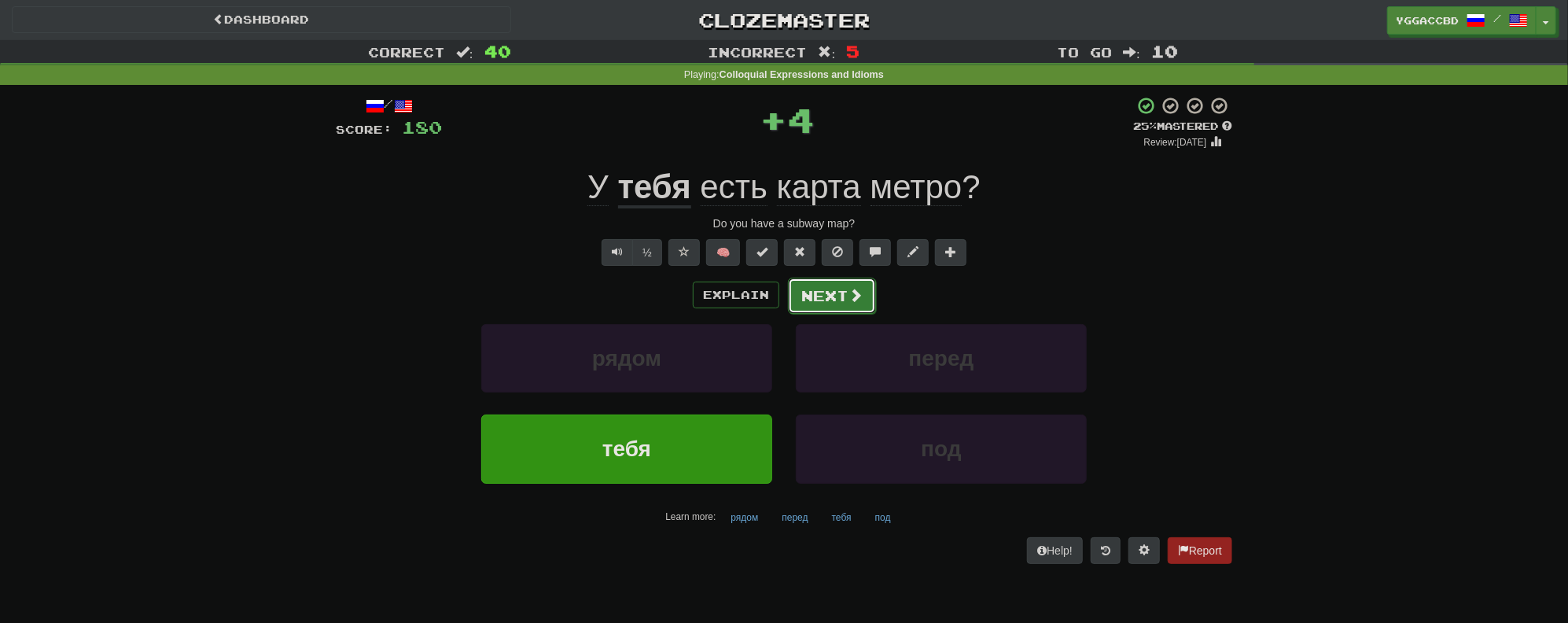
click at [832, 299] on button "Next" at bounding box center [832, 295] width 88 height 36
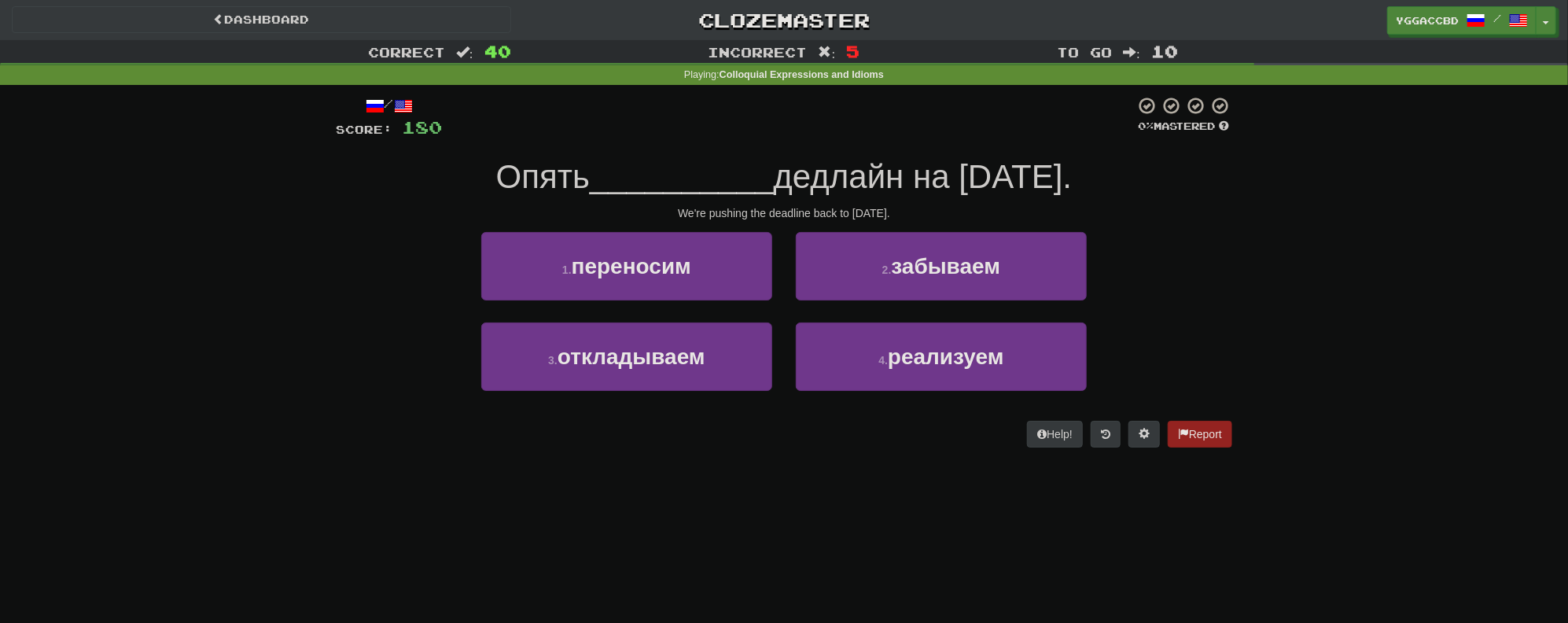
click at [291, 252] on div "Correct : 40 Incorrect : 5 To go : 10 Playing : Colloquial Expressions and Idio…" at bounding box center [784, 254] width 1568 height 429
click at [547, 281] on button "1 . переносим" at bounding box center [627, 266] width 291 height 69
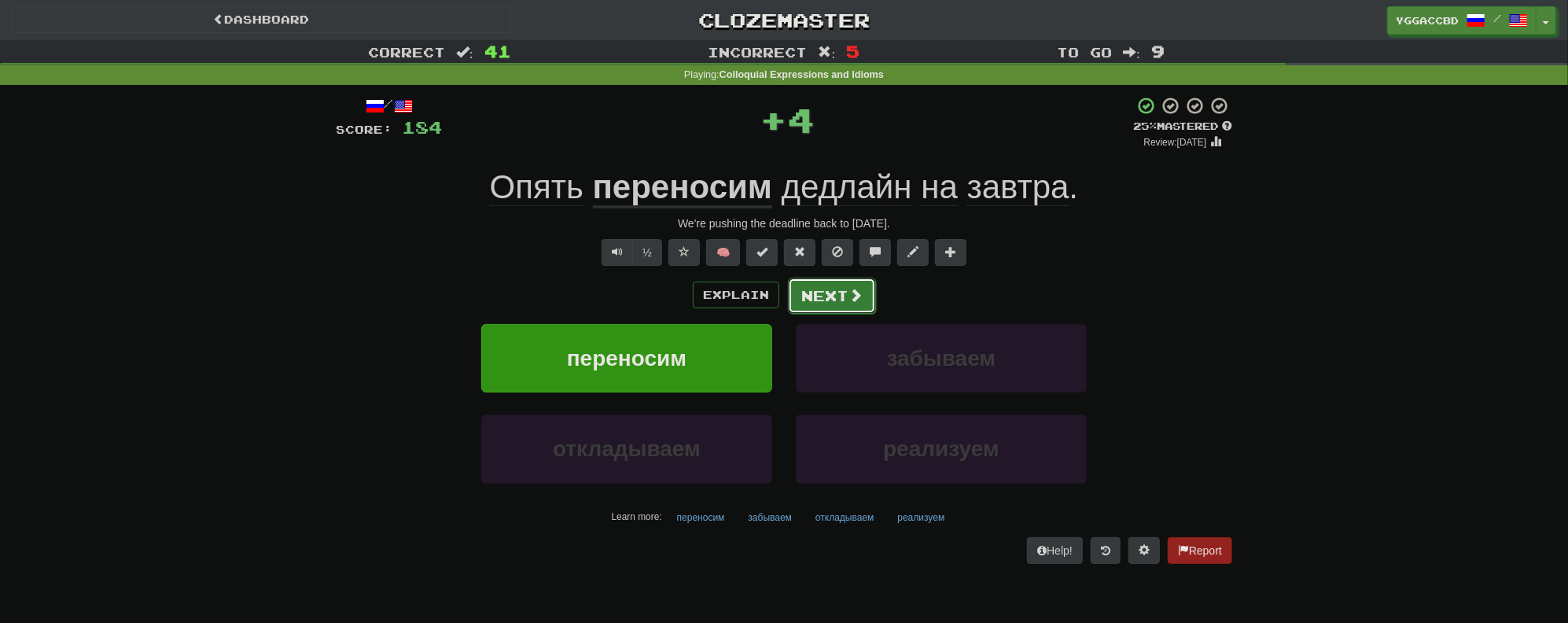
click at [811, 296] on button "Next" at bounding box center [832, 295] width 88 height 36
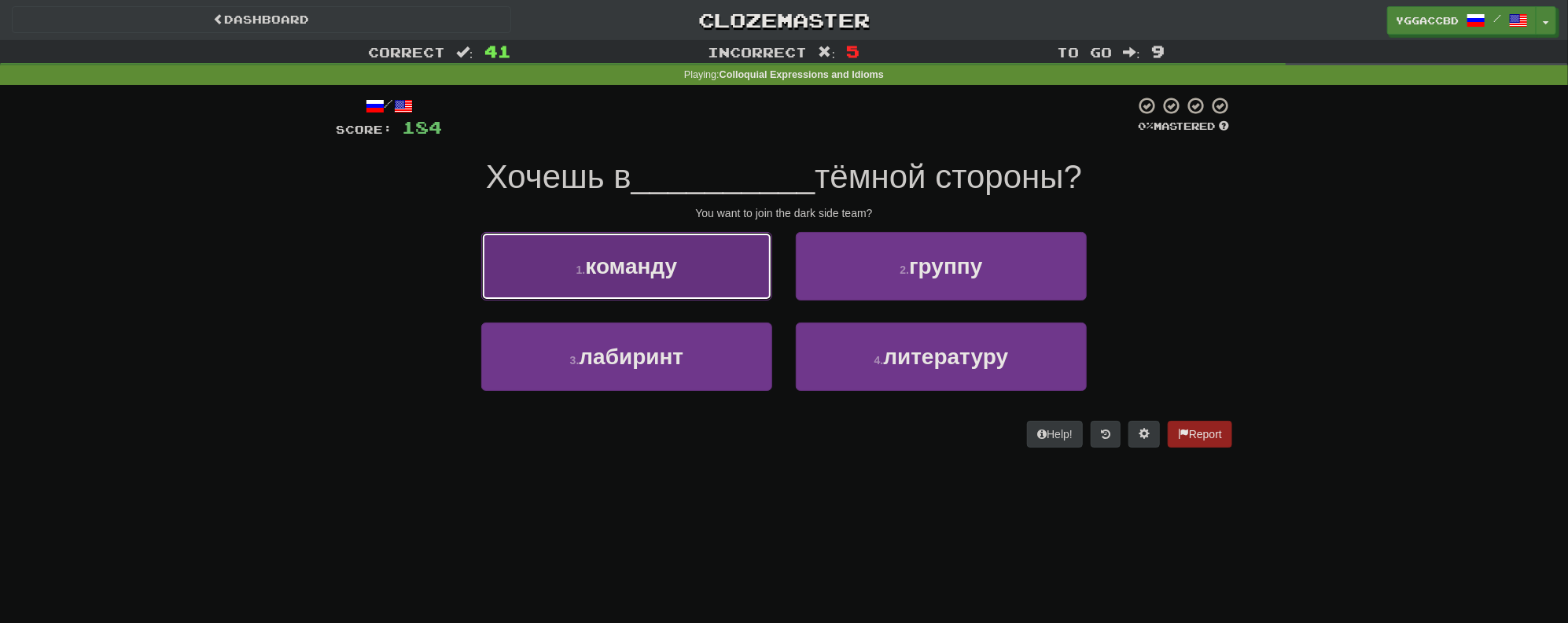
click at [656, 281] on button "1 . команду" at bounding box center [627, 266] width 291 height 69
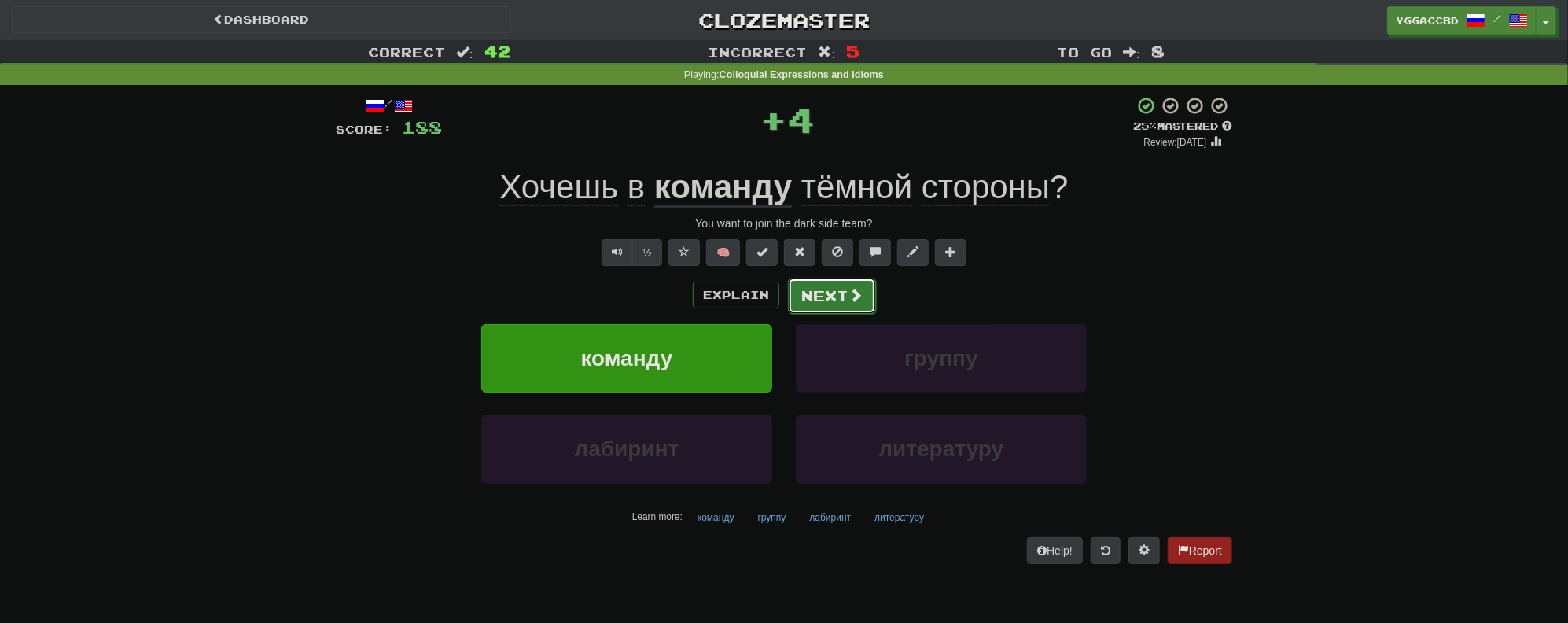
click at [843, 294] on button "Next" at bounding box center [832, 295] width 88 height 36
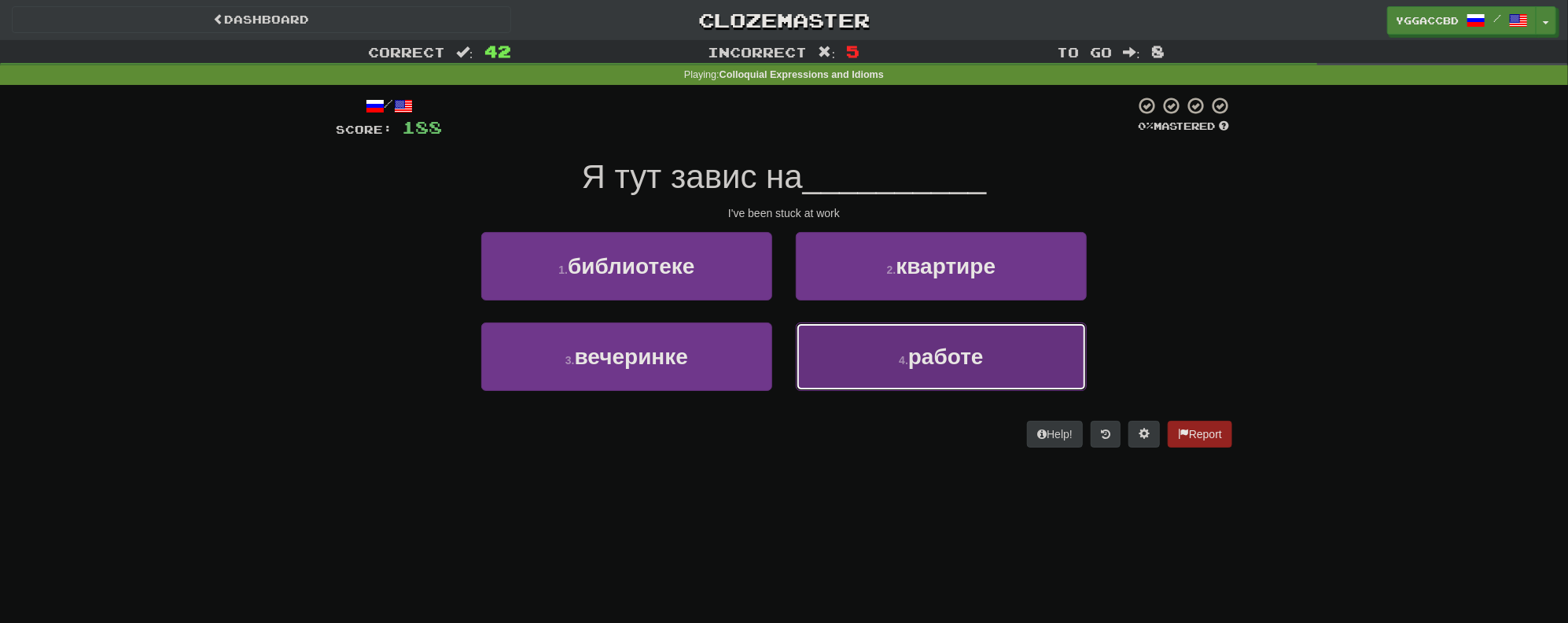
click at [881, 336] on button "4 . работе" at bounding box center [941, 356] width 291 height 69
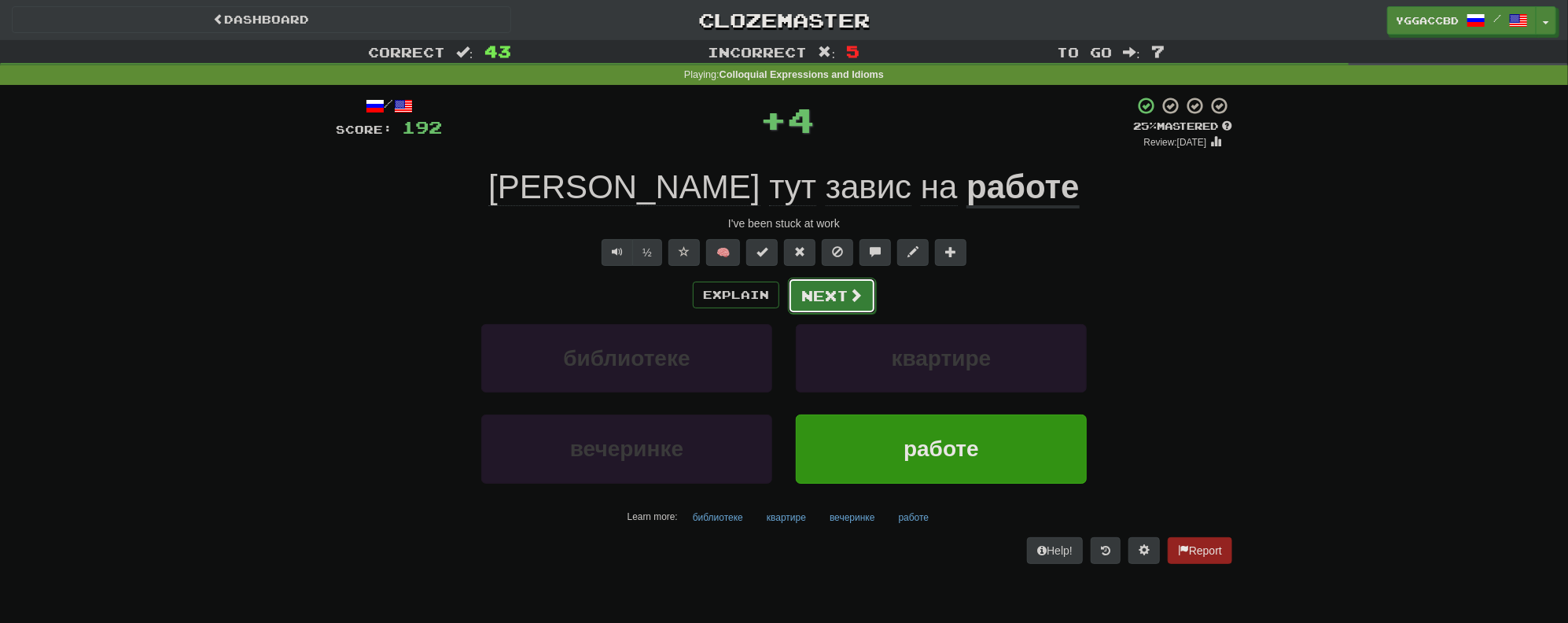
click at [802, 296] on button "Next" at bounding box center [832, 295] width 88 height 36
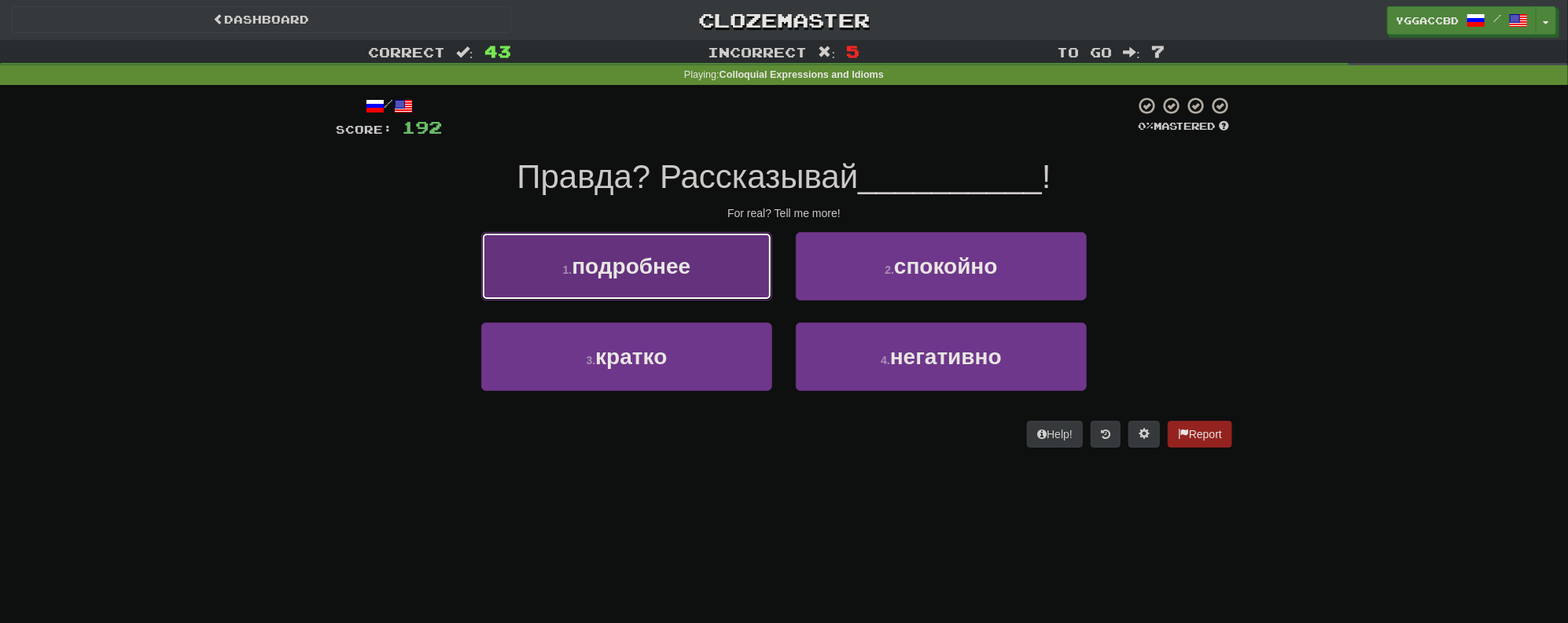
click at [610, 275] on span "подробнее" at bounding box center [631, 266] width 119 height 25
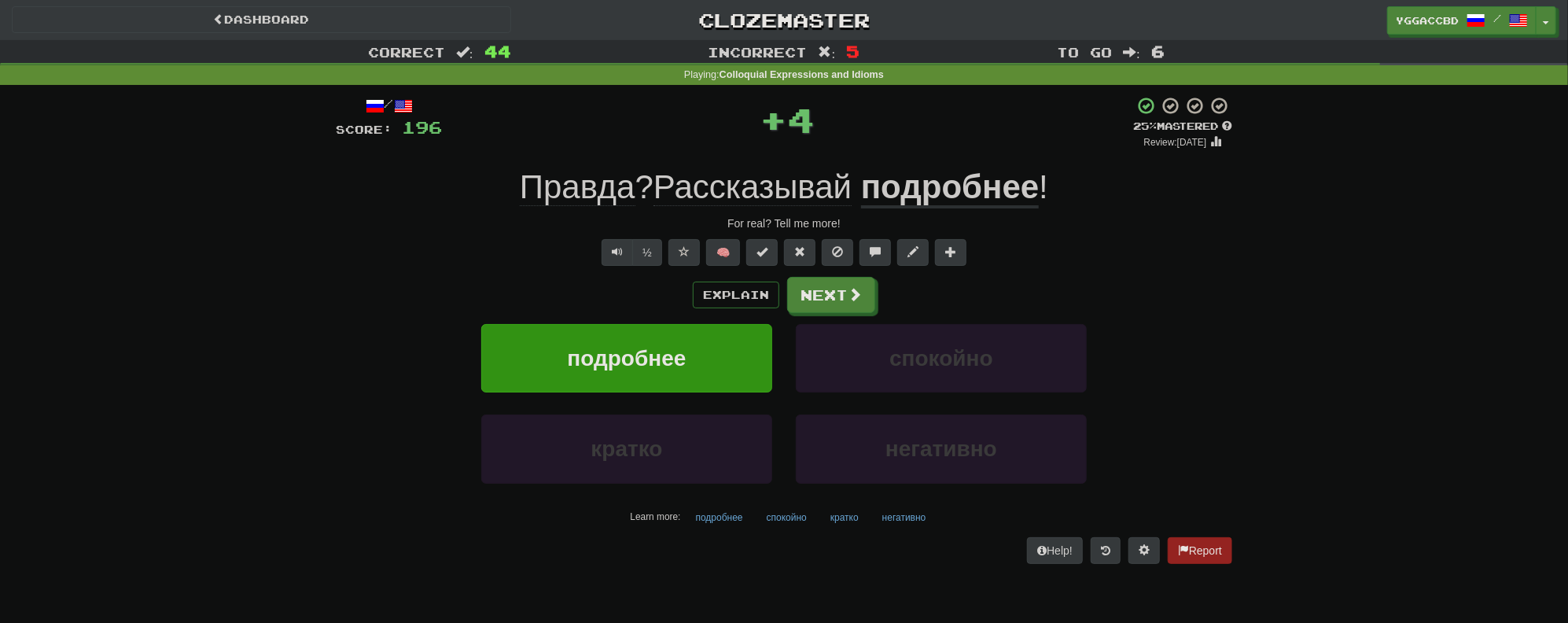
click at [917, 198] on u "подробнее" at bounding box center [949, 189] width 178 height 41
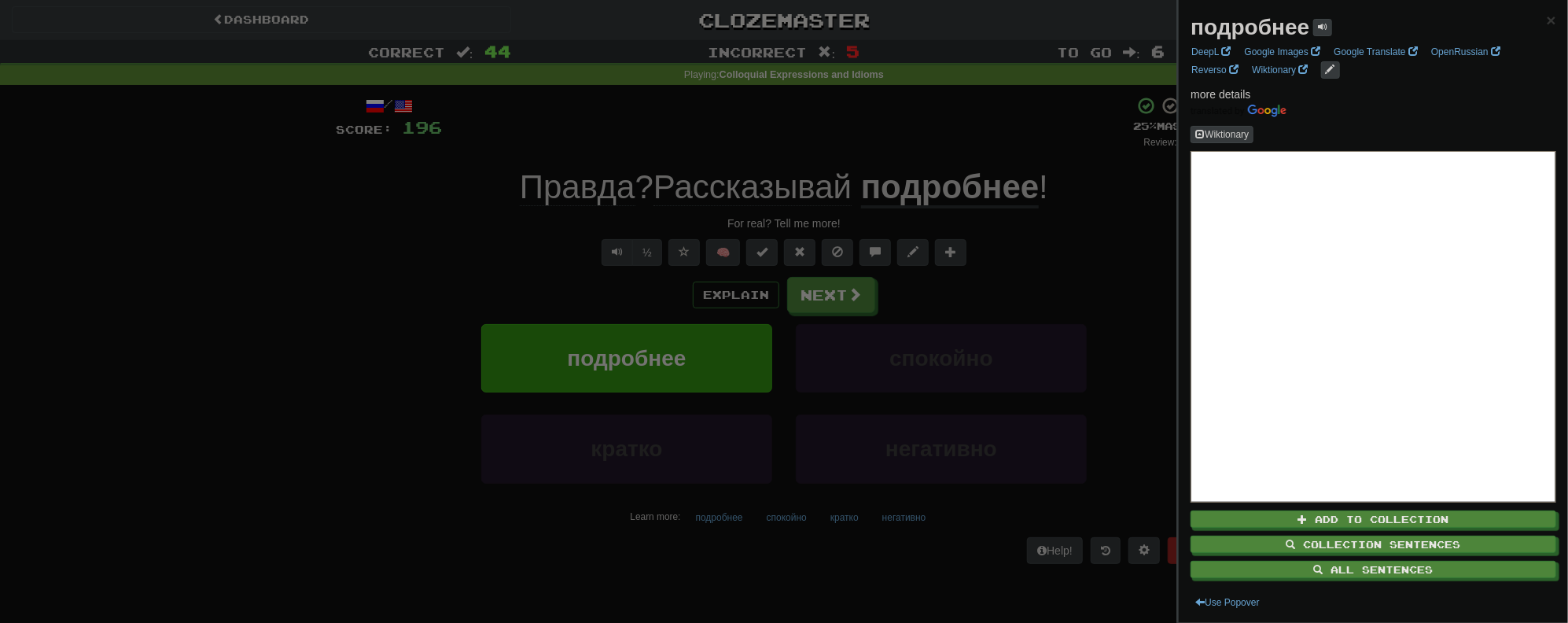
click at [797, 296] on div at bounding box center [784, 311] width 1568 height 623
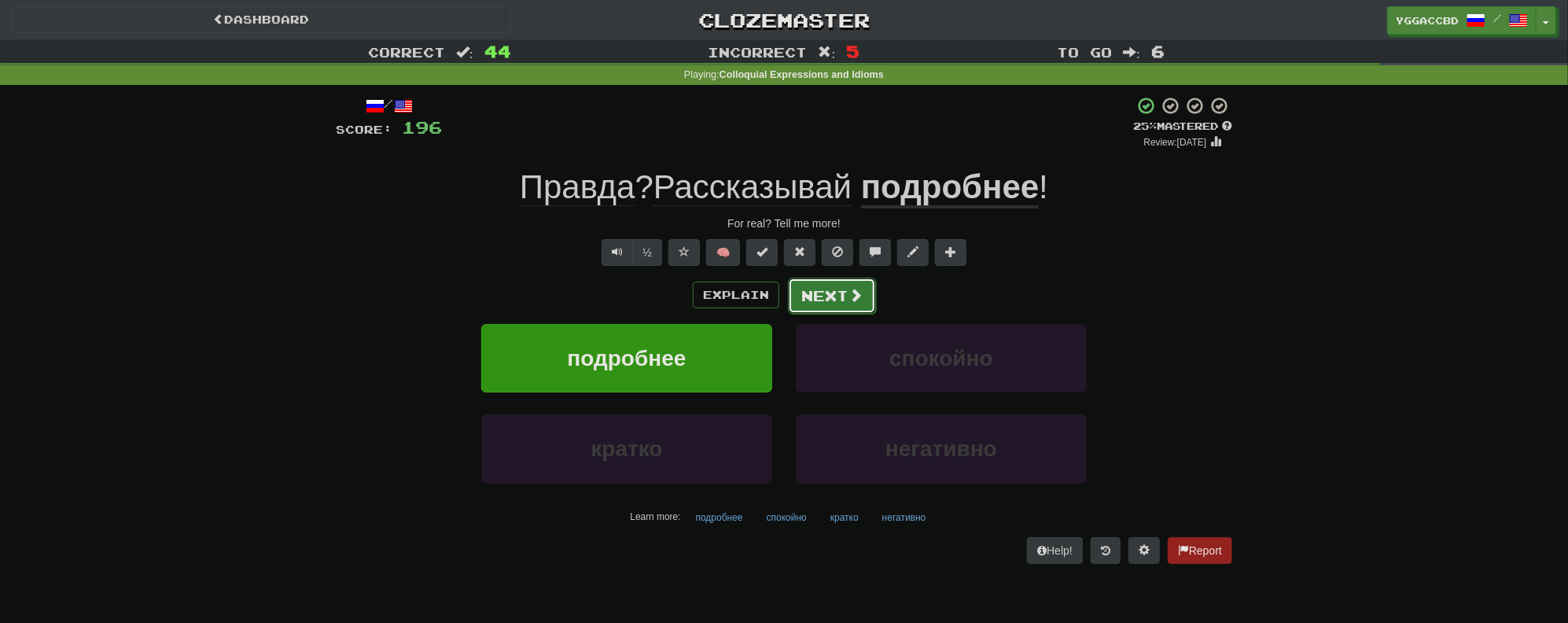
click at [810, 292] on button "Next" at bounding box center [832, 295] width 88 height 36
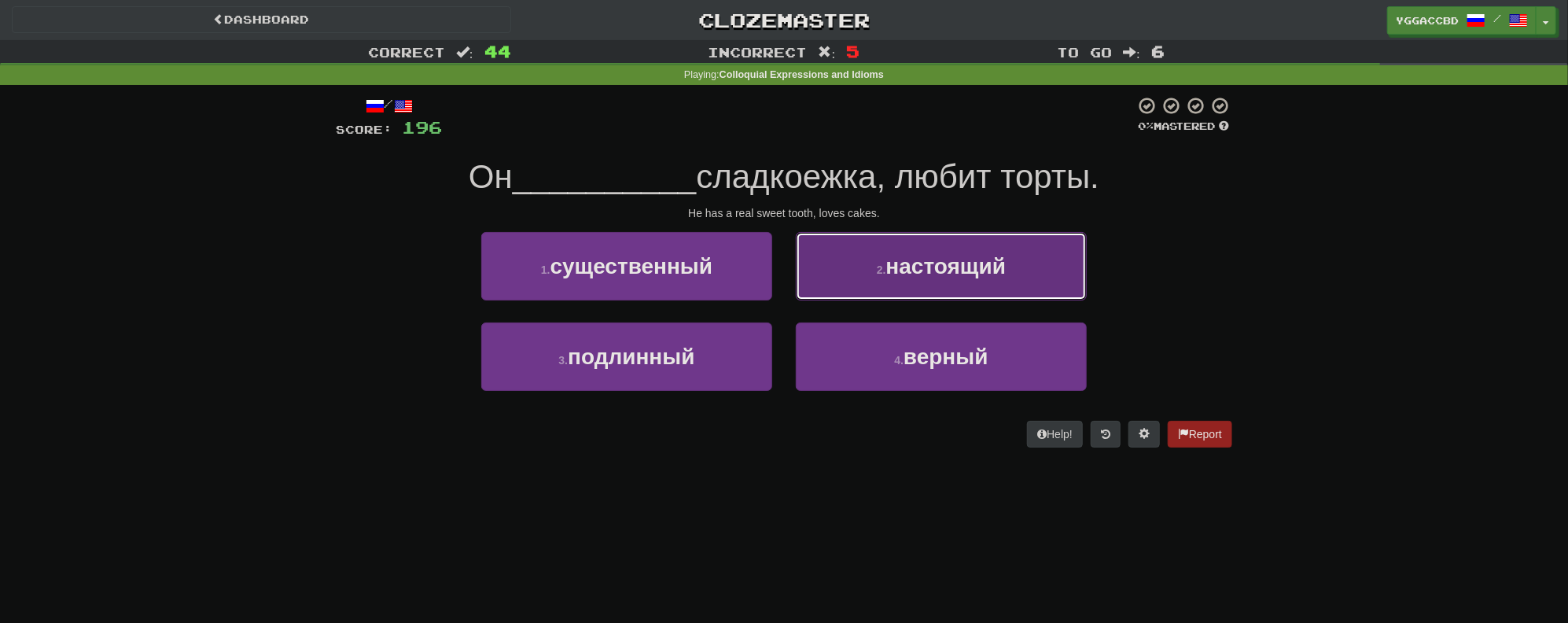
click at [890, 274] on span "настоящий" at bounding box center [947, 266] width 121 height 25
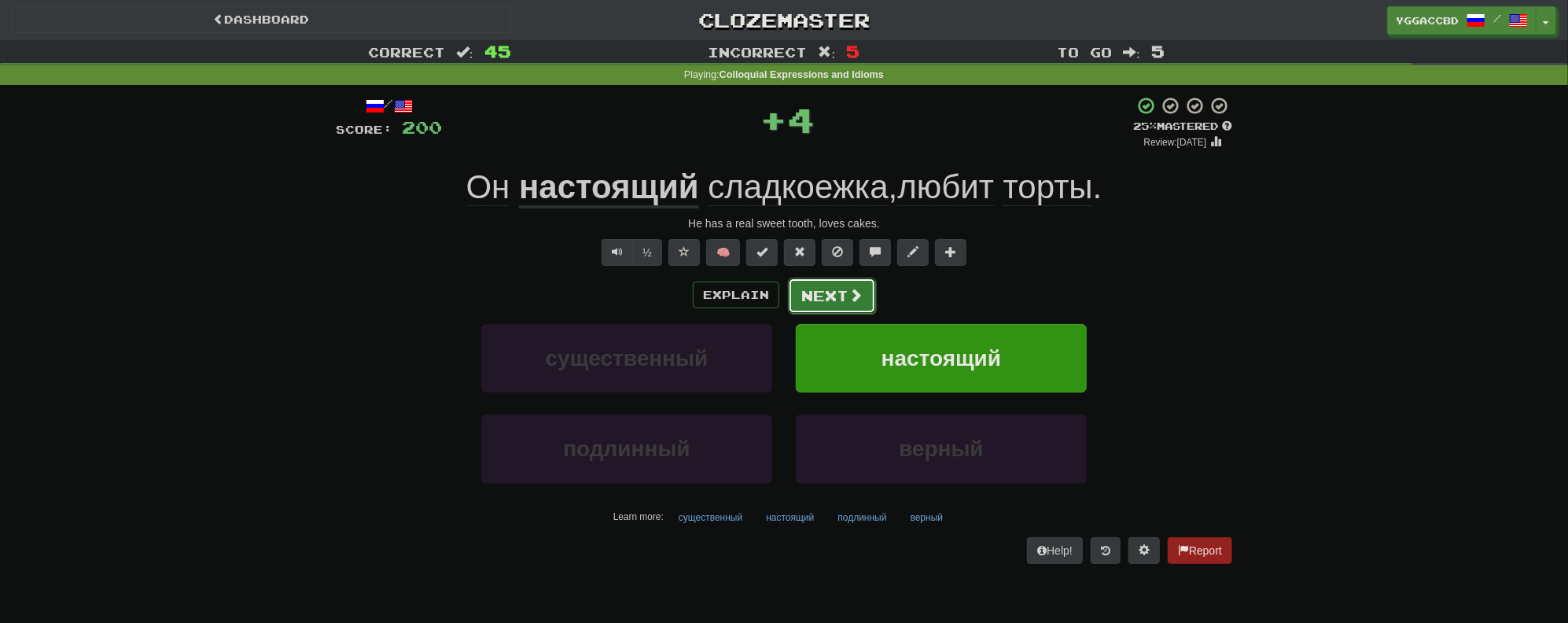
click at [818, 295] on button "Next" at bounding box center [832, 295] width 88 height 36
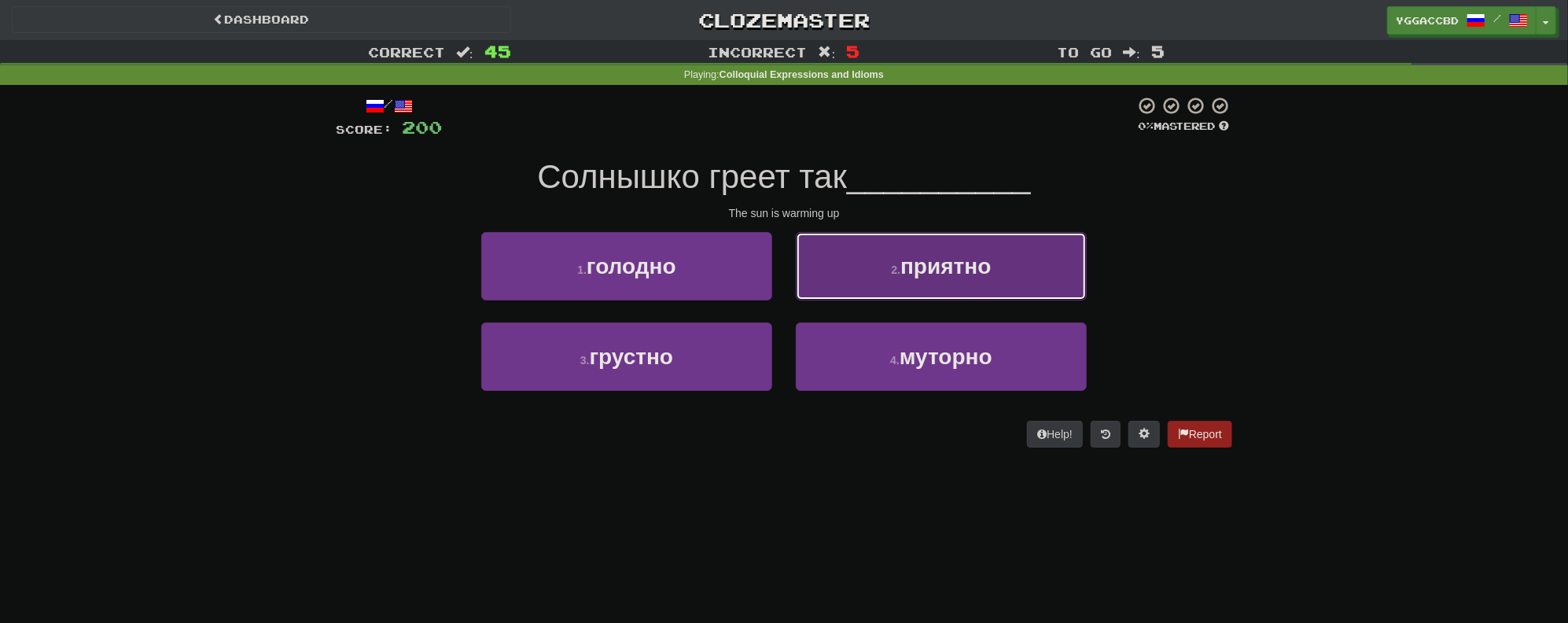
click at [955, 287] on button "2 . приятно" at bounding box center [941, 266] width 291 height 69
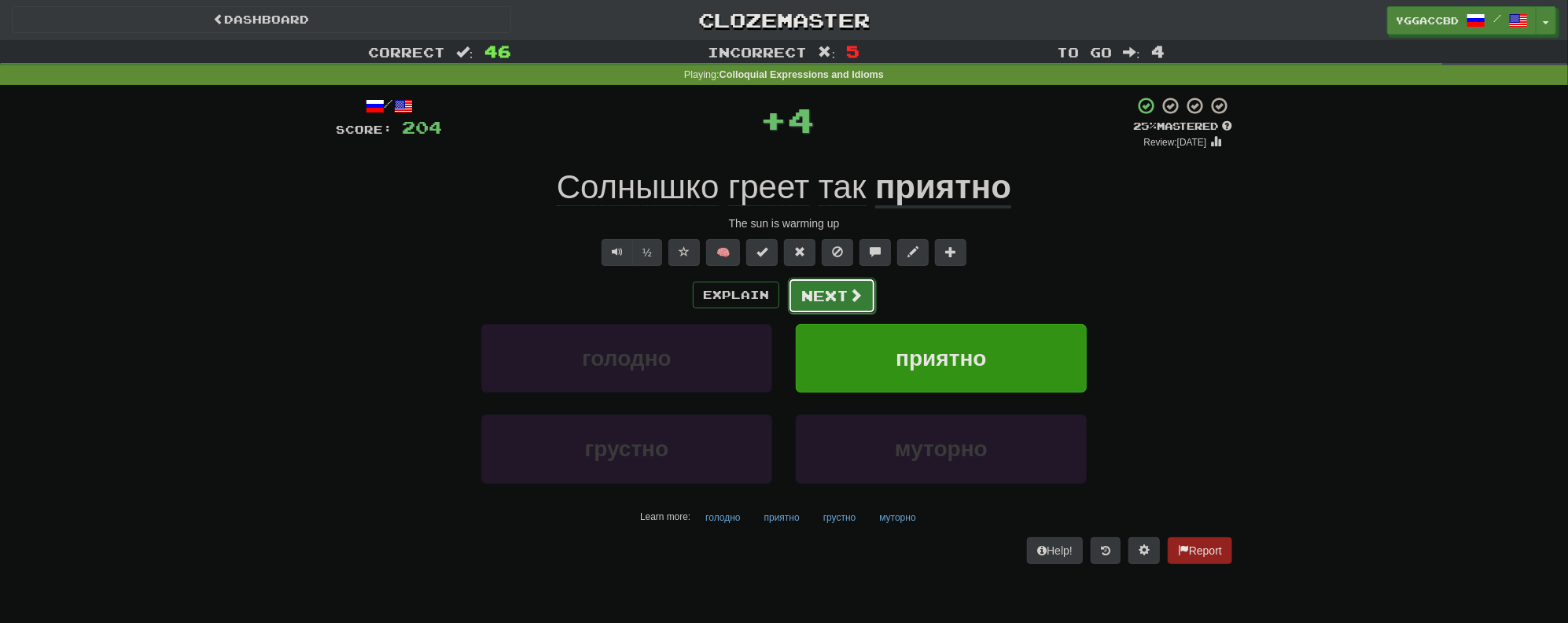
click at [862, 289] on button "Next" at bounding box center [832, 295] width 88 height 36
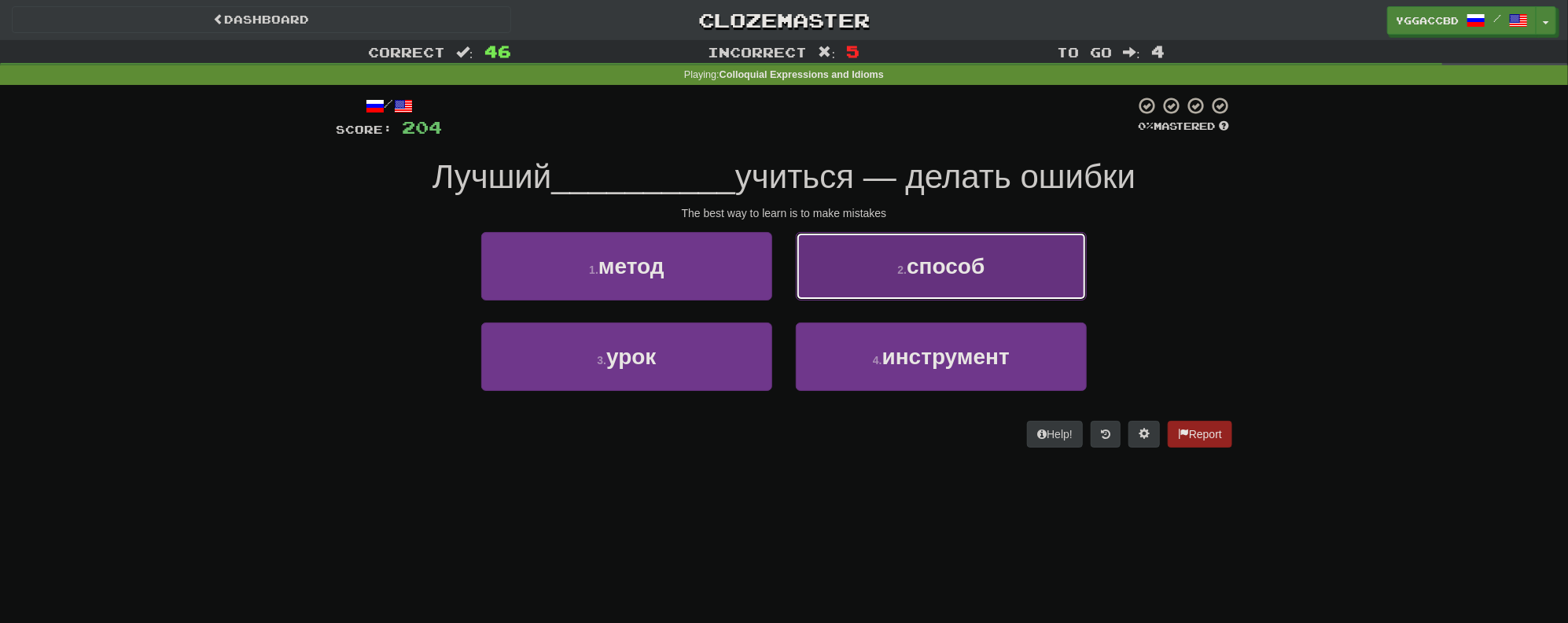
click at [889, 277] on button "2 . способ" at bounding box center [941, 266] width 291 height 69
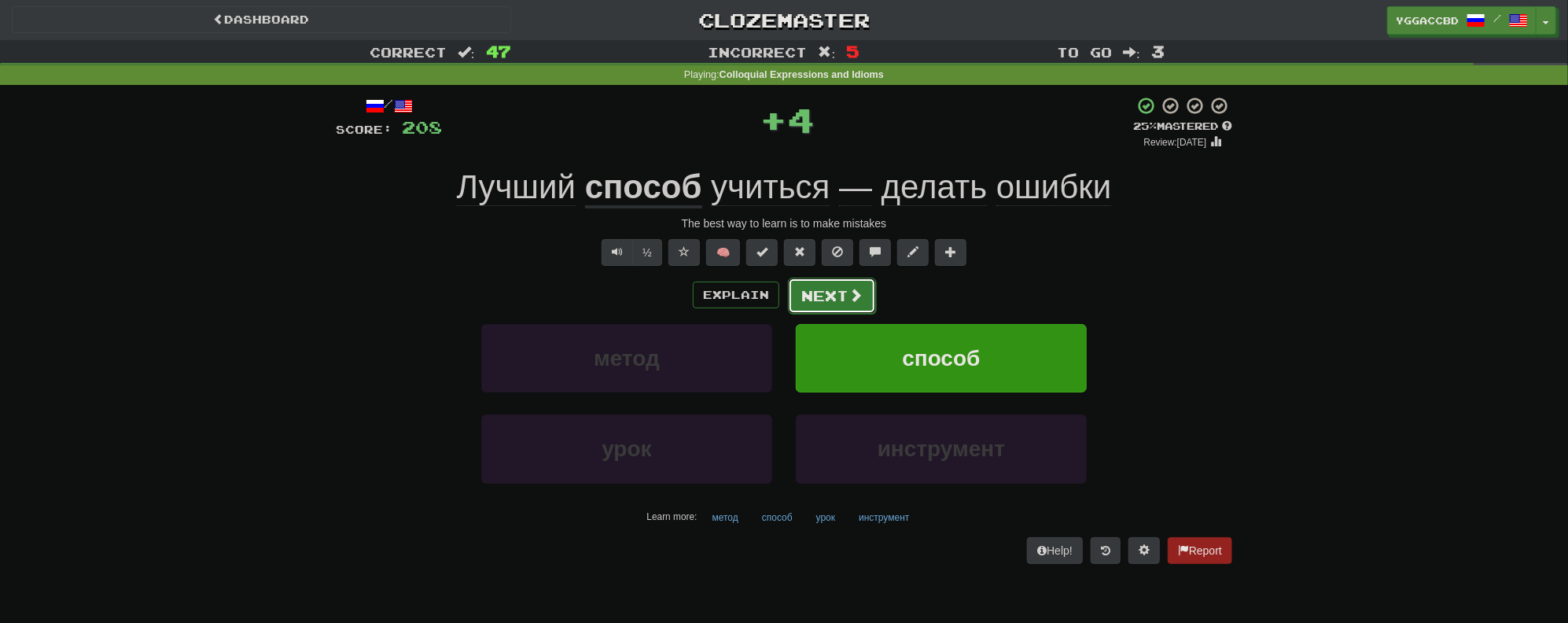
click at [811, 282] on button "Next" at bounding box center [832, 295] width 88 height 36
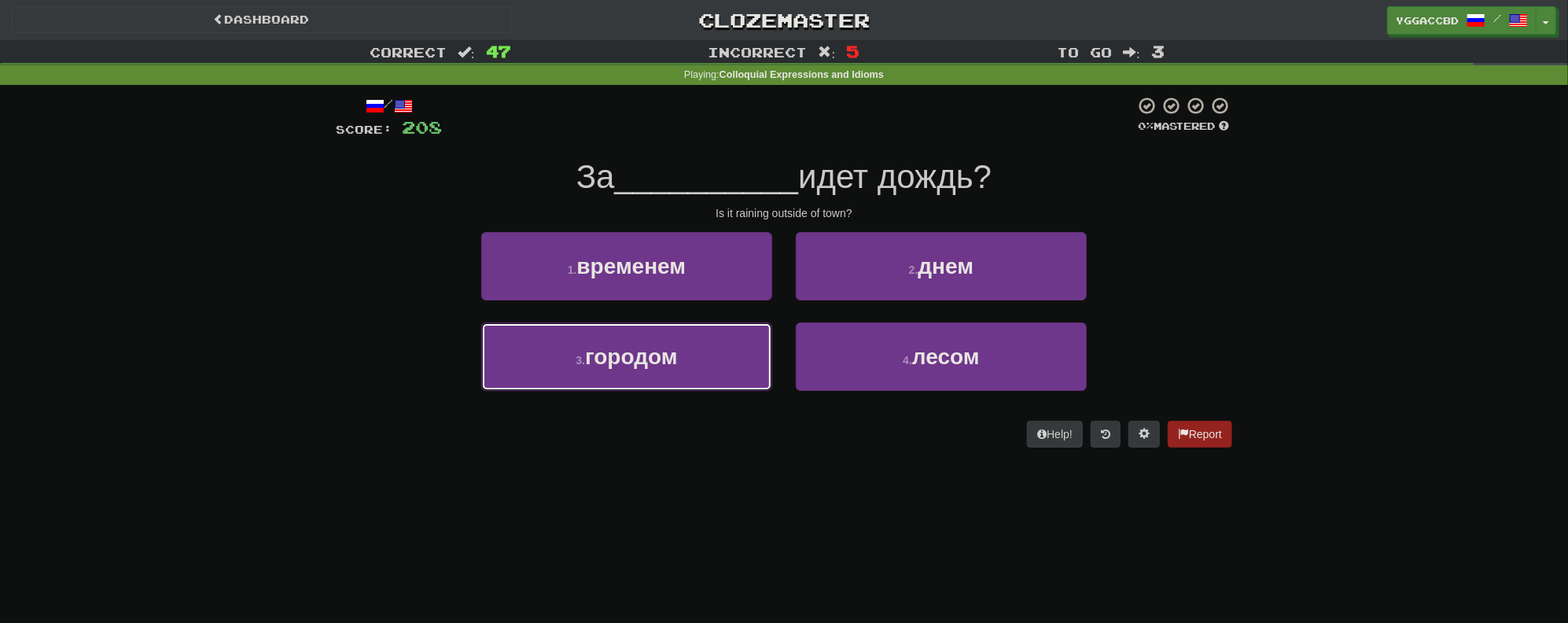
drag, startPoint x: 639, startPoint y: 358, endPoint x: 727, endPoint y: 315, distance: 97.9
click at [641, 356] on span "городом" at bounding box center [632, 356] width 92 height 25
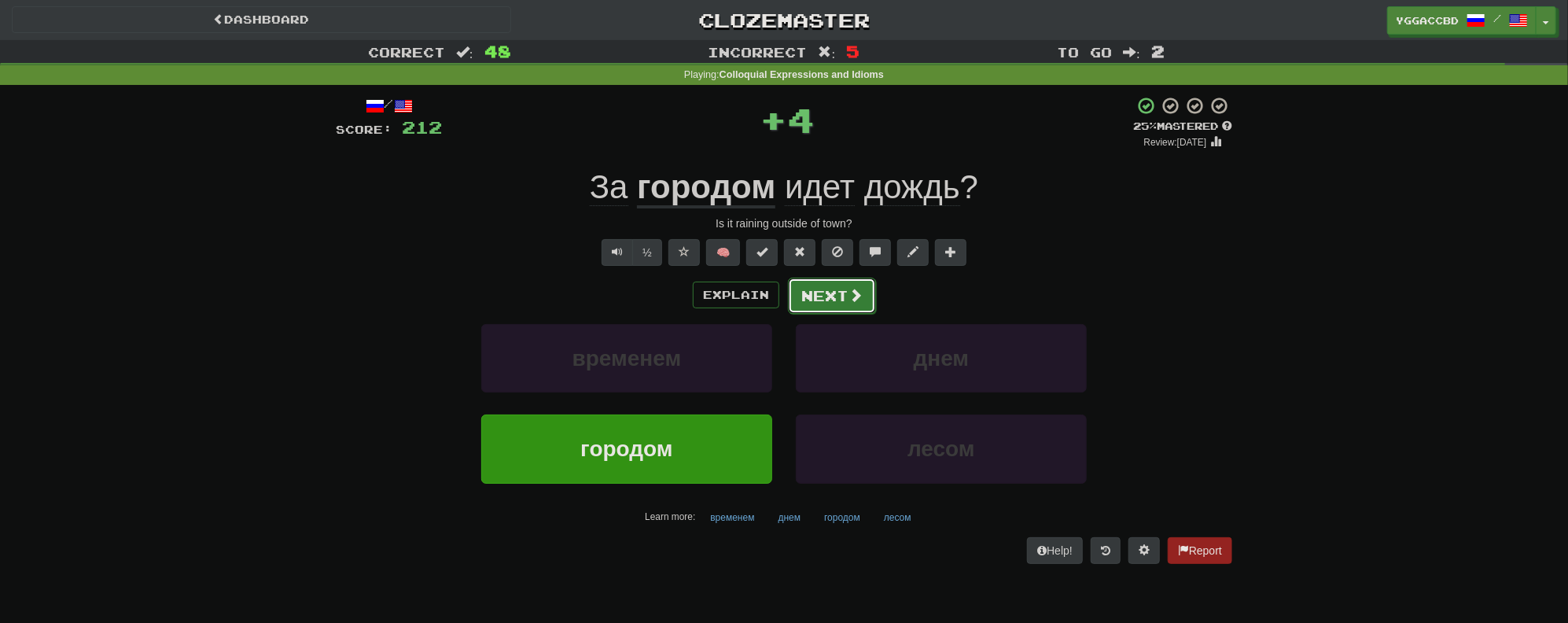
click at [821, 303] on button "Next" at bounding box center [832, 295] width 88 height 36
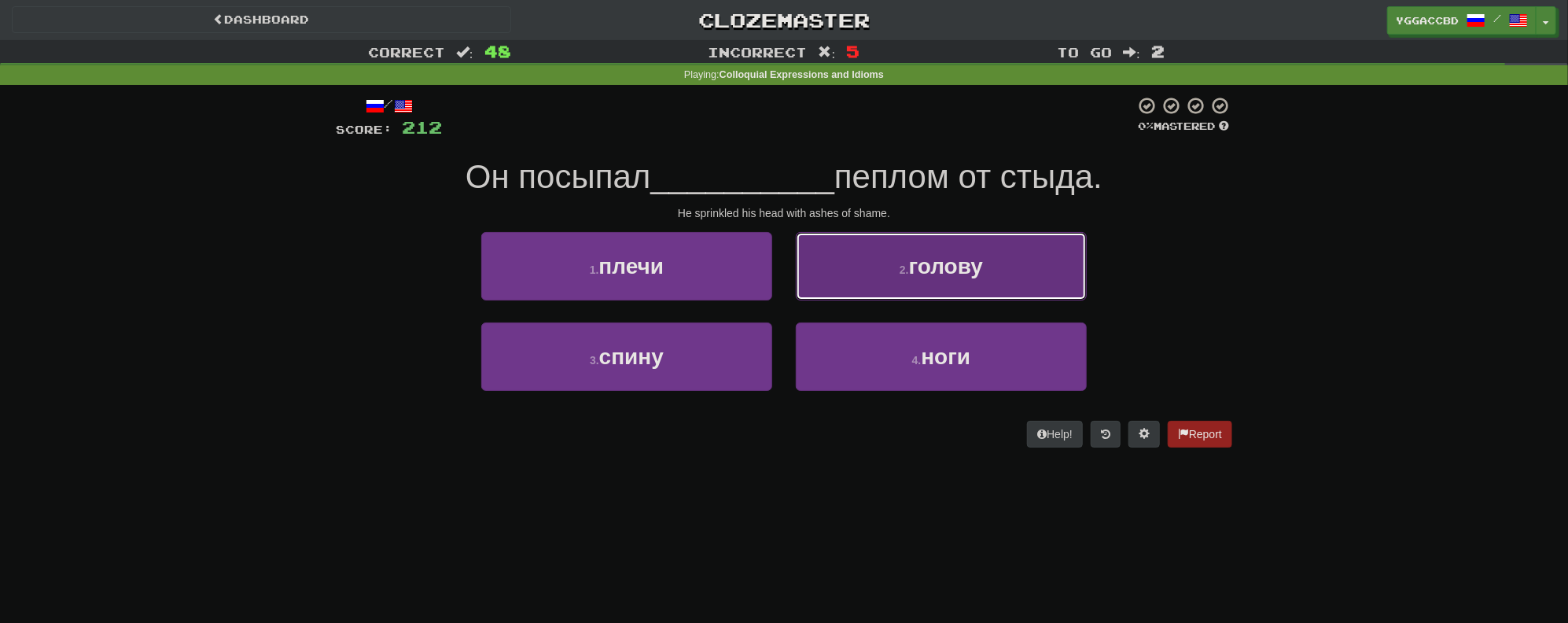
click at [943, 276] on span "голову" at bounding box center [946, 266] width 74 height 25
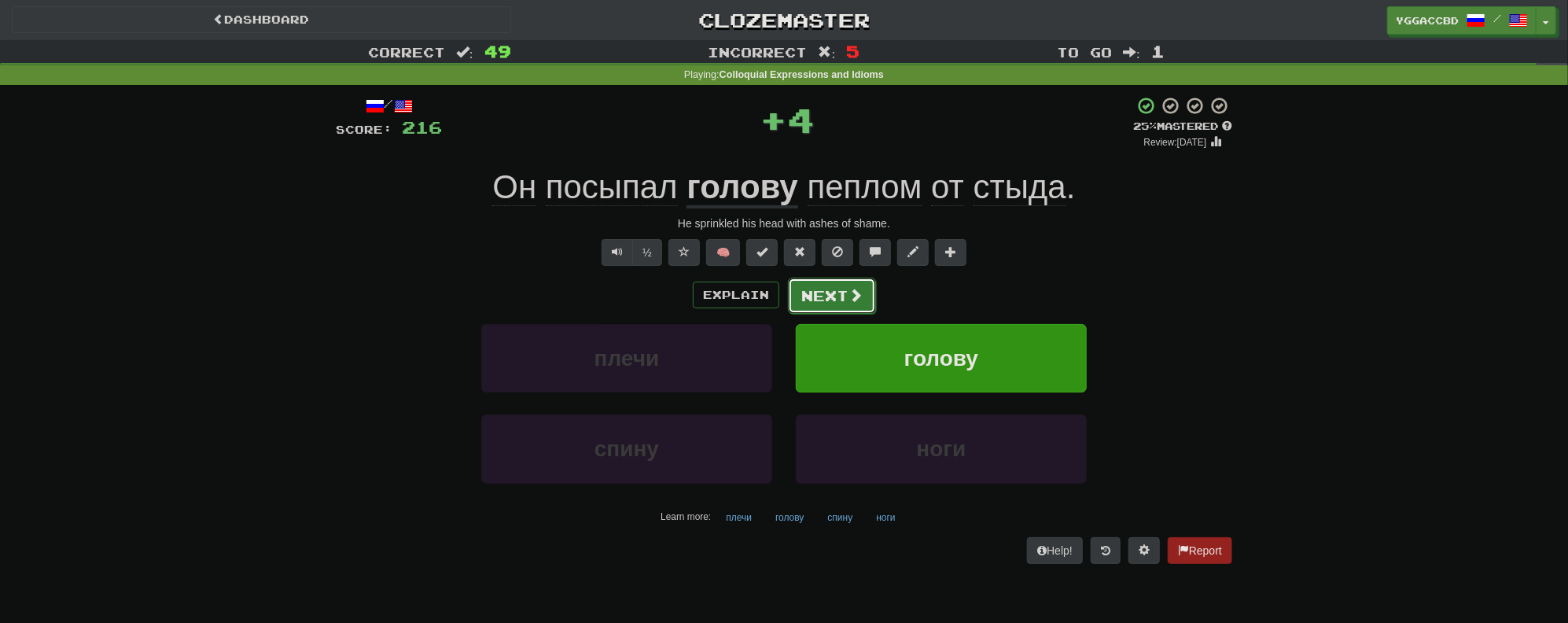
click at [835, 296] on button "Next" at bounding box center [832, 295] width 88 height 36
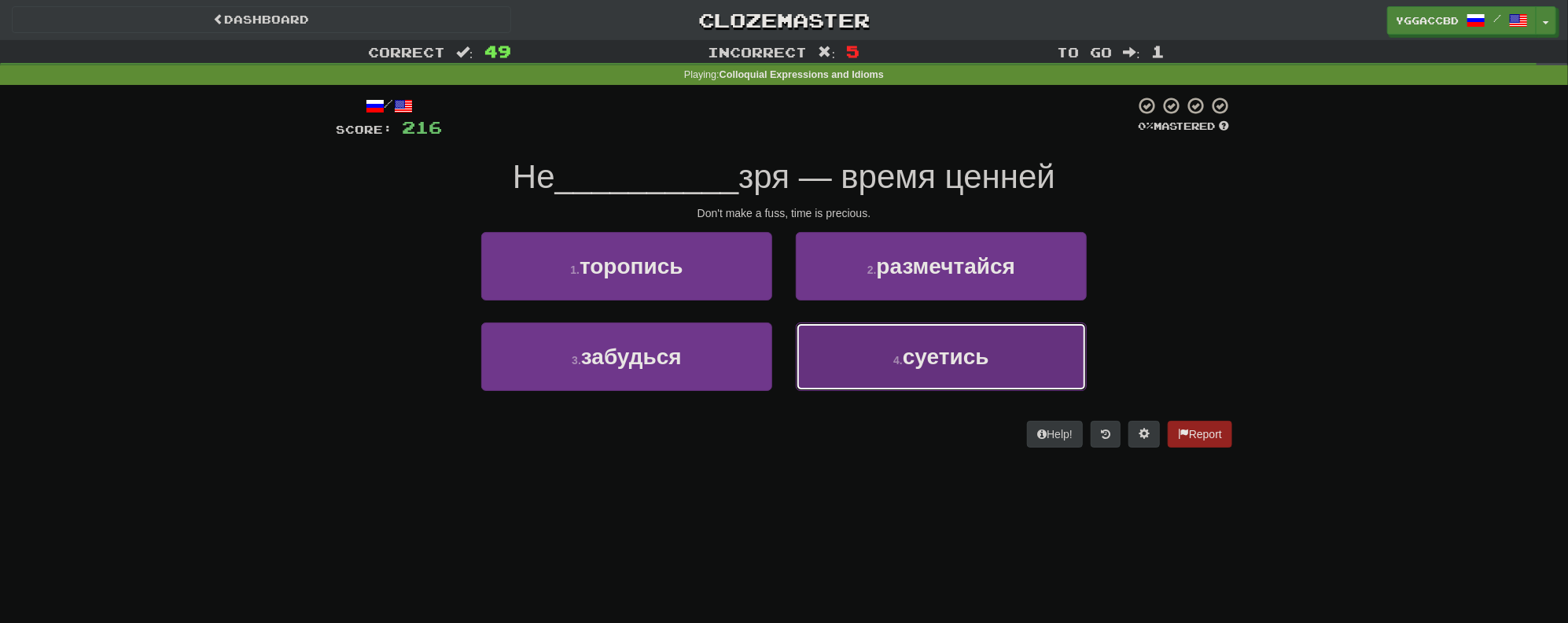
click at [896, 358] on small "4 ." at bounding box center [899, 359] width 9 height 12
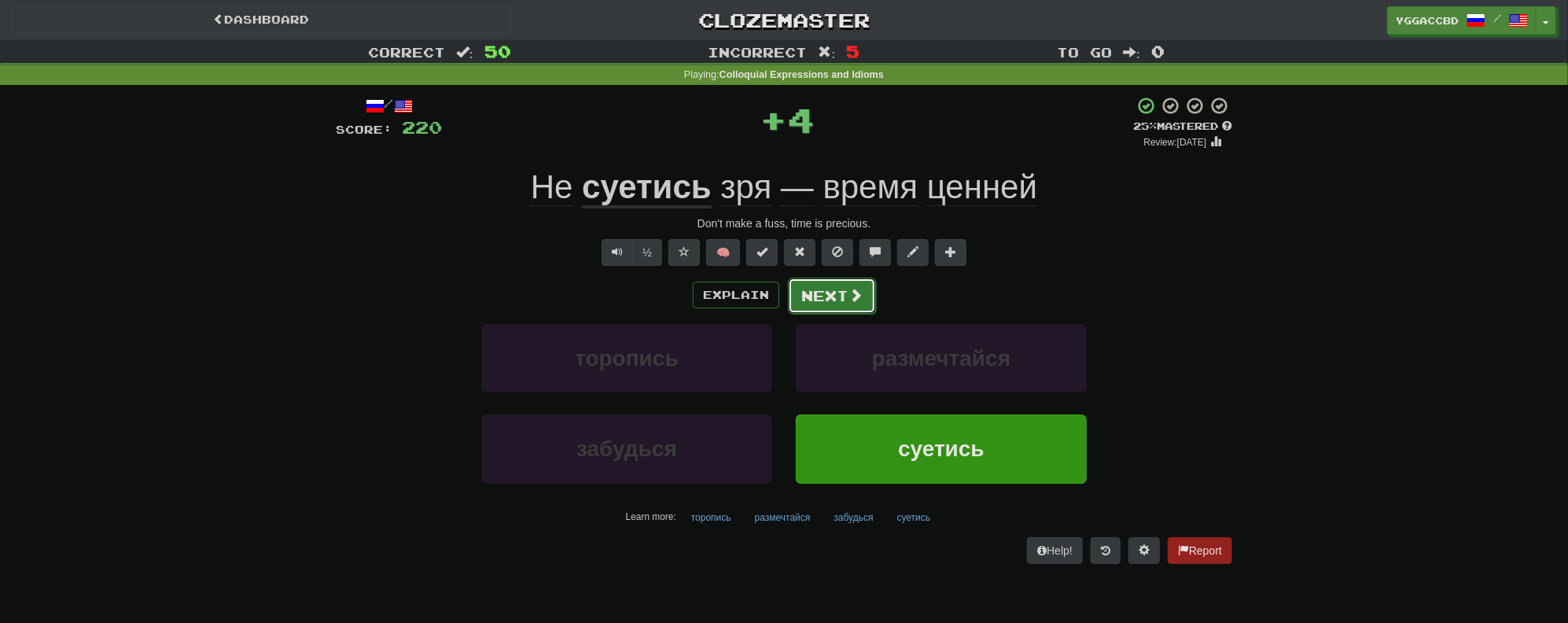
click at [812, 292] on button "Next" at bounding box center [832, 295] width 88 height 36
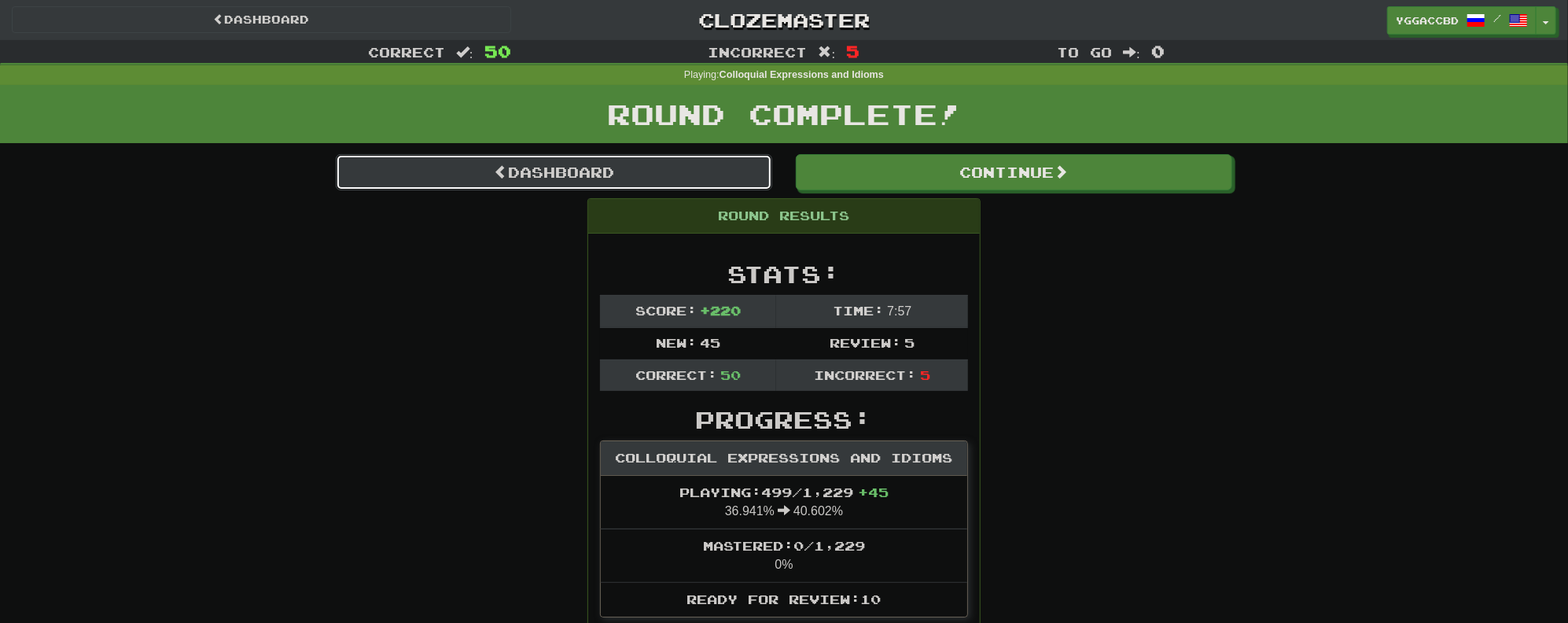
click at [578, 160] on link "Dashboard" at bounding box center [553, 172] width 437 height 36
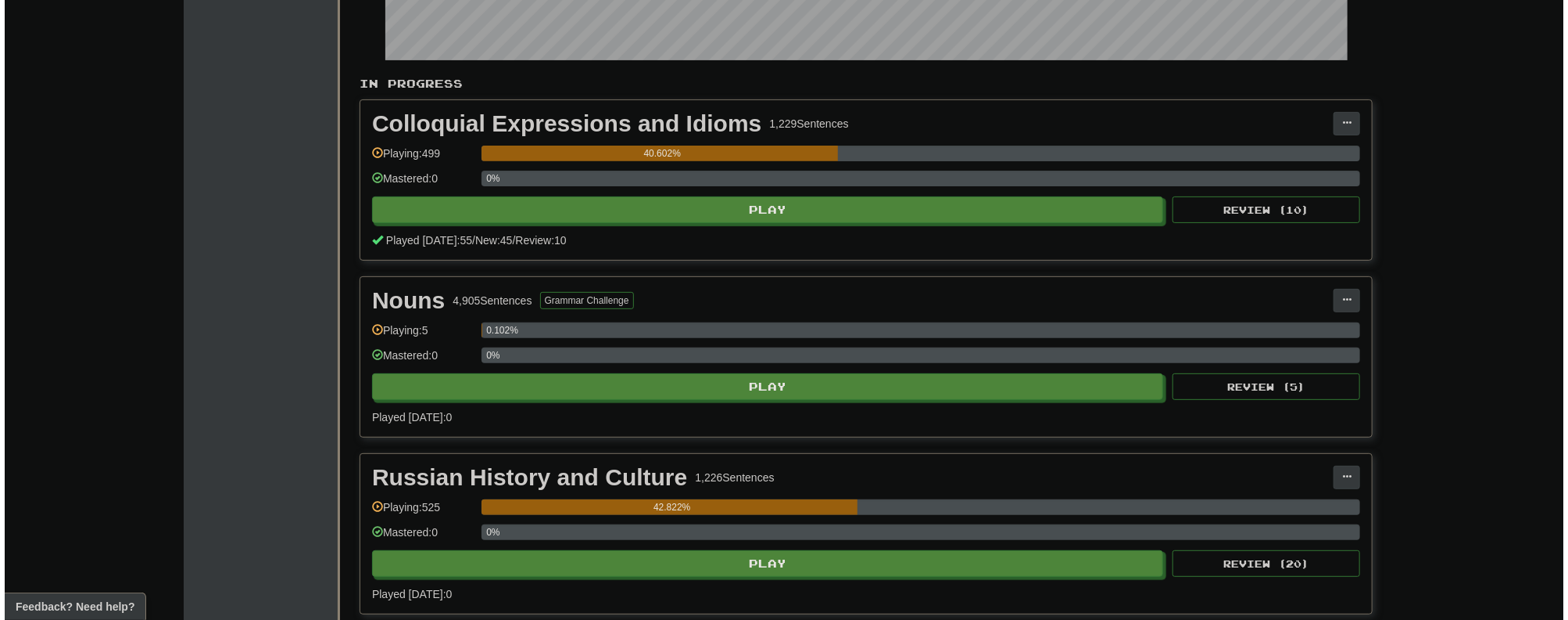
scroll to position [501, 0]
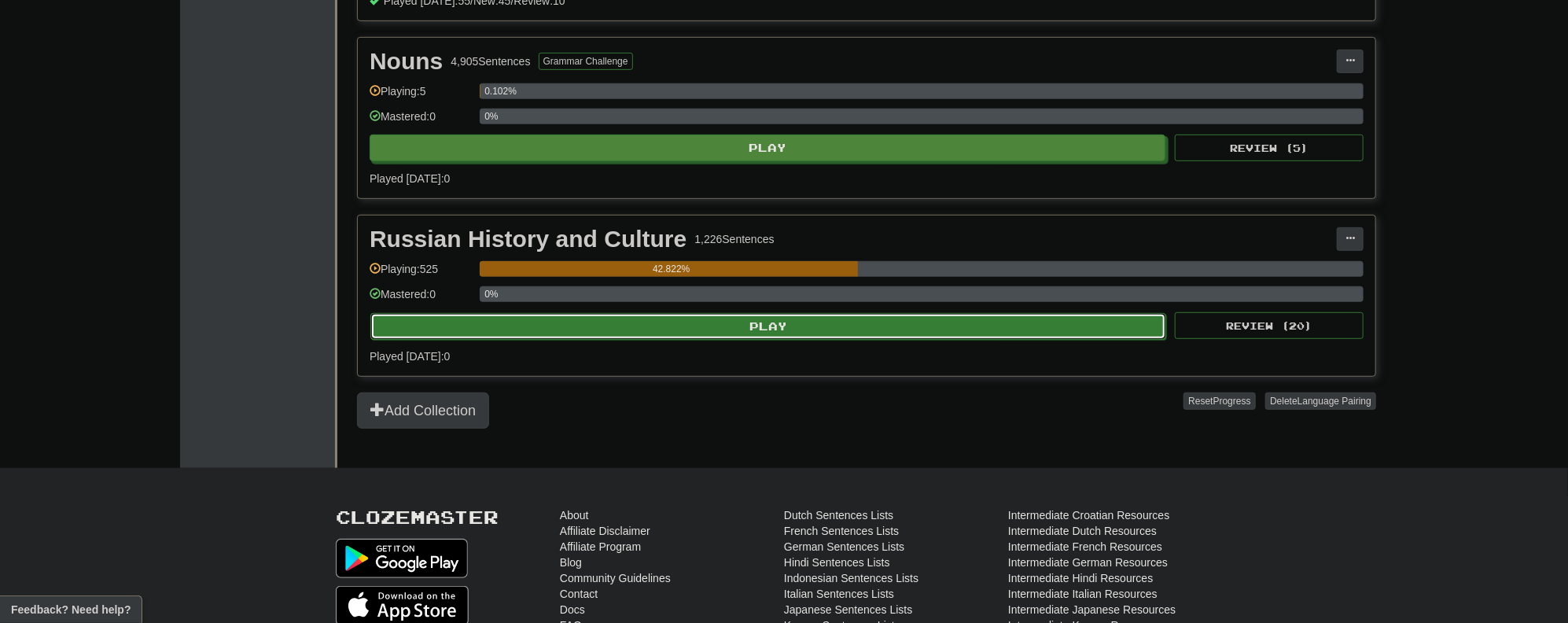
click at [769, 317] on button "Play" at bounding box center [768, 326] width 796 height 26
select select "**"
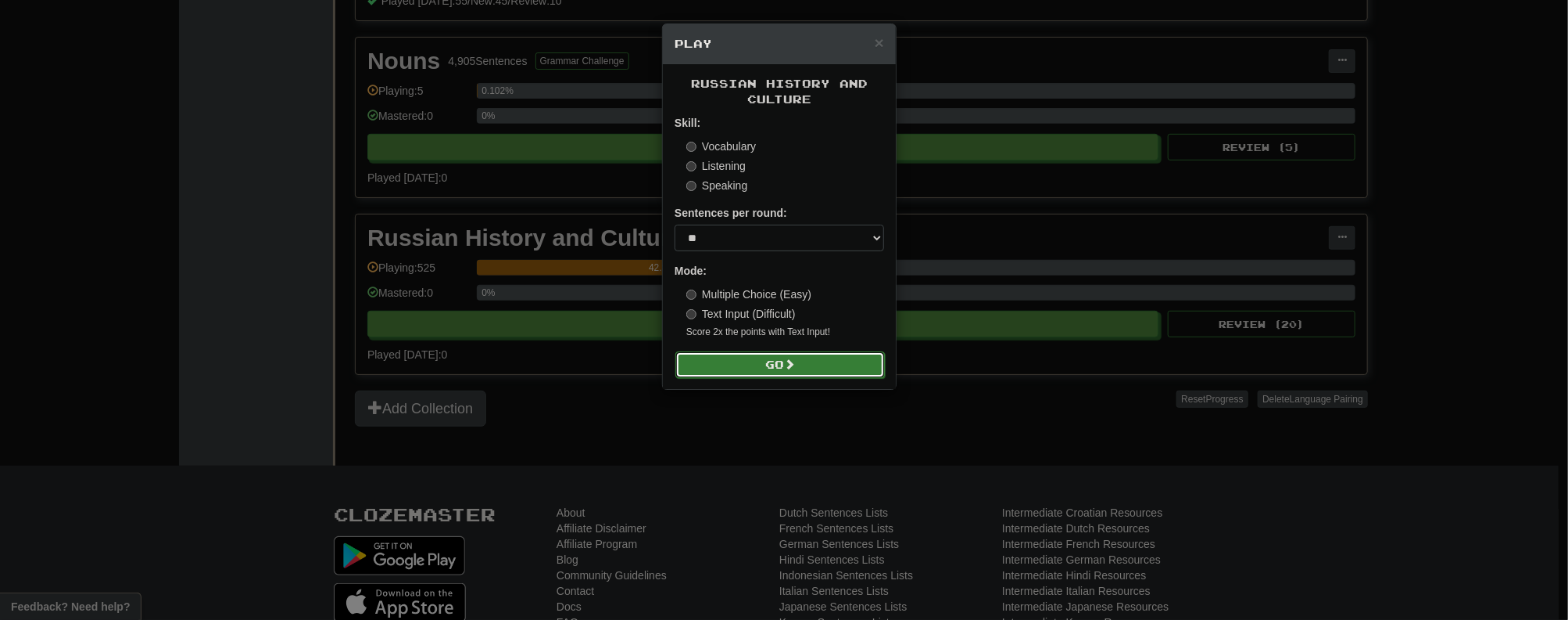
click at [795, 363] on span at bounding box center [790, 364] width 11 height 11
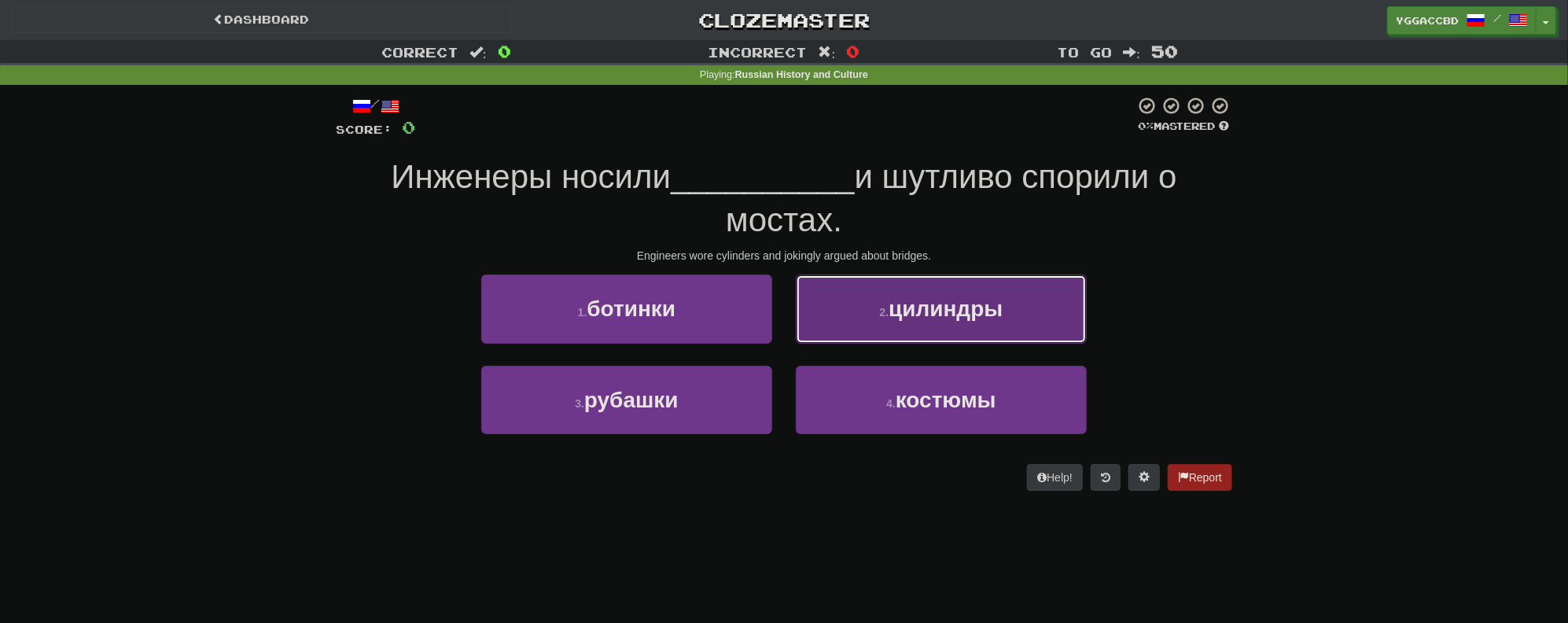
click at [923, 318] on span "цилиндры" at bounding box center [946, 308] width 114 height 25
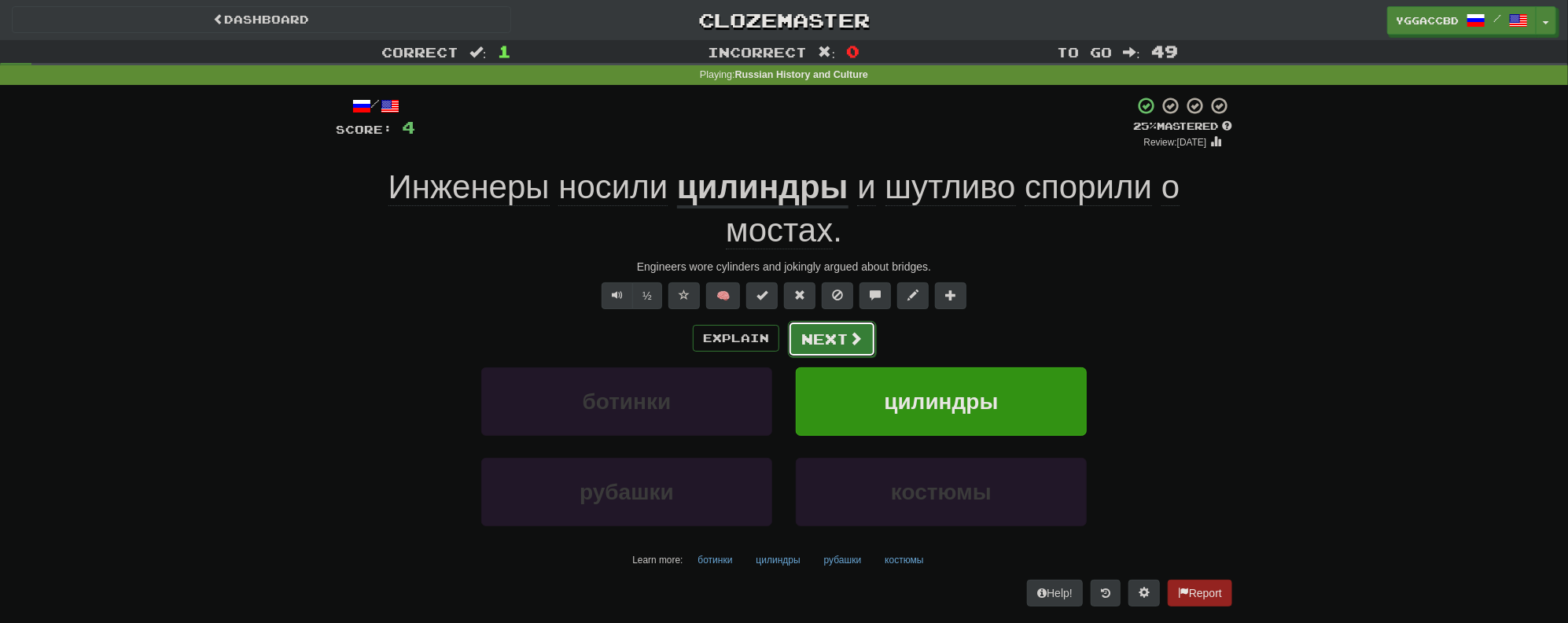
click at [831, 333] on button "Next" at bounding box center [832, 338] width 88 height 36
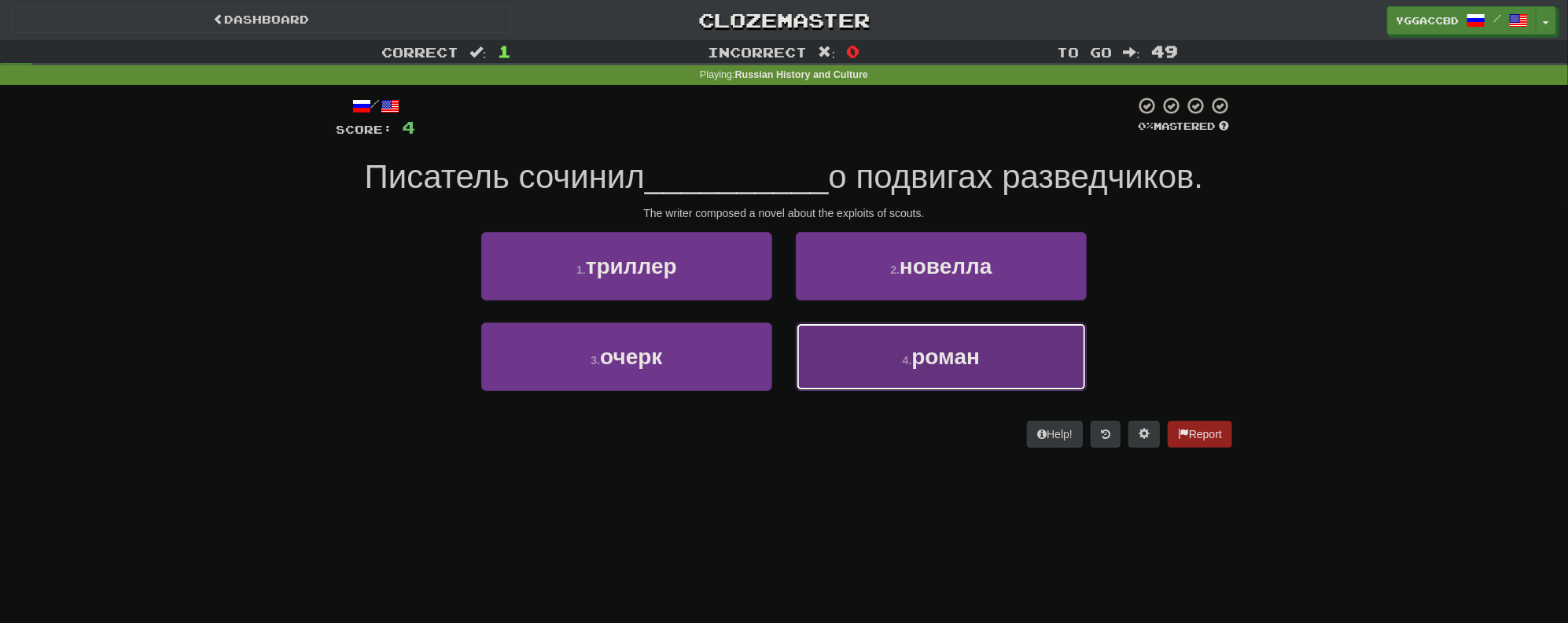
click at [927, 368] on button "4 . роман" at bounding box center [941, 356] width 291 height 69
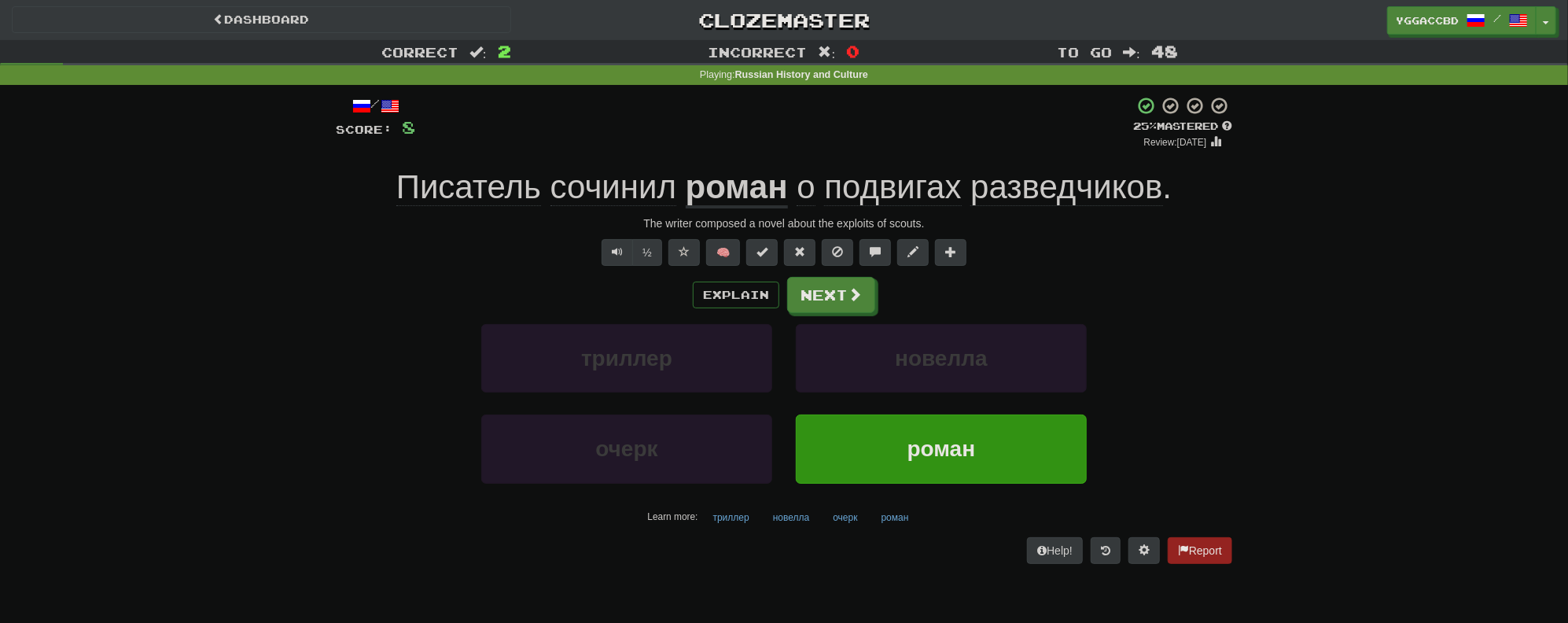
click at [870, 189] on span "подвигах" at bounding box center [892, 188] width 137 height 38
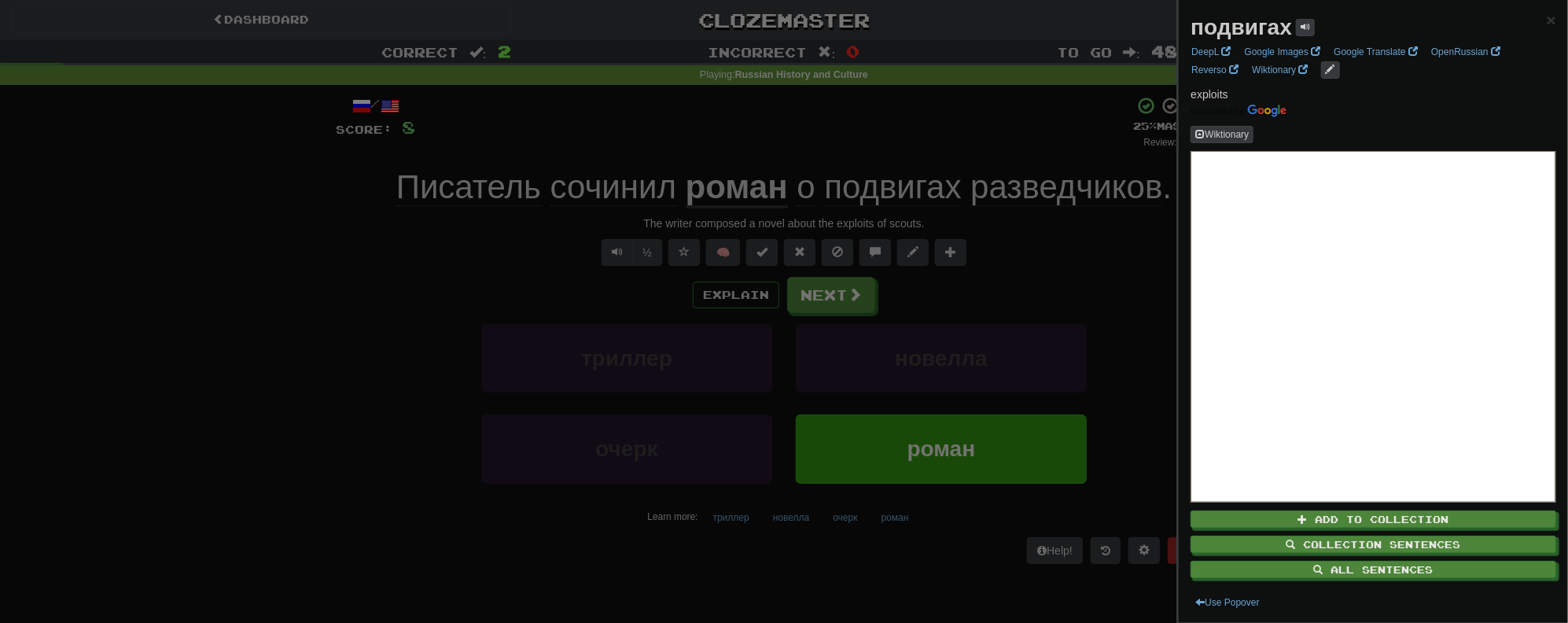
click at [944, 148] on div at bounding box center [784, 311] width 1568 height 623
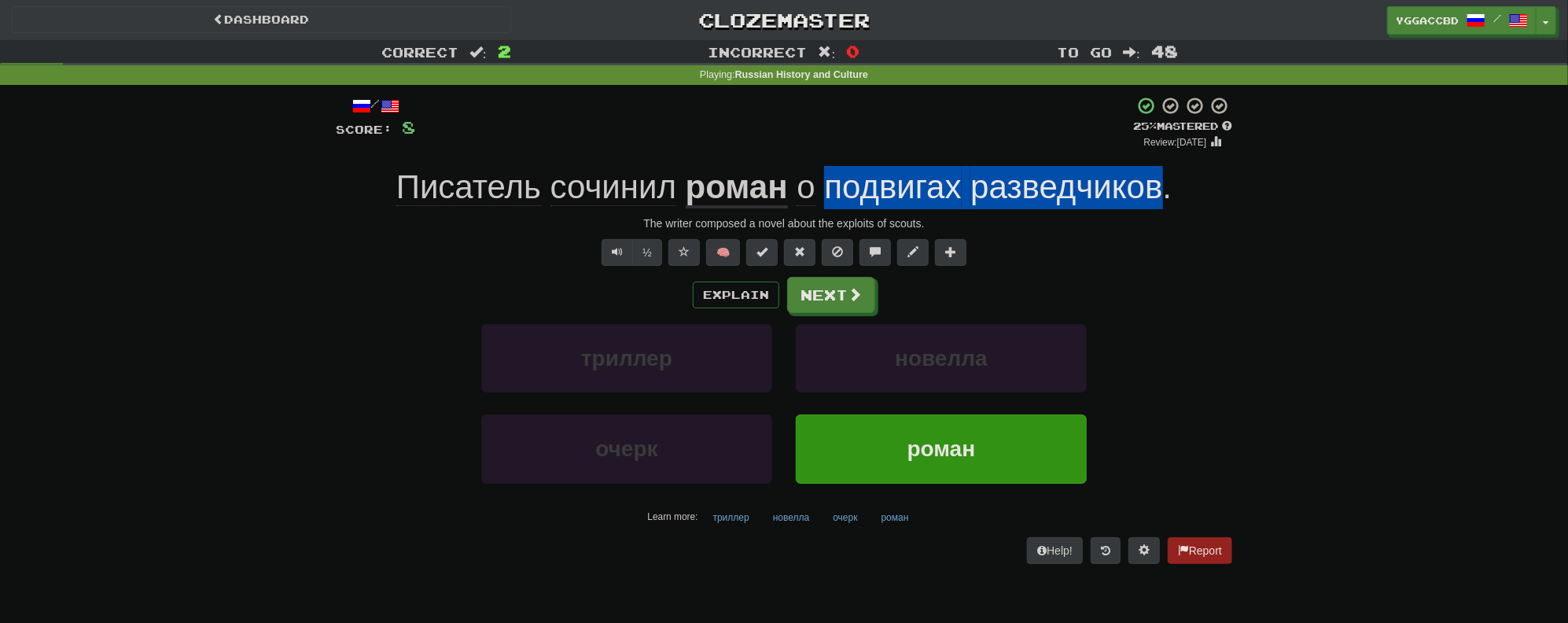
drag, startPoint x: 824, startPoint y: 170, endPoint x: 1161, endPoint y: 201, distance: 338.4
click at [1161, 201] on span "о подвигах разведчиков ." at bounding box center [980, 188] width 384 height 38
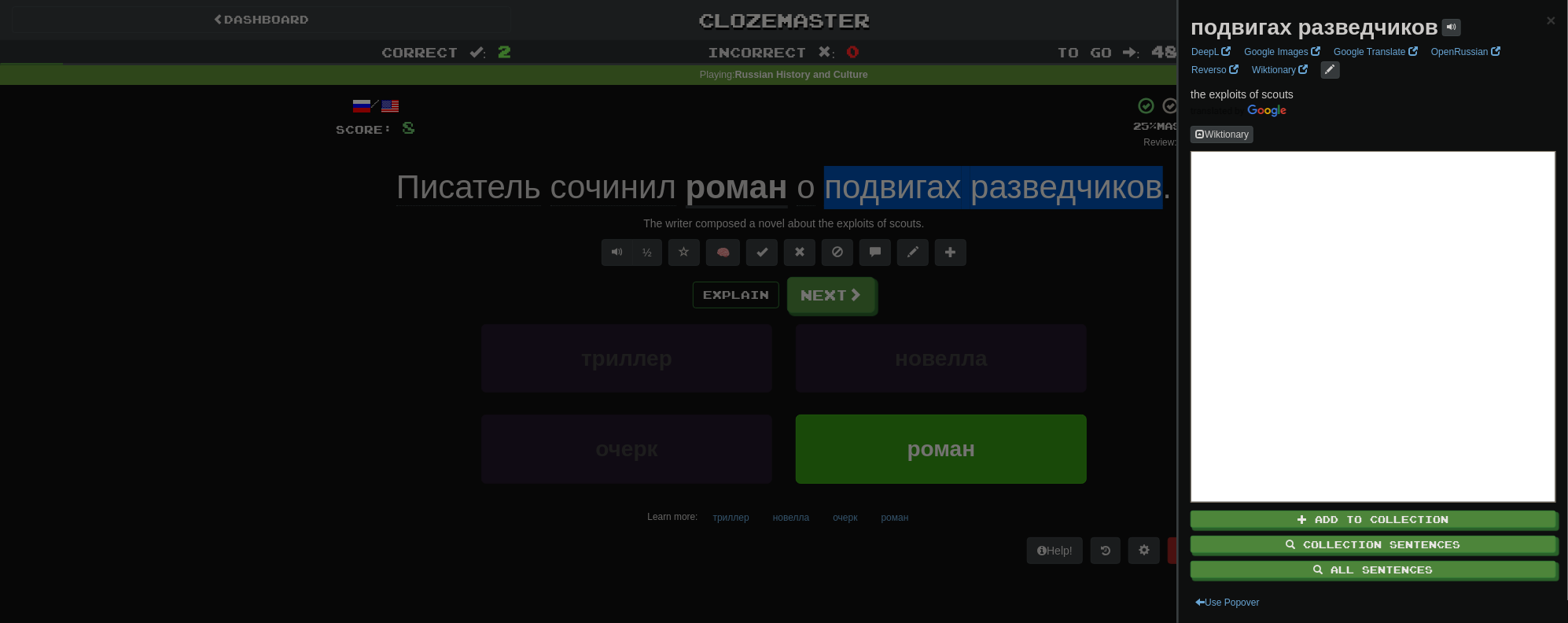
copy span "подвигах разведчиков"
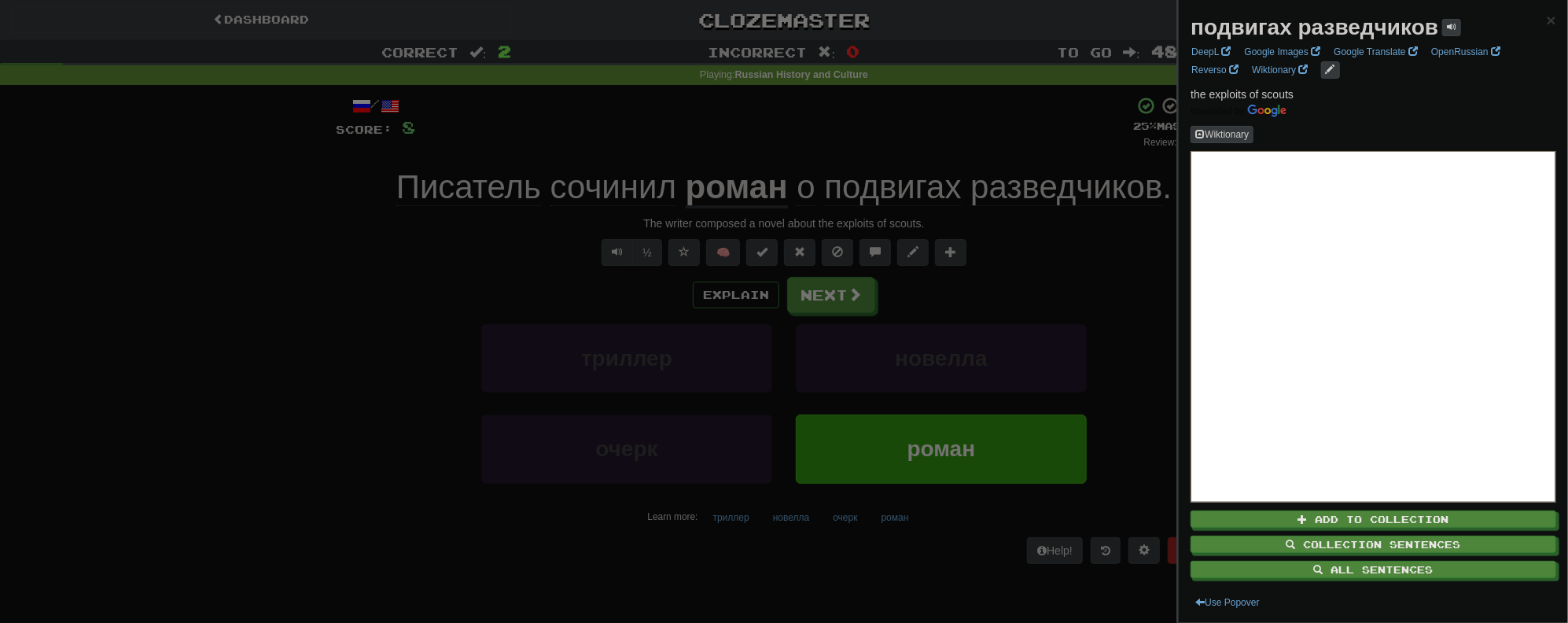
drag, startPoint x: 212, startPoint y: 338, endPoint x: 733, endPoint y: 369, distance: 521.9
click at [224, 338] on div at bounding box center [784, 311] width 1568 height 623
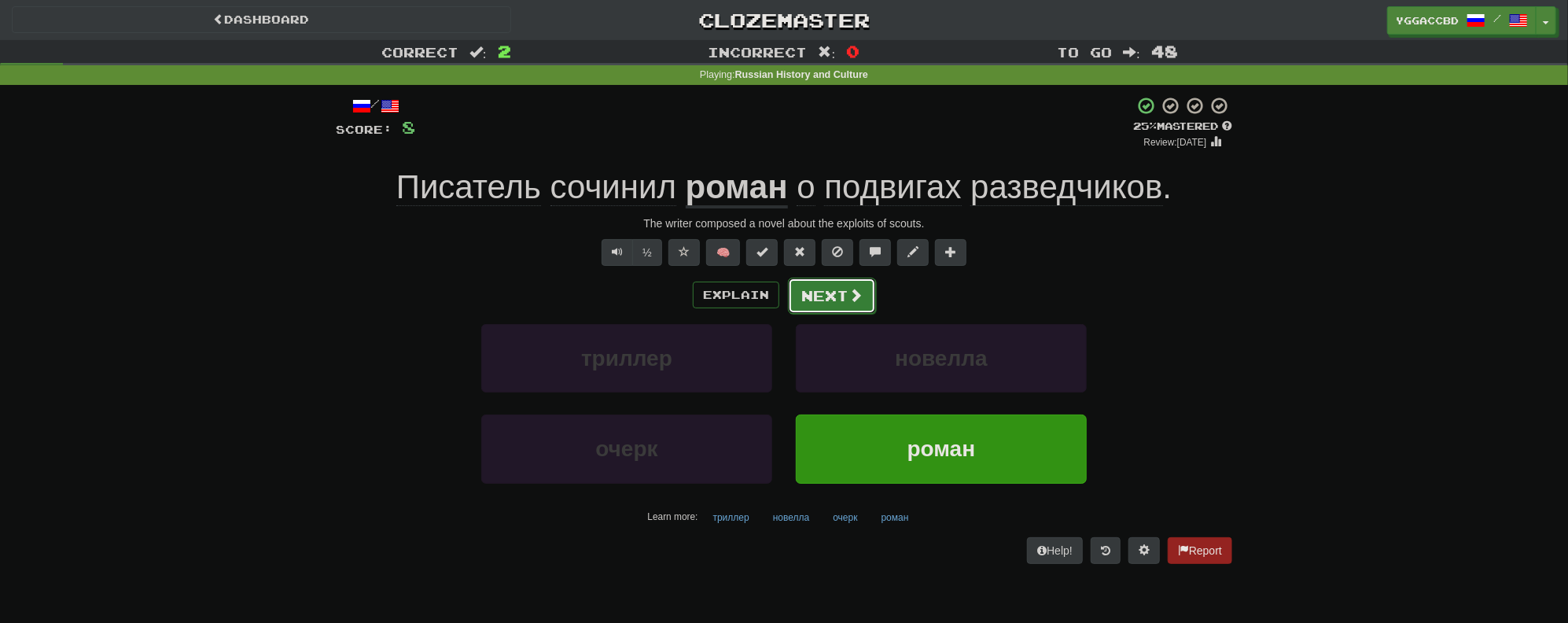
click at [851, 296] on span at bounding box center [855, 294] width 14 height 14
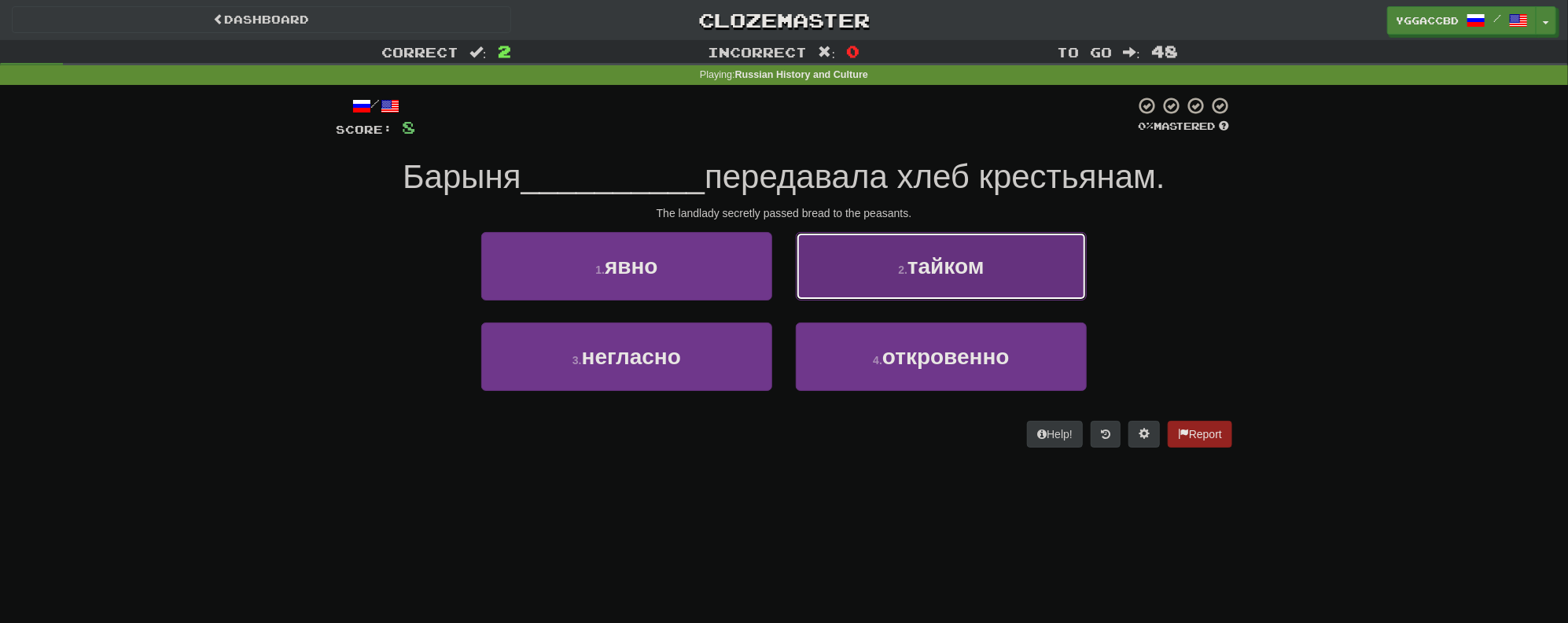
click at [975, 283] on button "2 . тайком" at bounding box center [941, 266] width 291 height 69
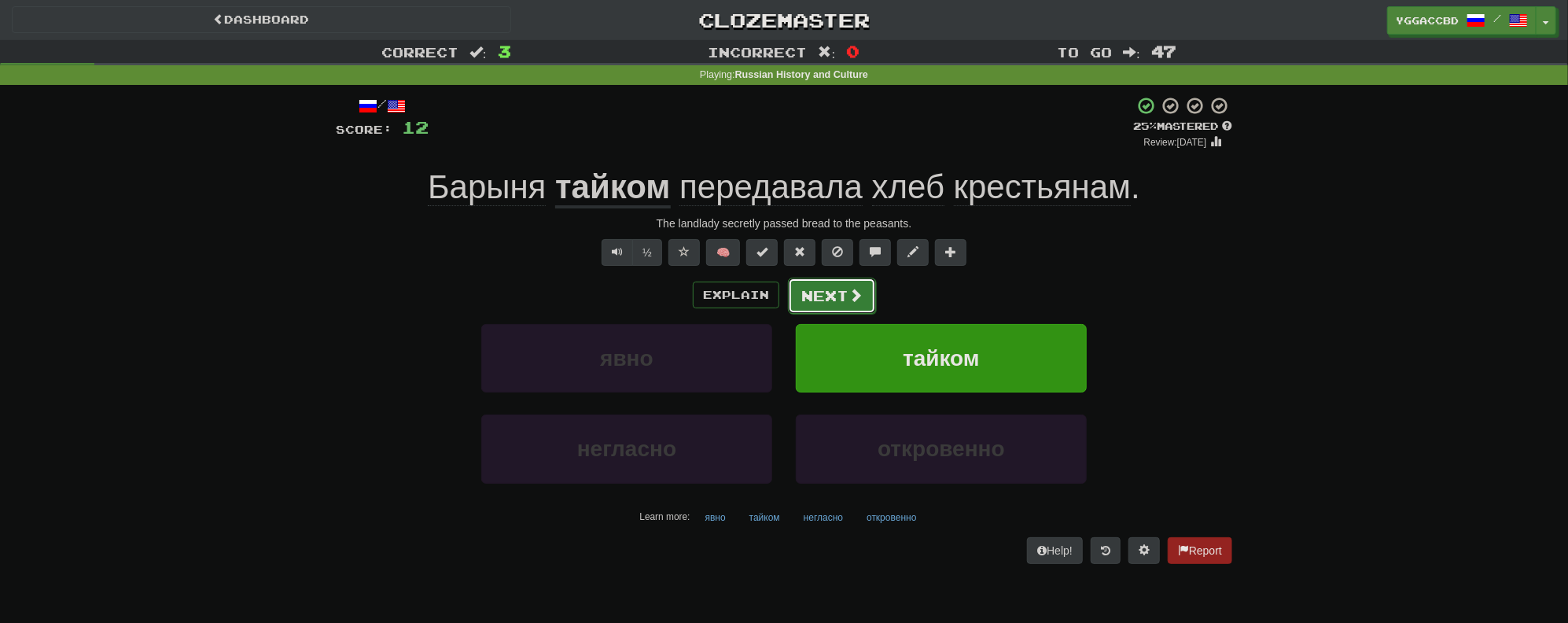
click at [842, 303] on button "Next" at bounding box center [832, 295] width 88 height 36
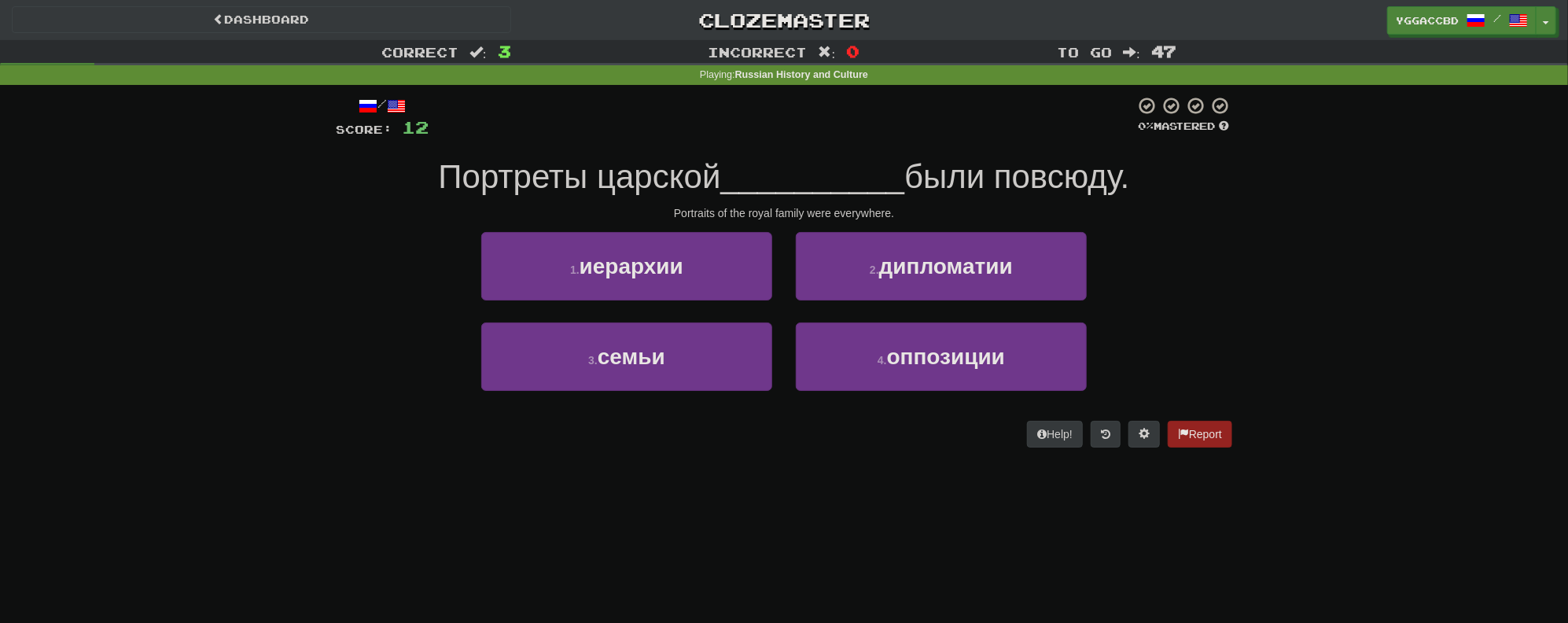
click at [289, 223] on div "Correct : 3 Incorrect : 0 To go : 47 Playing : Russian History and Culture / Sc…" at bounding box center [784, 254] width 1568 height 429
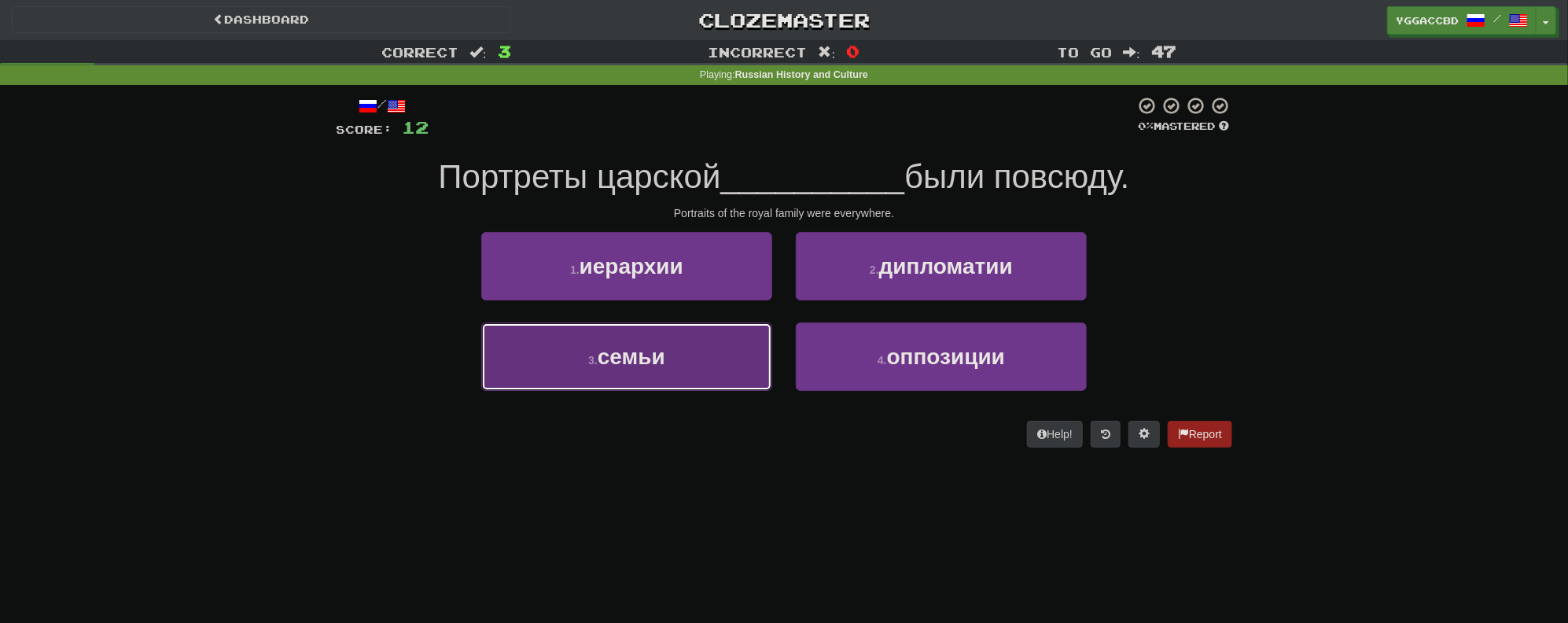
click at [635, 362] on span "семьи" at bounding box center [632, 356] width 68 height 25
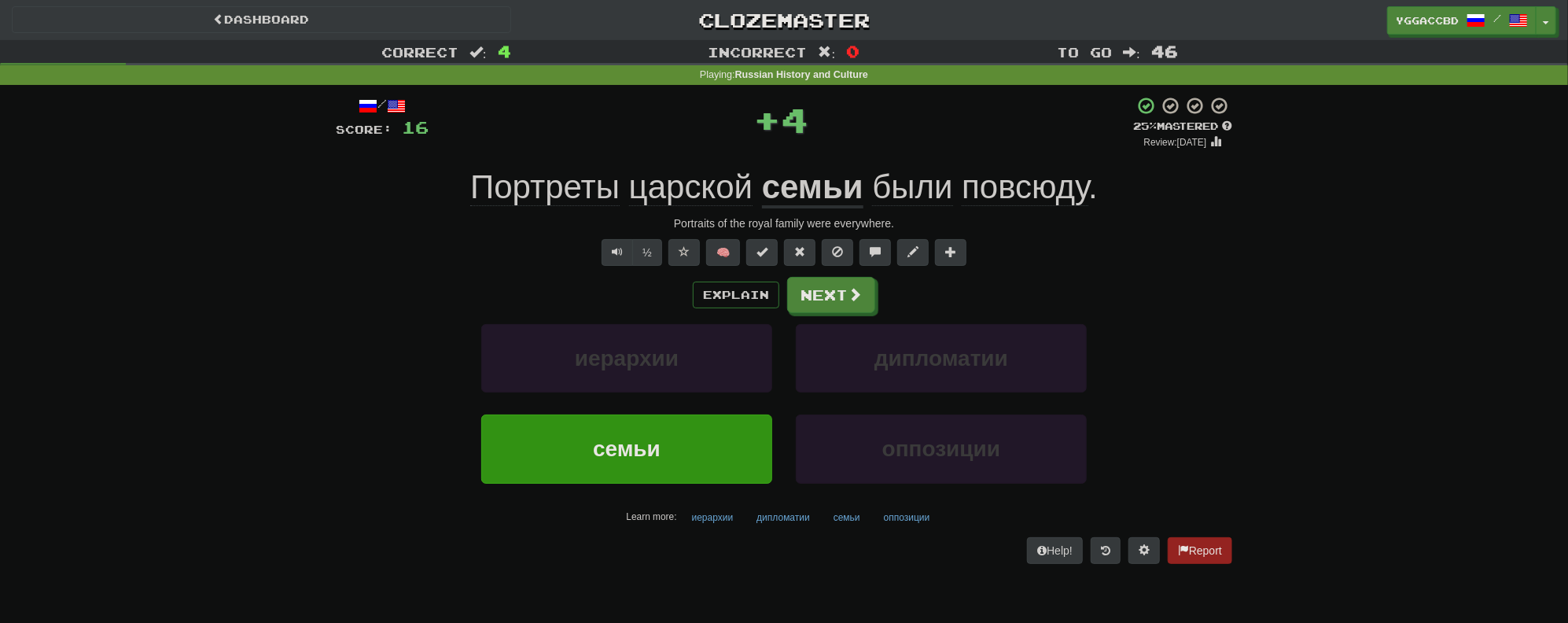
click at [1040, 191] on span "повсюду" at bounding box center [1025, 188] width 126 height 38
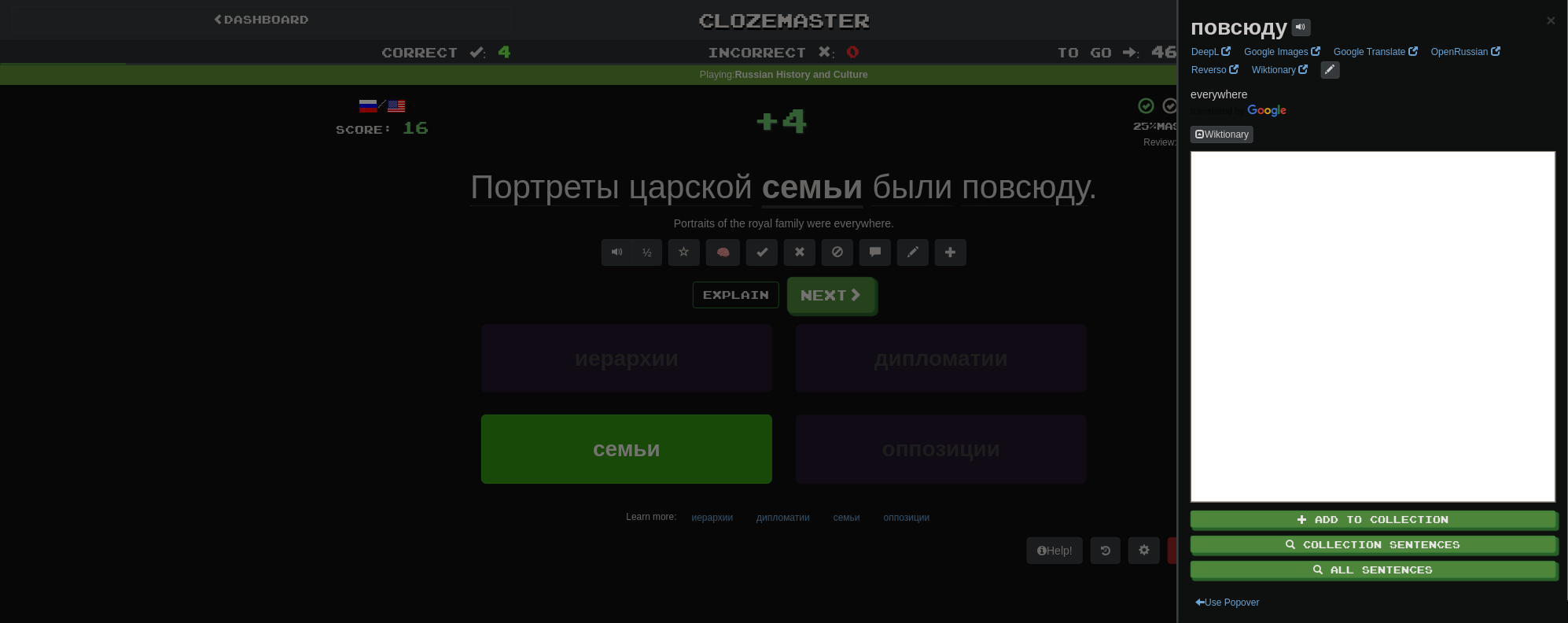
click at [1114, 252] on div at bounding box center [784, 311] width 1568 height 623
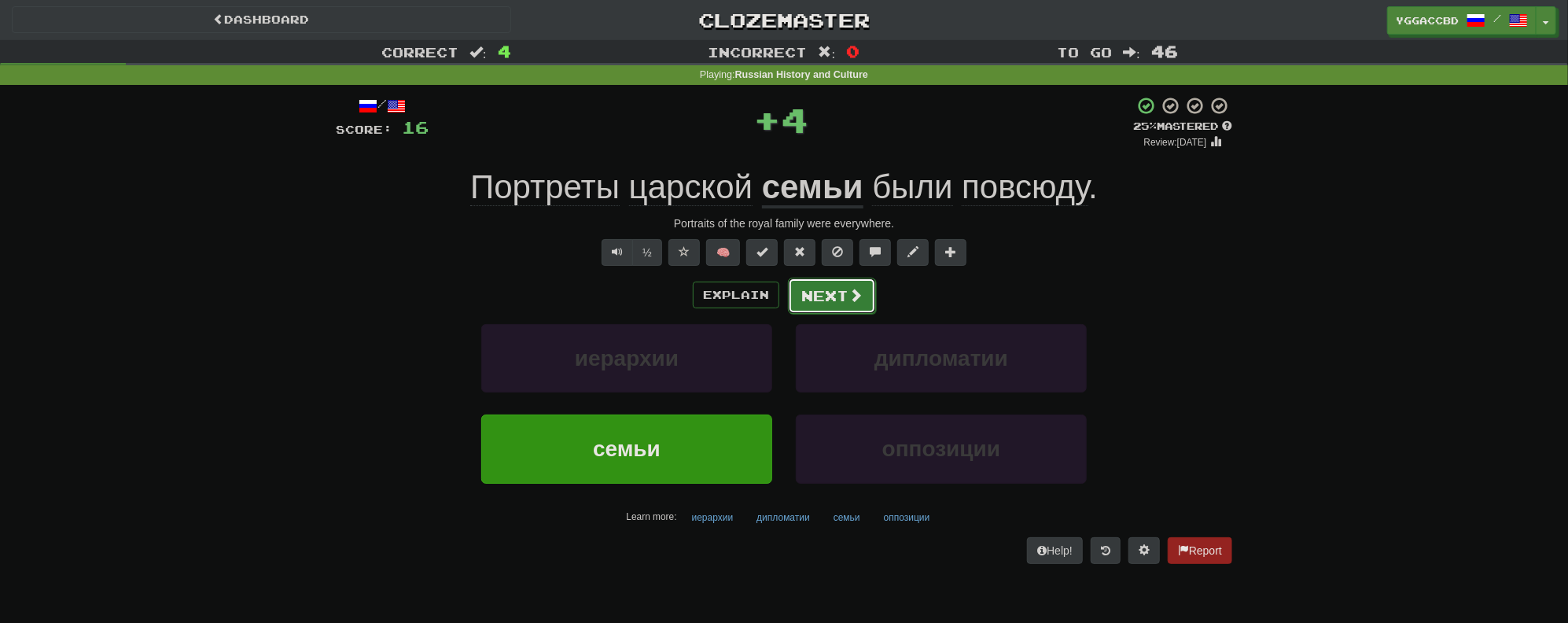
click at [818, 287] on button "Next" at bounding box center [832, 295] width 88 height 36
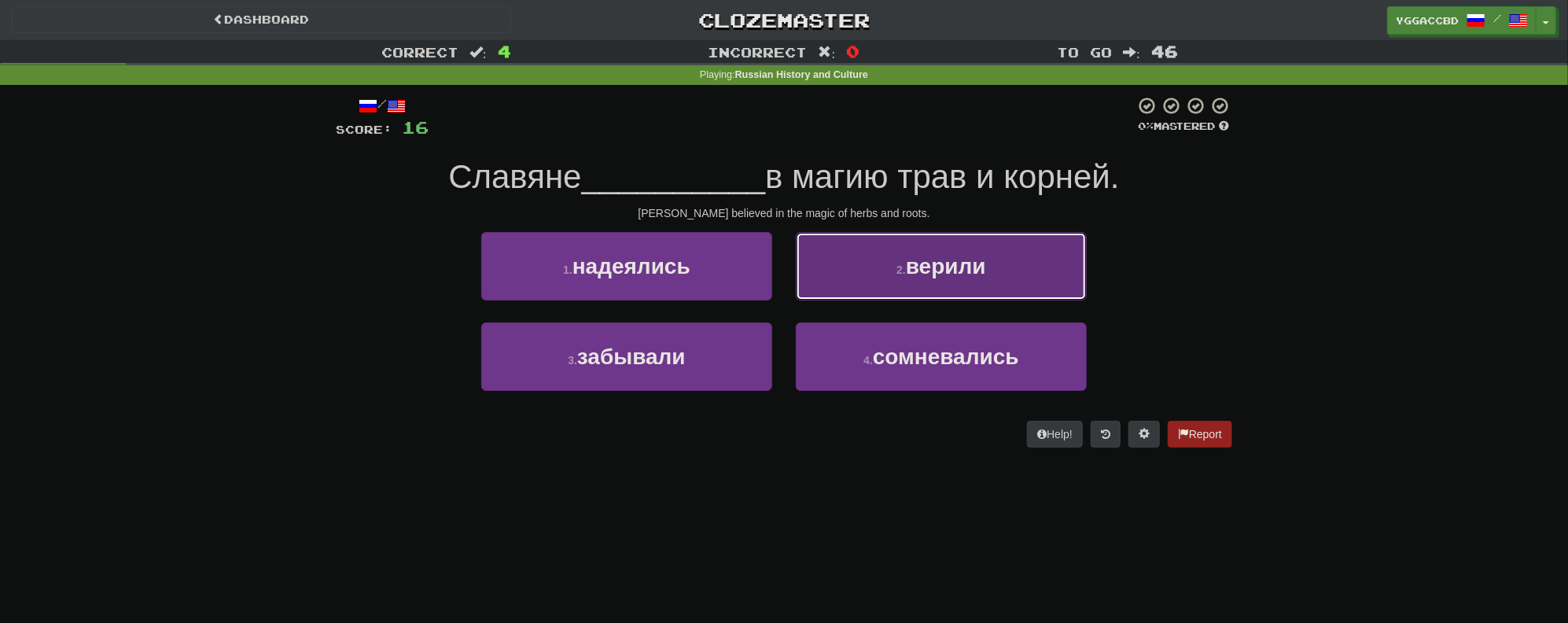
click at [965, 280] on button "2 . верили" at bounding box center [941, 266] width 291 height 69
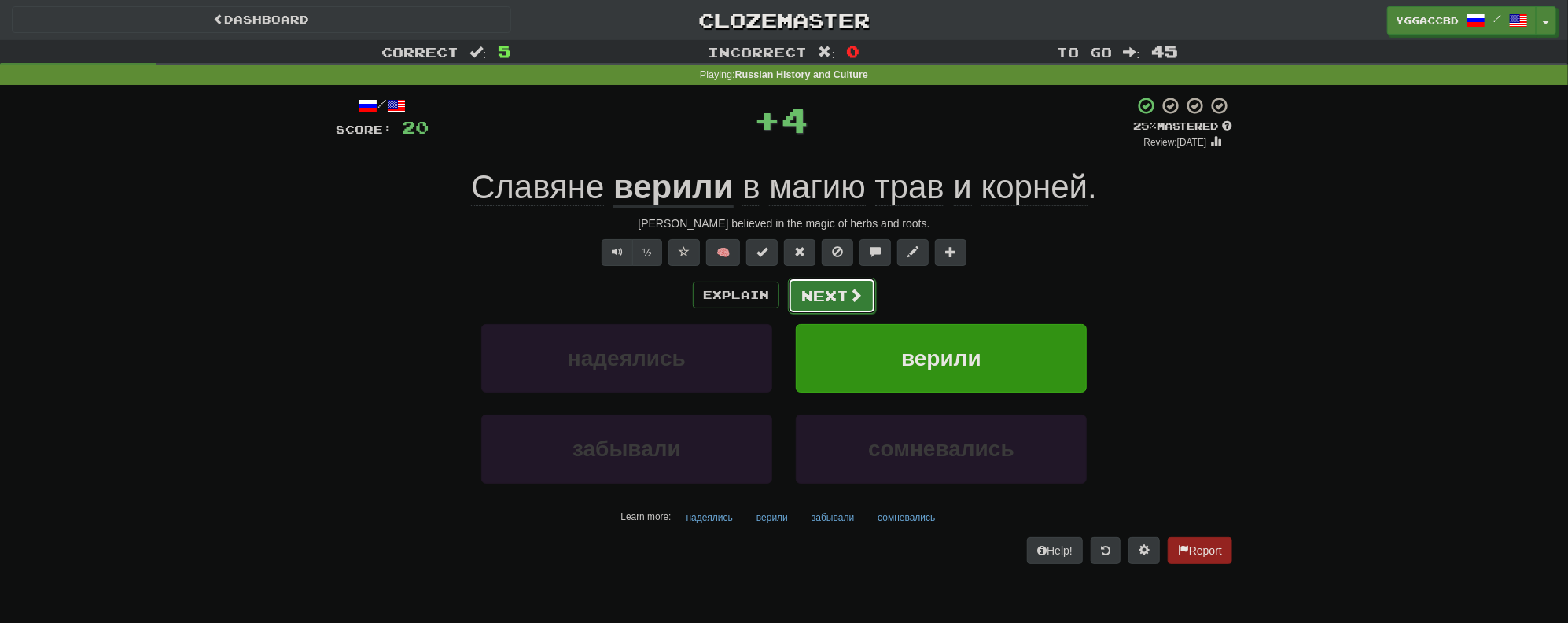
click at [817, 303] on button "Next" at bounding box center [832, 295] width 88 height 36
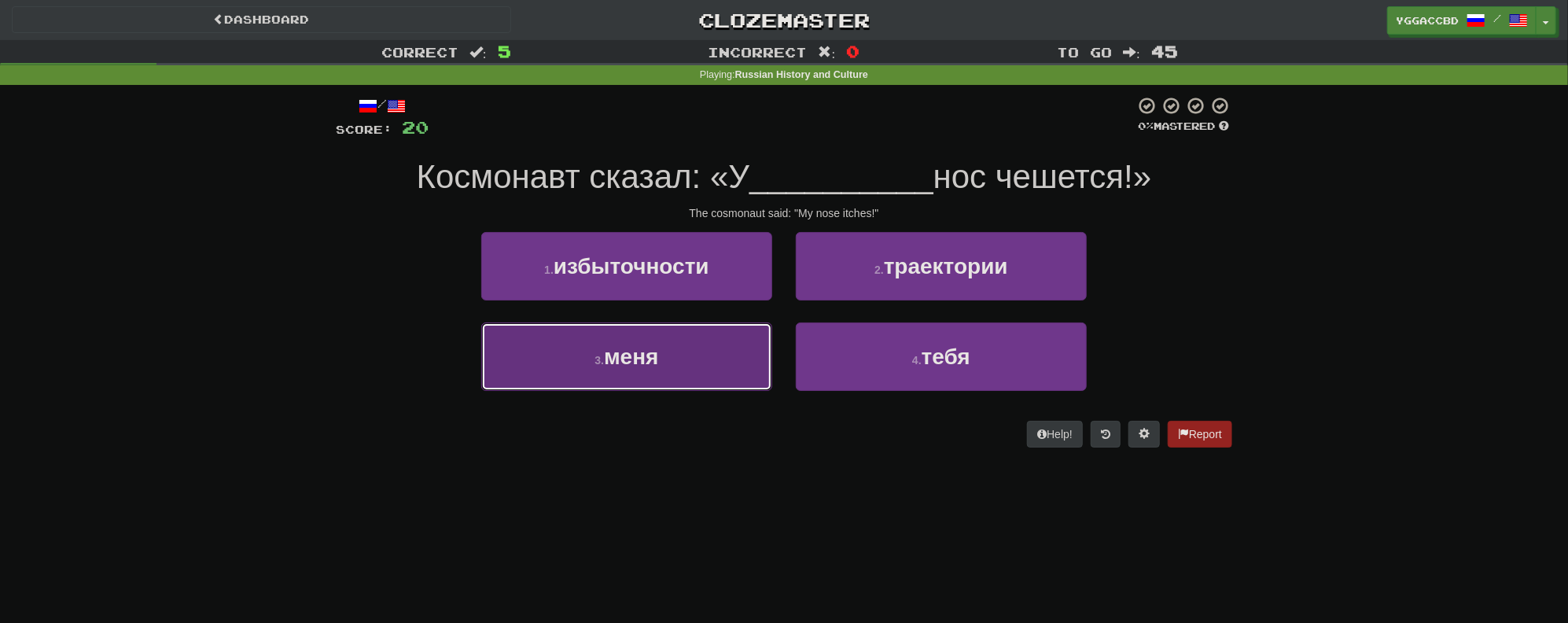
click at [727, 339] on button "3 . меня" at bounding box center [627, 356] width 291 height 69
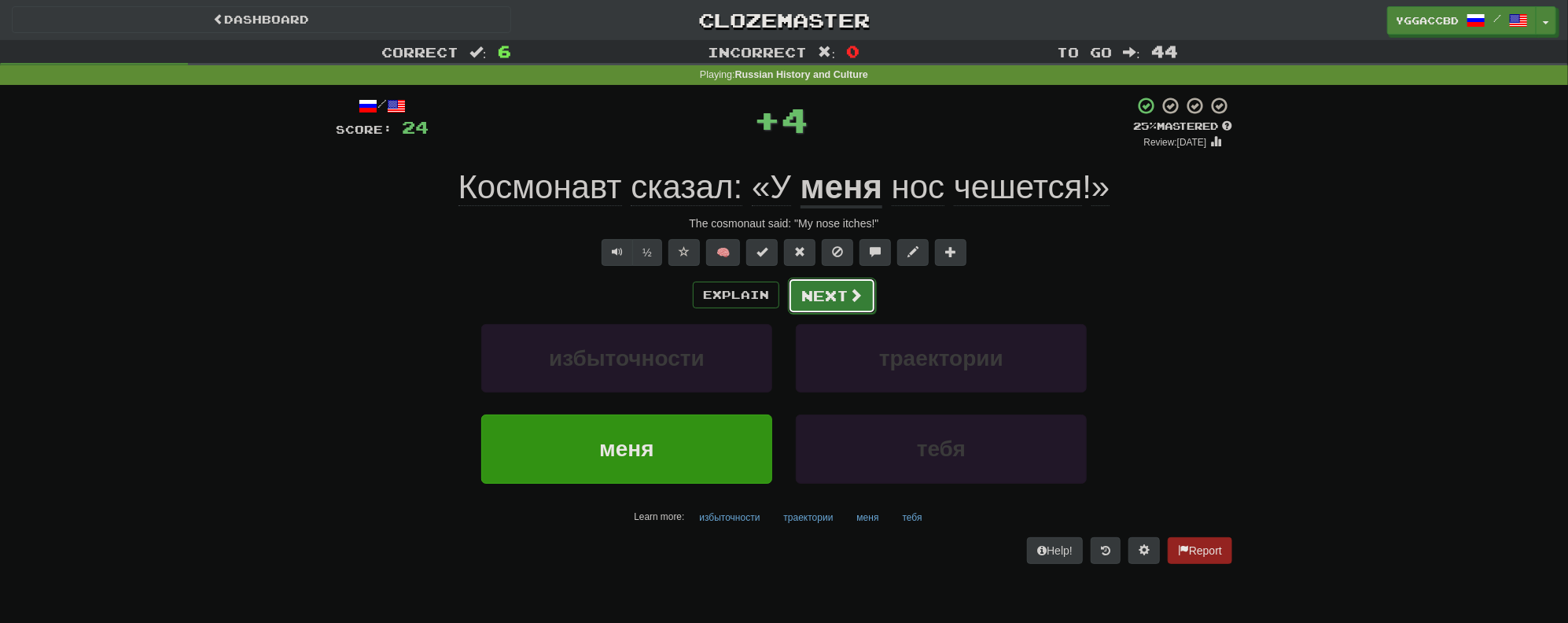
click at [827, 279] on button "Next" at bounding box center [832, 295] width 88 height 36
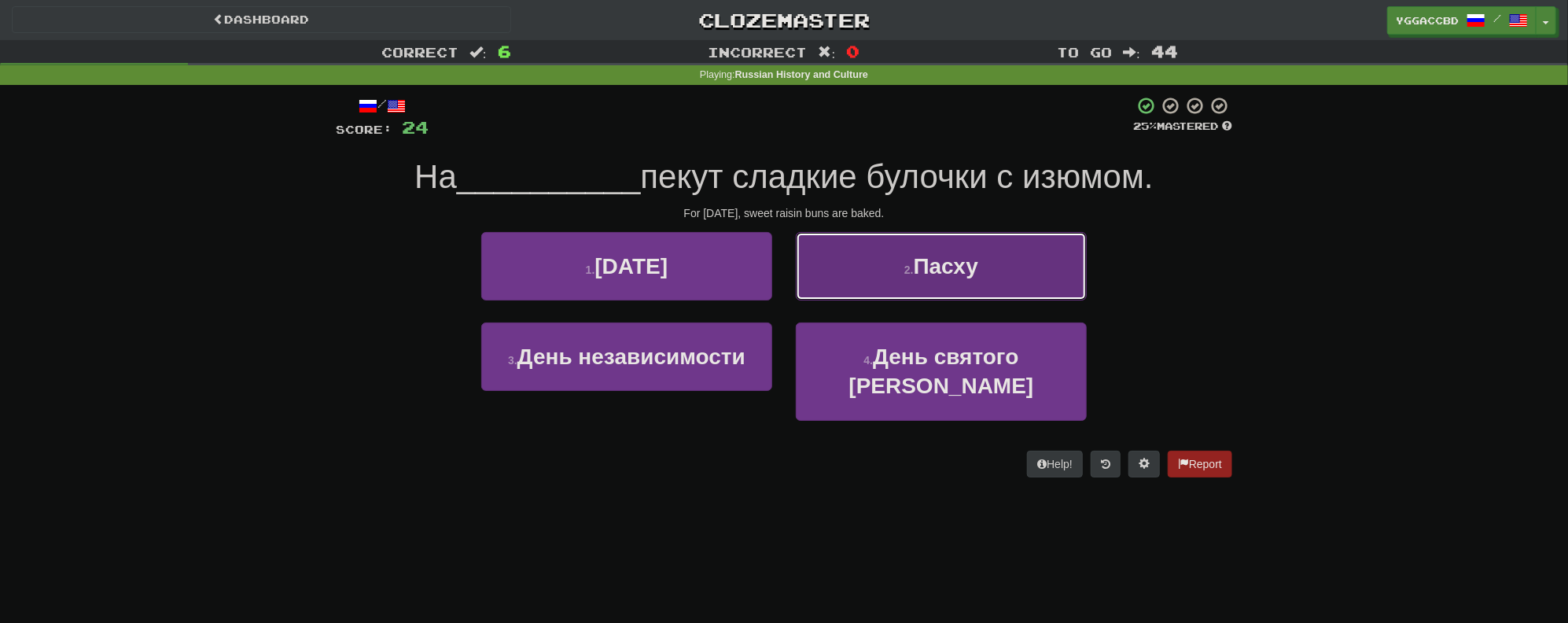
click at [935, 277] on span "Пасху" at bounding box center [946, 266] width 64 height 25
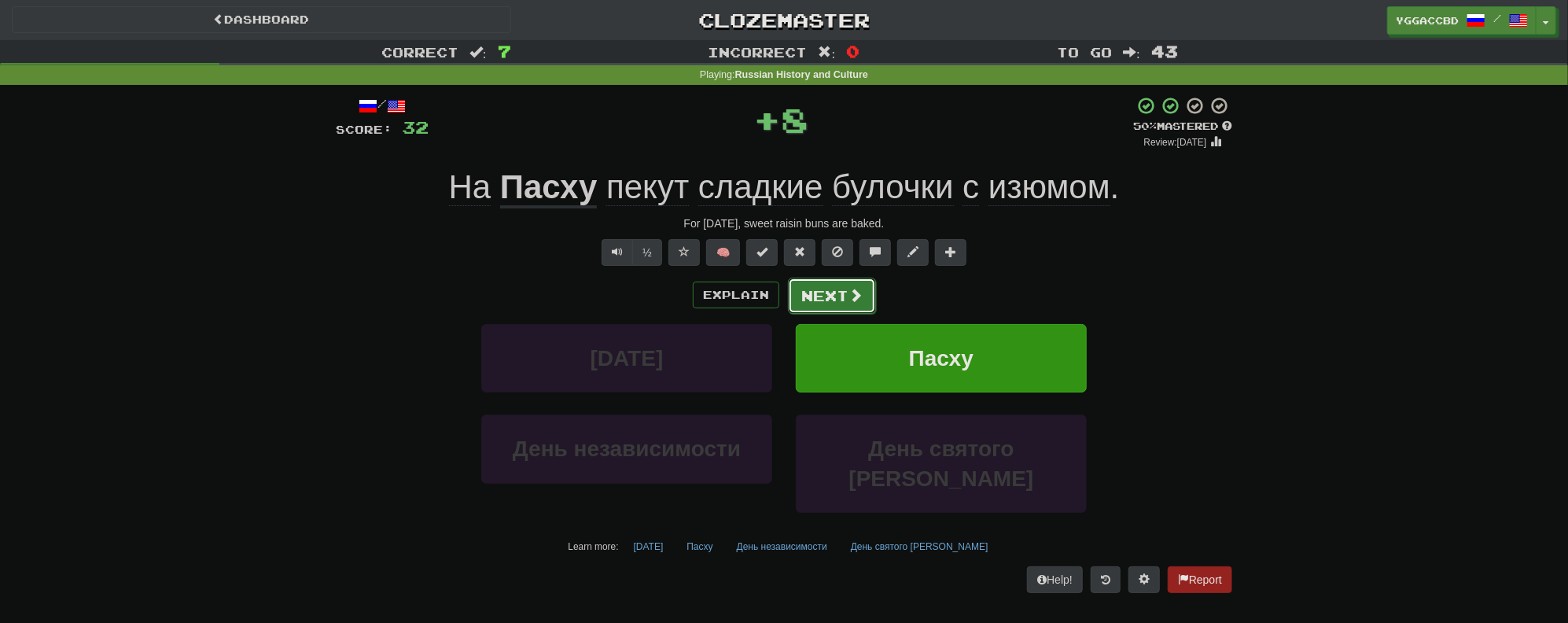
click at [829, 289] on button "Next" at bounding box center [832, 295] width 88 height 36
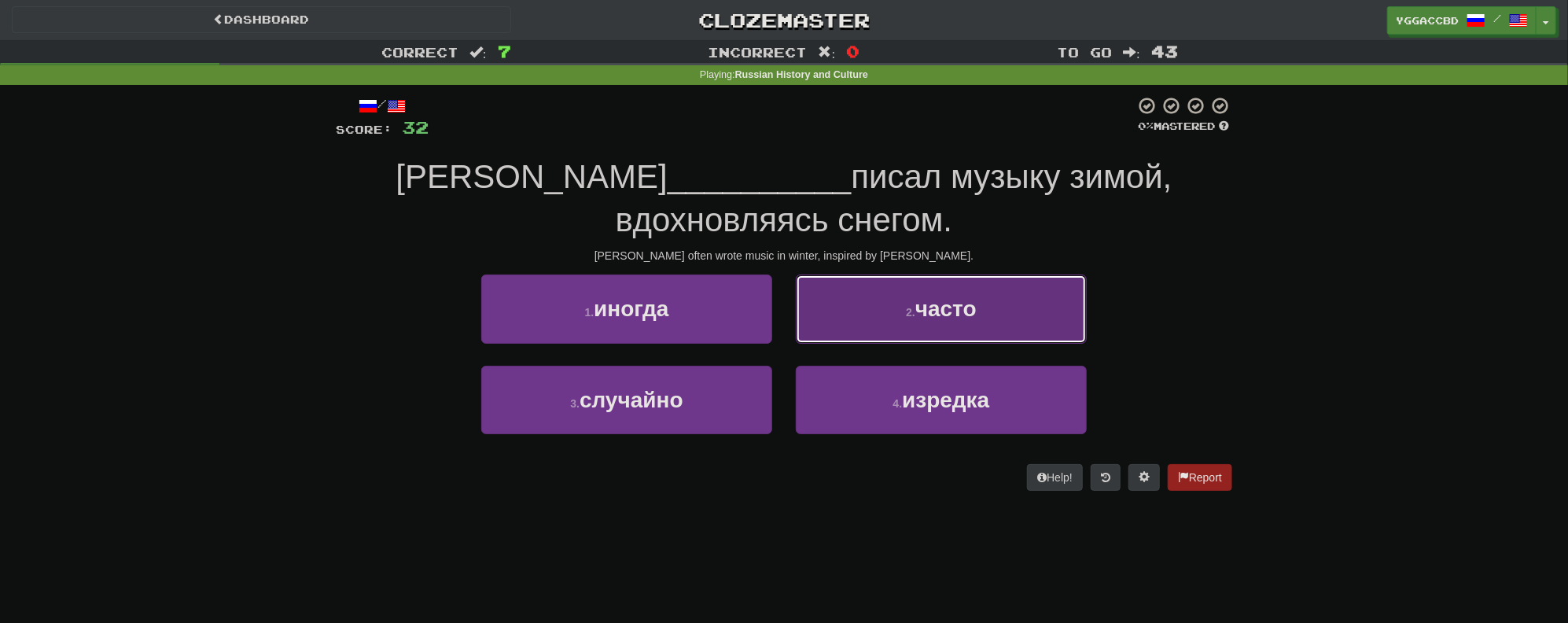
click at [932, 295] on button "2 . часто" at bounding box center [941, 308] width 291 height 69
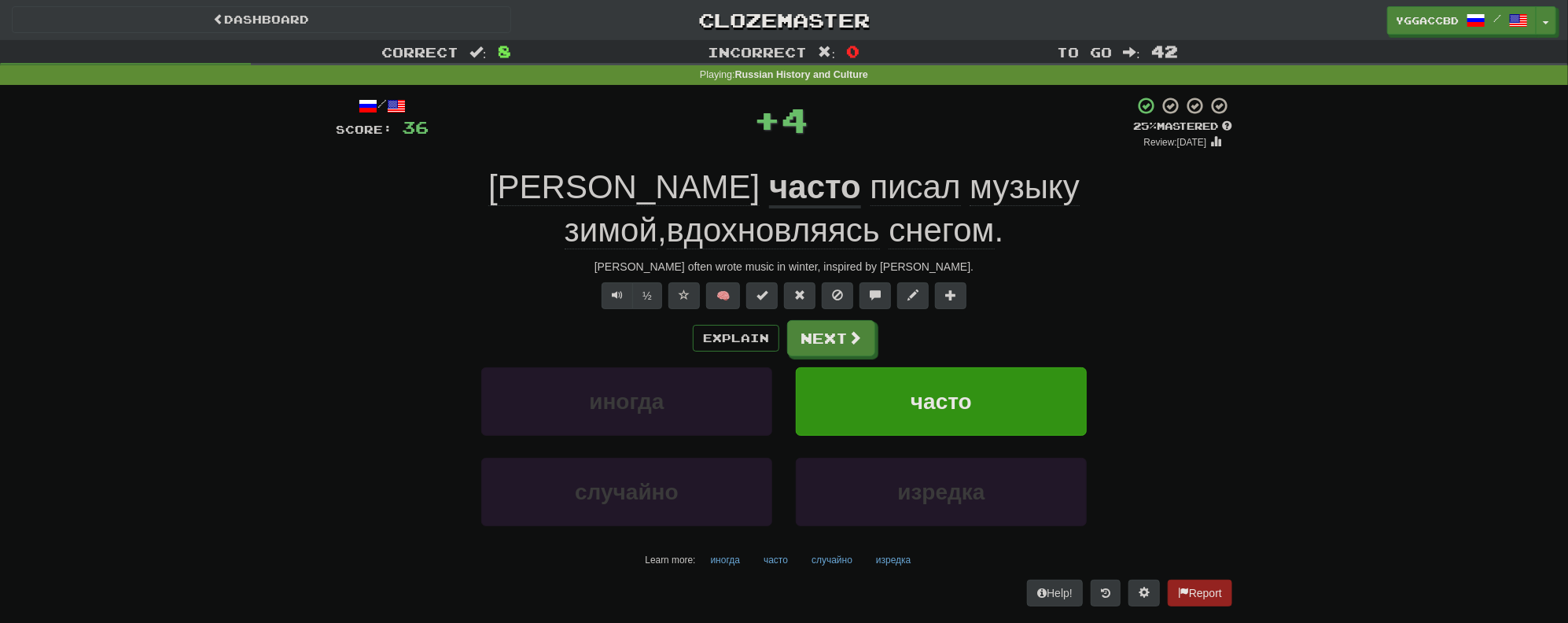
click at [841, 318] on div "/ Score: 36 + 4 25 % Mastered Review: 2025-09-17 Чайковский часто писал музыку …" at bounding box center [784, 351] width 897 height 510
click at [854, 334] on span at bounding box center [855, 337] width 14 height 14
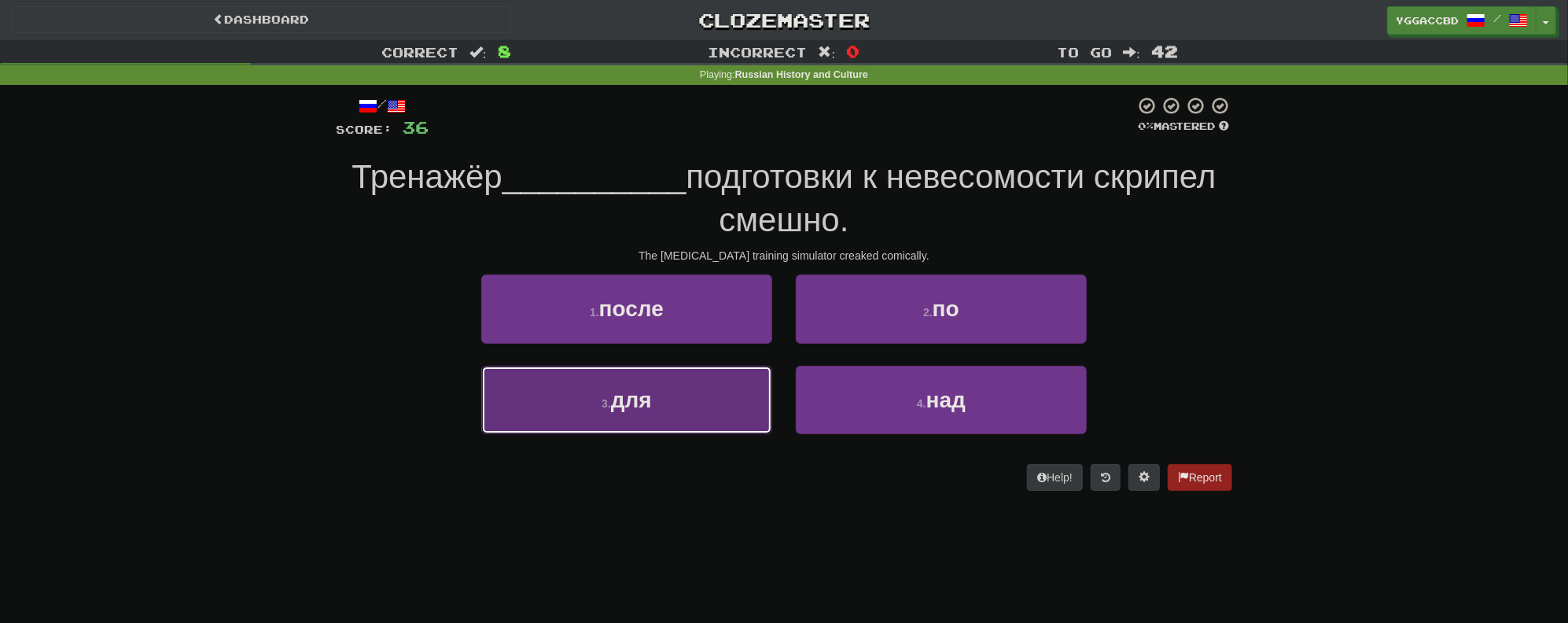
click at [732, 391] on button "3 . для" at bounding box center [627, 400] width 291 height 69
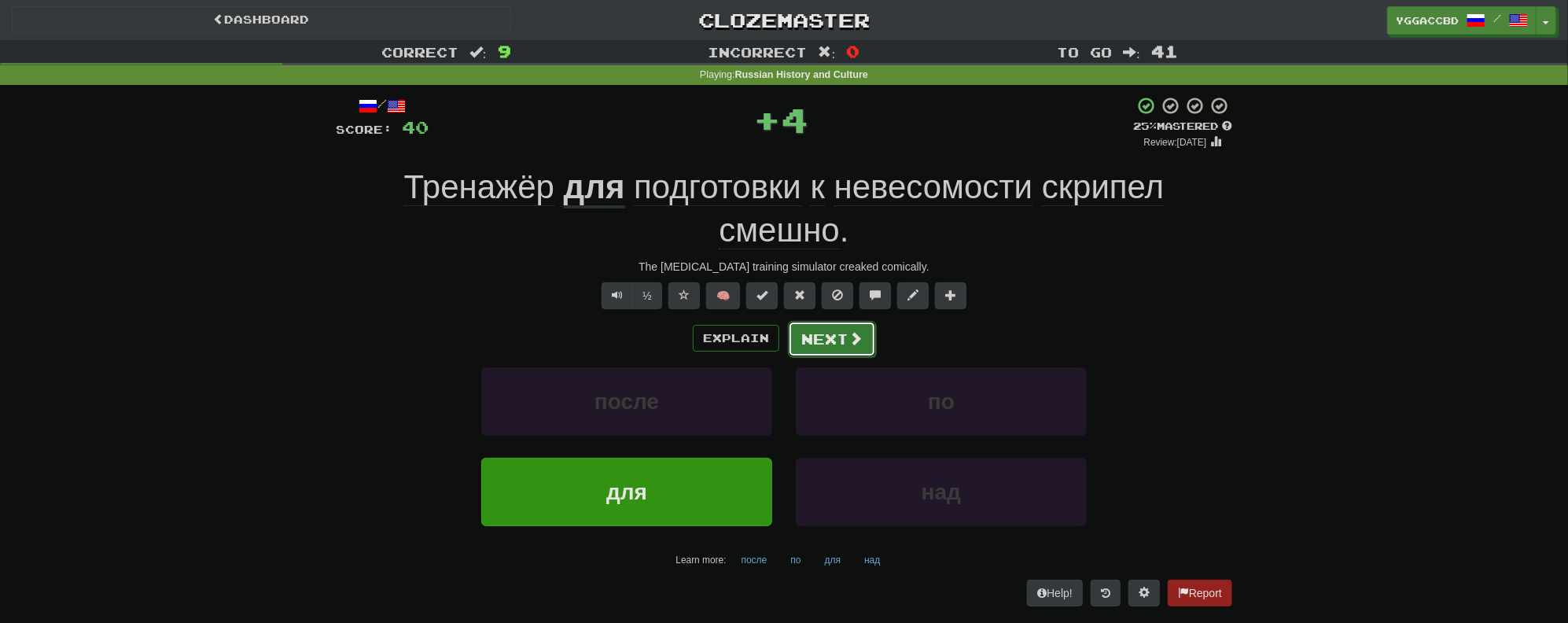
click at [862, 342] on button "Next" at bounding box center [832, 338] width 88 height 36
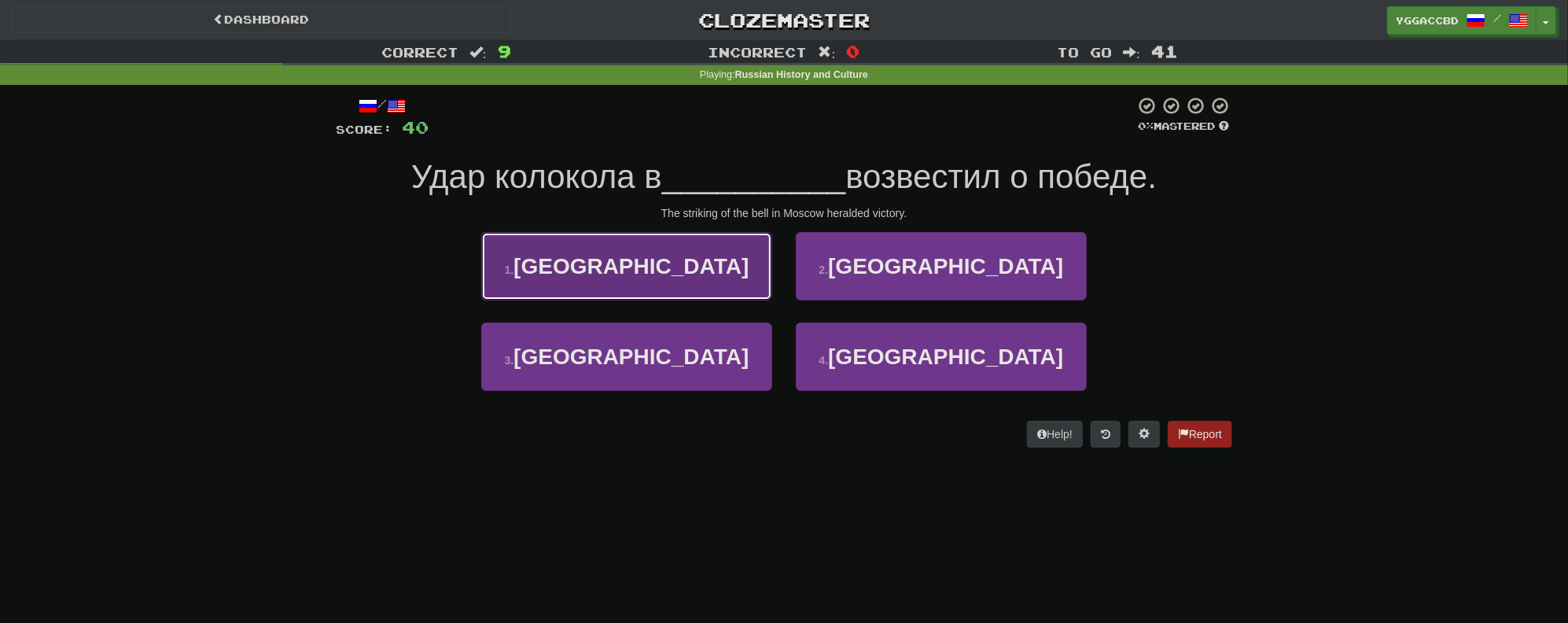
click at [667, 264] on span "Москве" at bounding box center [631, 266] width 235 height 25
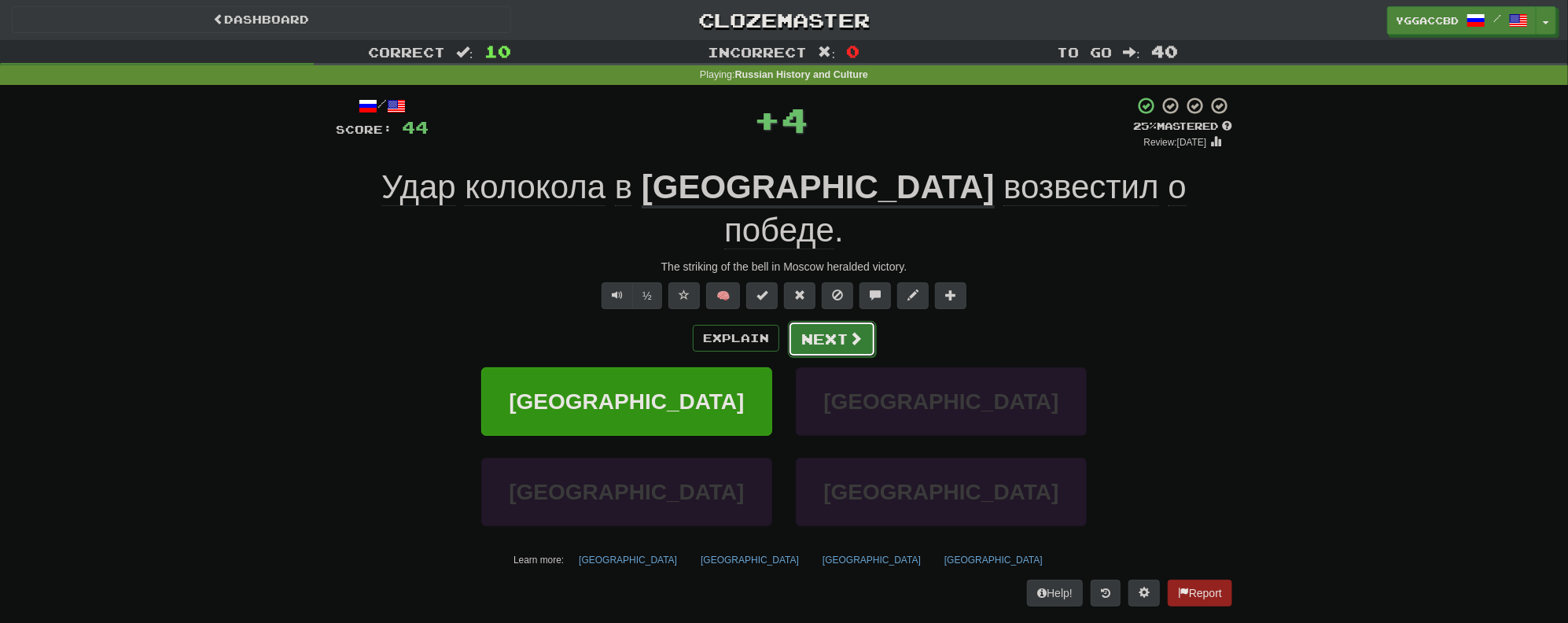
click at [808, 320] on button "Next" at bounding box center [832, 338] width 88 height 36
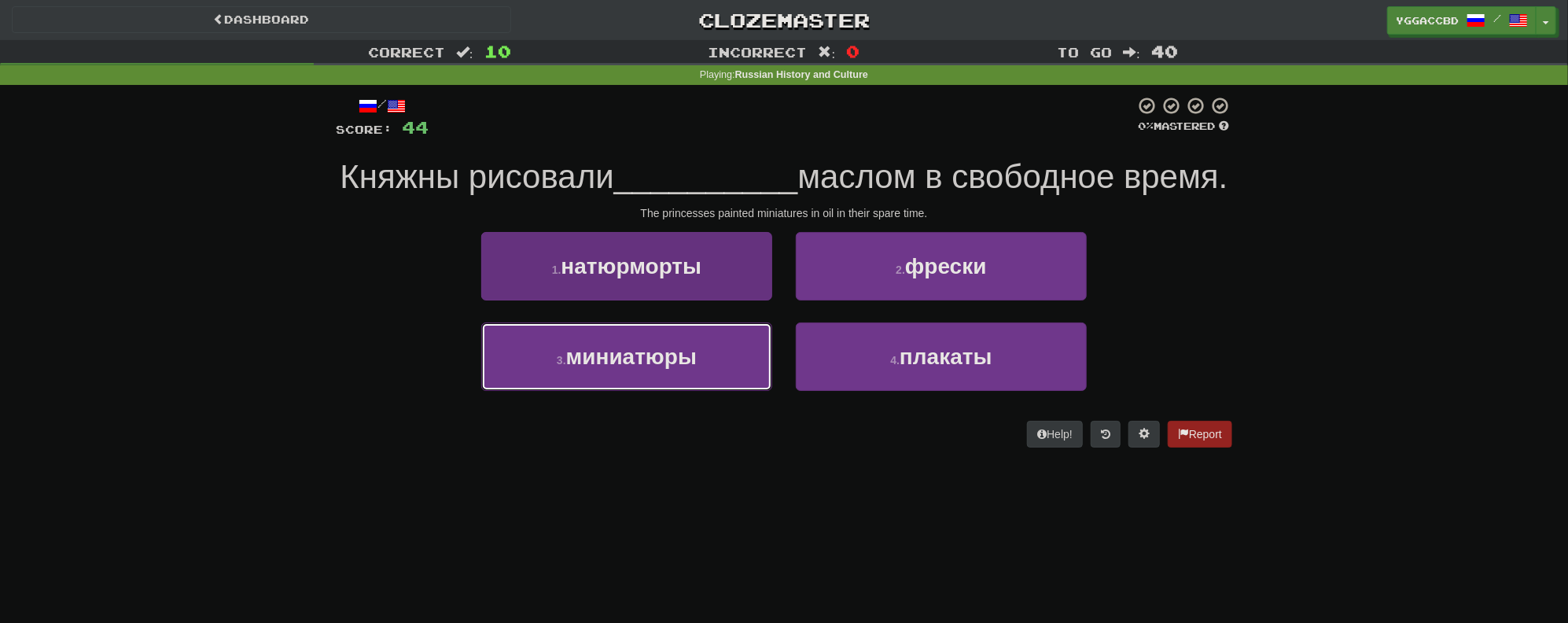
drag, startPoint x: 622, startPoint y: 431, endPoint x: 648, endPoint y: 409, distance: 34.1
click at [626, 391] on button "3 . миниатюры" at bounding box center [627, 356] width 291 height 69
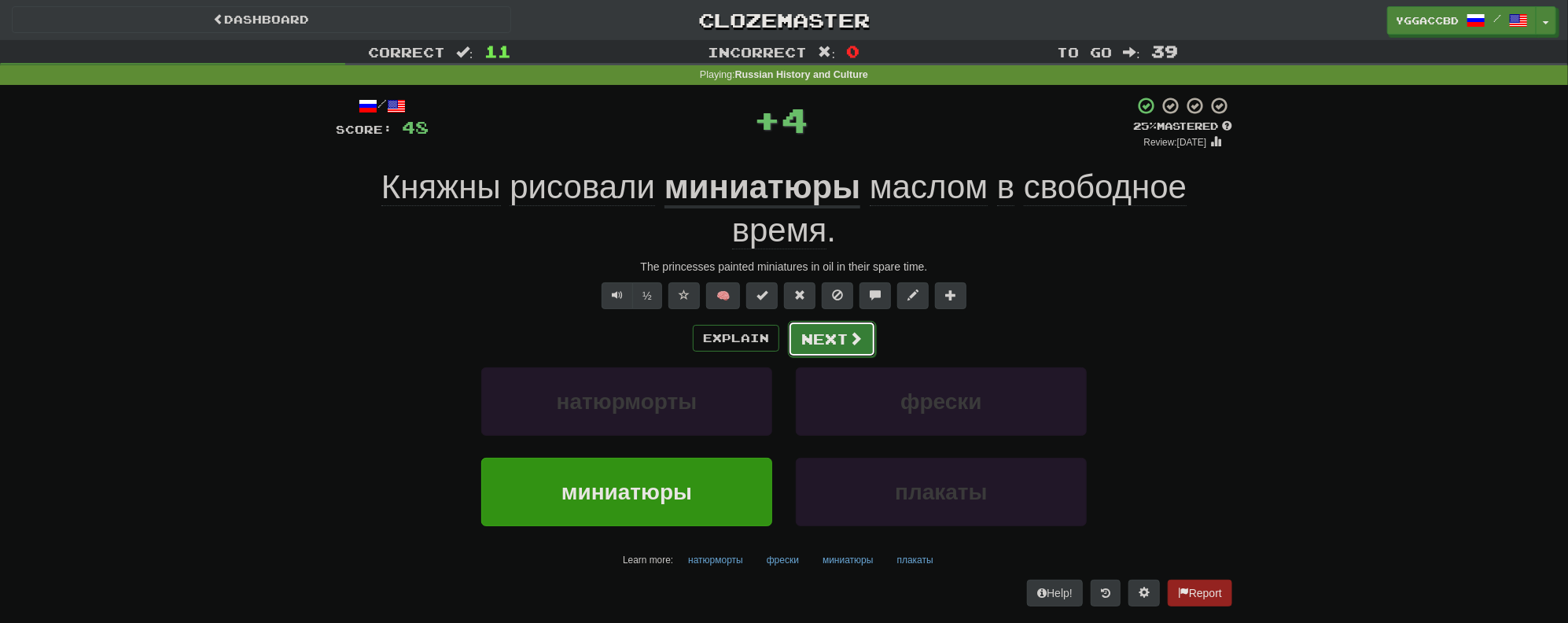
click at [824, 349] on button "Next" at bounding box center [832, 338] width 88 height 36
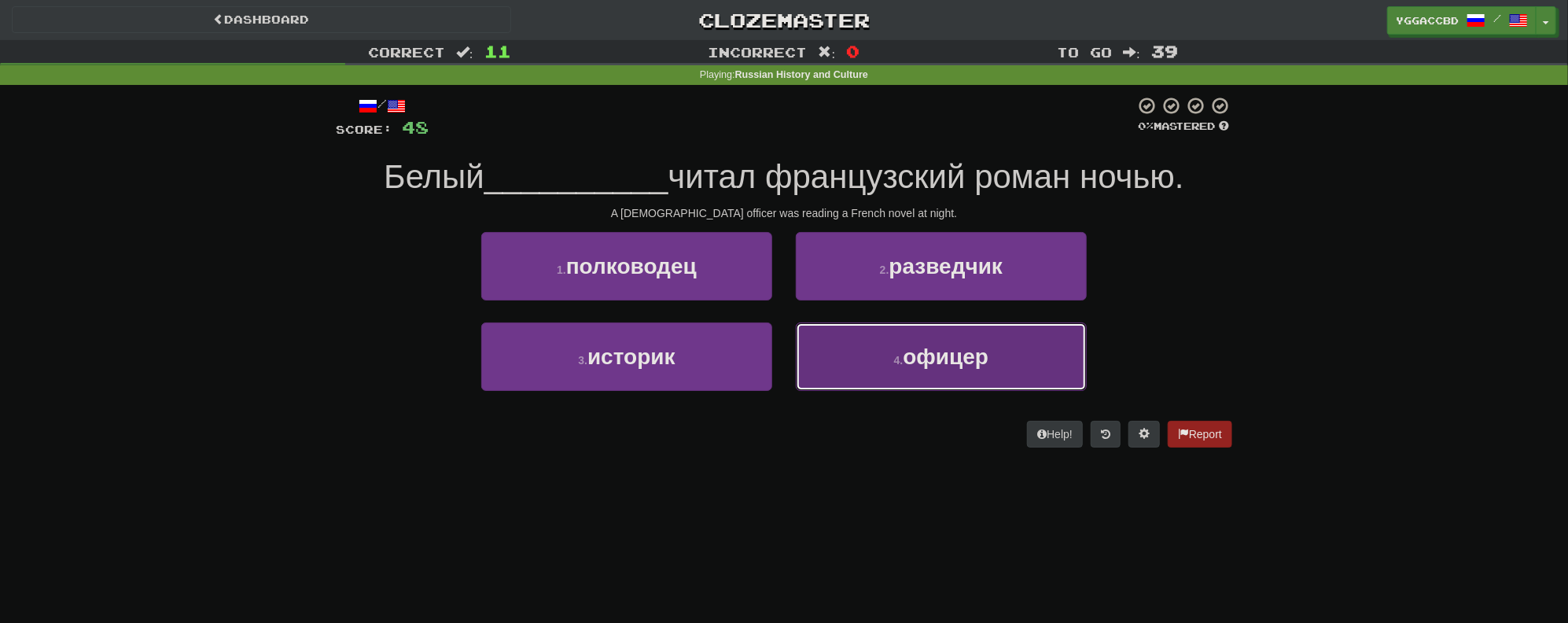
click at [912, 358] on span "офицер" at bounding box center [946, 356] width 86 height 25
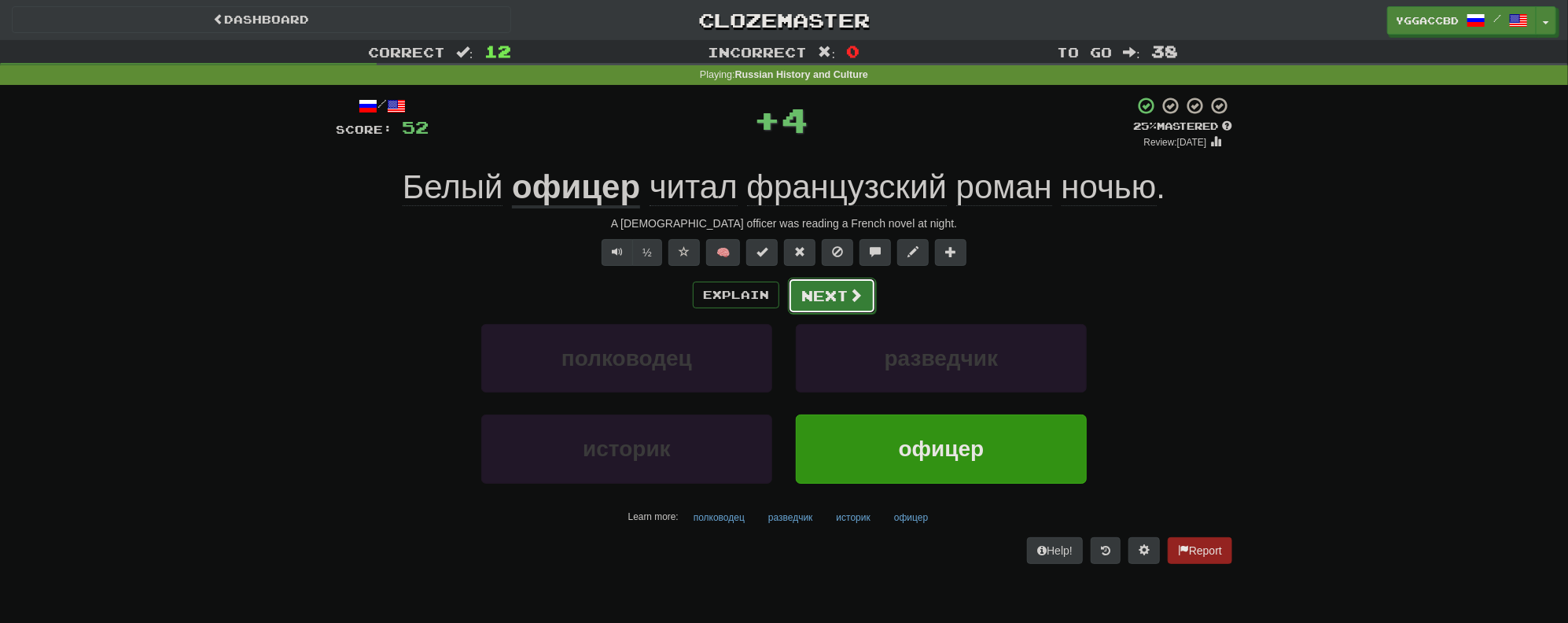
click at [826, 298] on button "Next" at bounding box center [832, 295] width 88 height 36
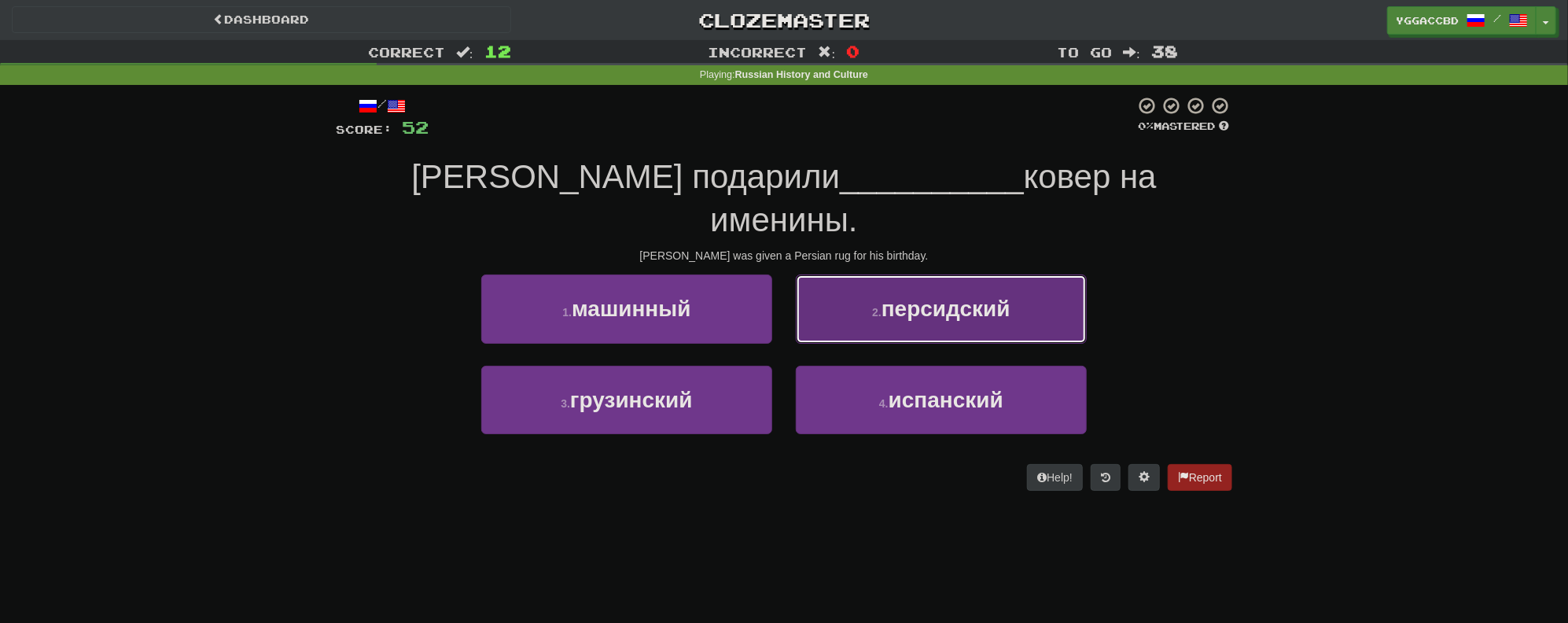
click at [877, 277] on button "2 . персидский" at bounding box center [941, 308] width 291 height 69
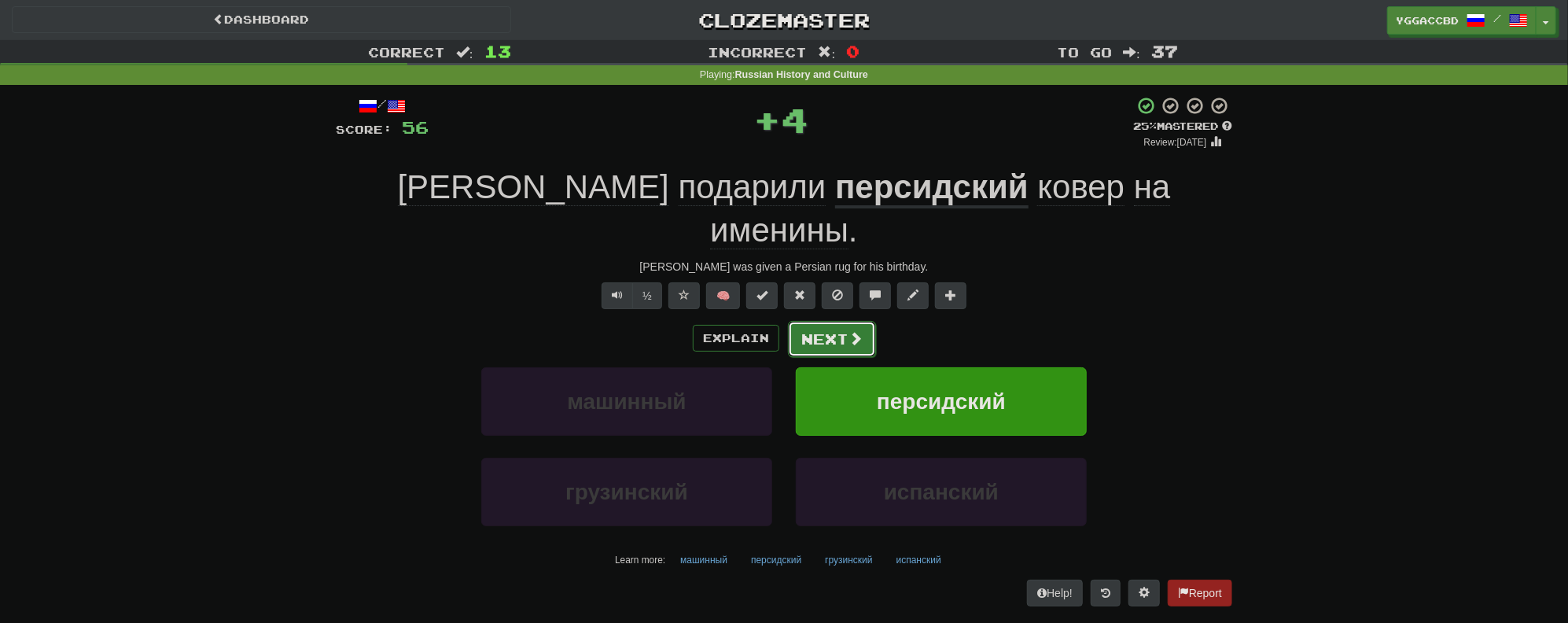
click at [805, 320] on button "Next" at bounding box center [832, 338] width 88 height 36
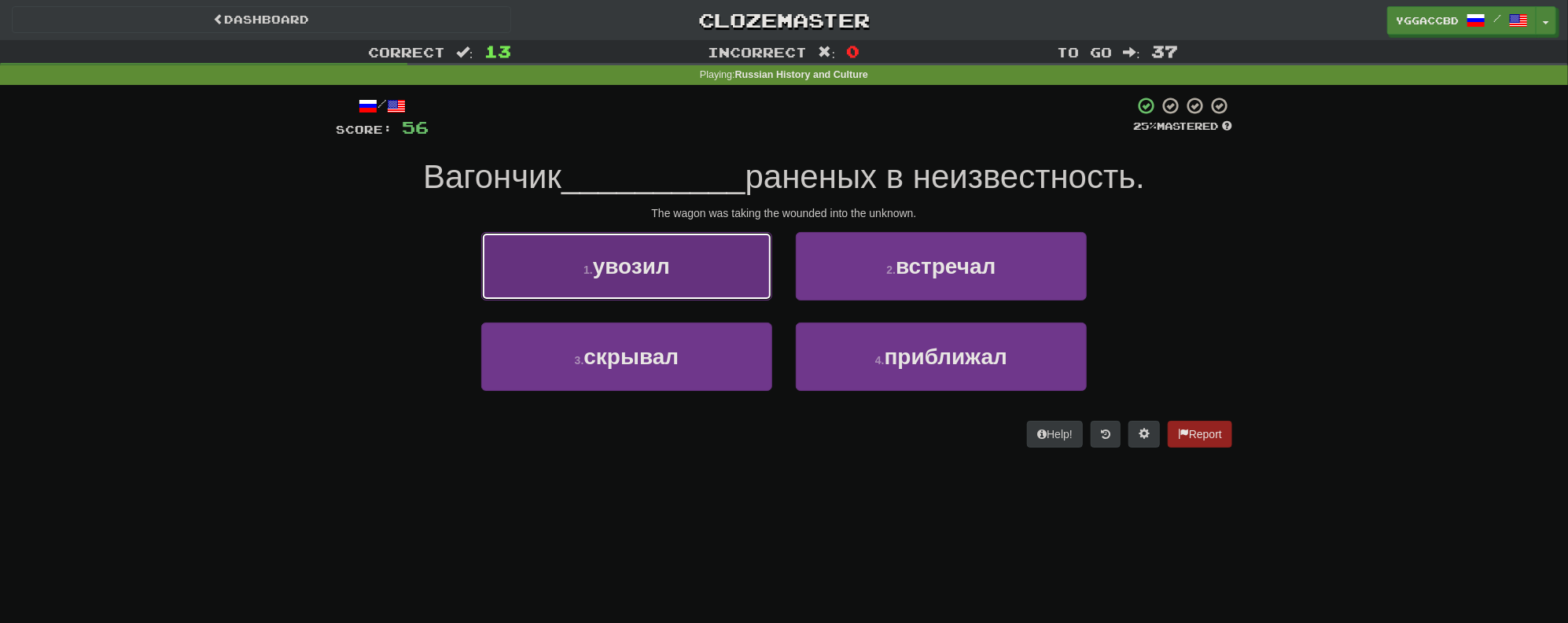
click at [657, 252] on button "1 . увозил" at bounding box center [627, 266] width 291 height 69
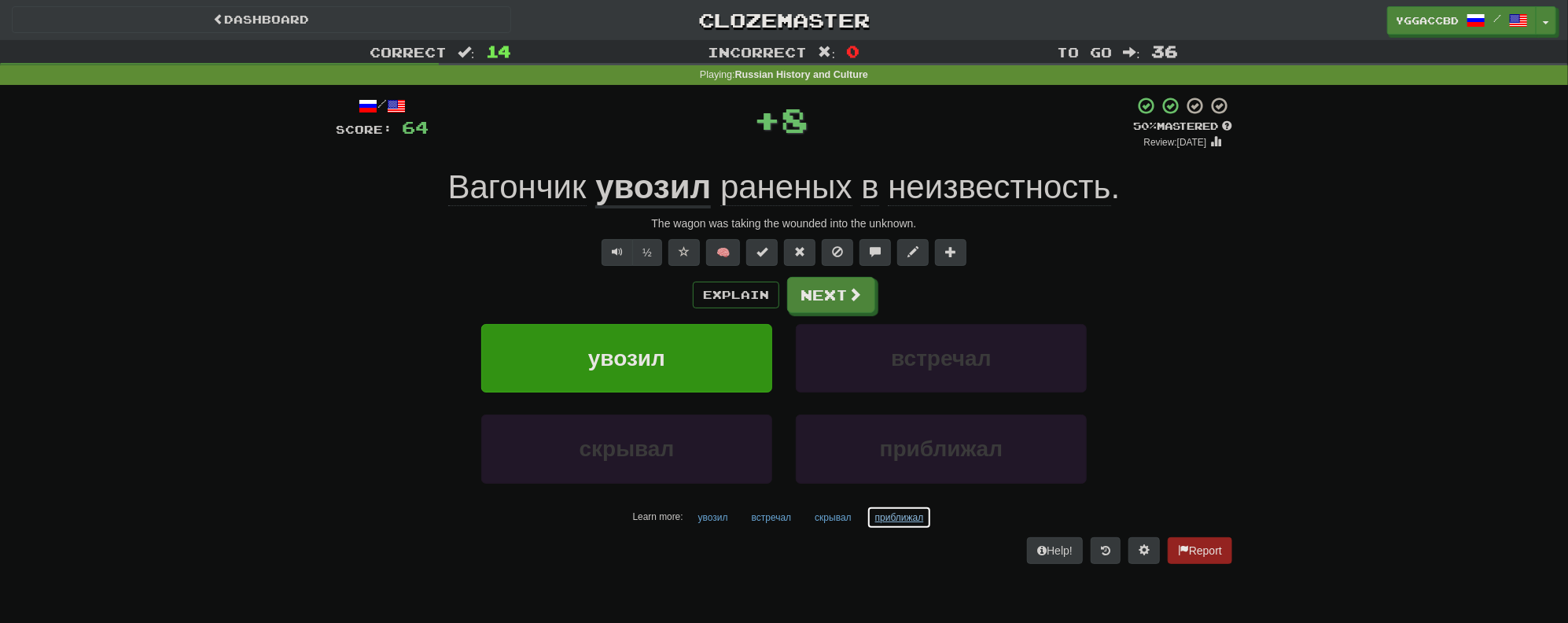
click at [913, 524] on button "приближал" at bounding box center [900, 516] width 66 height 24
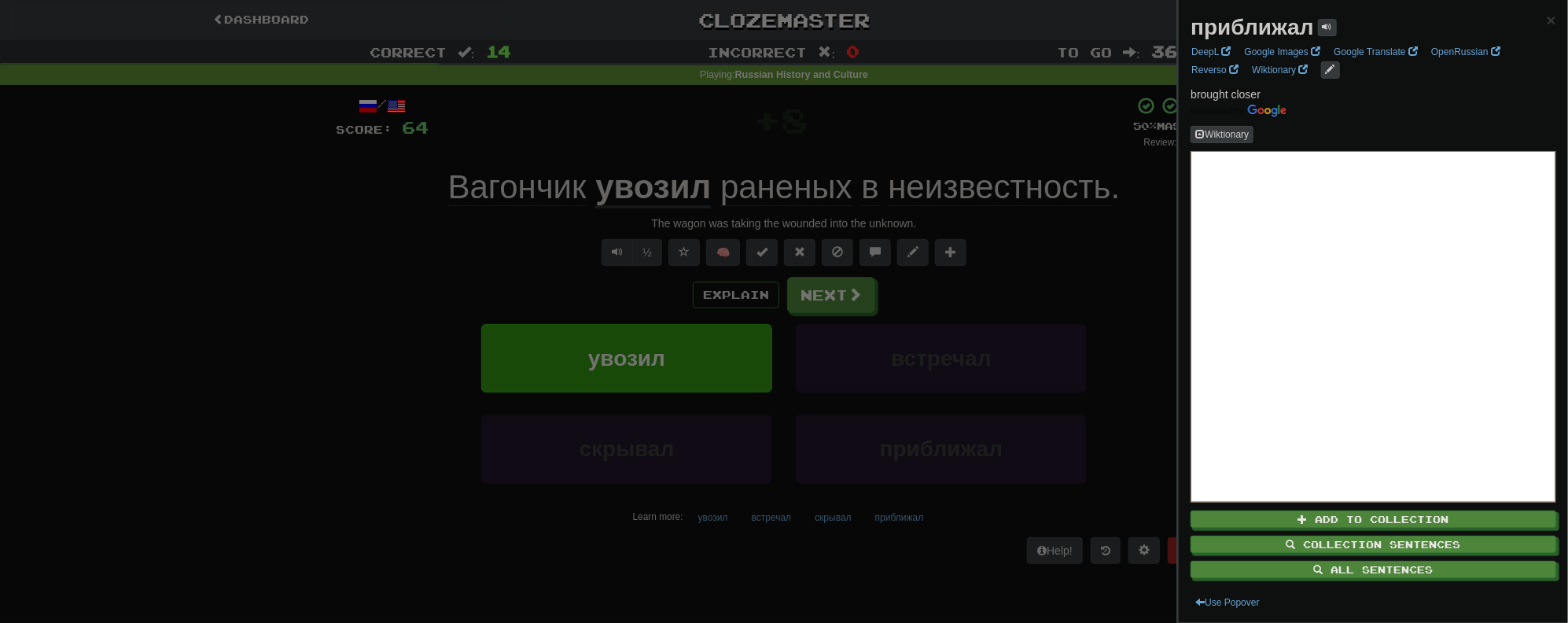
click at [1083, 263] on div at bounding box center [784, 311] width 1568 height 623
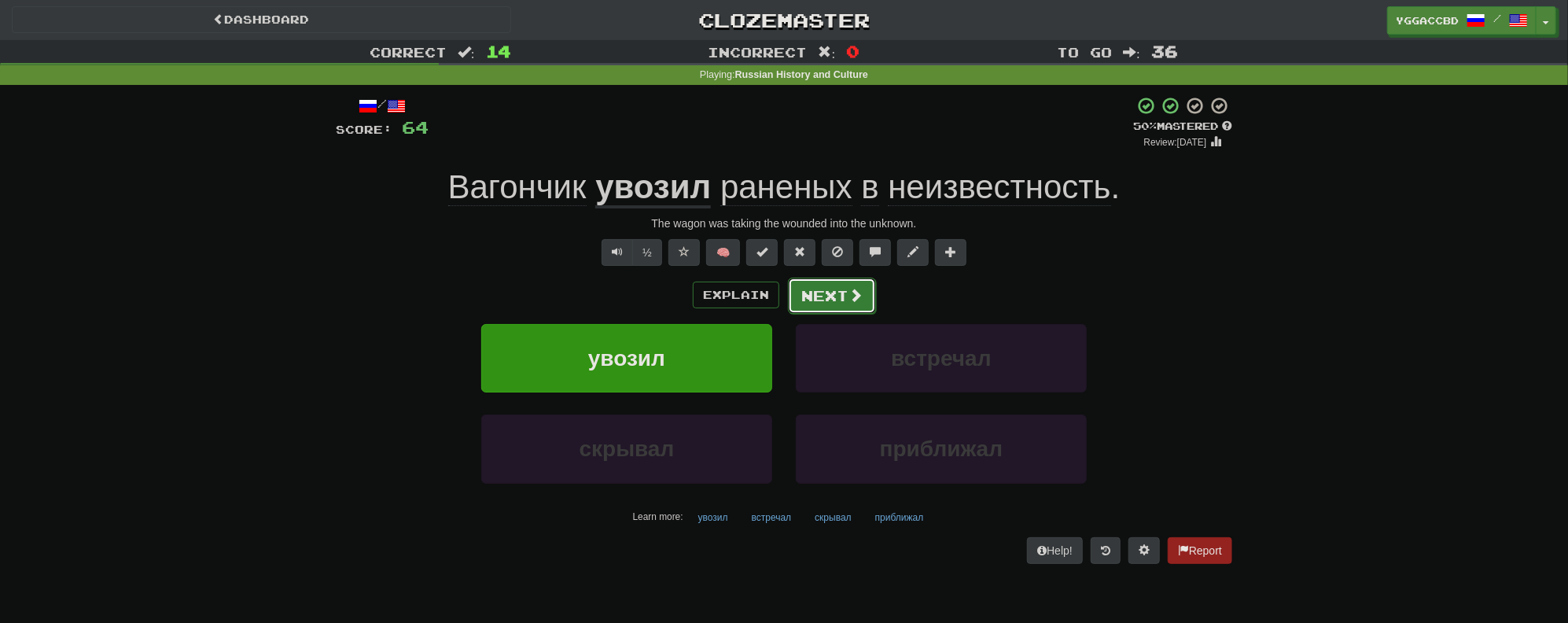
click at [816, 305] on button "Next" at bounding box center [832, 295] width 88 height 36
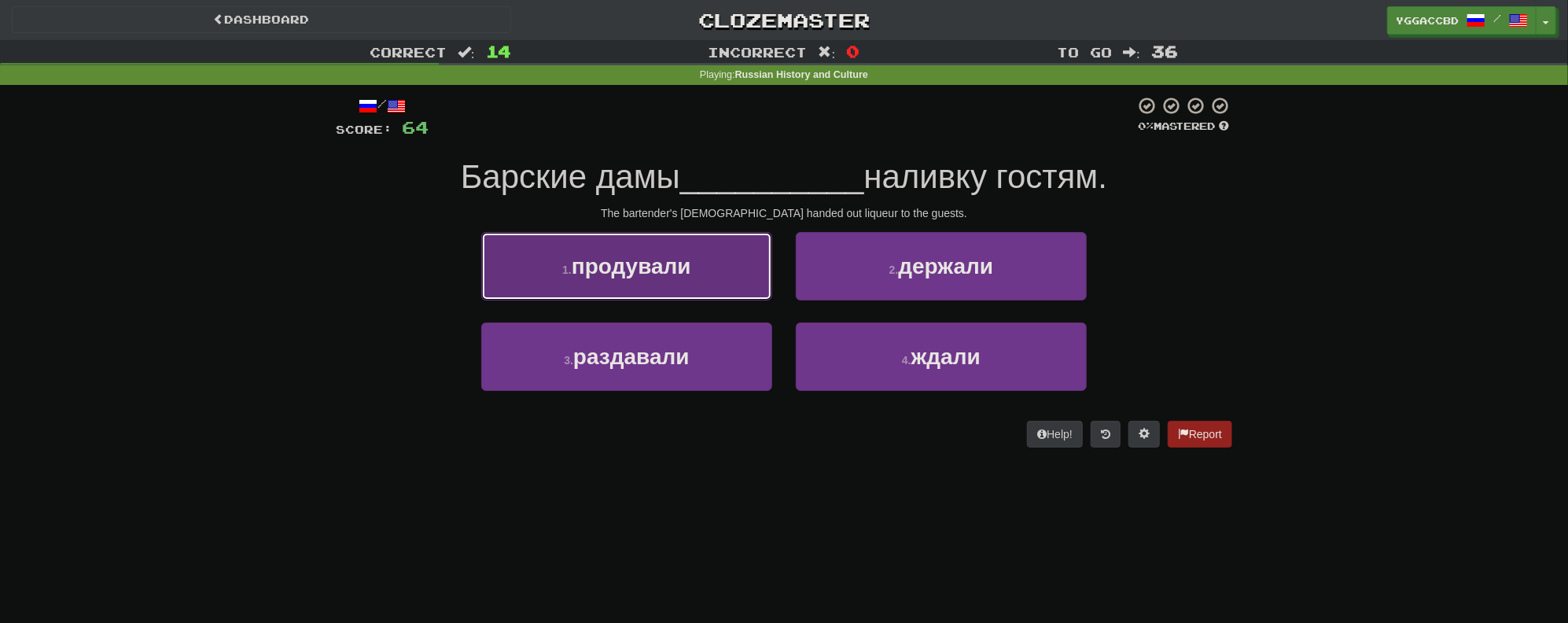
click at [635, 267] on span "продували" at bounding box center [631, 266] width 120 height 25
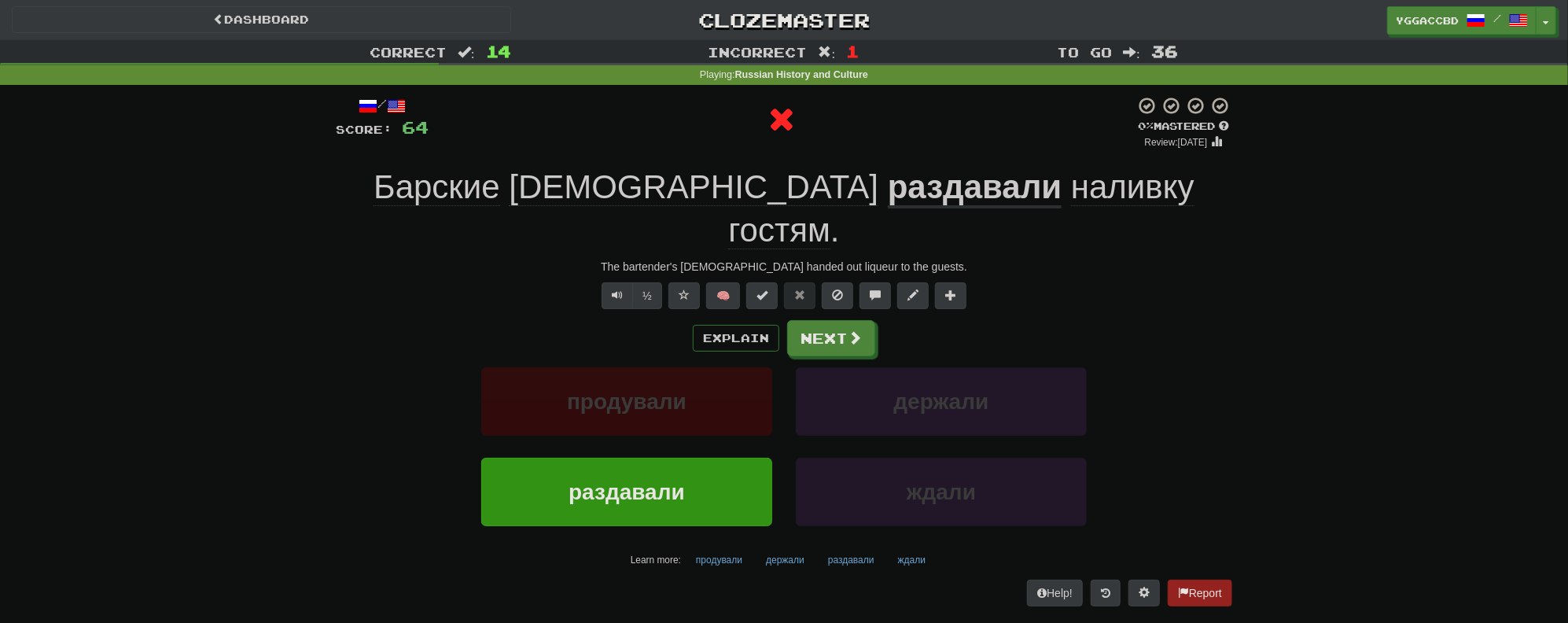
click at [888, 198] on u "раздавали" at bounding box center [975, 189] width 174 height 41
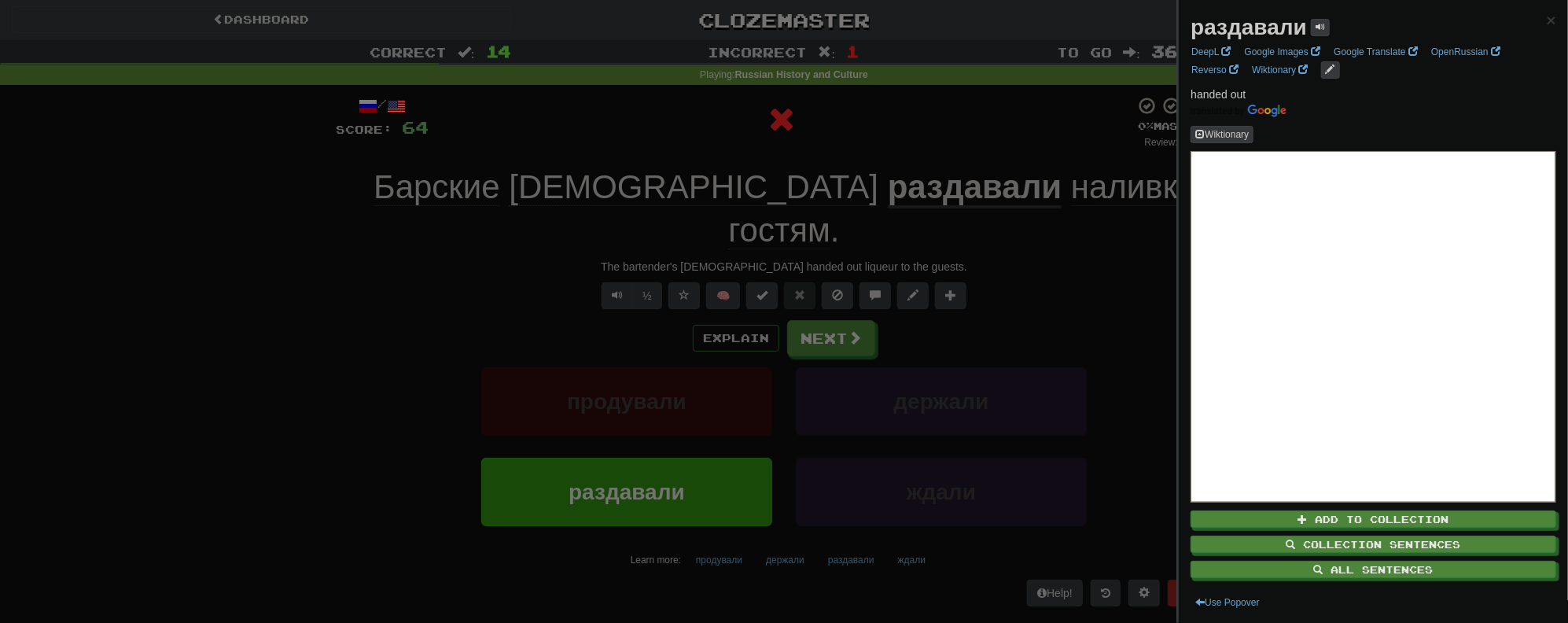
drag, startPoint x: 1010, startPoint y: 255, endPoint x: 894, endPoint y: 258, distance: 116.0
click at [1009, 255] on div at bounding box center [784, 311] width 1568 height 623
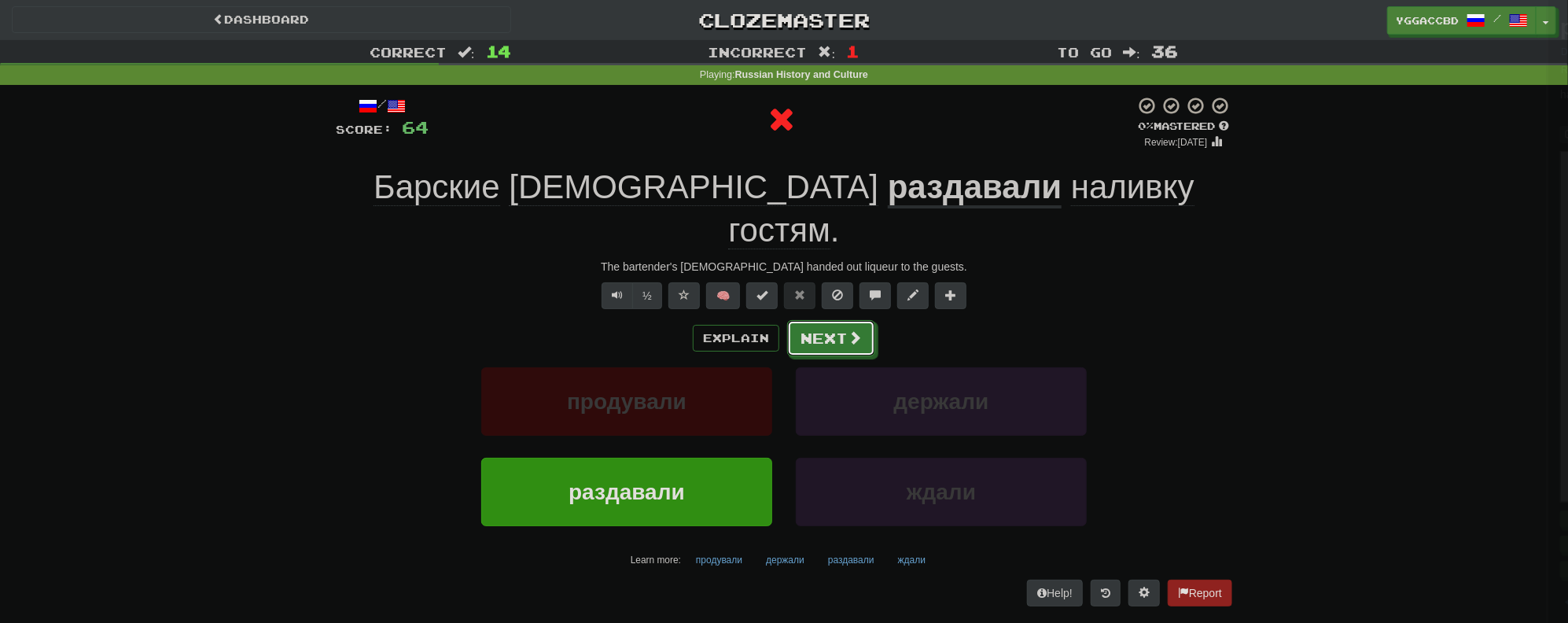
click at [827, 320] on button "Next" at bounding box center [831, 338] width 88 height 36
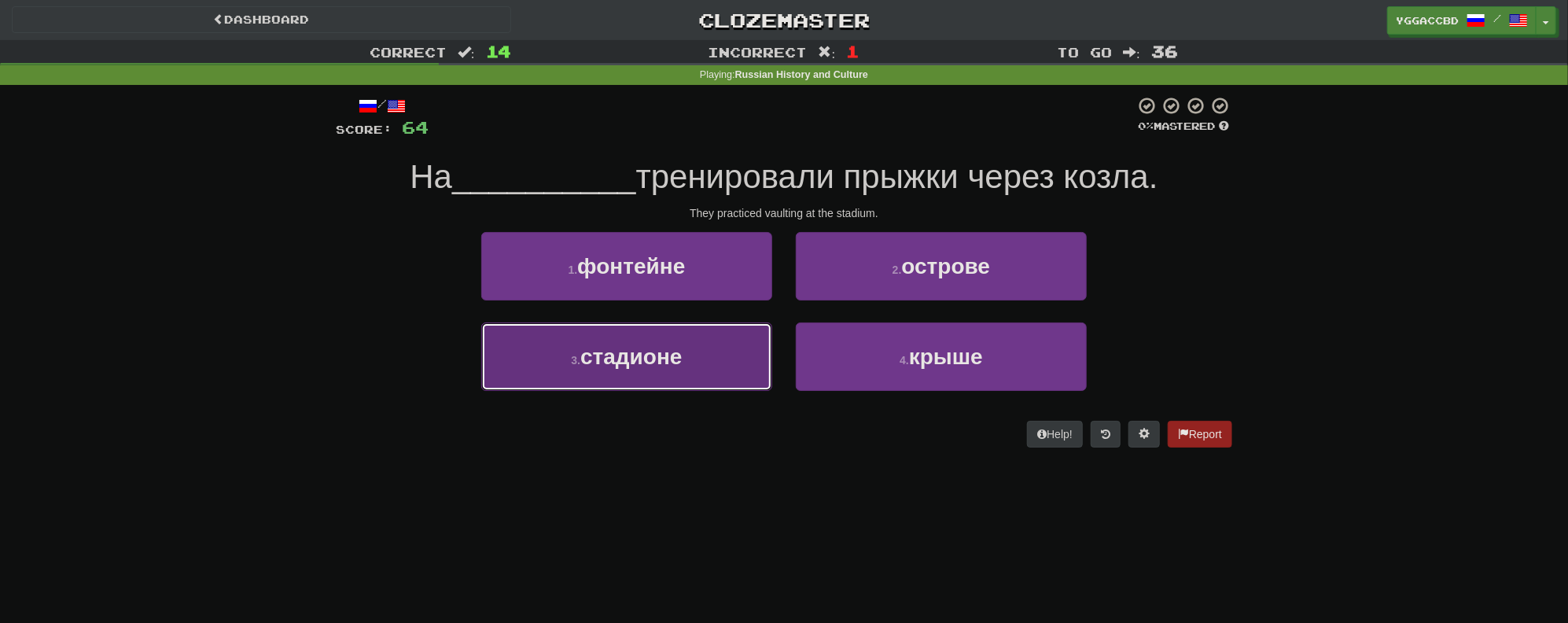
click at [673, 349] on span "стадионе" at bounding box center [632, 356] width 102 height 25
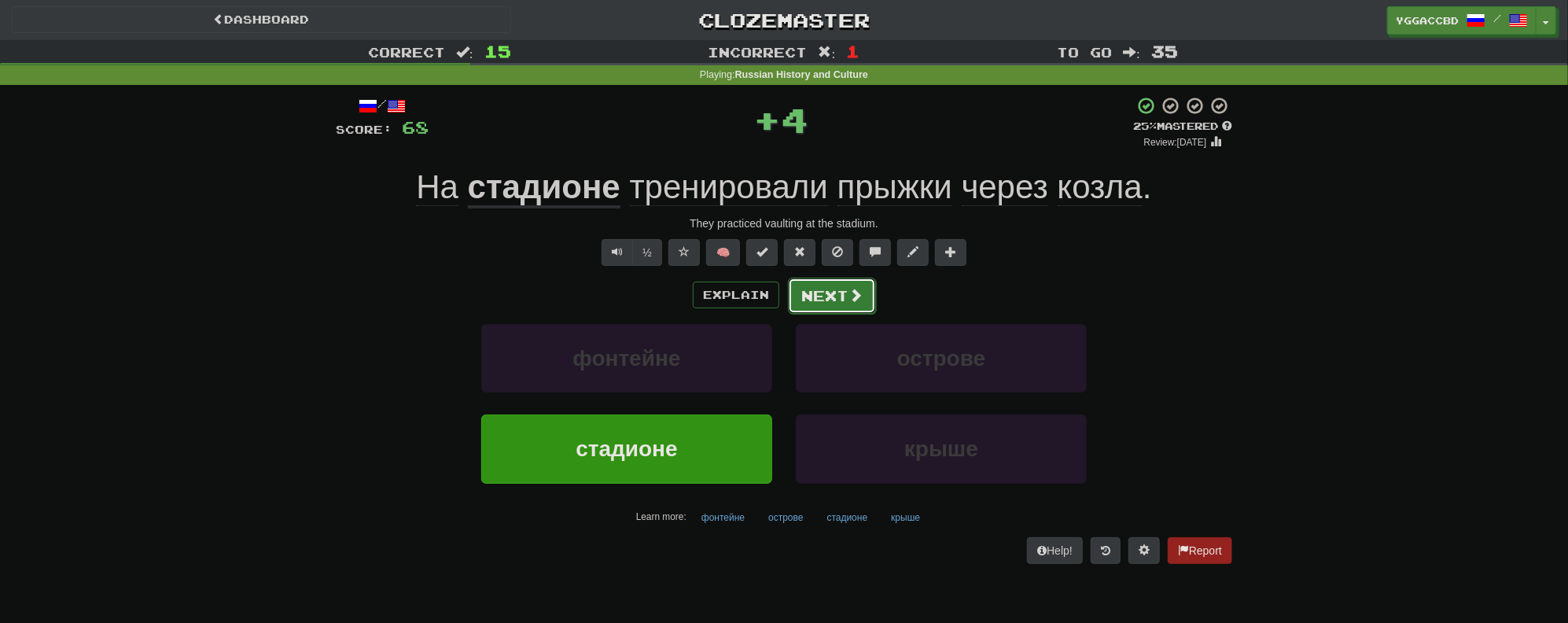
click at [833, 291] on button "Next" at bounding box center [832, 295] width 88 height 36
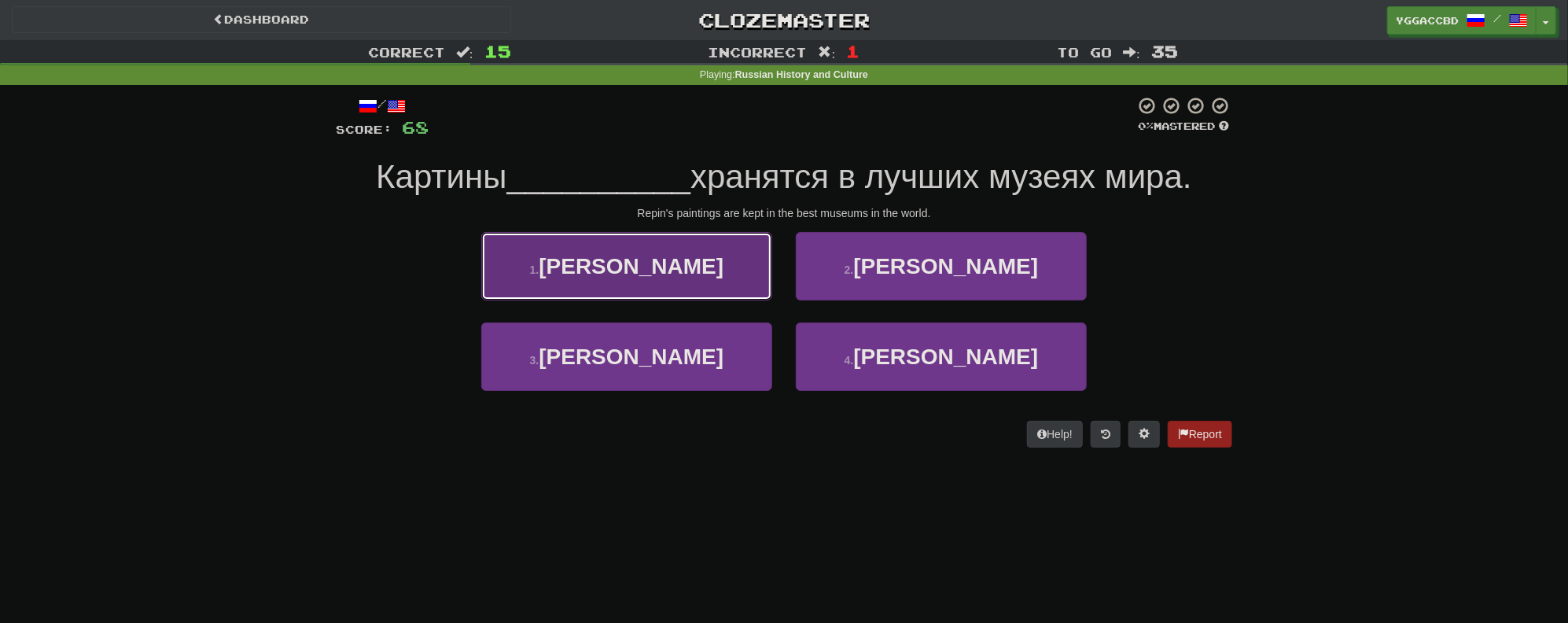
click at [701, 277] on button "1 . Репина" at bounding box center [627, 266] width 291 height 69
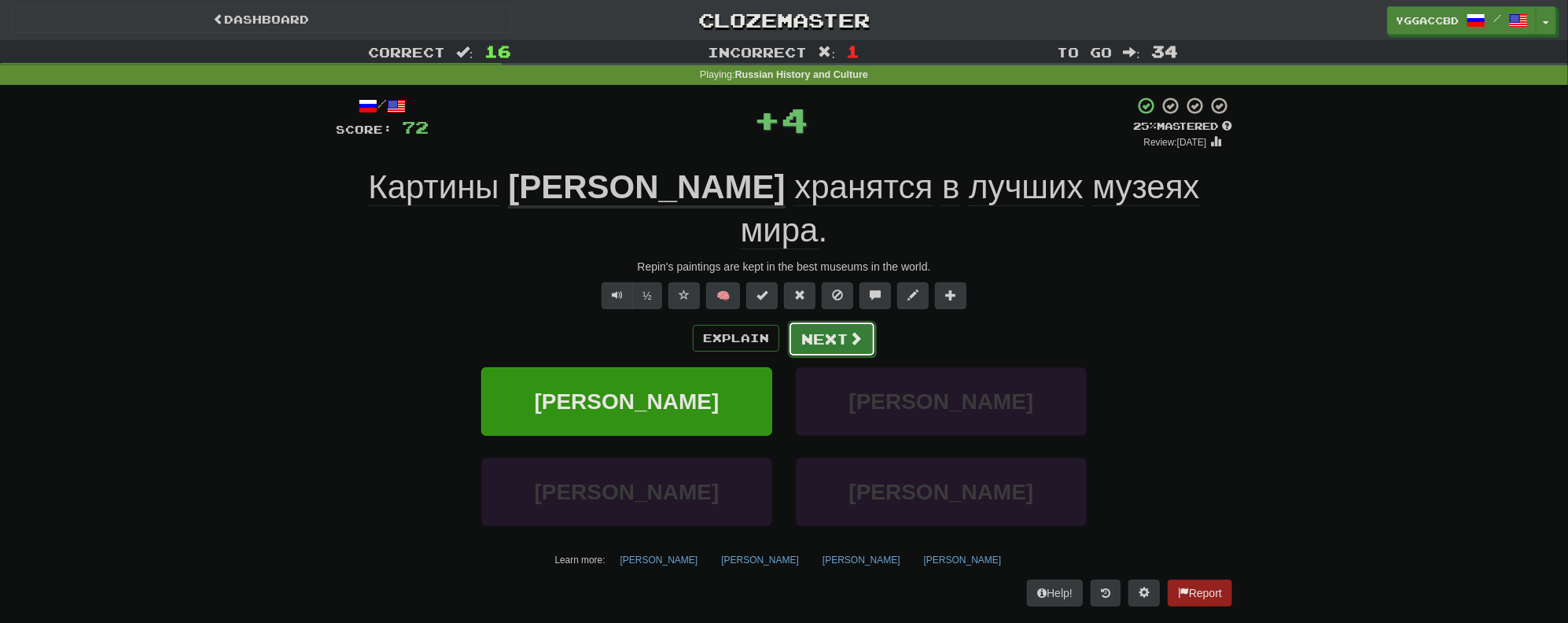
click at [840, 320] on button "Next" at bounding box center [832, 338] width 88 height 36
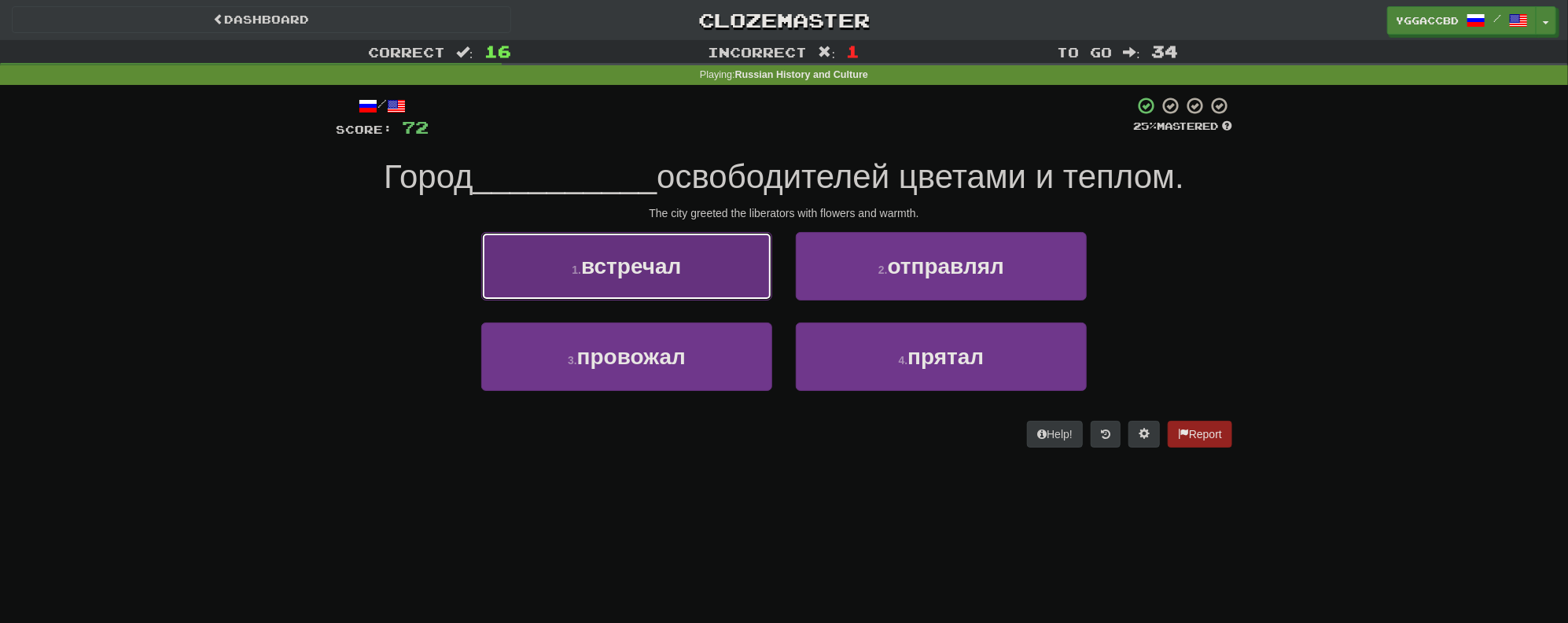
click at [659, 264] on span "встречал" at bounding box center [631, 266] width 100 height 25
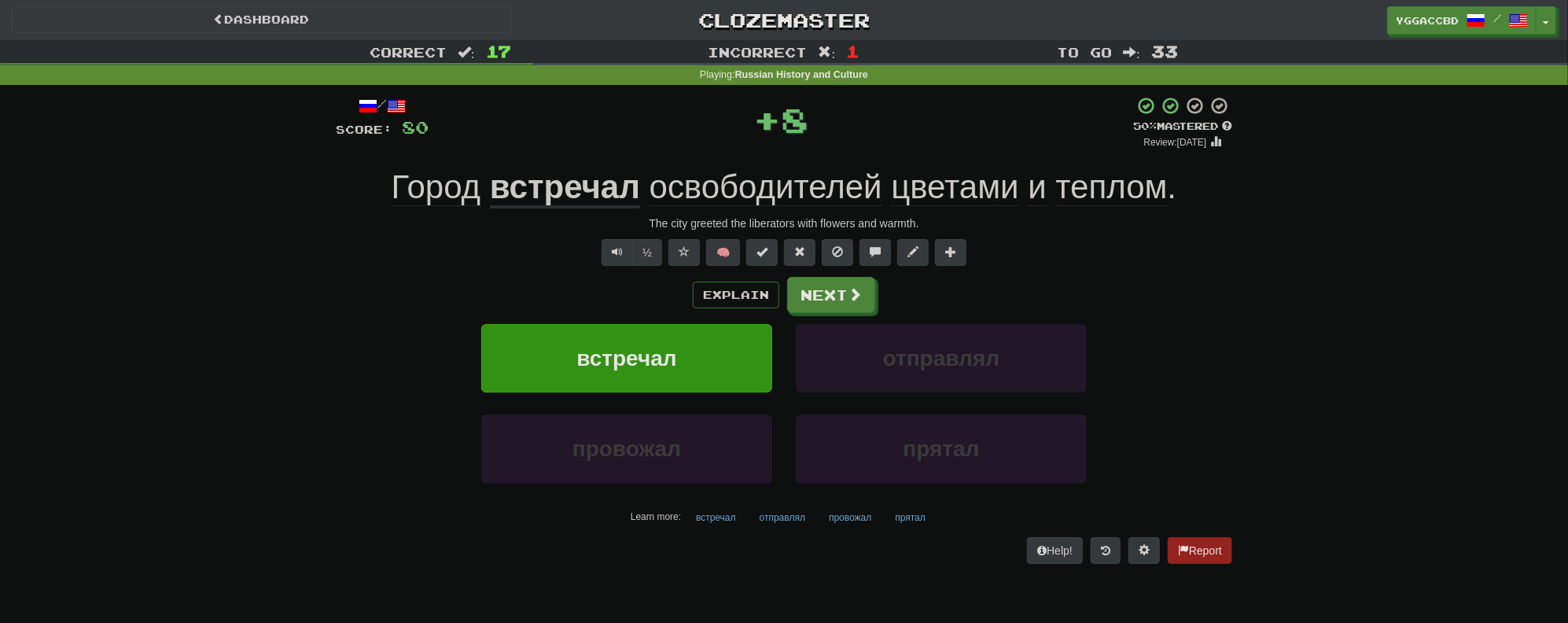
click at [895, 294] on div "Explain Next" at bounding box center [784, 295] width 897 height 36
click at [823, 301] on button "Next" at bounding box center [832, 295] width 88 height 36
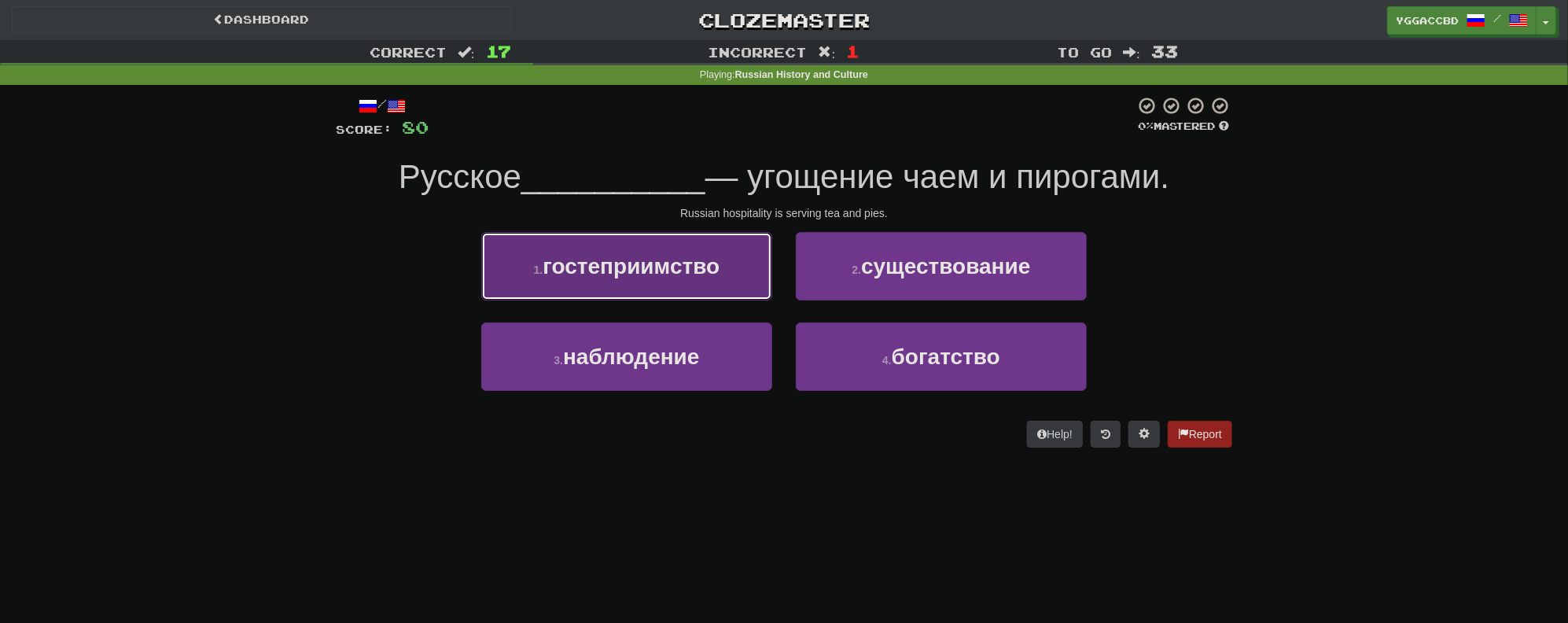
click at [685, 274] on span "гостеприимство" at bounding box center [632, 266] width 177 height 25
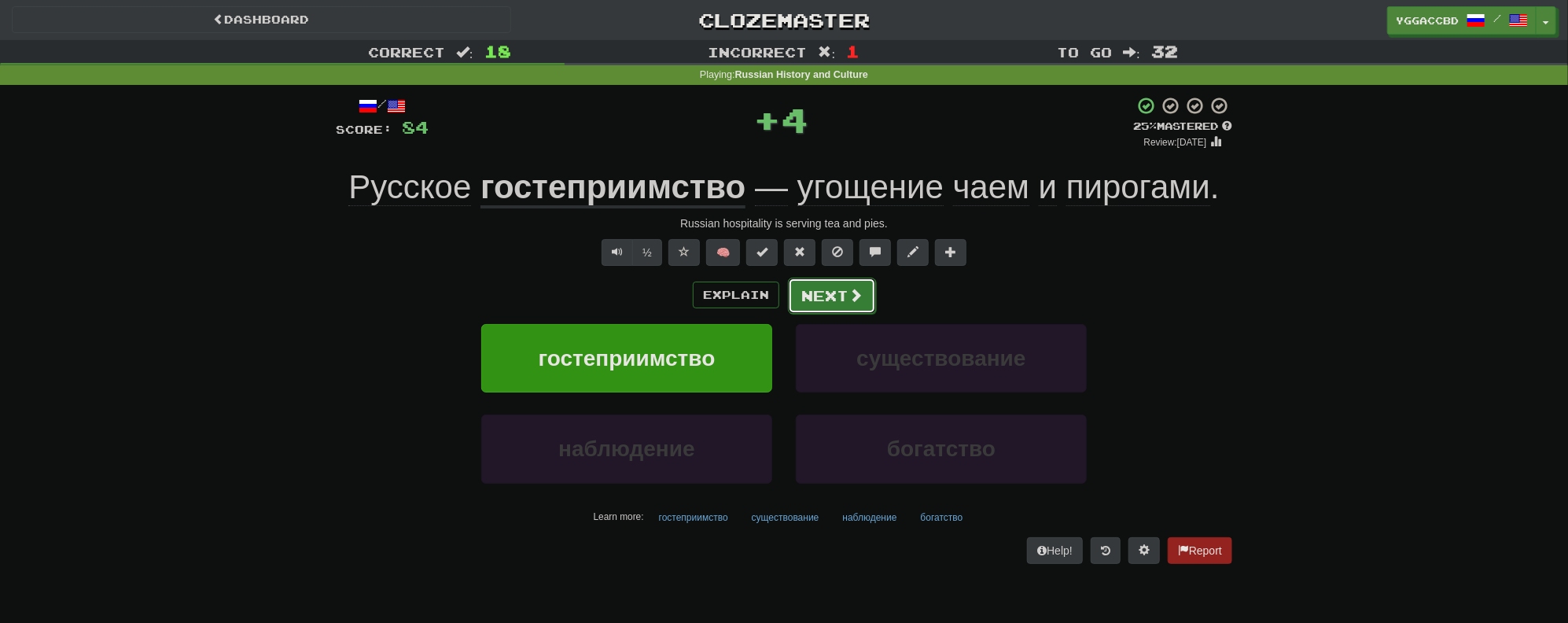
click at [839, 295] on button "Next" at bounding box center [832, 295] width 88 height 36
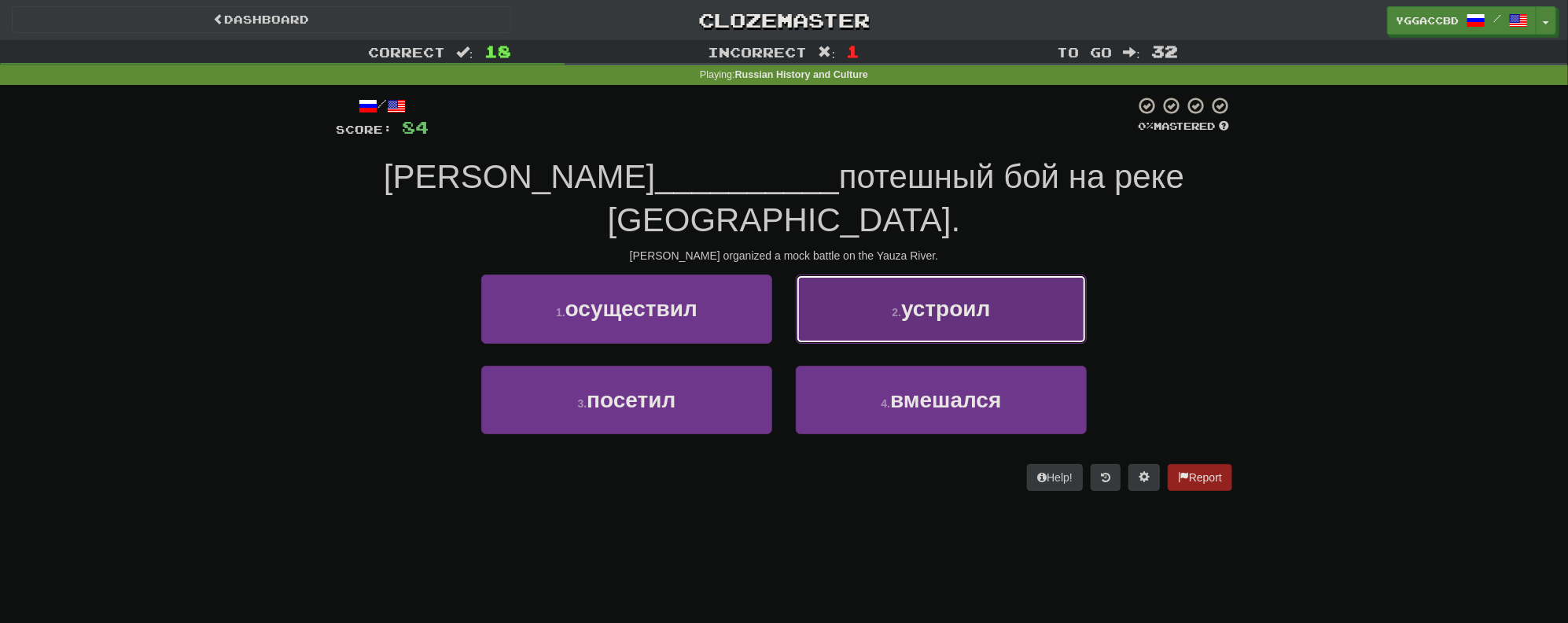
click at [880, 275] on button "2 . устроил" at bounding box center [941, 308] width 291 height 69
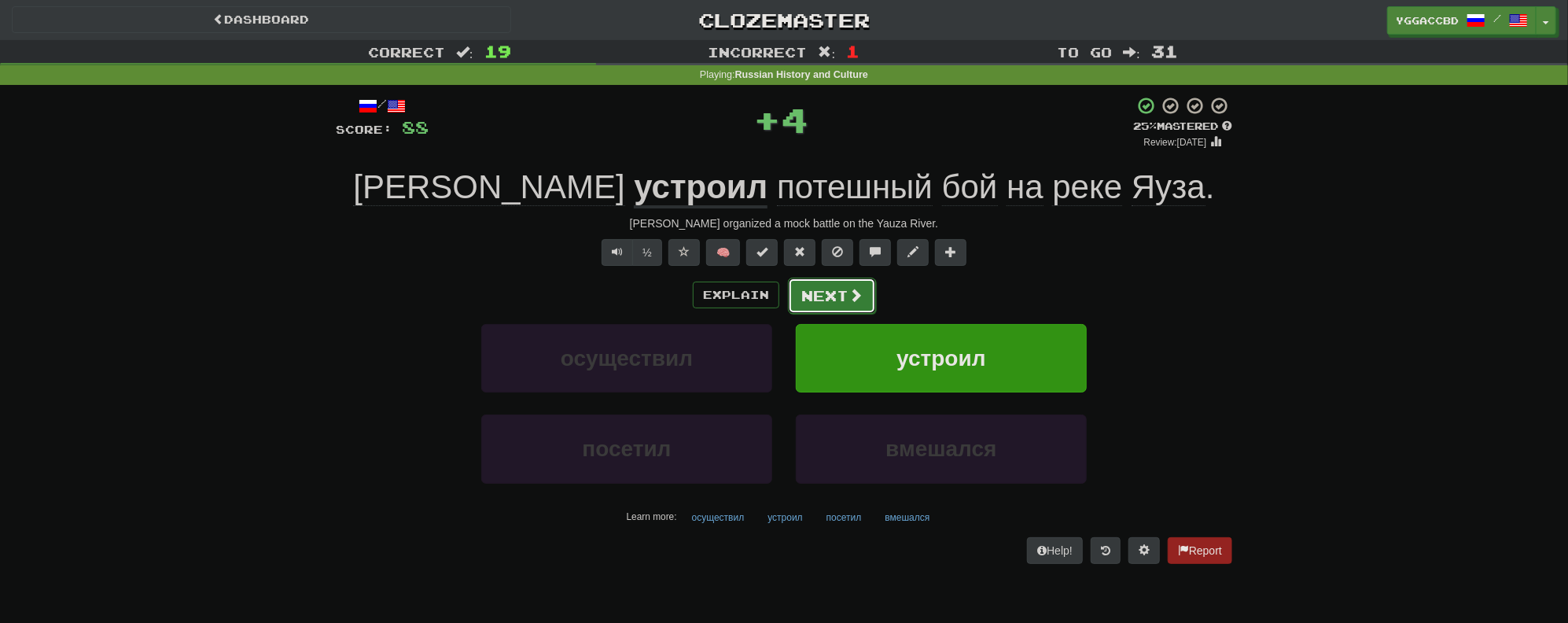
click at [813, 300] on button "Next" at bounding box center [832, 295] width 88 height 36
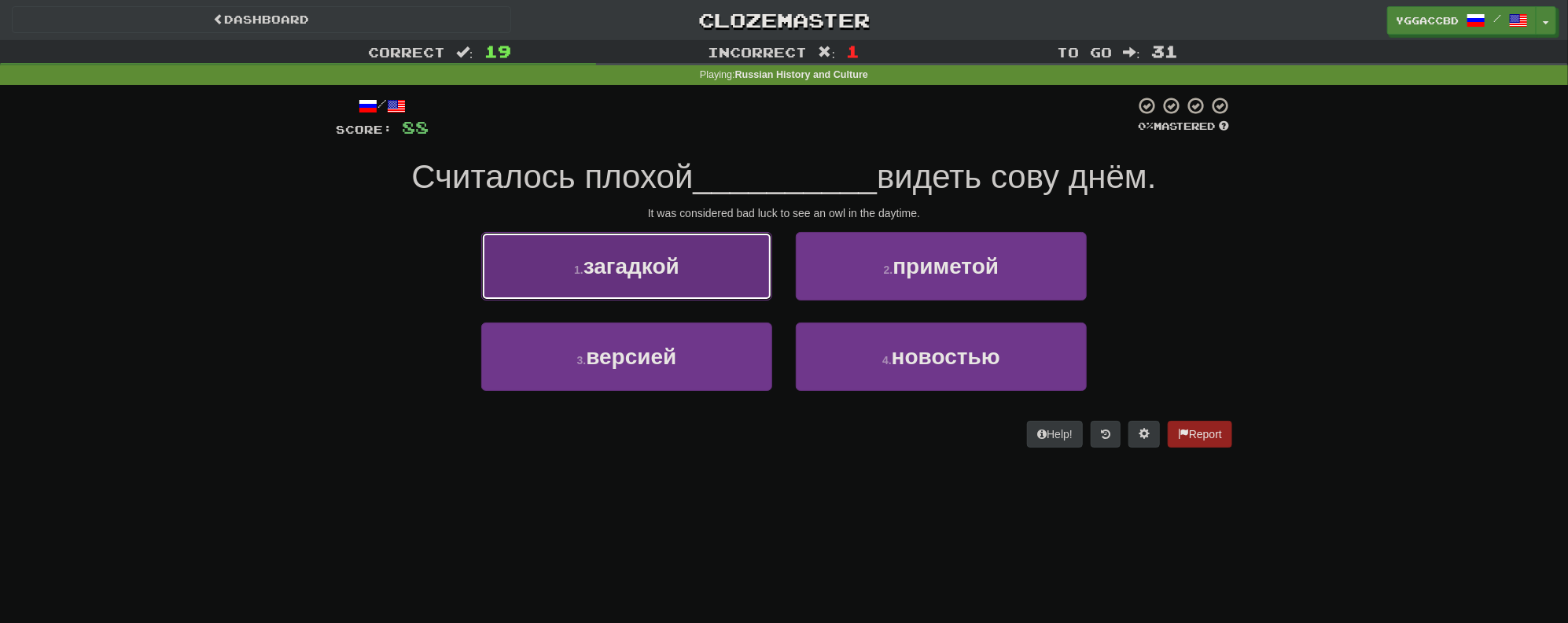
click at [676, 290] on button "1 . загадкой" at bounding box center [627, 266] width 291 height 69
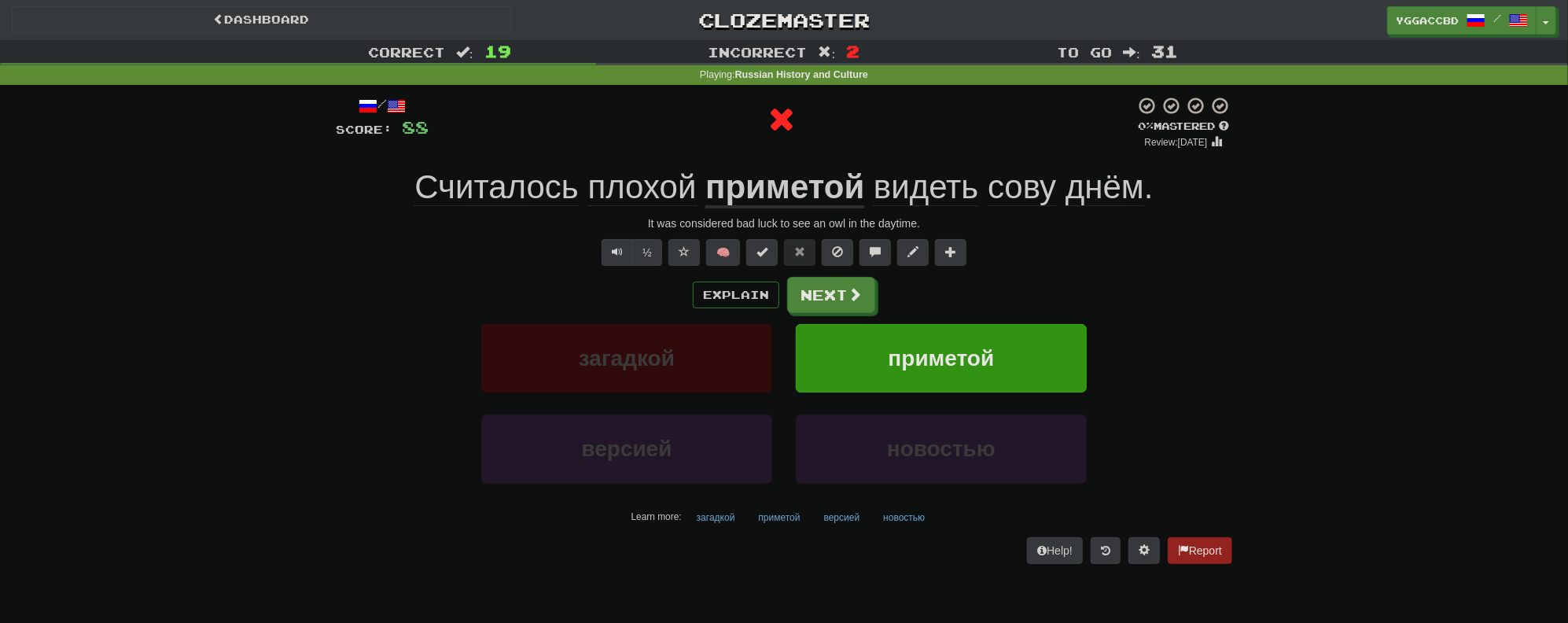
click at [742, 189] on u "приметой" at bounding box center [784, 189] width 158 height 41
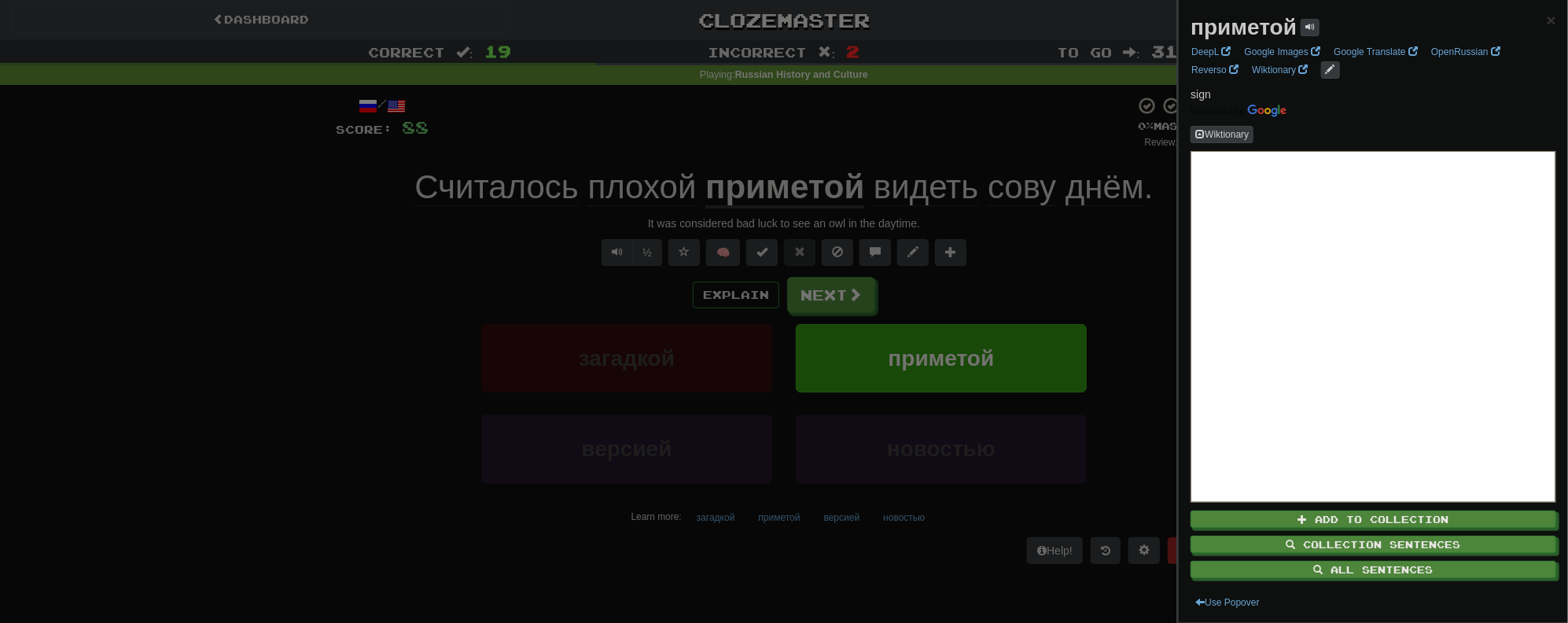
click at [928, 139] on div at bounding box center [784, 311] width 1568 height 623
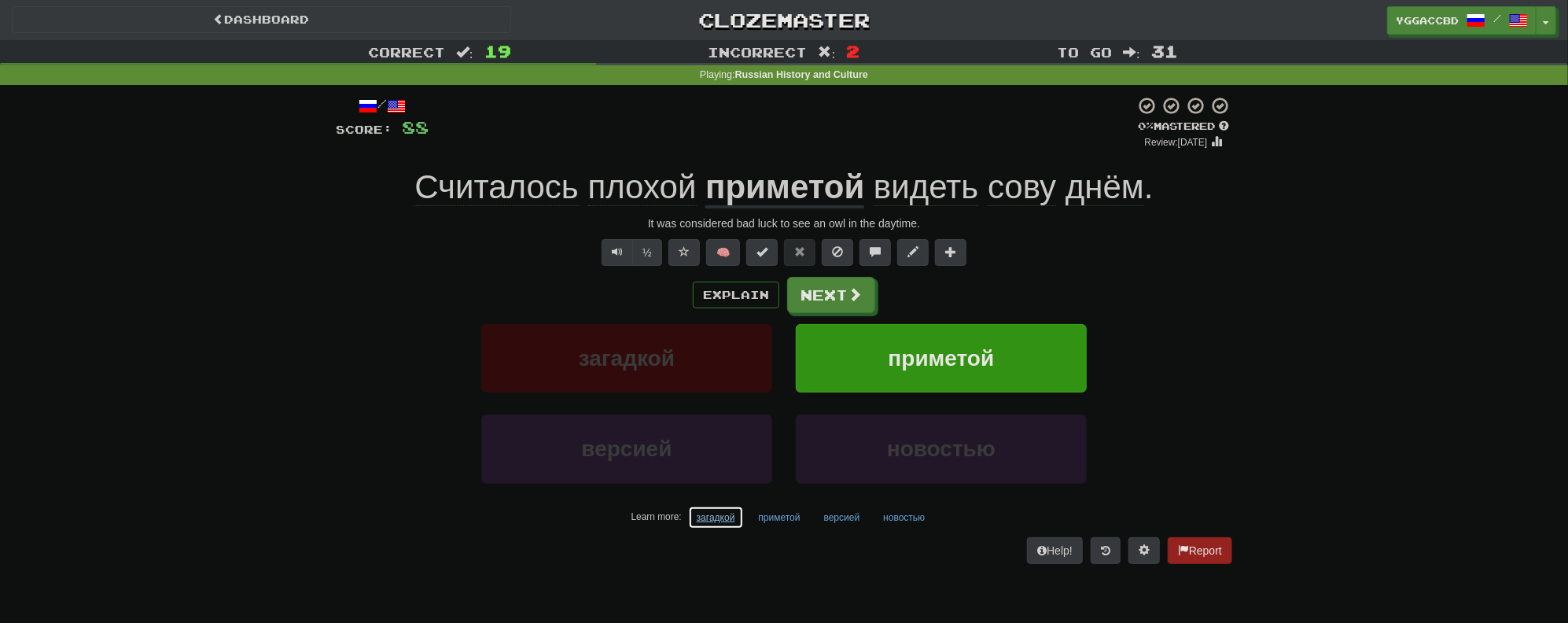
click at [708, 519] on button "загадкой" at bounding box center [716, 516] width 56 height 24
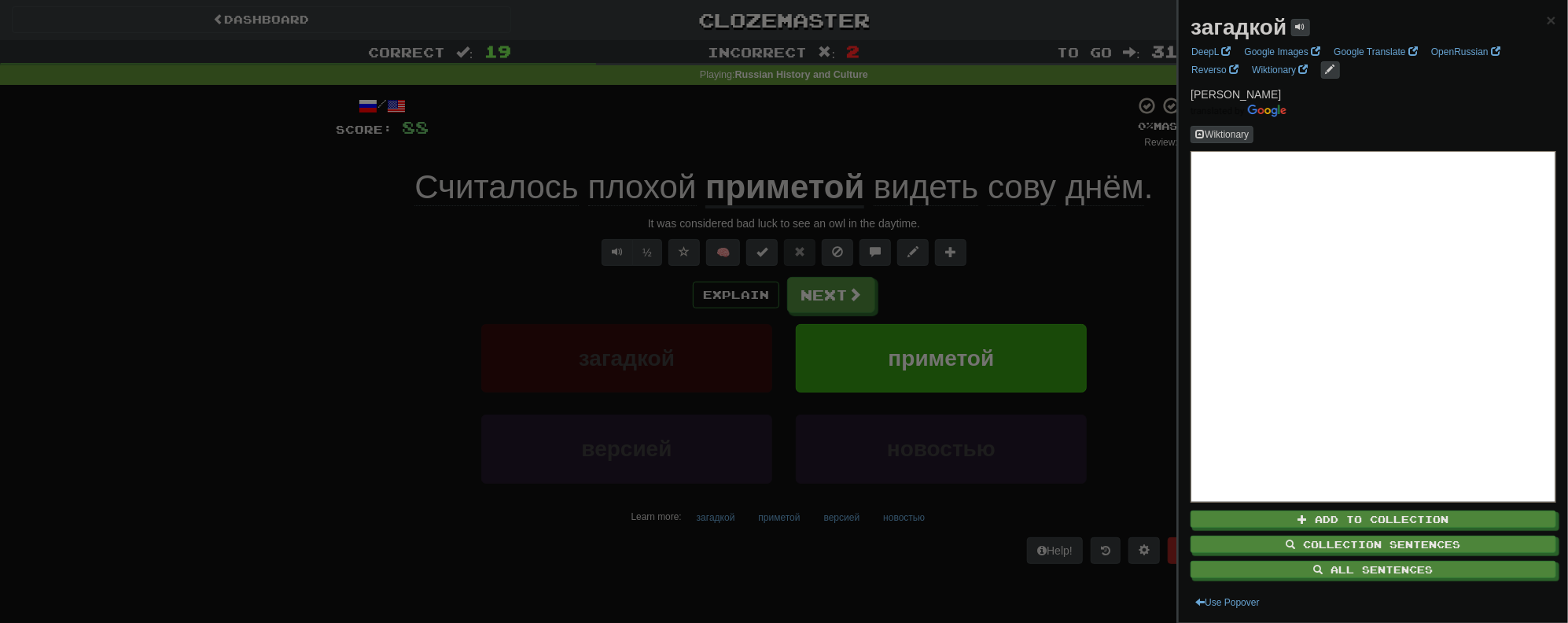
click at [743, 549] on div at bounding box center [784, 311] width 1568 height 623
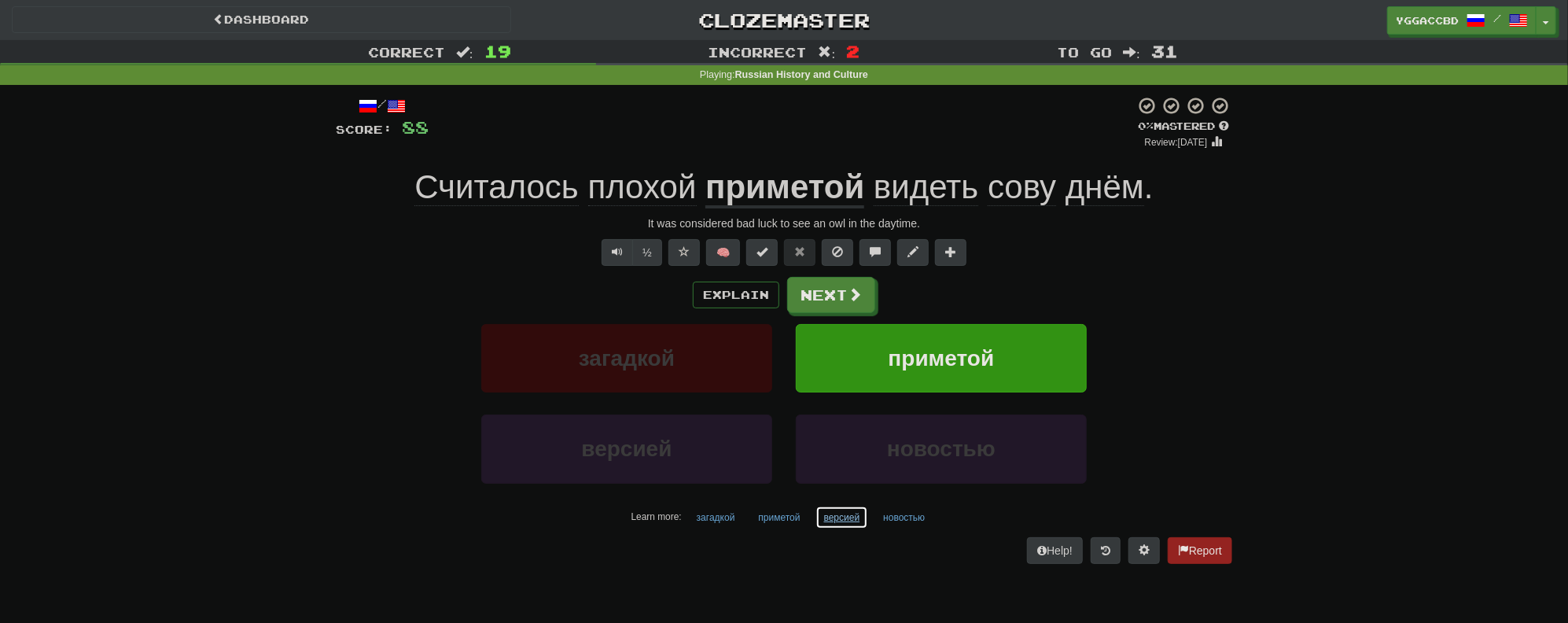
click at [844, 514] on button "версией" at bounding box center [842, 516] width 54 height 24
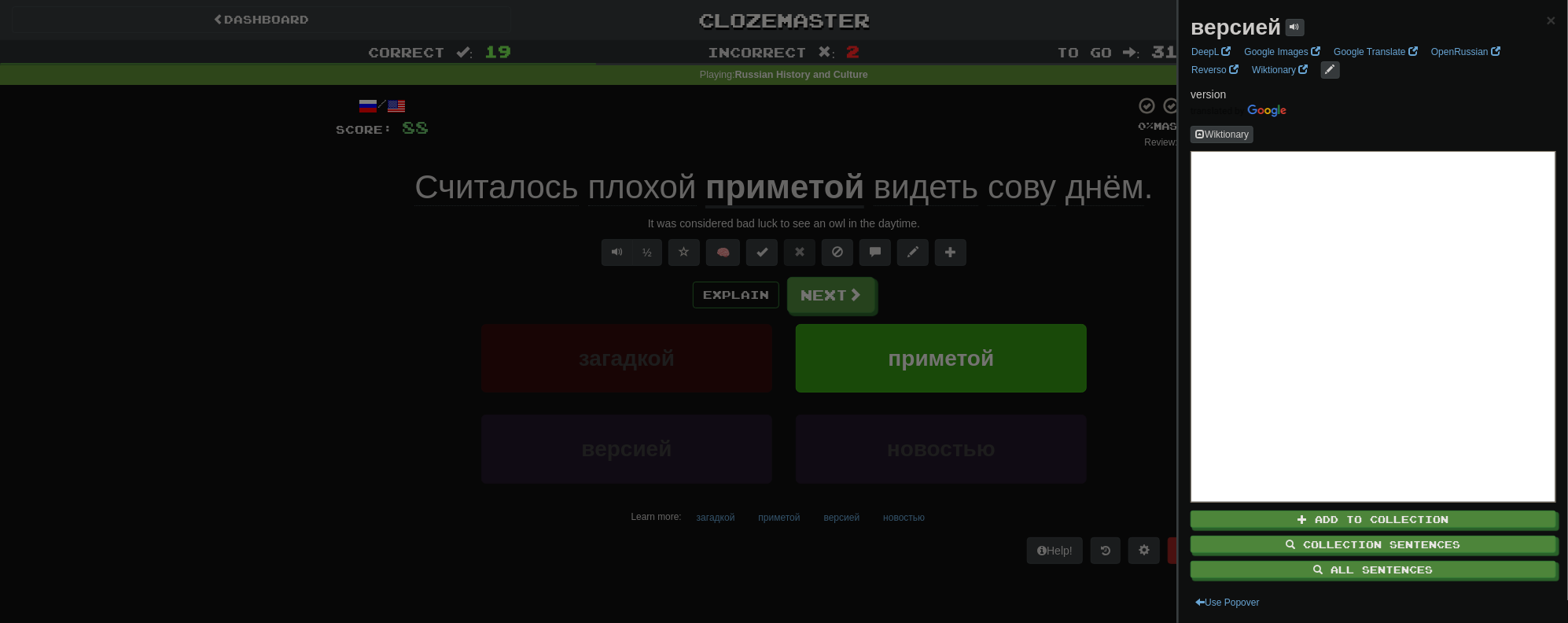
click at [875, 560] on div at bounding box center [784, 311] width 1568 height 623
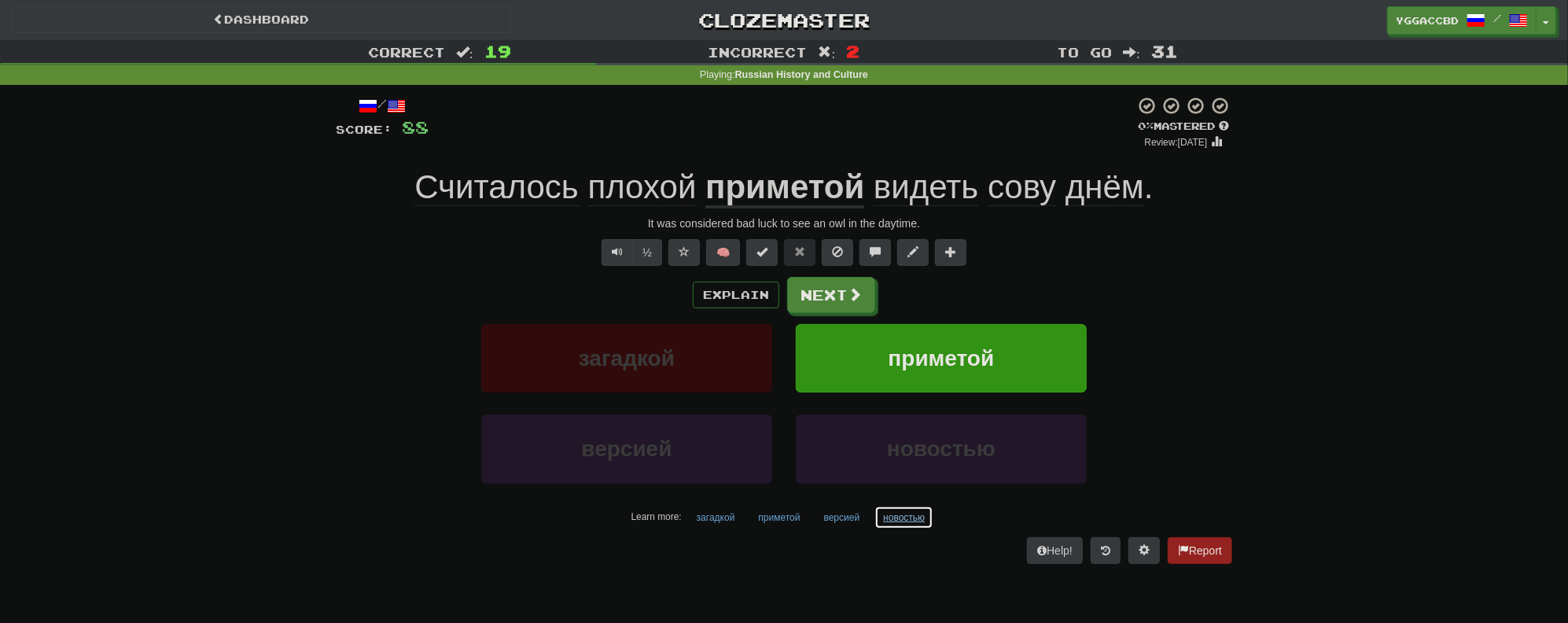
click at [904, 519] on button "новостью" at bounding box center [904, 516] width 59 height 24
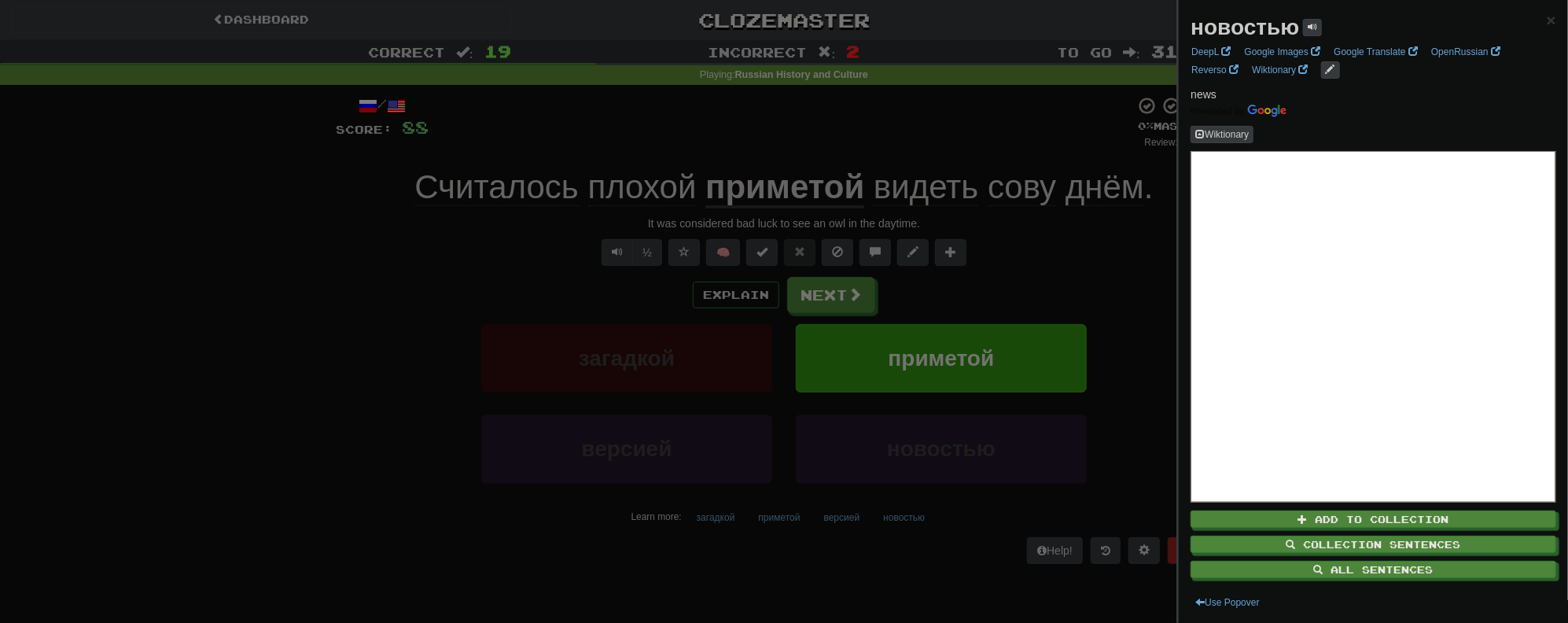
click at [867, 542] on div at bounding box center [784, 311] width 1568 height 623
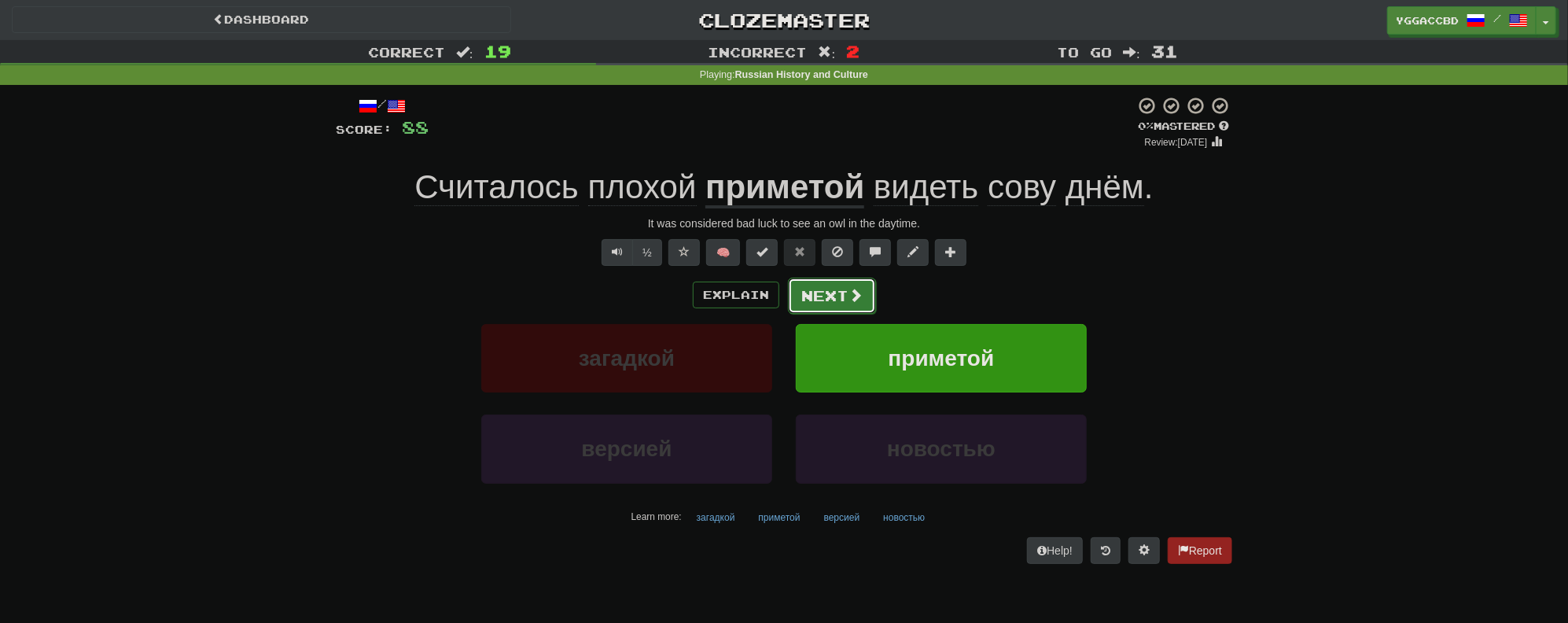
click at [824, 291] on button "Next" at bounding box center [832, 295] width 88 height 36
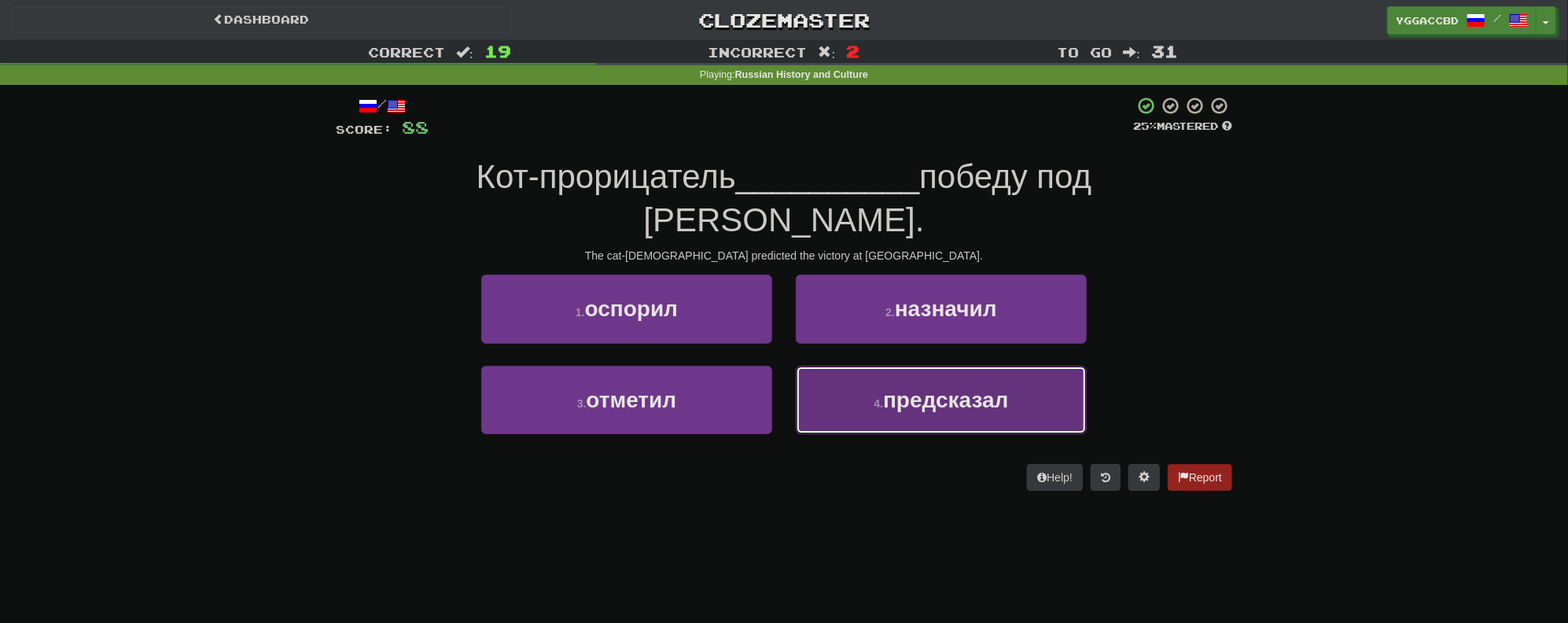
click at [900, 387] on span "предсказал" at bounding box center [946, 400] width 125 height 25
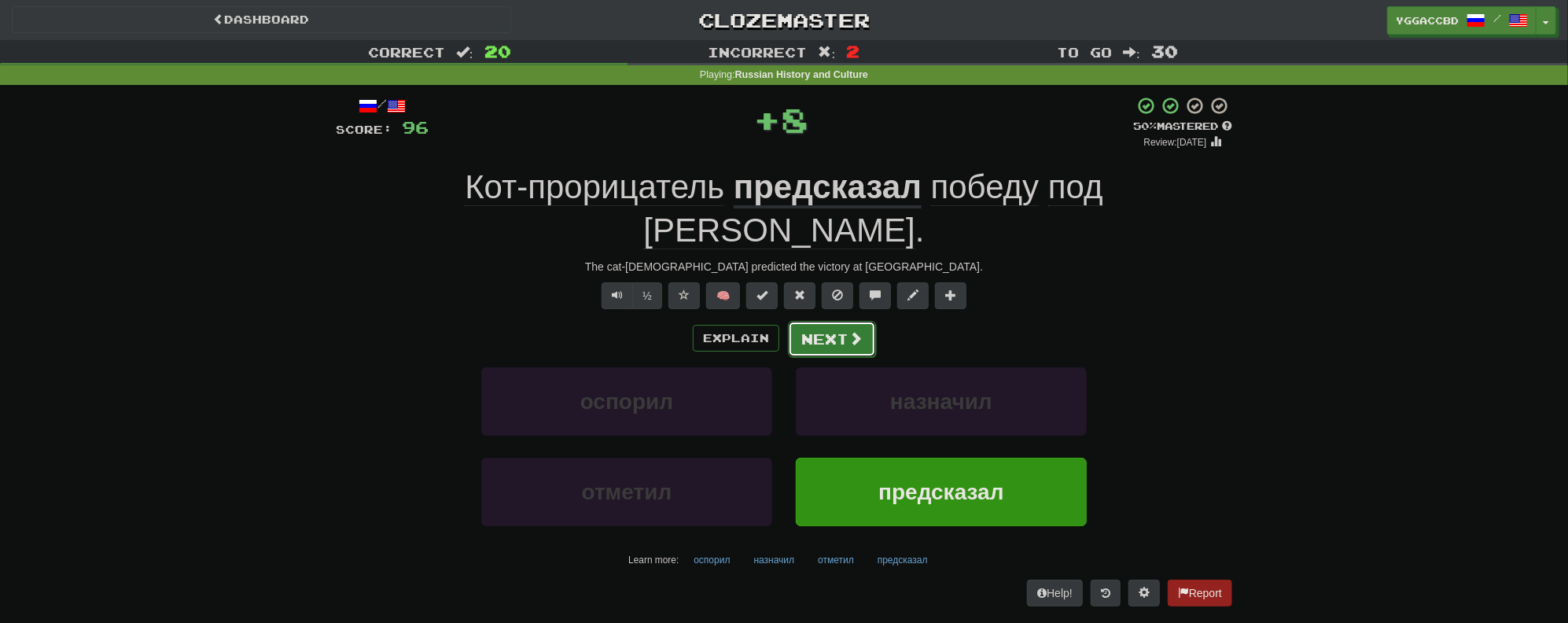
click at [804, 320] on button "Next" at bounding box center [832, 338] width 88 height 36
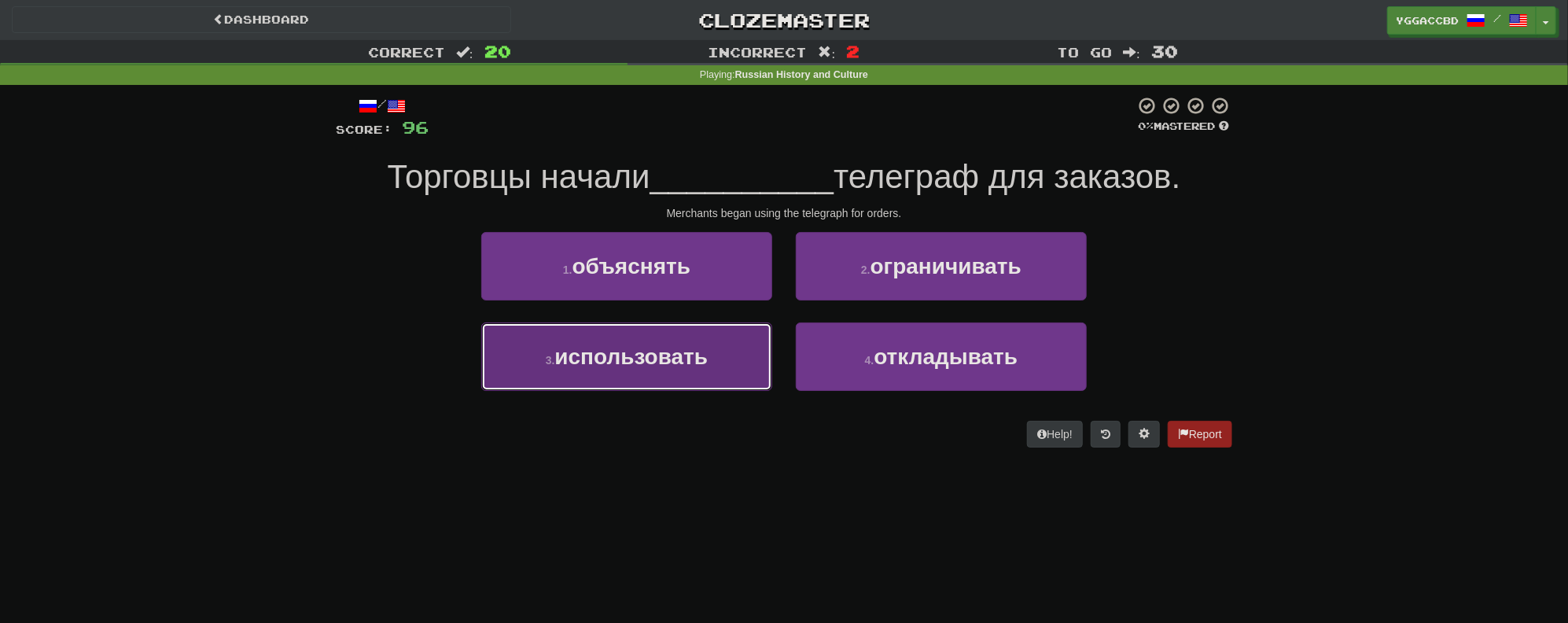
click at [735, 352] on button "3 . использовать" at bounding box center [627, 356] width 291 height 69
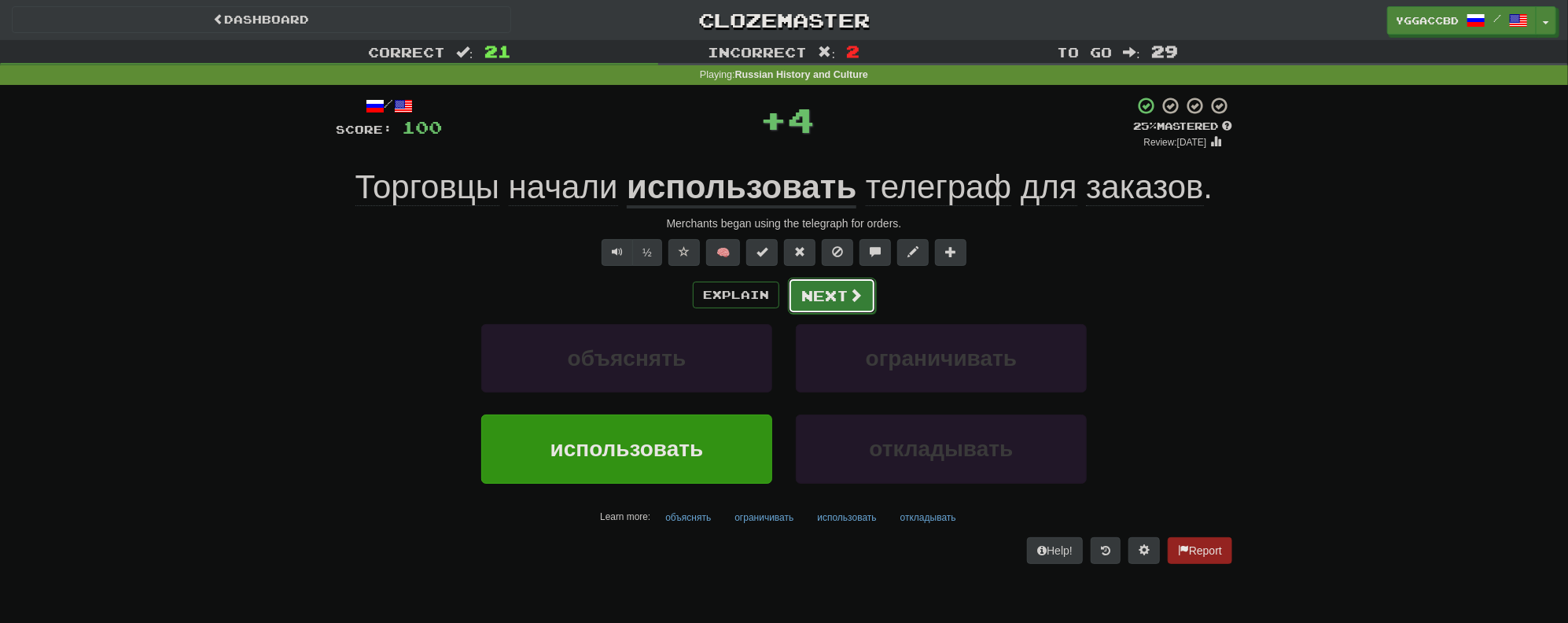
click at [825, 295] on button "Next" at bounding box center [832, 295] width 88 height 36
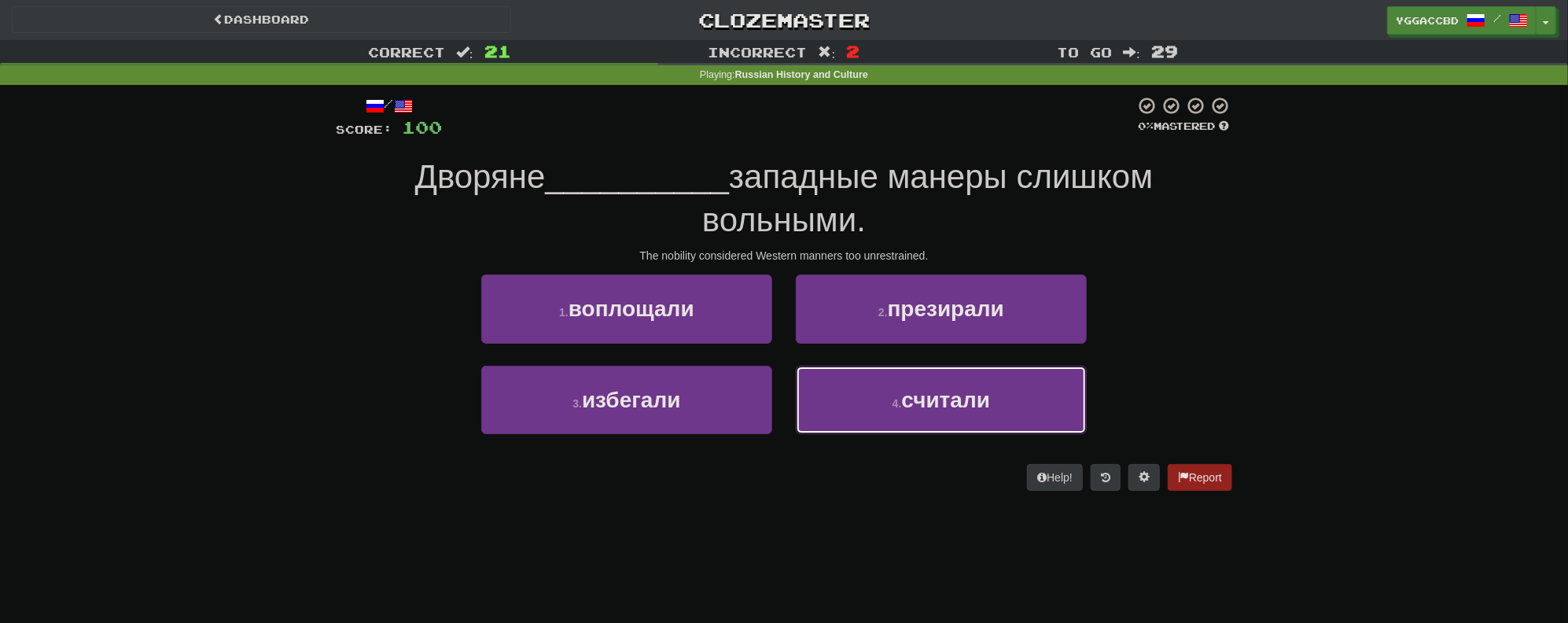
drag, startPoint x: 1007, startPoint y: 396, endPoint x: 960, endPoint y: 391, distance: 47.3
click at [1006, 396] on button "4 . считали" at bounding box center [941, 400] width 291 height 69
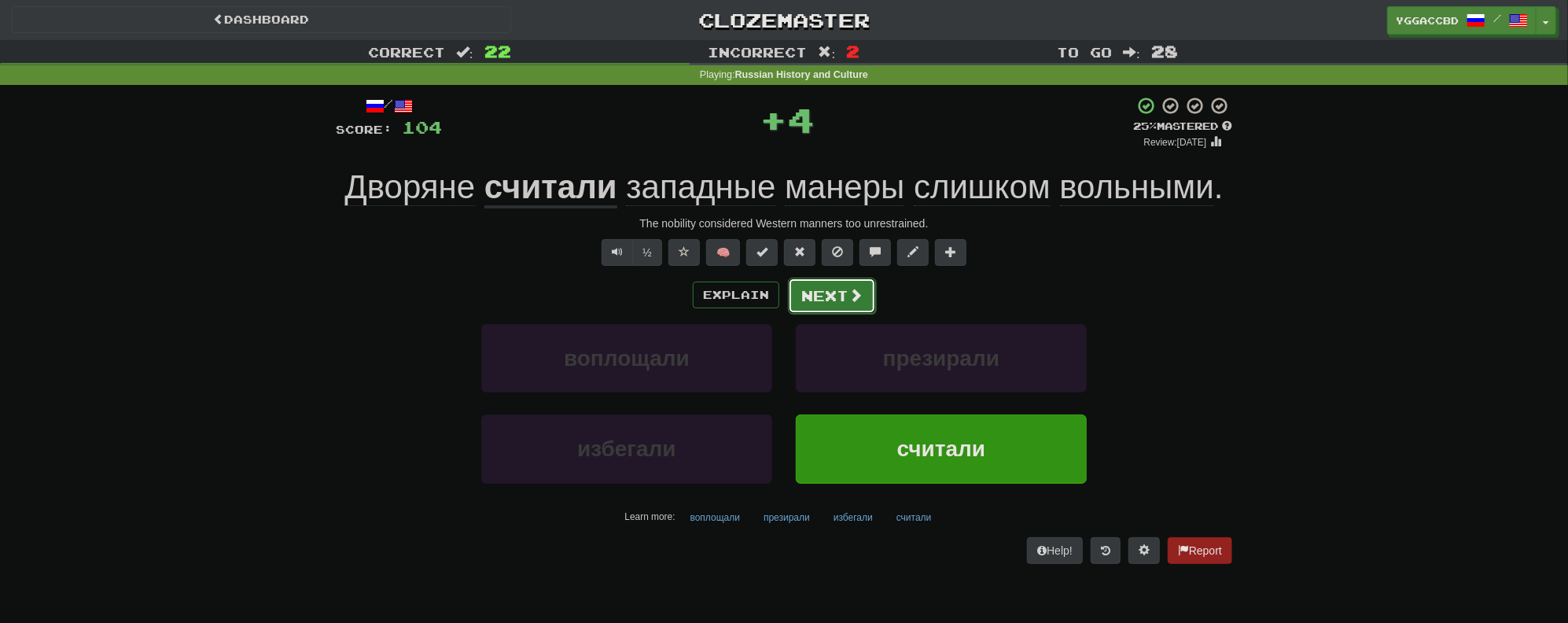
click at [814, 301] on button "Next" at bounding box center [832, 295] width 88 height 36
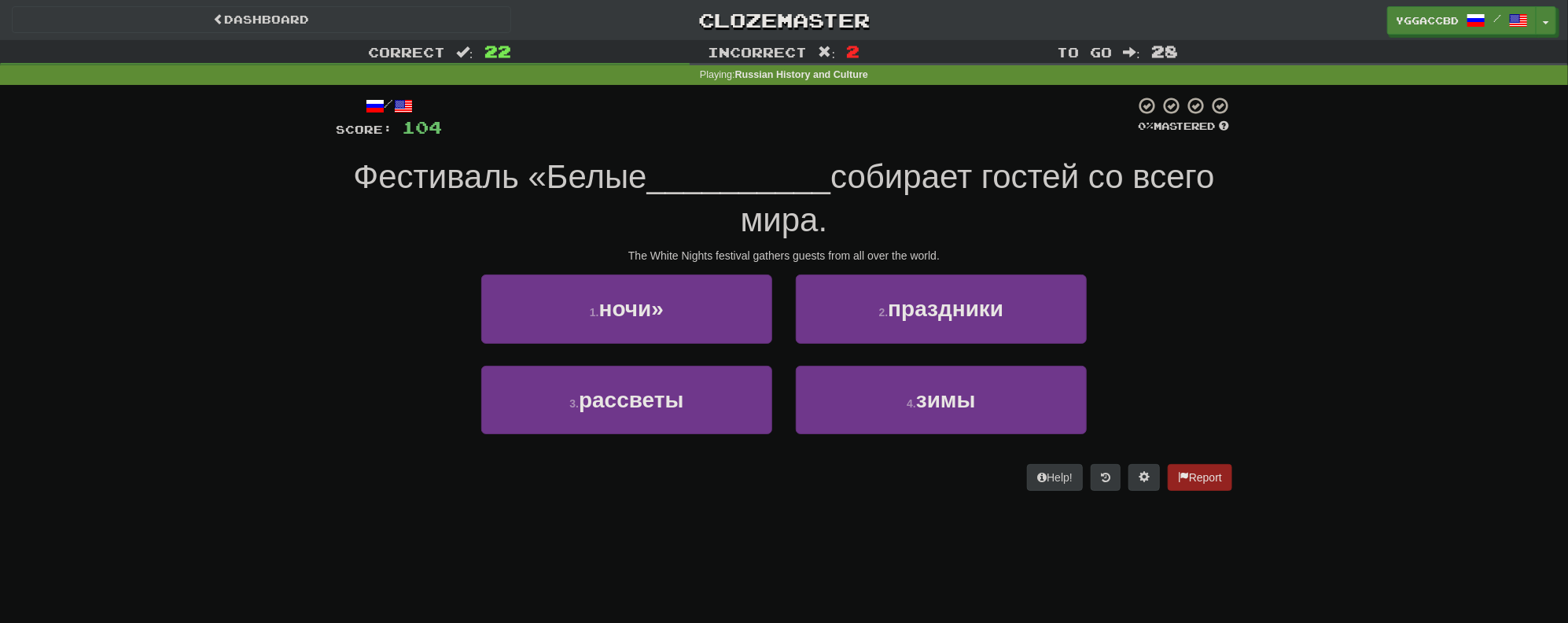
click at [291, 228] on div "Correct : 22 Incorrect : 2 To go : 28 Playing : Russian History and Culture / S…" at bounding box center [784, 276] width 1568 height 472
click at [233, 381] on div "Correct : 22 Incorrect : 2 To go : 28 Playing : Russian History and Culture / S…" at bounding box center [784, 276] width 1568 height 472
click at [633, 327] on button "1 . ночи»" at bounding box center [627, 308] width 291 height 69
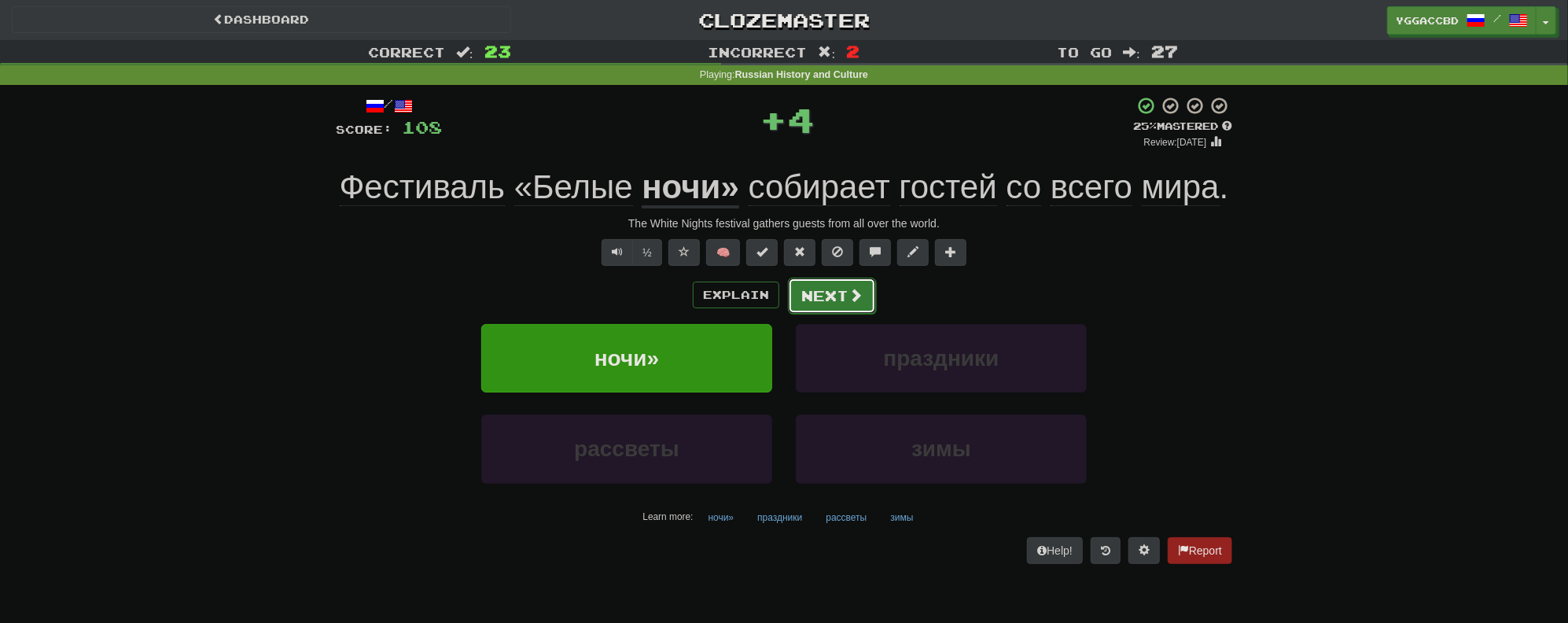
click at [823, 302] on button "Next" at bounding box center [832, 295] width 88 height 36
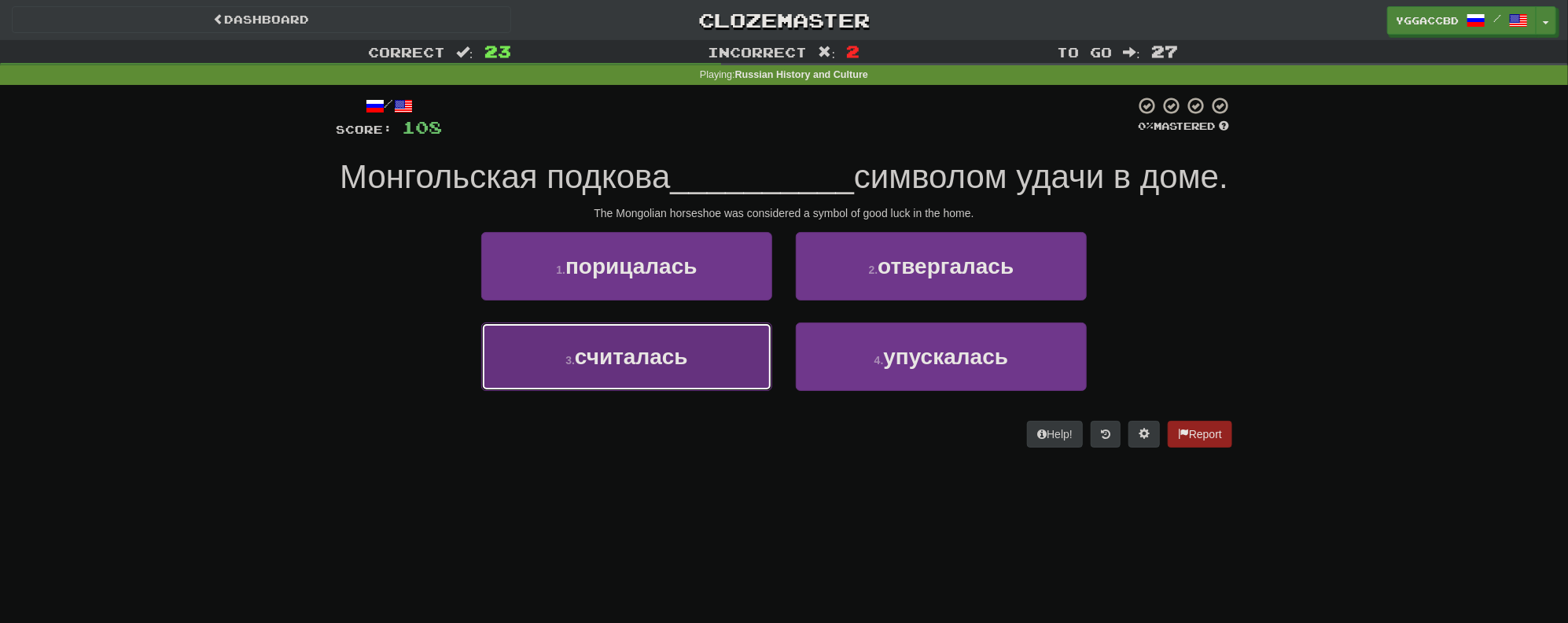
click at [617, 391] on button "3 . считалась" at bounding box center [627, 356] width 291 height 69
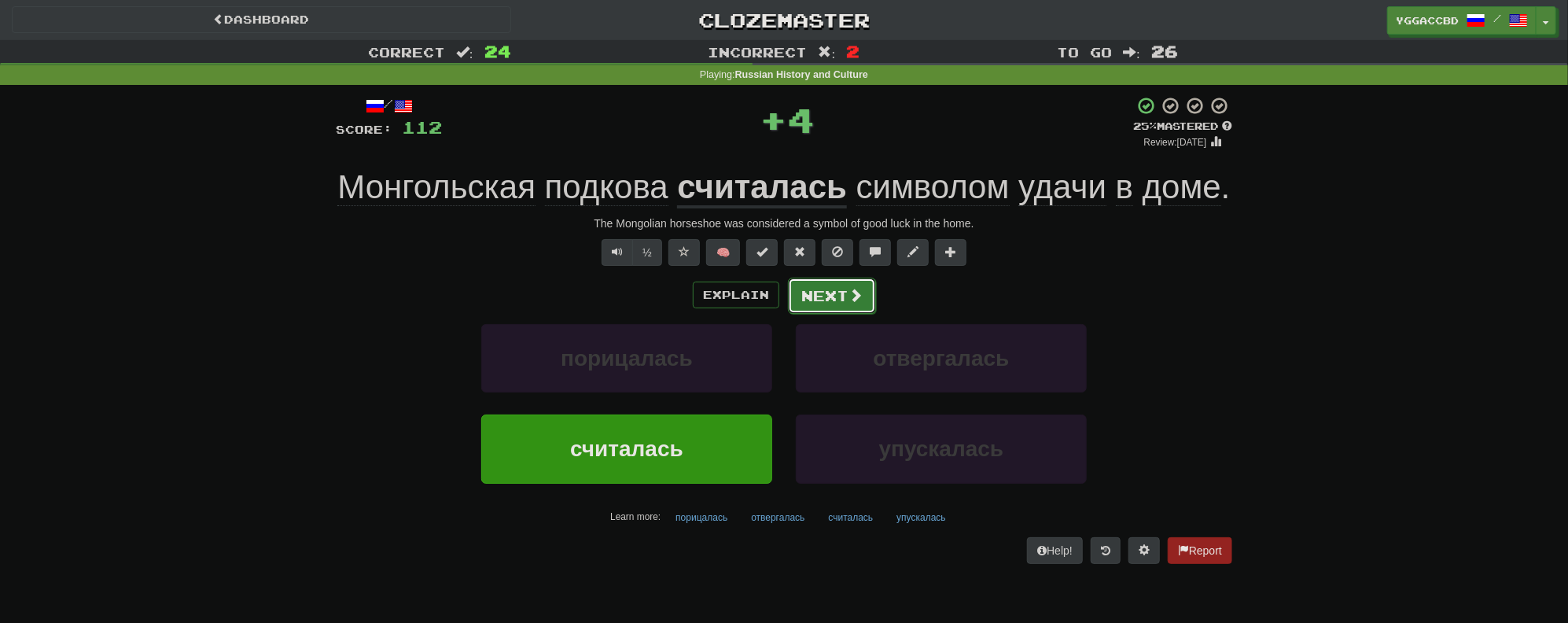
click at [824, 308] on button "Next" at bounding box center [832, 295] width 88 height 36
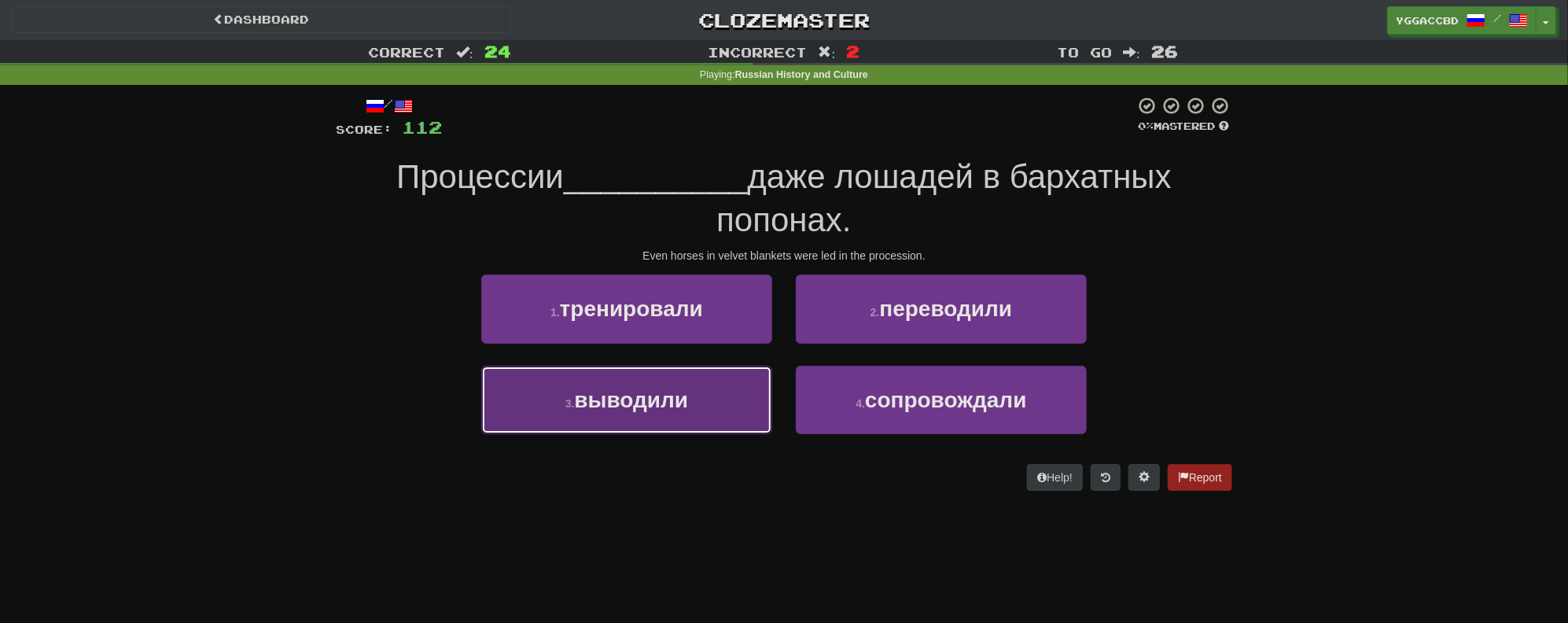
click at [610, 367] on button "3 . выводили" at bounding box center [627, 400] width 291 height 69
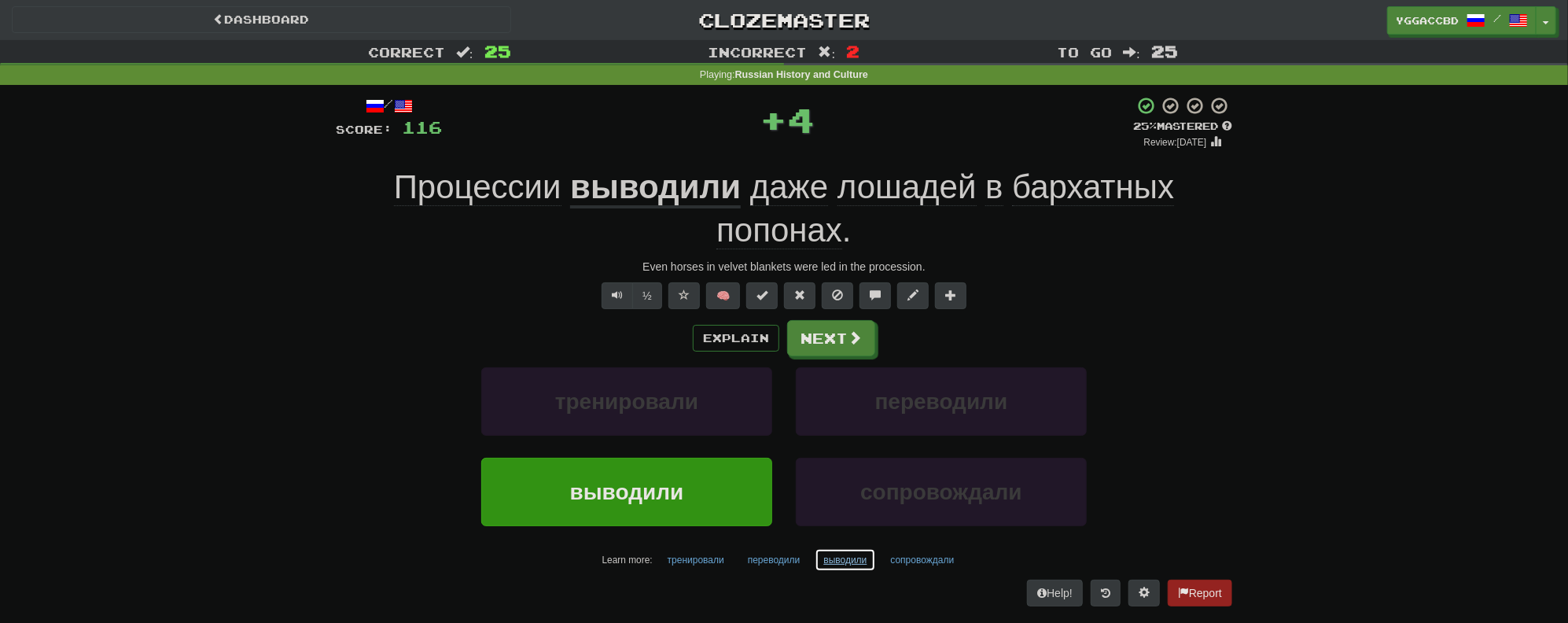
click at [853, 556] on button "выводили" at bounding box center [845, 559] width 60 height 24
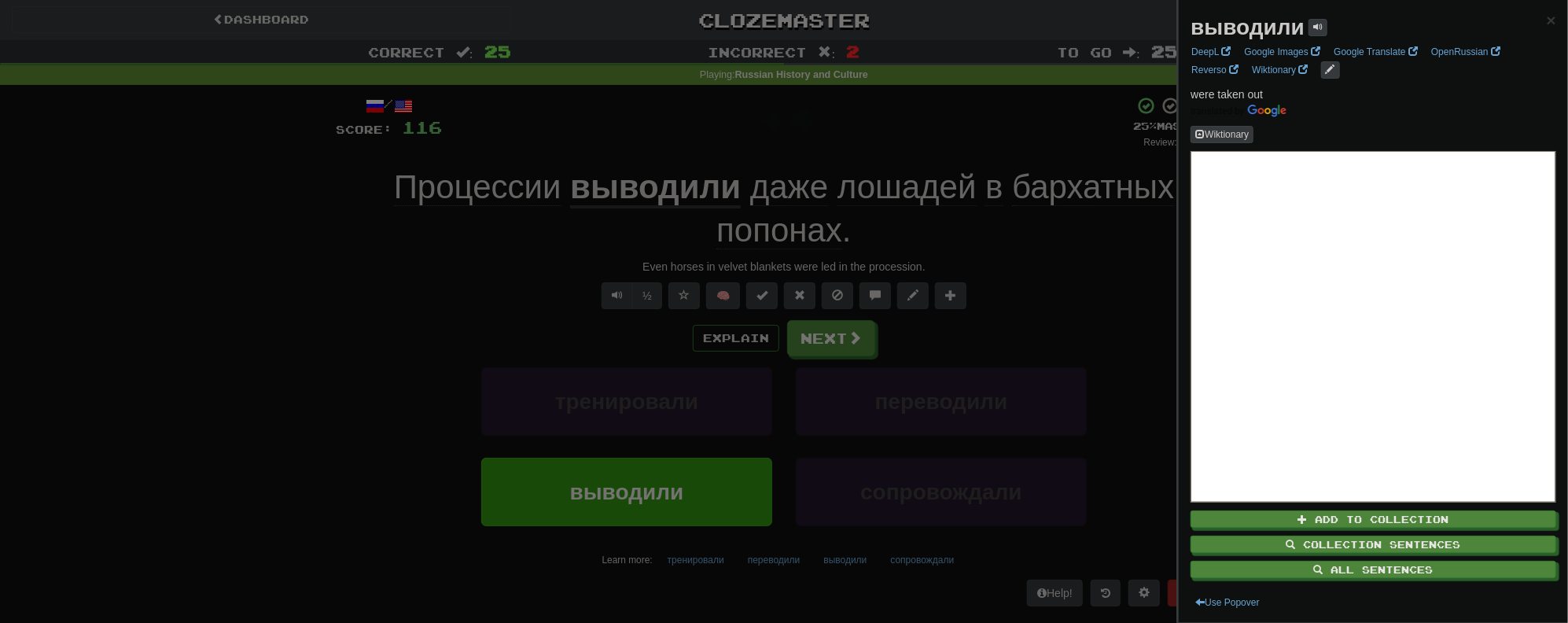
click at [1079, 284] on div at bounding box center [784, 311] width 1568 height 623
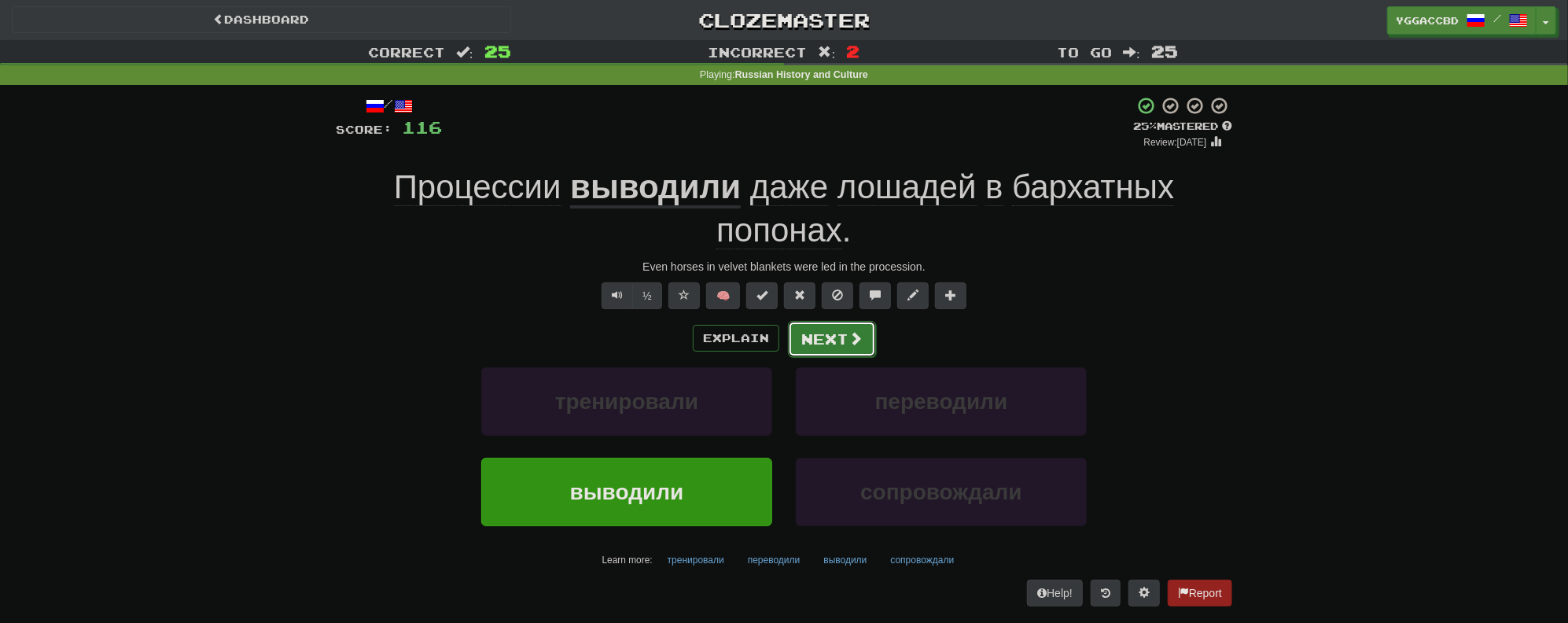
click at [809, 343] on button "Next" at bounding box center [832, 338] width 88 height 36
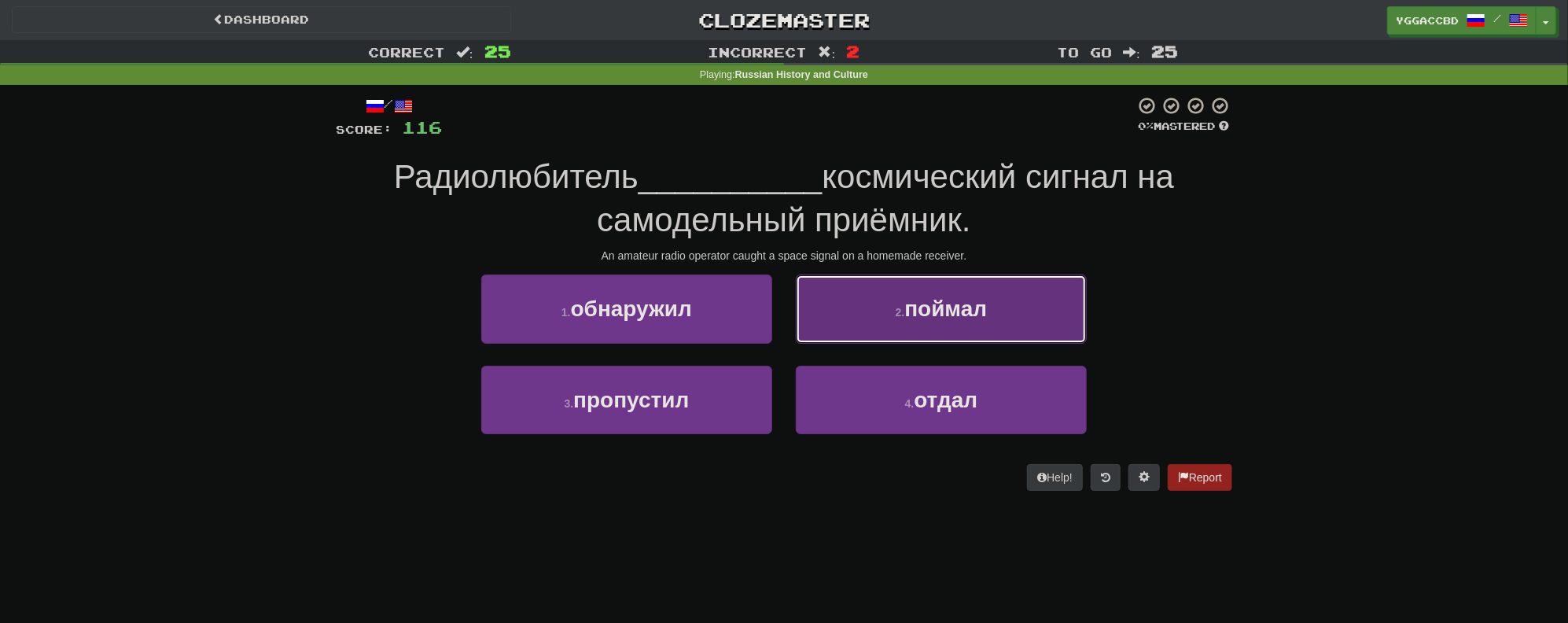
click at [832, 320] on button "2 . поймал" at bounding box center [941, 308] width 291 height 69
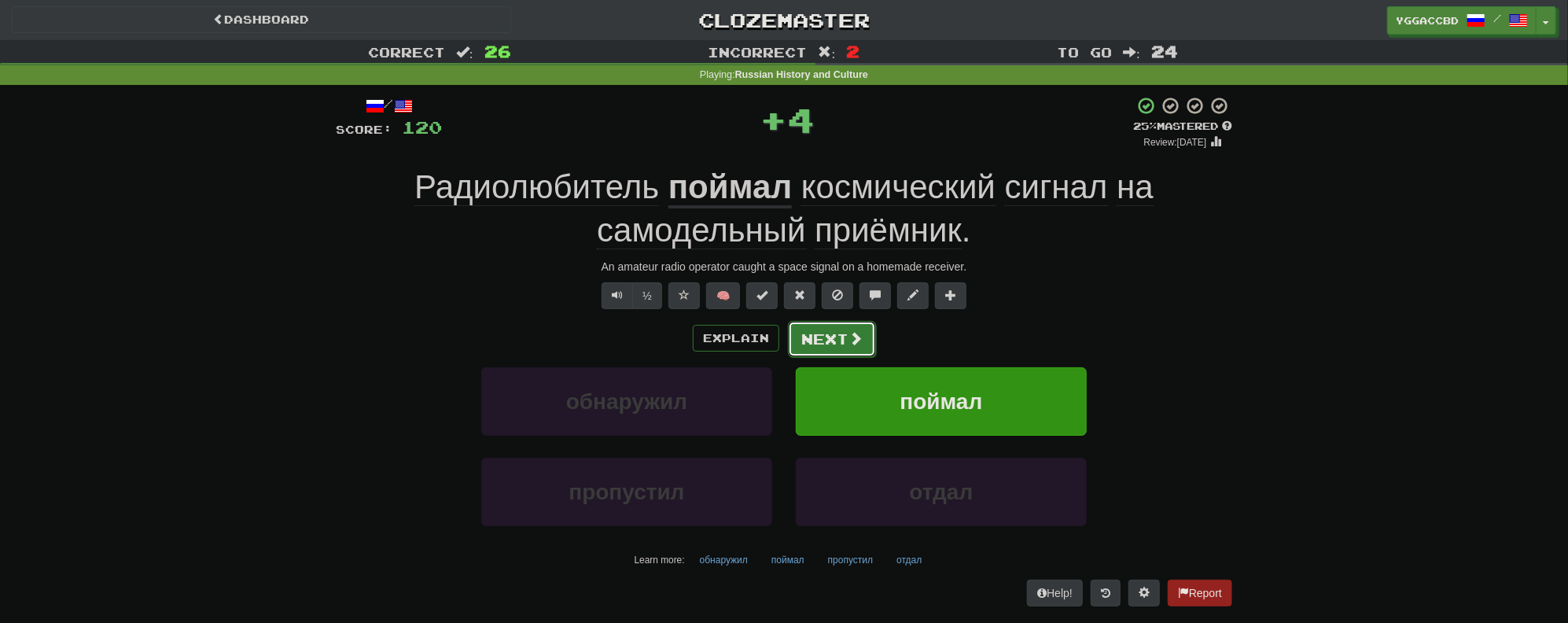
click at [830, 328] on button "Next" at bounding box center [832, 338] width 88 height 36
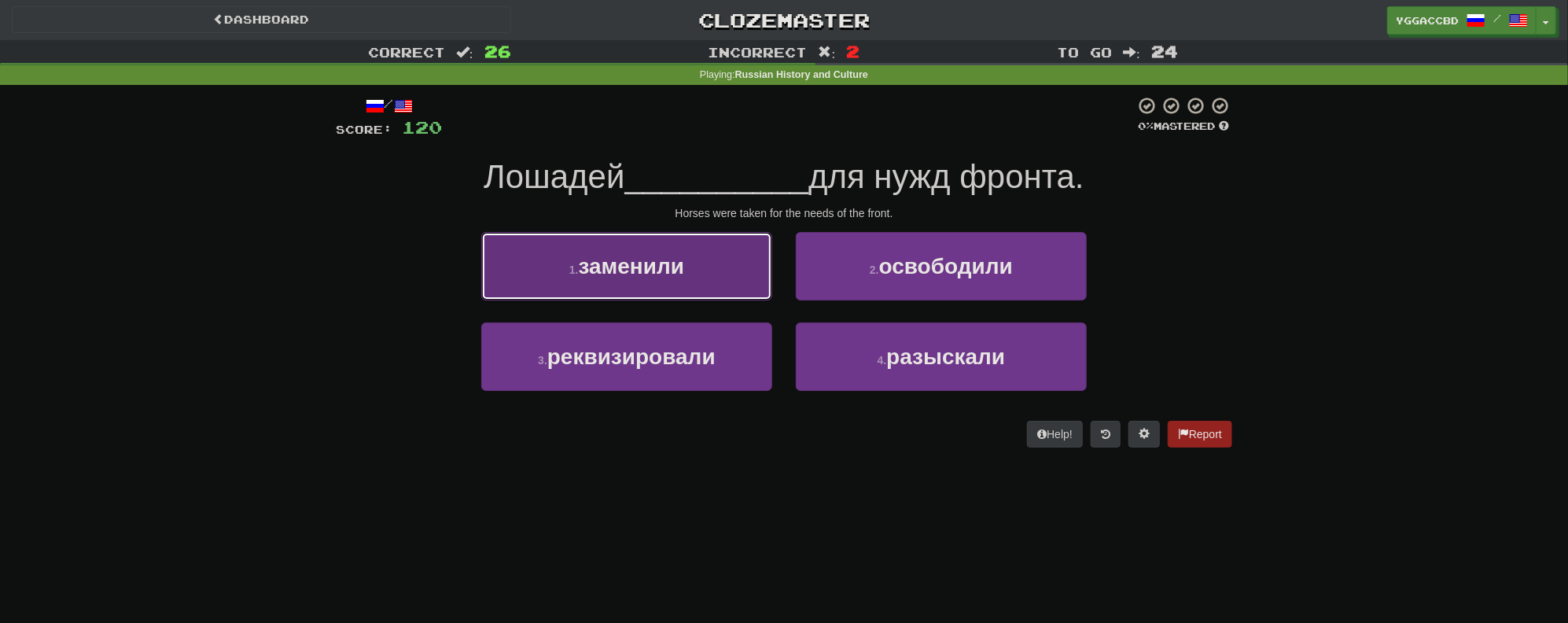
click at [655, 264] on span "заменили" at bounding box center [632, 266] width 107 height 25
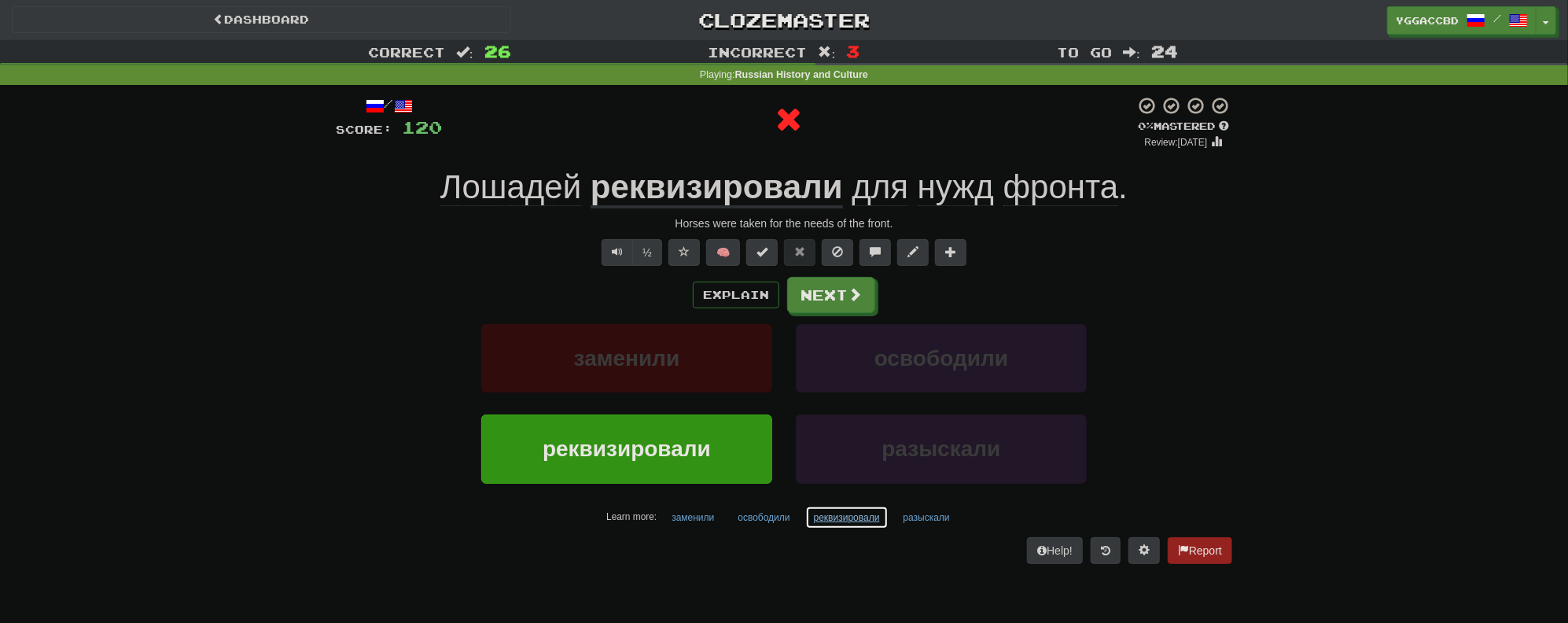
click at [836, 521] on button "реквизировали" at bounding box center [847, 516] width 83 height 24
